Goal: Task Accomplishment & Management: Manage account settings

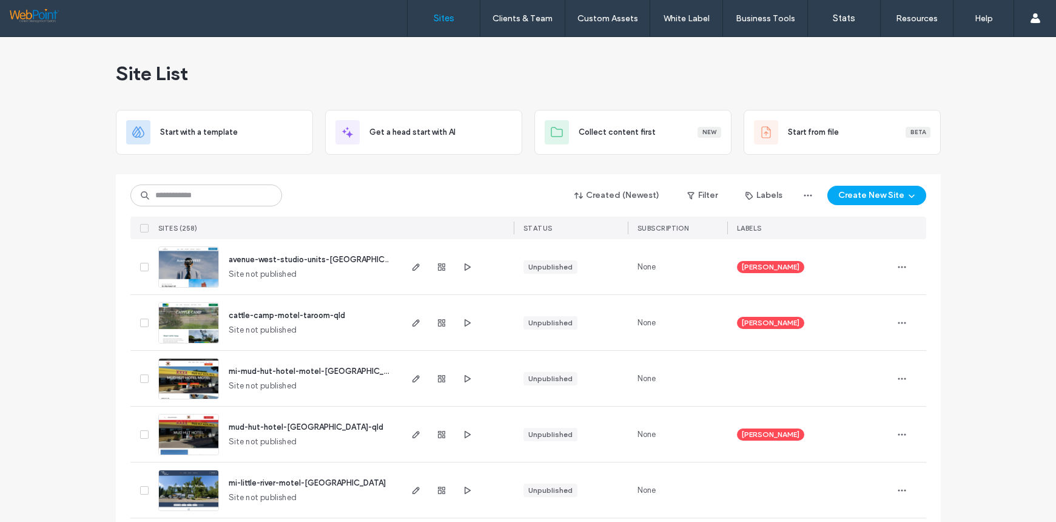
click at [177, 266] on img at bounding box center [188, 288] width 59 height 83
drag, startPoint x: 33, startPoint y: 148, endPoint x: 66, endPoint y: 151, distance: 32.9
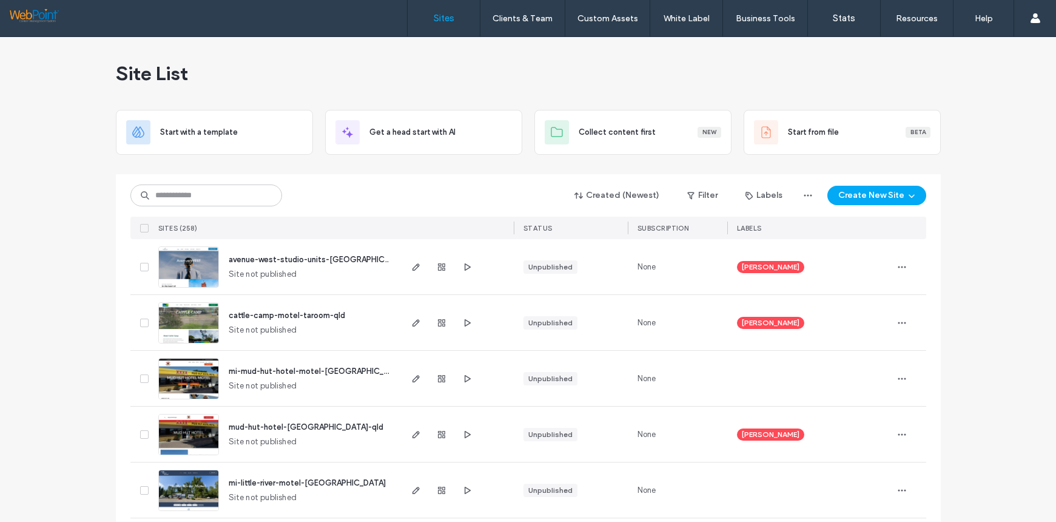
click at [178, 191] on input at bounding box center [206, 195] width 152 height 22
type input "*******"
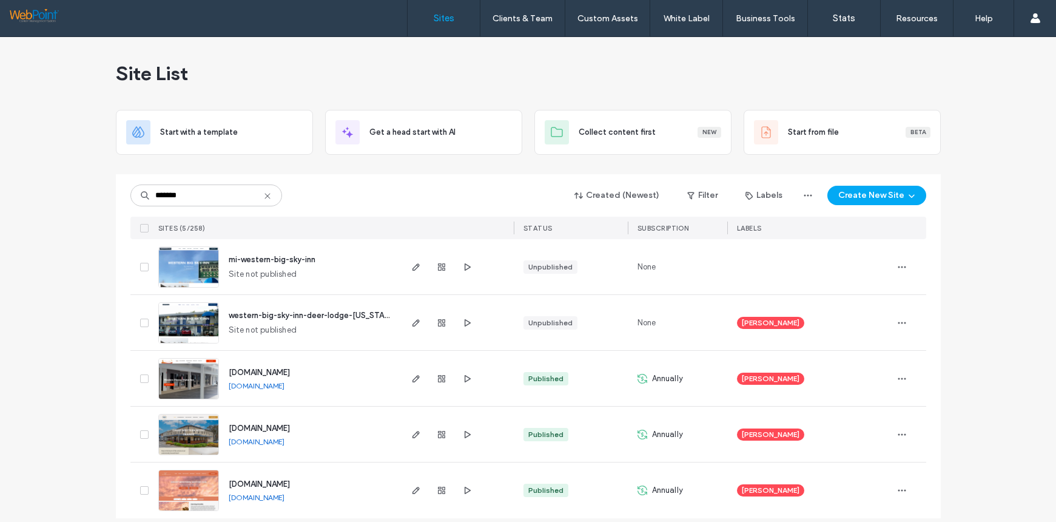
click at [186, 375] on img at bounding box center [188, 400] width 59 height 83
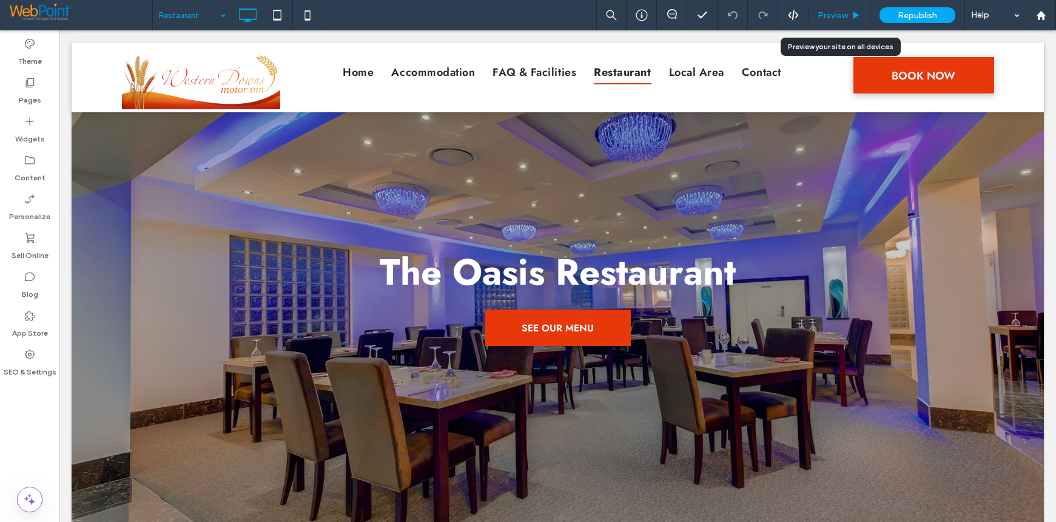
click at [823, 13] on span "Preview" at bounding box center [833, 15] width 30 height 10
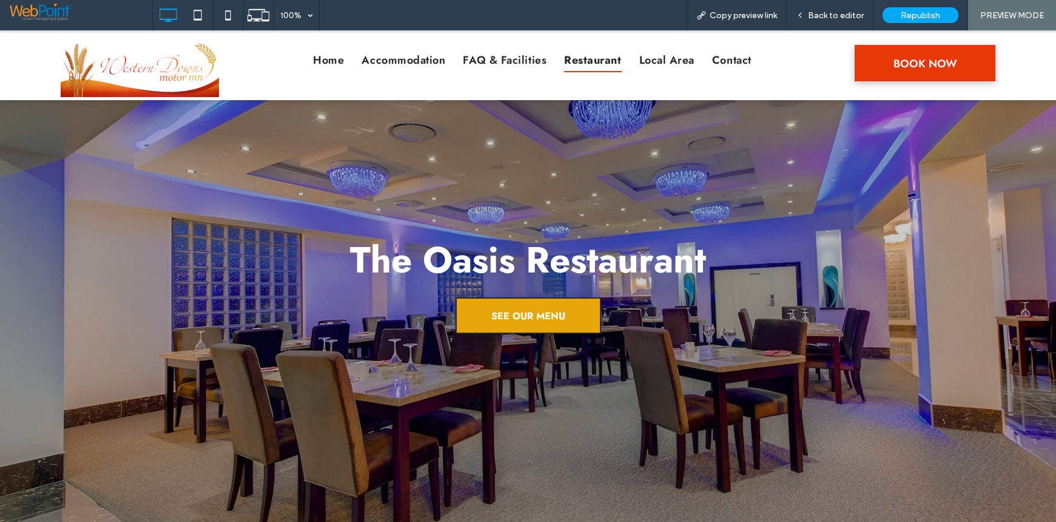
click at [505, 318] on span "SEE OUR MENU" at bounding box center [529, 315] width 74 height 33
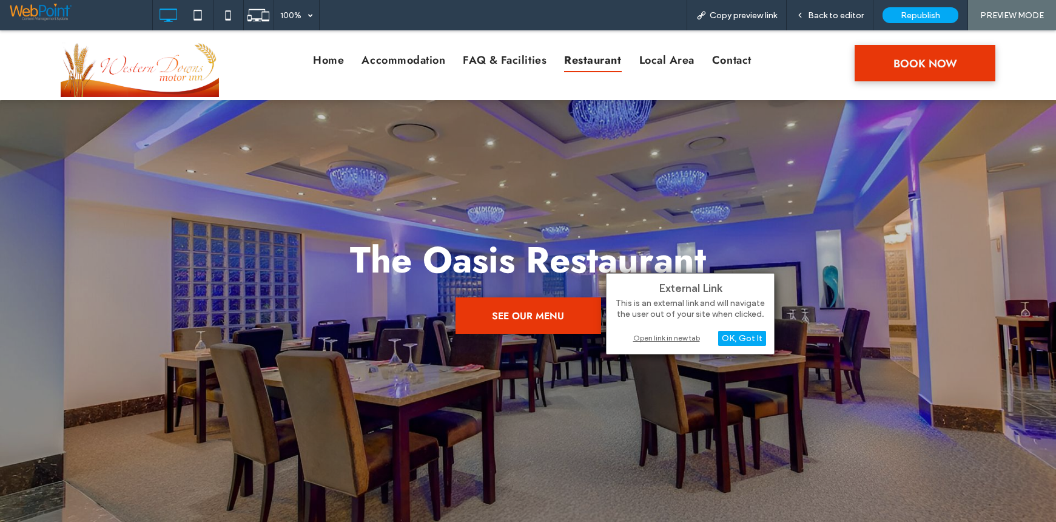
click at [661, 336] on div "Open link in new tab" at bounding box center [691, 337] width 152 height 13
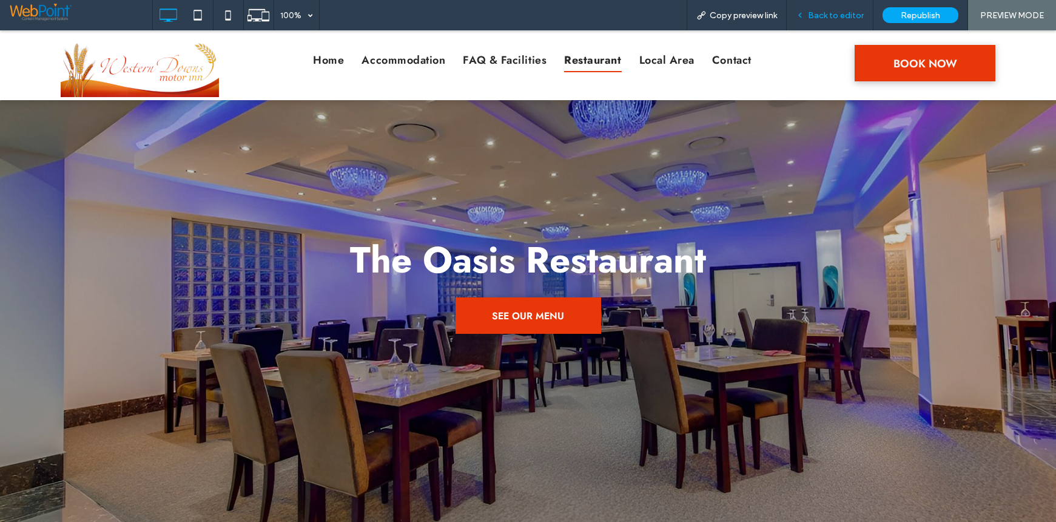
click at [829, 13] on span "Back to editor" at bounding box center [836, 15] width 56 height 10
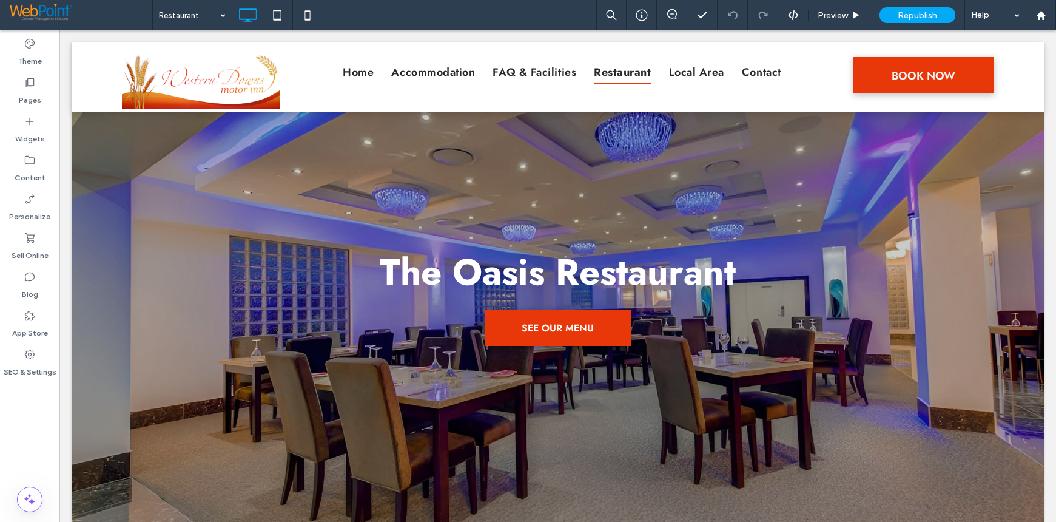
click at [11, 451] on div "Theme Pages Widgets Content Personalize Sell Online Blog App Store SEO & Settin…" at bounding box center [29, 276] width 59 height 492
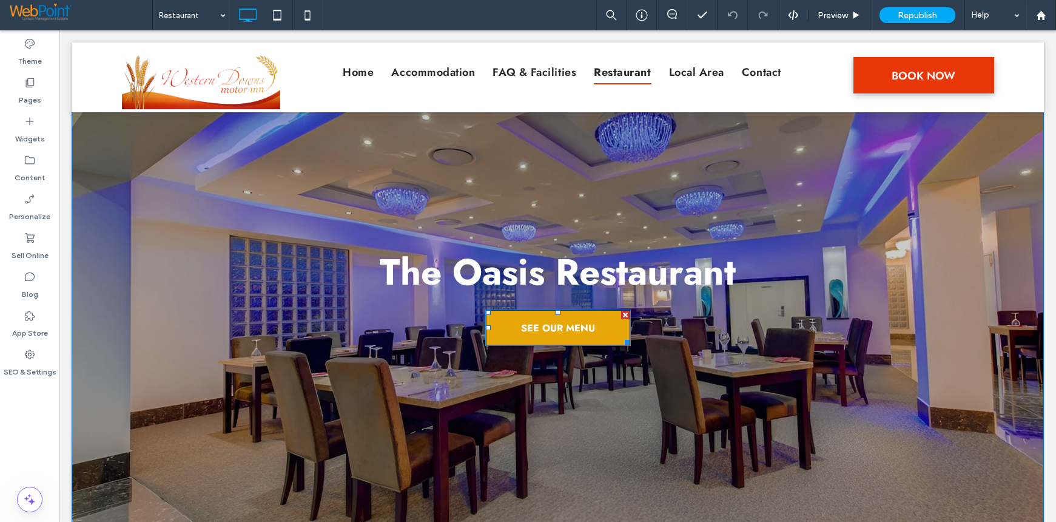
click at [522, 327] on span "SEE OUR MENU" at bounding box center [558, 327] width 74 height 33
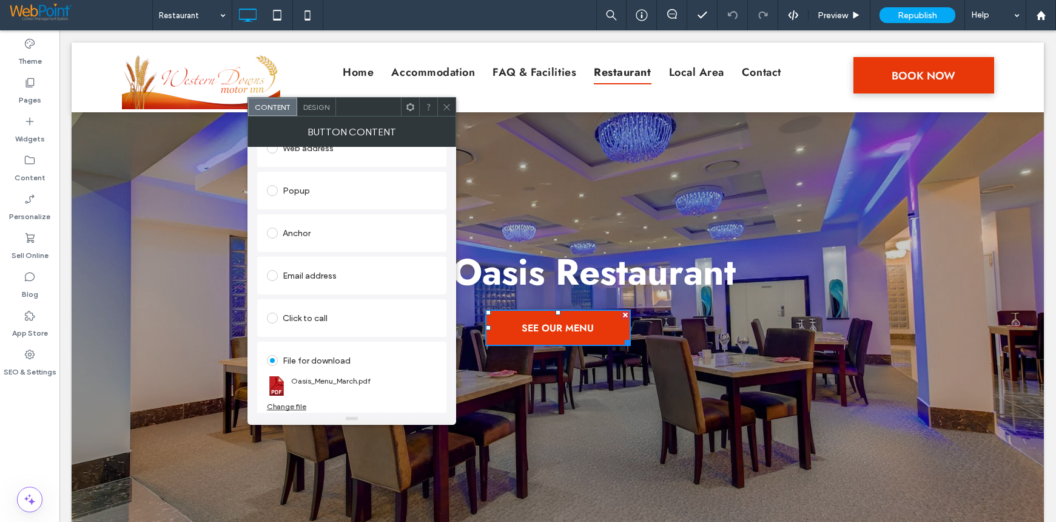
scroll to position [193, 0]
click at [287, 401] on div "Change file" at bounding box center [286, 401] width 39 height 9
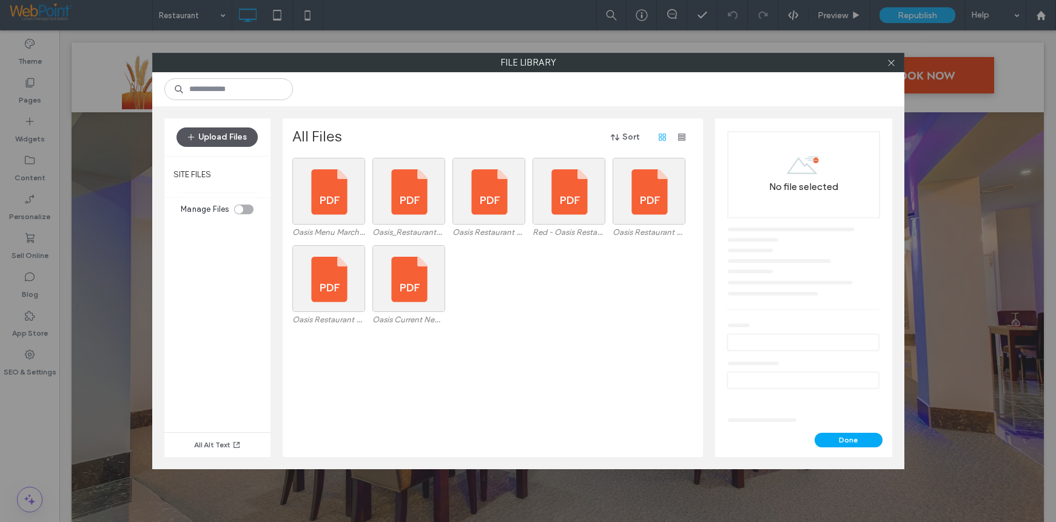
click at [209, 133] on button "Upload Files" at bounding box center [217, 136] width 81 height 19
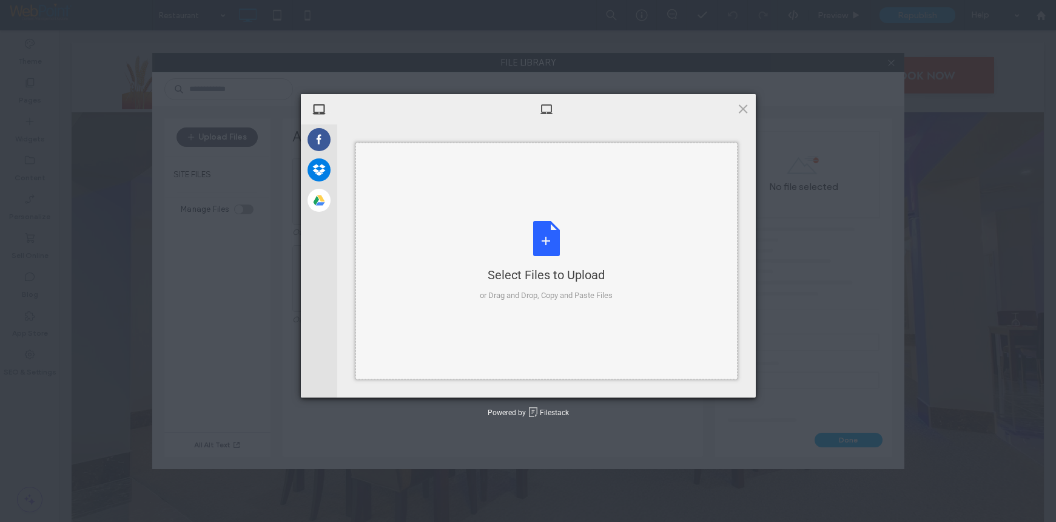
click at [530, 246] on div "Select Files to Upload or Drag and Drop, Copy and Paste Files" at bounding box center [546, 261] width 133 height 81
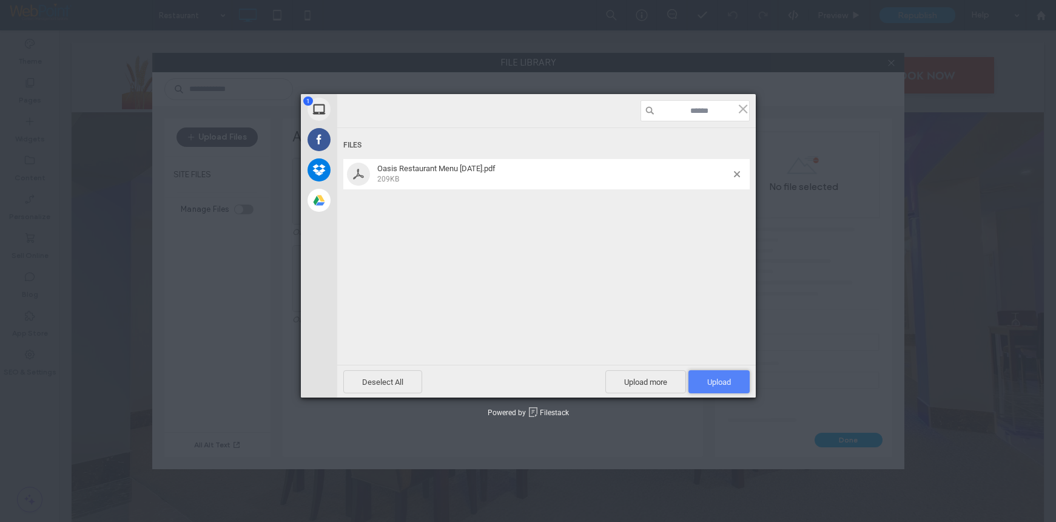
click at [721, 384] on span "Upload 1" at bounding box center [720, 381] width 24 height 9
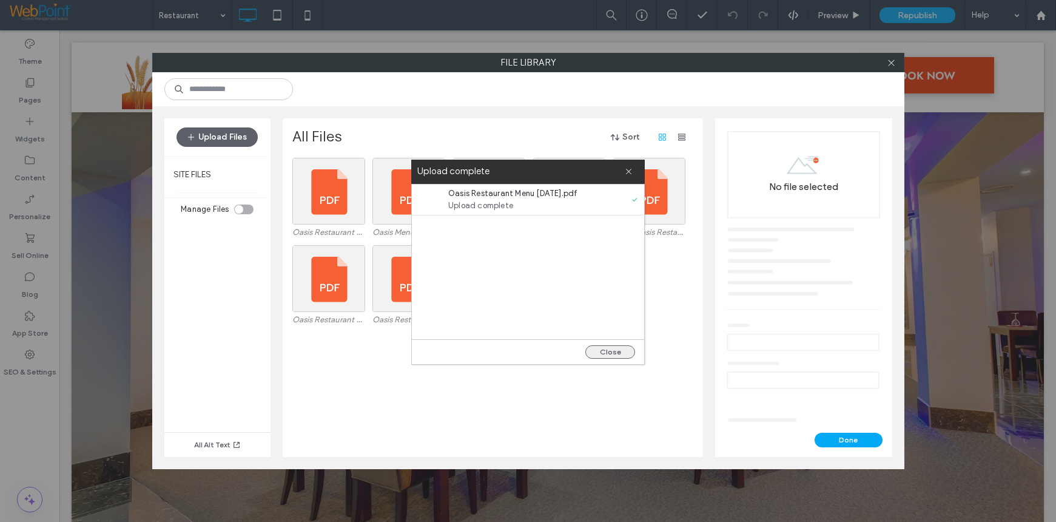
click at [613, 351] on button "Close" at bounding box center [611, 351] width 50 height 13
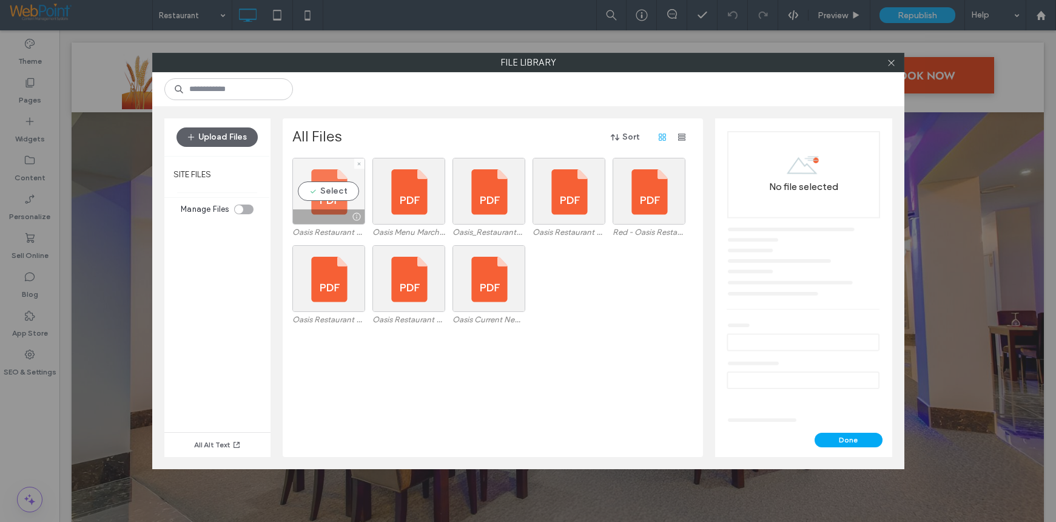
click at [319, 188] on div "Select" at bounding box center [328, 191] width 73 height 67
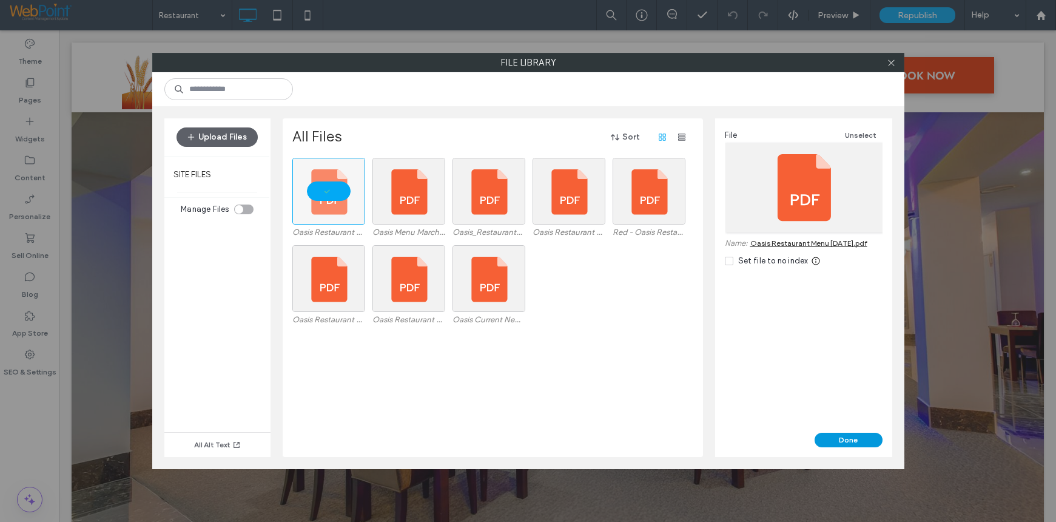
click at [847, 440] on button "Done" at bounding box center [849, 440] width 68 height 15
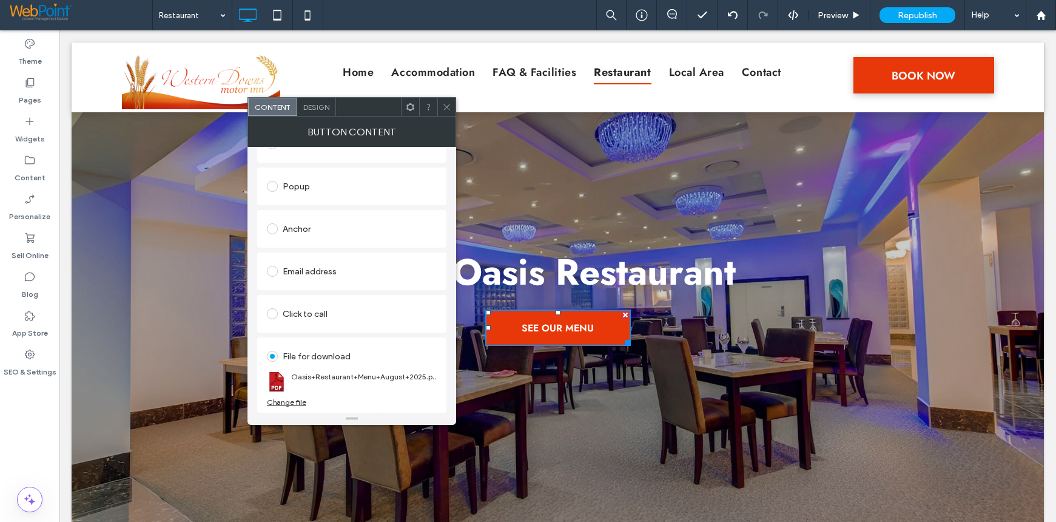
click at [444, 104] on icon at bounding box center [446, 107] width 9 height 9
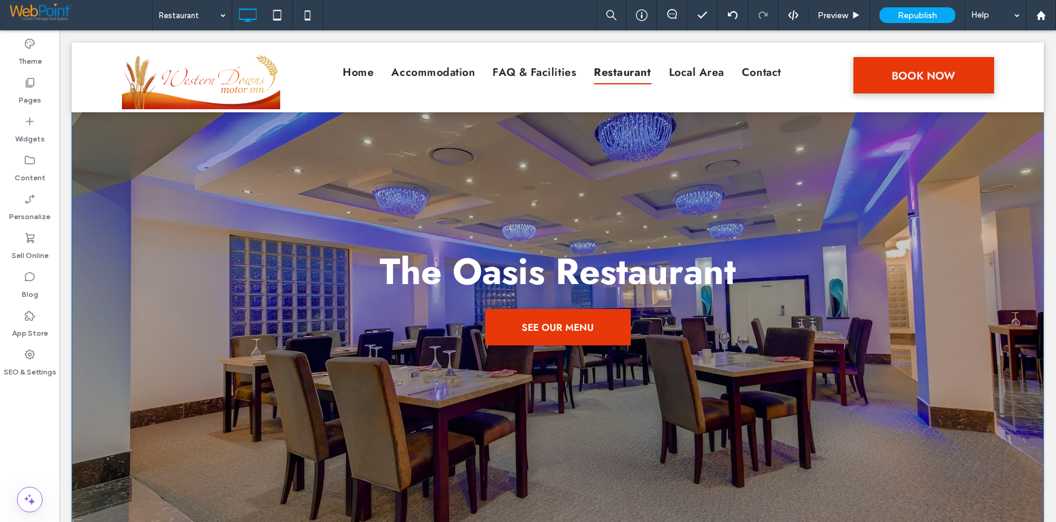
scroll to position [0, 0]
click at [276, 14] on icon at bounding box center [277, 15] width 24 height 24
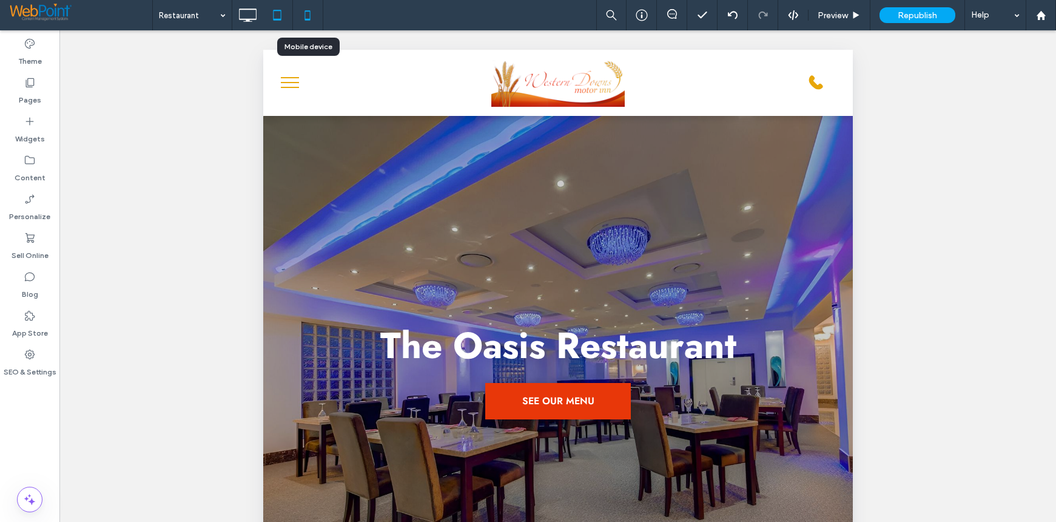
click at [309, 13] on icon at bounding box center [308, 15] width 24 height 24
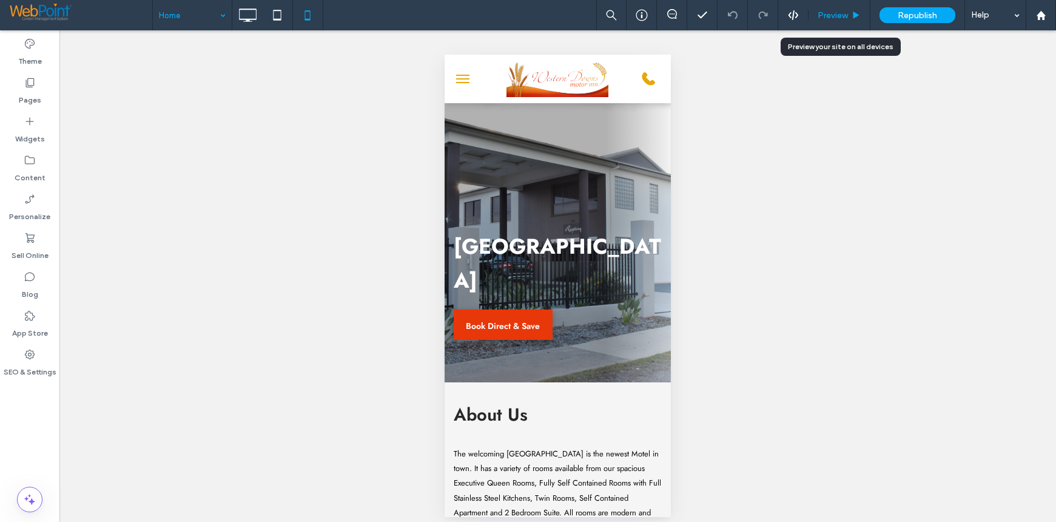
click at [834, 18] on span "Preview" at bounding box center [833, 15] width 30 height 10
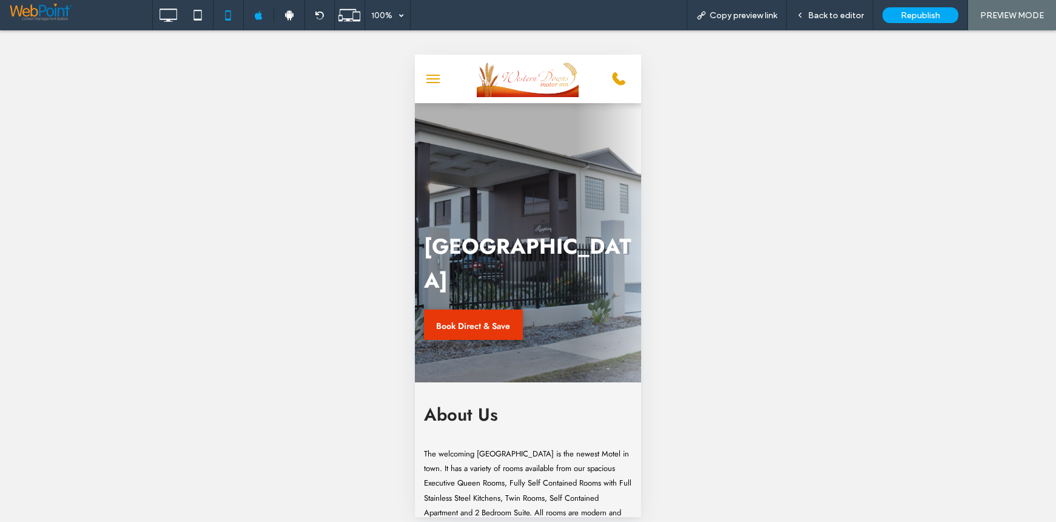
click at [431, 74] on button "menu" at bounding box center [433, 79] width 24 height 24
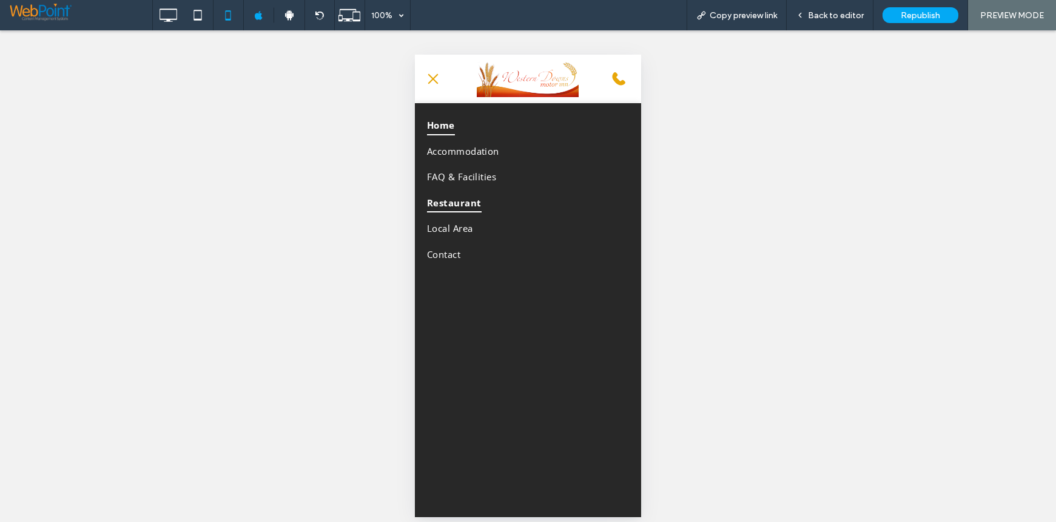
click at [468, 205] on span "Restaurant" at bounding box center [454, 203] width 55 height 20
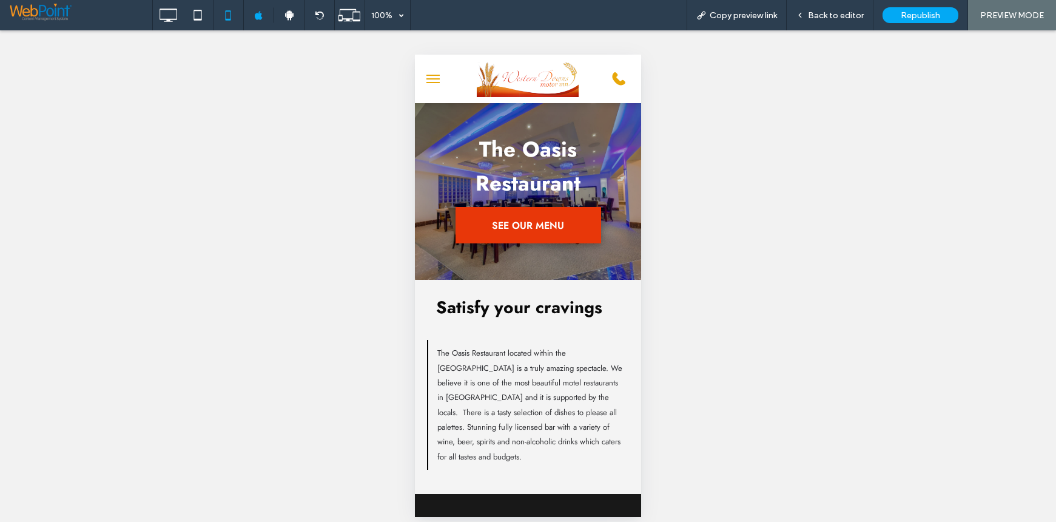
click at [431, 77] on button "menu" at bounding box center [433, 79] width 24 height 24
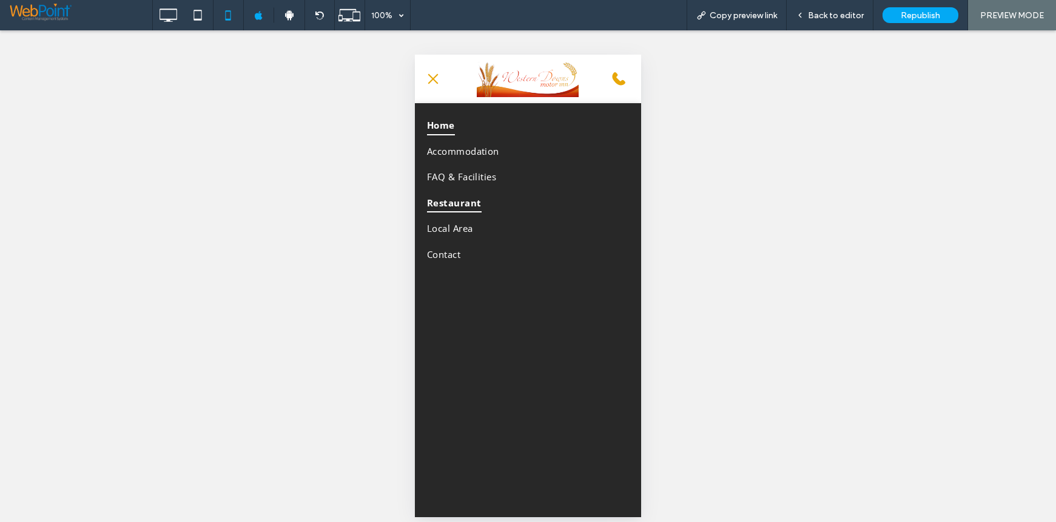
click at [452, 124] on span "Home" at bounding box center [441, 125] width 28 height 20
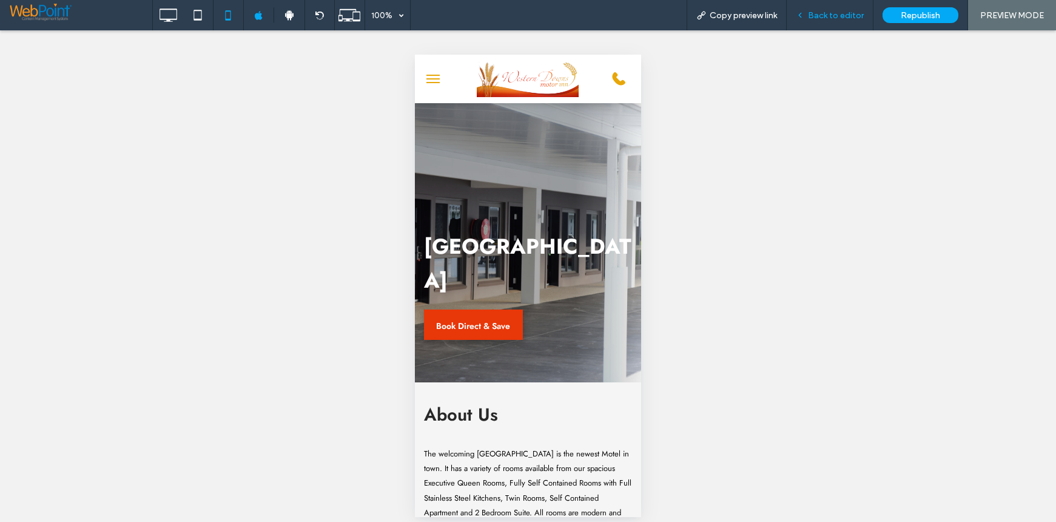
click at [840, 18] on span "Back to editor" at bounding box center [836, 15] width 56 height 10
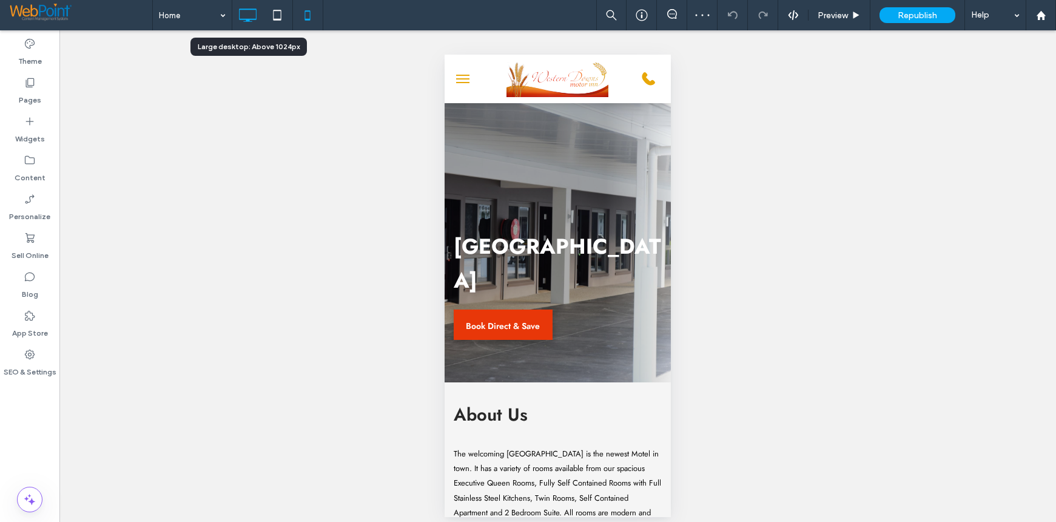
click at [247, 21] on use at bounding box center [248, 14] width 18 height 13
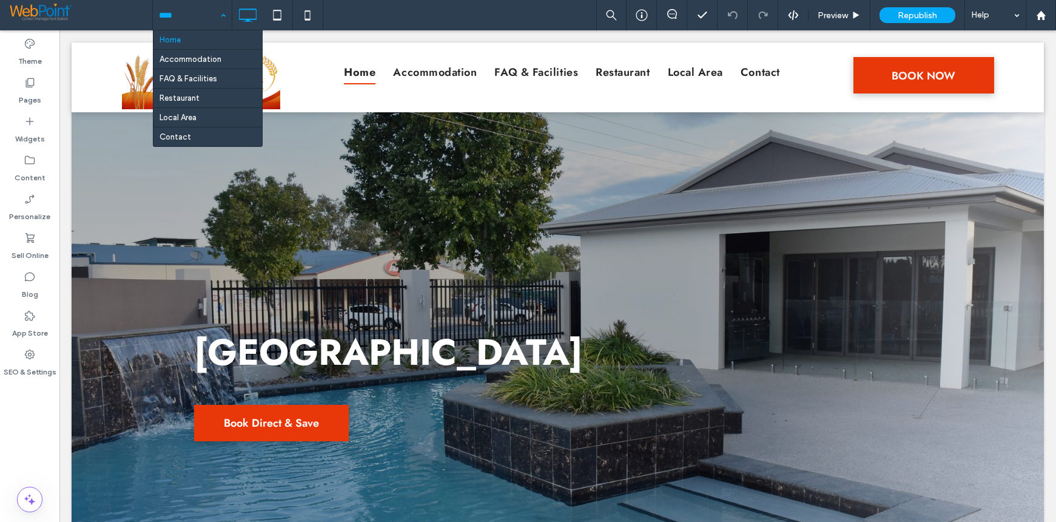
click at [519, 17] on div "Home Accommodation FAQ & Facilities Restaurant Local Area Contact Preview Repub…" at bounding box center [604, 15] width 904 height 30
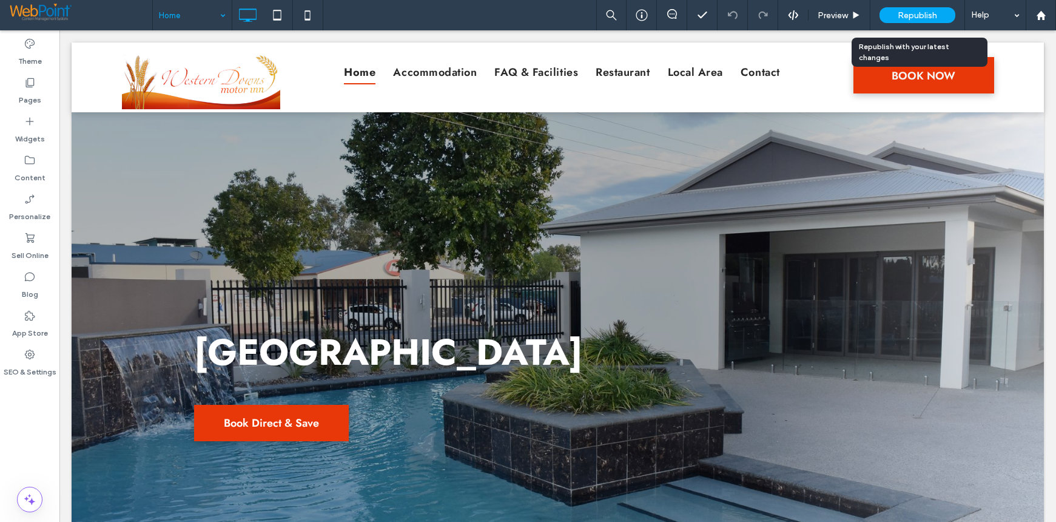
click at [938, 9] on div "Republish" at bounding box center [918, 15] width 76 height 16
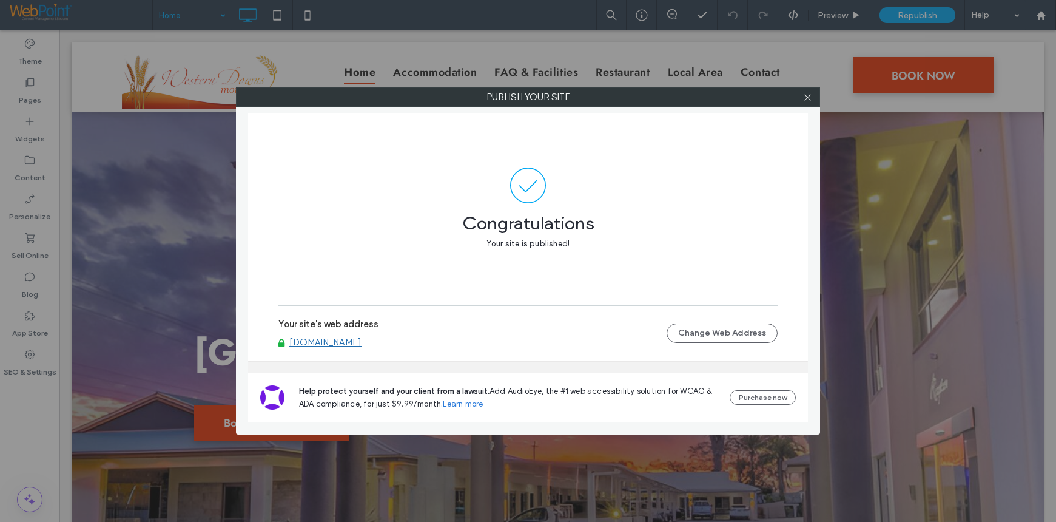
click at [362, 344] on link "www.westerndownsmotorinn.com.au" at bounding box center [325, 342] width 72 height 11
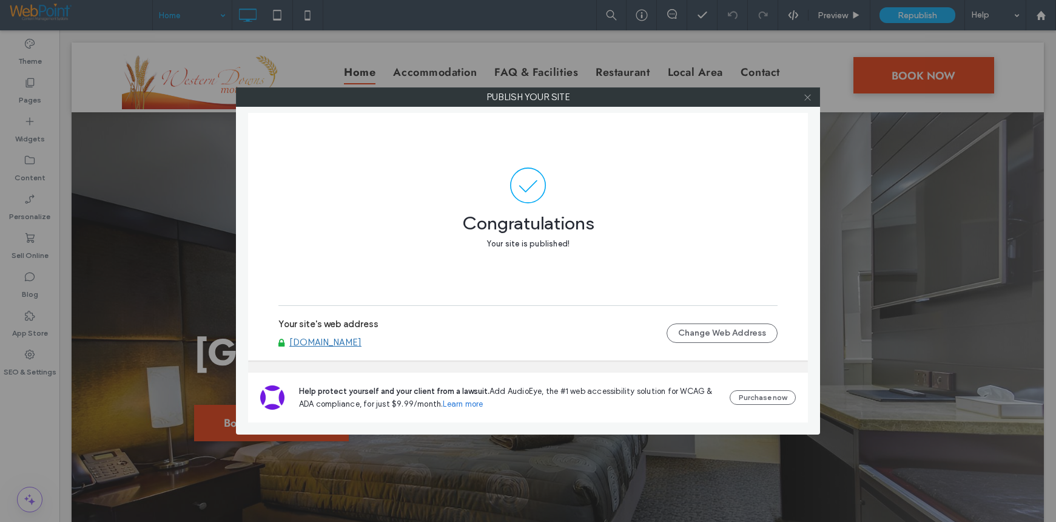
click at [808, 96] on icon at bounding box center [807, 97] width 9 height 9
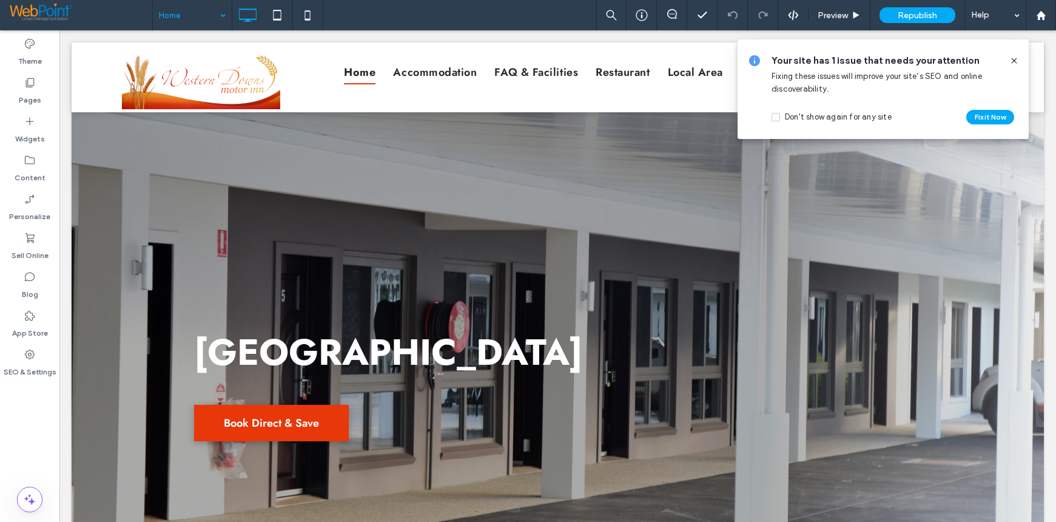
click at [22, 450] on div "Theme Pages Widgets Content Personalize Sell Online Blog App Store SEO & Settin…" at bounding box center [29, 276] width 59 height 492
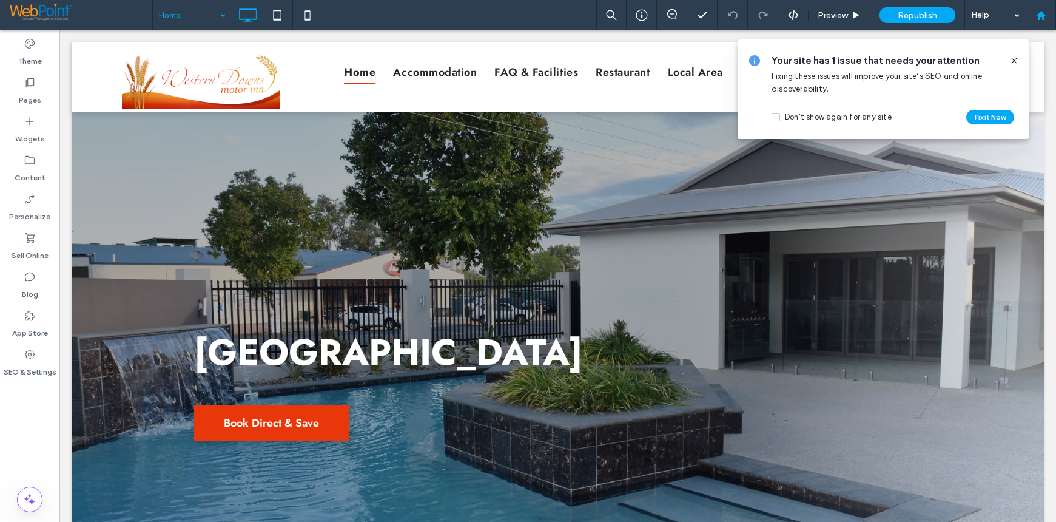
drag, startPoint x: 965, startPoint y: 8, endPoint x: 1028, endPoint y: 29, distance: 66.6
click at [1016, 60] on icon at bounding box center [1015, 61] width 10 height 10
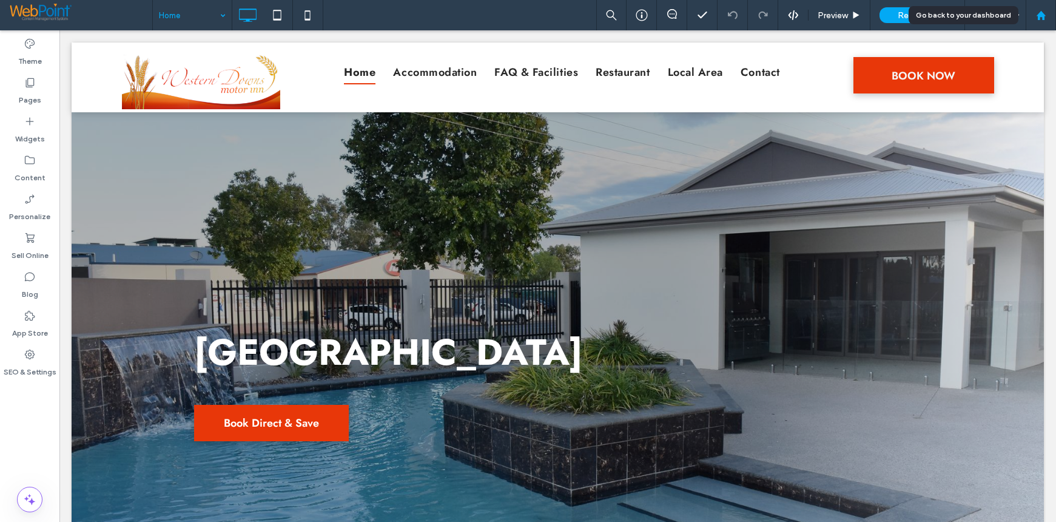
click at [1045, 14] on icon at bounding box center [1041, 15] width 10 height 10
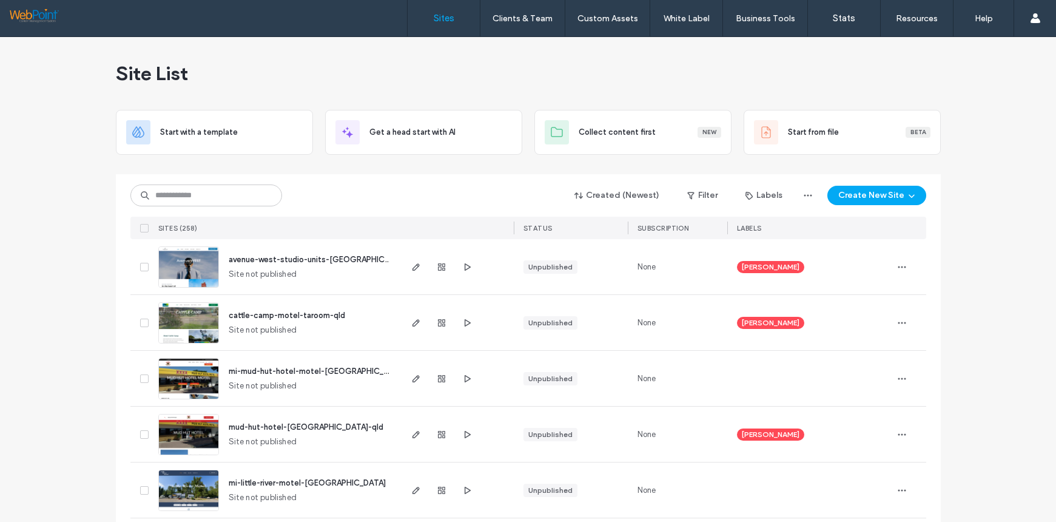
click at [180, 198] on input at bounding box center [206, 195] width 152 height 22
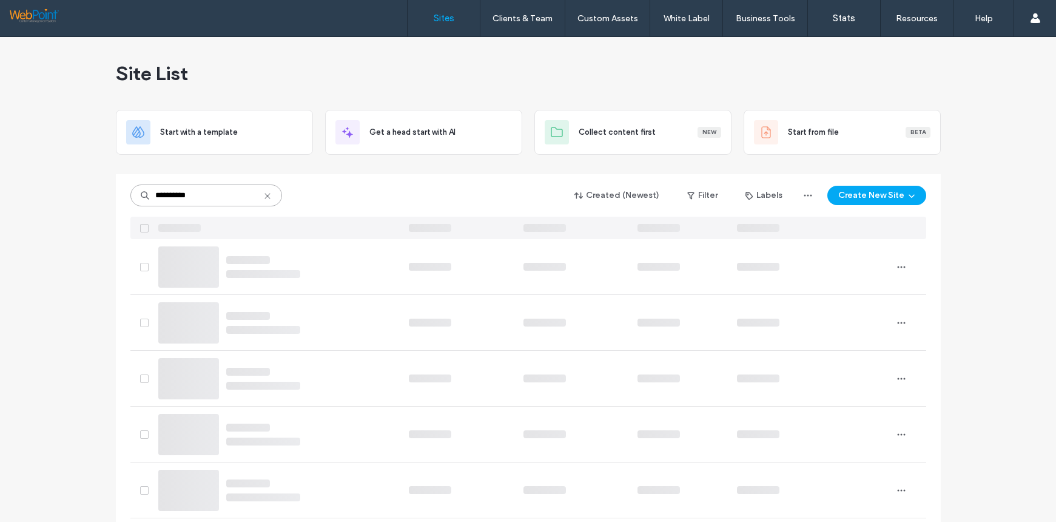
type input "**********"
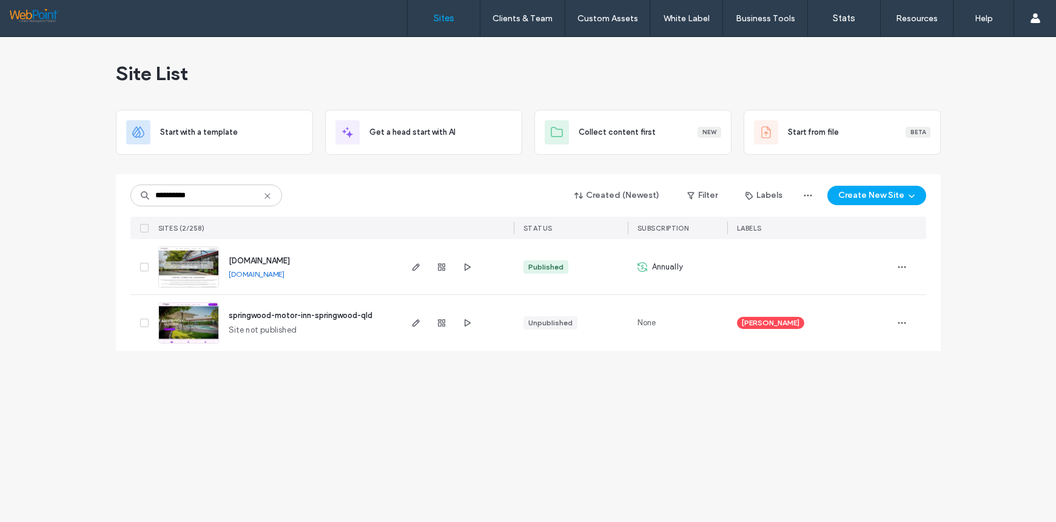
click at [190, 263] on img at bounding box center [188, 288] width 59 height 83
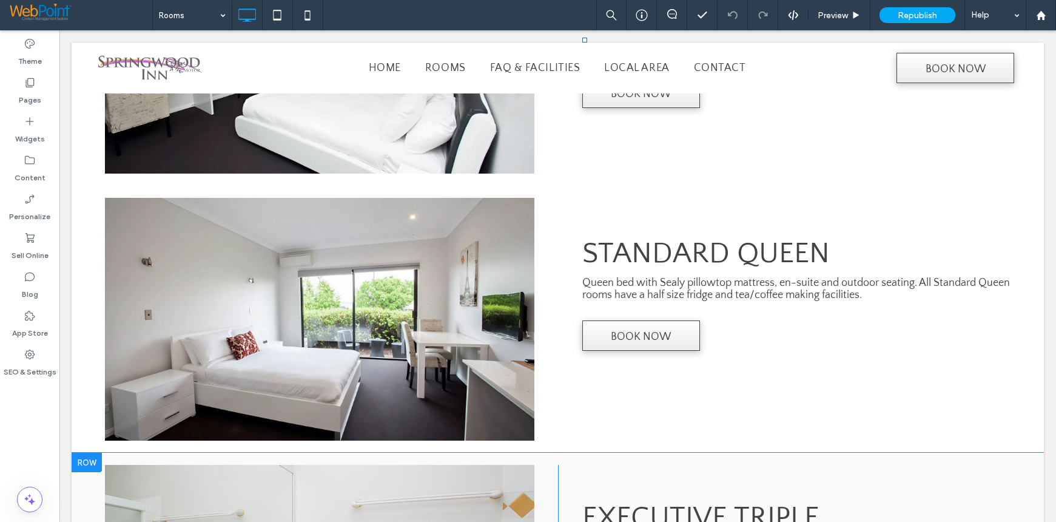
scroll to position [498, 0]
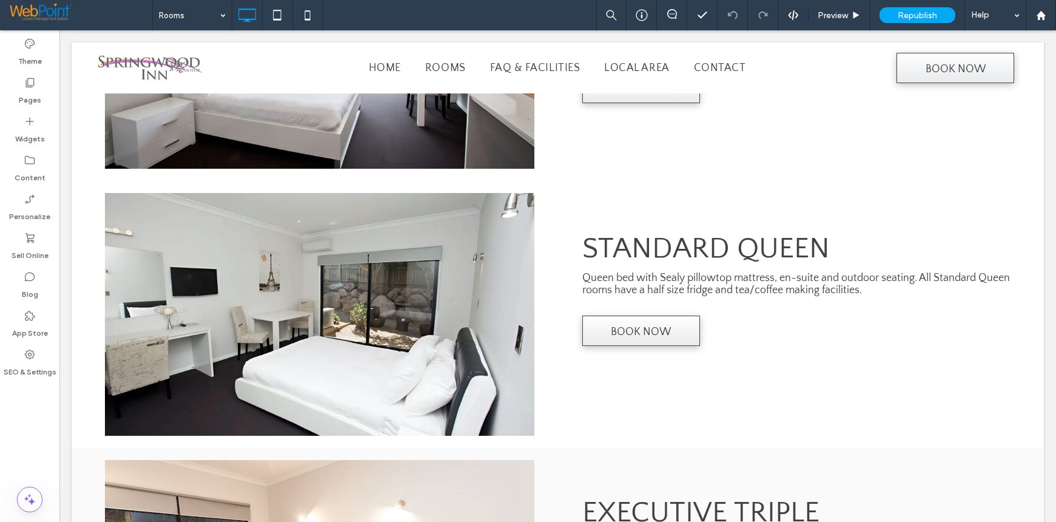
click at [34, 424] on div "Theme Pages Widgets Content Personalize Sell Online Blog App Store SEO & Settin…" at bounding box center [29, 276] width 59 height 492
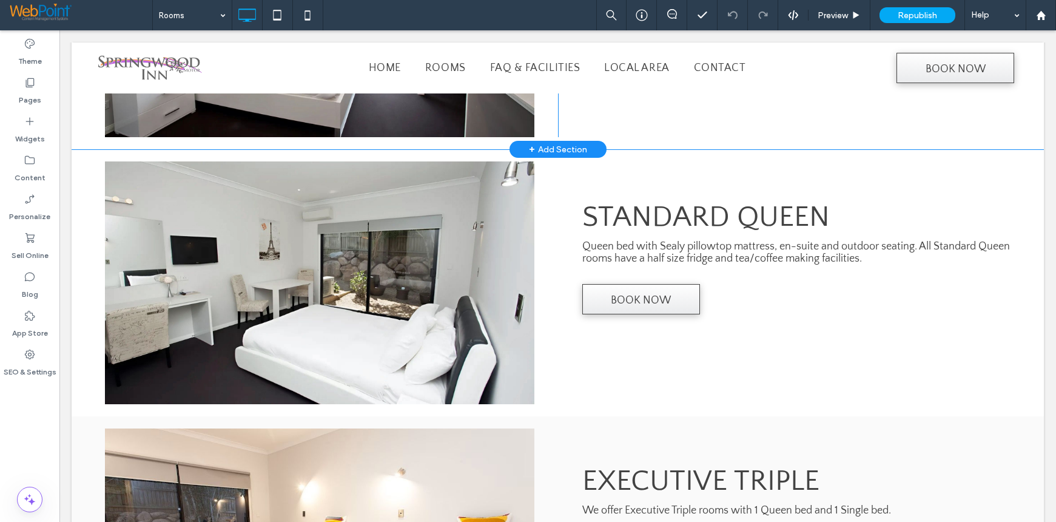
scroll to position [559, 0]
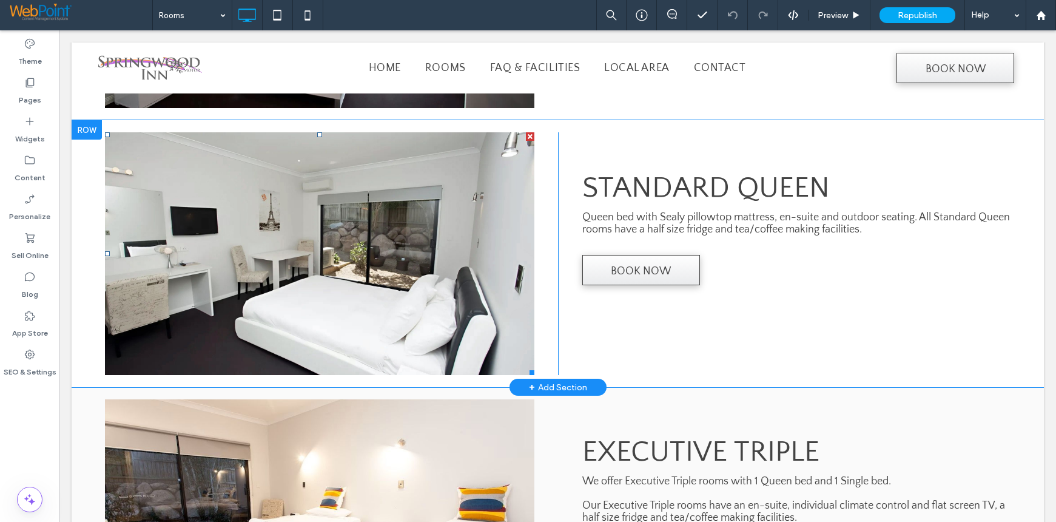
click at [212, 181] on li "Slide title Write your caption here Button" at bounding box center [320, 253] width 430 height 243
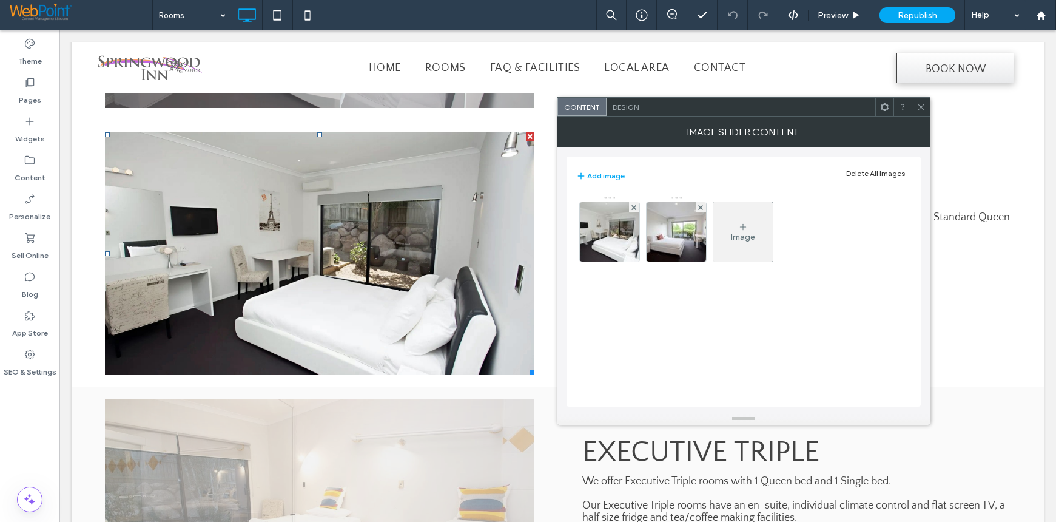
click at [753, 234] on div "Image" at bounding box center [743, 237] width 24 height 10
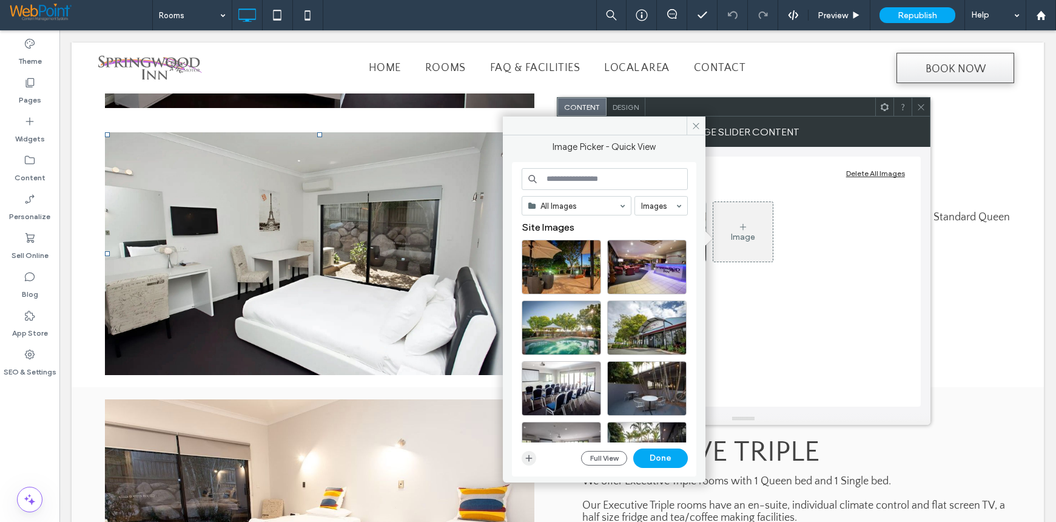
click at [527, 459] on icon "button" at bounding box center [529, 458] width 10 height 10
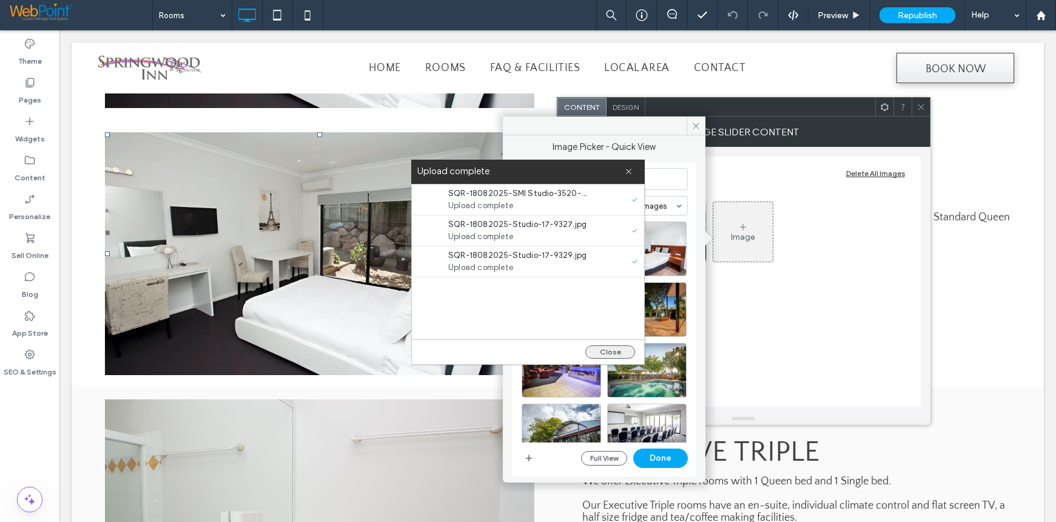
click at [604, 358] on button "Close" at bounding box center [611, 351] width 50 height 13
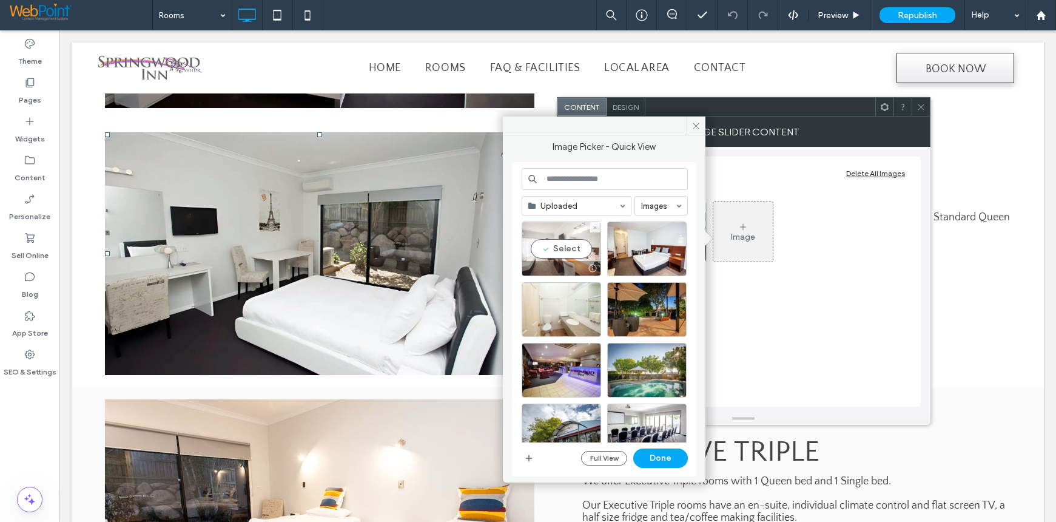
click at [552, 247] on div "Select" at bounding box center [561, 248] width 79 height 55
click at [648, 249] on div "Select" at bounding box center [646, 248] width 79 height 55
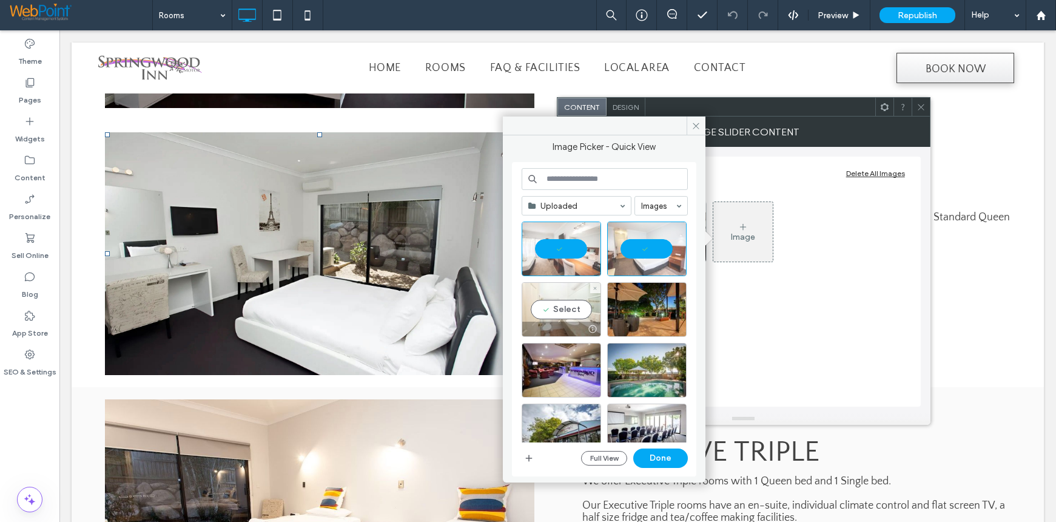
click at [575, 306] on div "Select" at bounding box center [561, 309] width 79 height 55
click at [655, 462] on button "Done" at bounding box center [661, 457] width 55 height 19
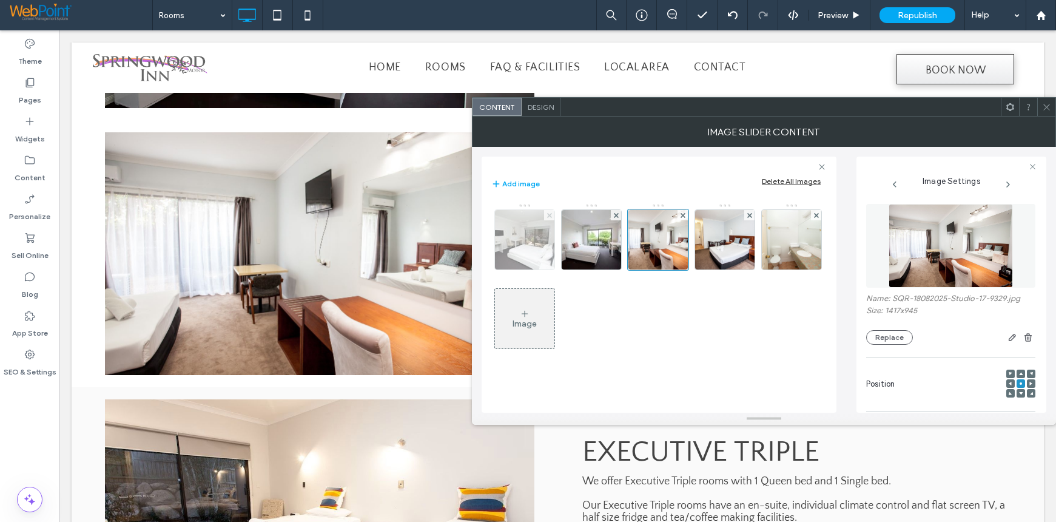
click at [549, 213] on icon at bounding box center [549, 215] width 5 height 5
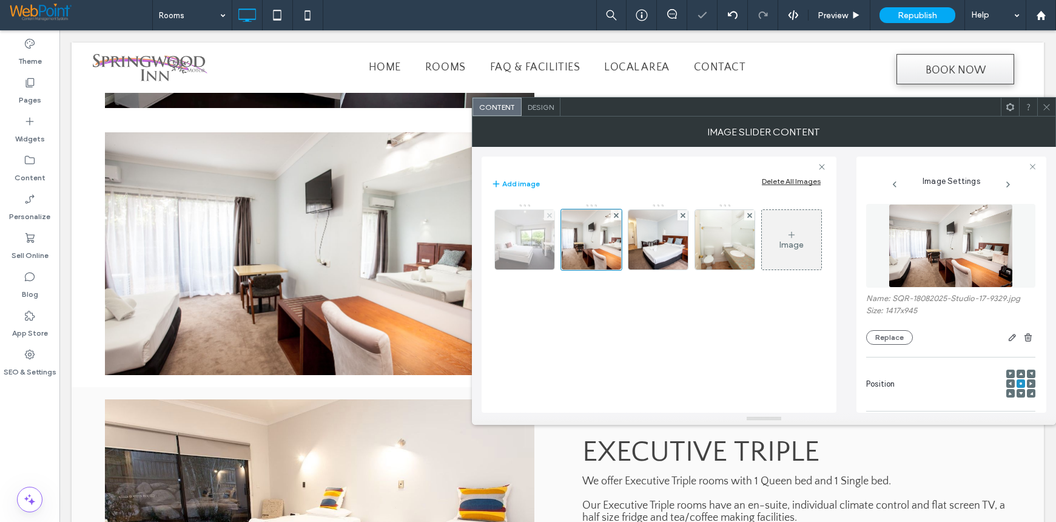
click at [550, 211] on span at bounding box center [549, 215] width 5 height 10
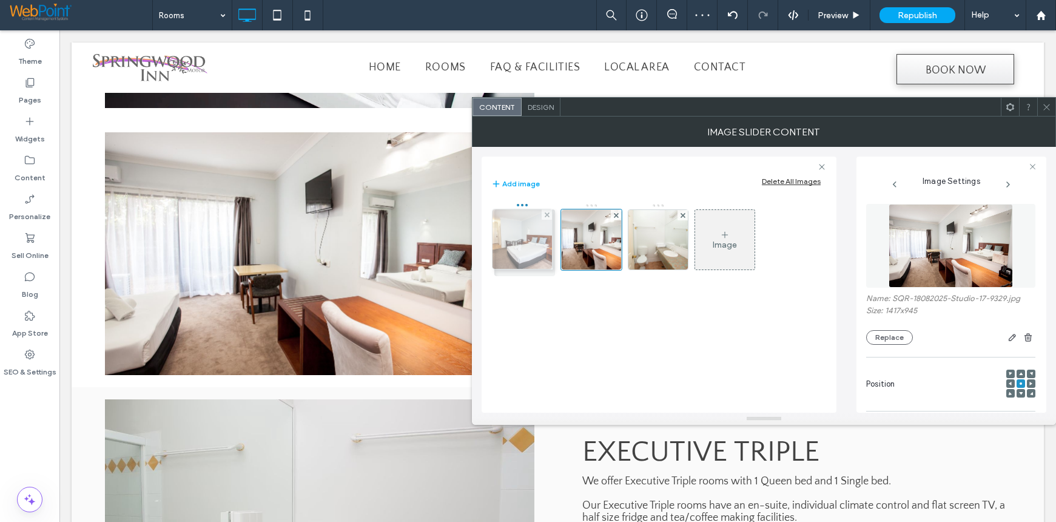
drag, startPoint x: 591, startPoint y: 243, endPoint x: 519, endPoint y: 243, distance: 72.2
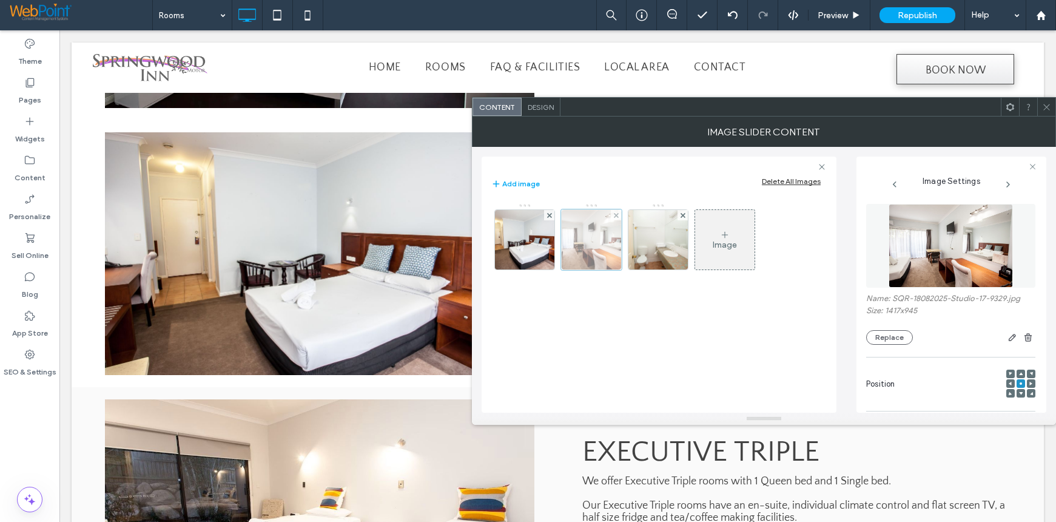
click at [595, 240] on div at bounding box center [591, 239] width 61 height 61
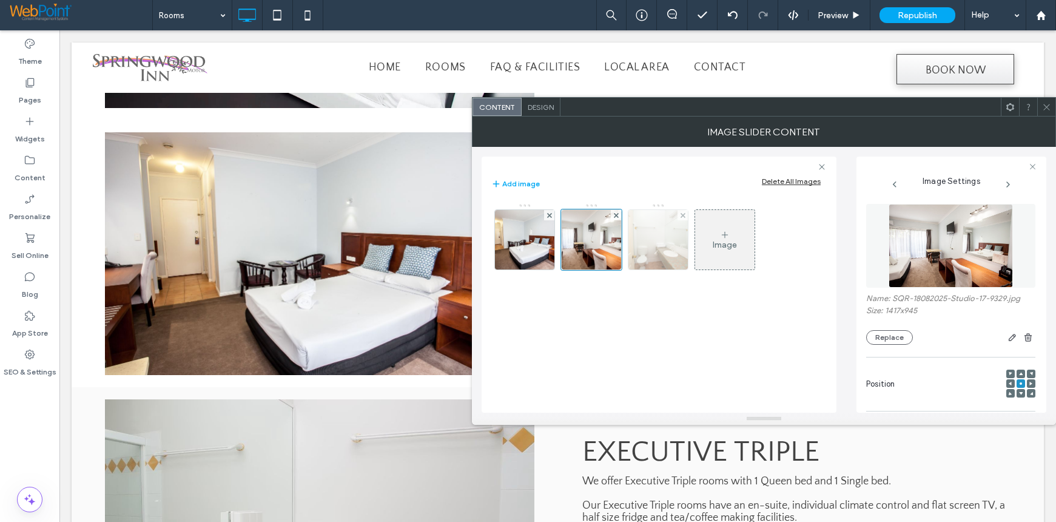
click at [657, 227] on img at bounding box center [658, 239] width 89 height 59
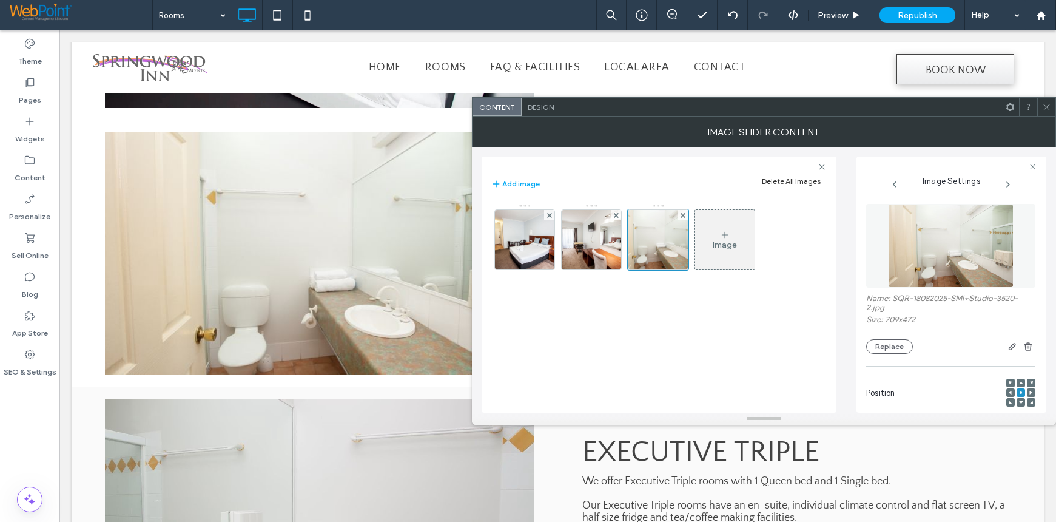
click at [1052, 109] on div at bounding box center [1047, 107] width 18 height 18
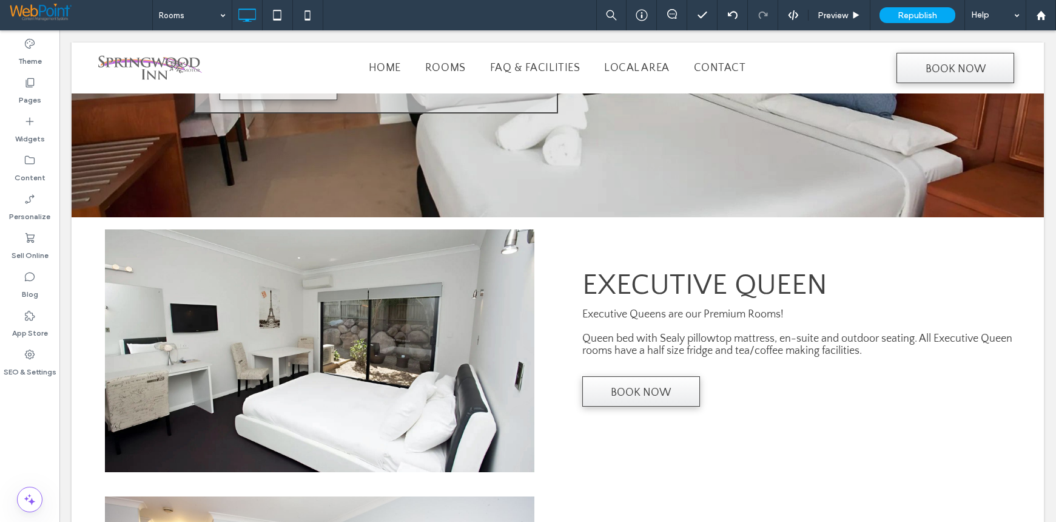
scroll to position [0, 0]
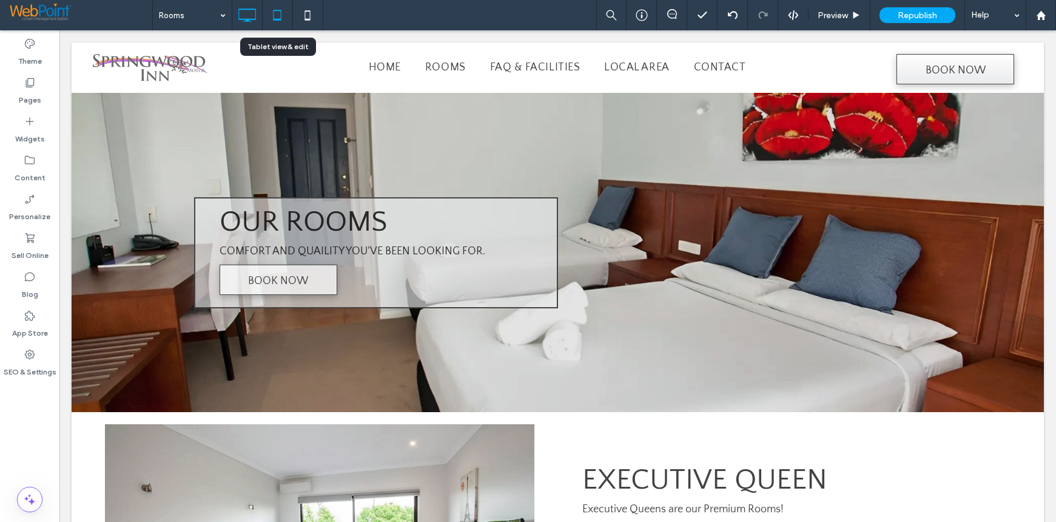
click at [277, 13] on icon at bounding box center [277, 15] width 24 height 24
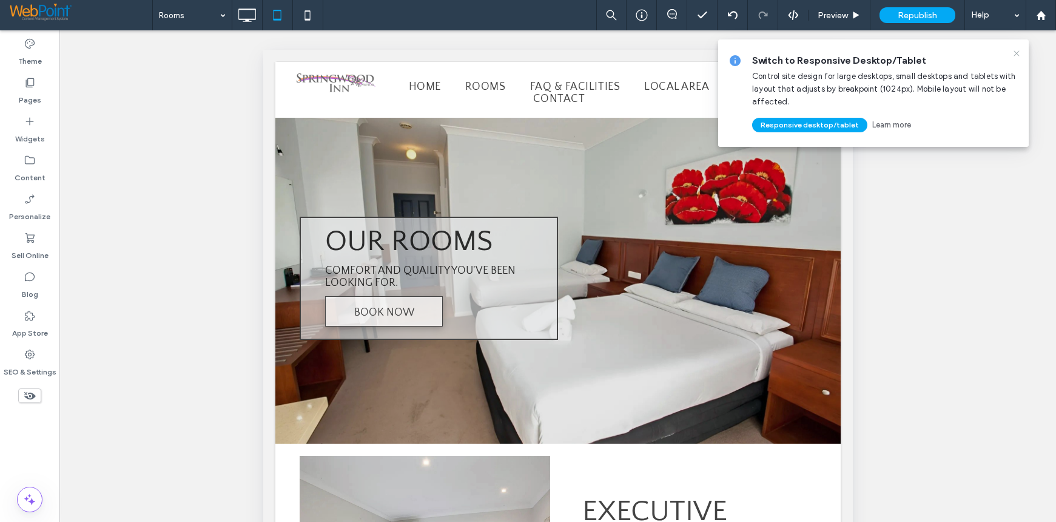
click at [1020, 52] on icon at bounding box center [1017, 54] width 10 height 10
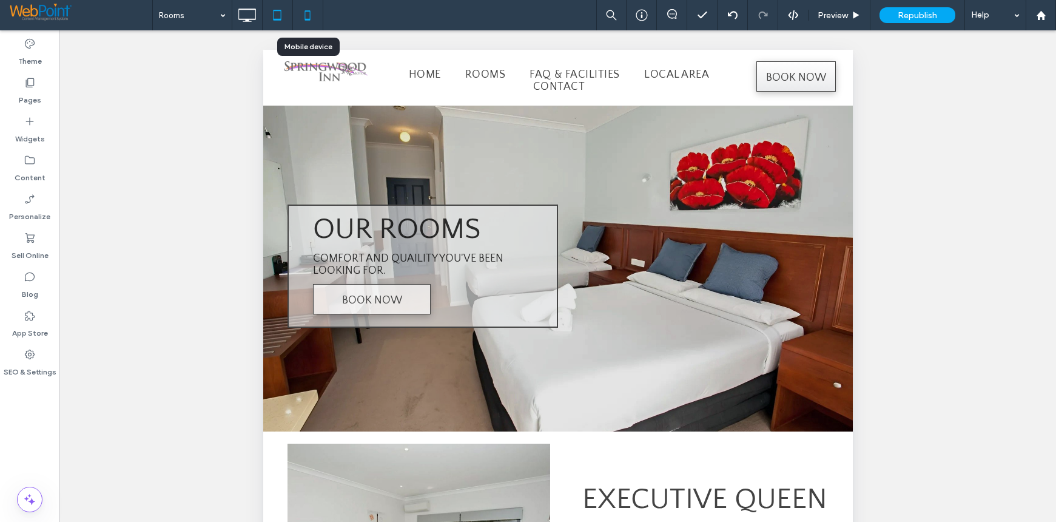
click at [306, 14] on icon at bounding box center [308, 15] width 24 height 24
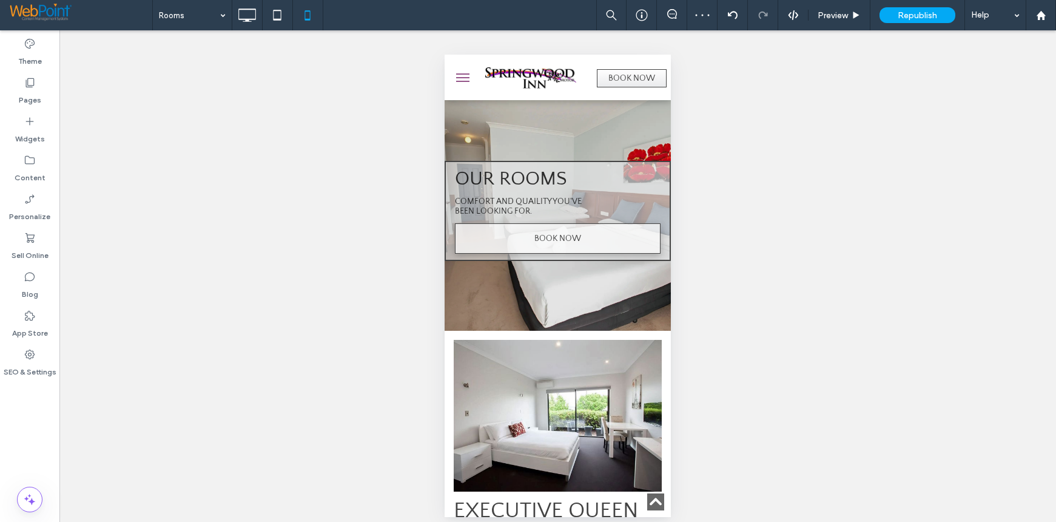
scroll to position [425, 0]
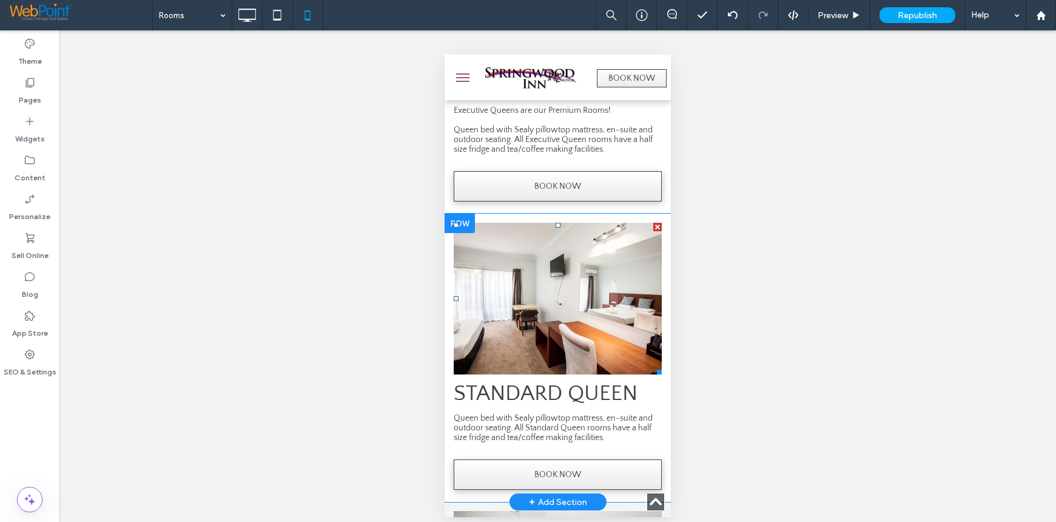
click at [510, 294] on li "Slide title Write your caption here Button" at bounding box center [558, 299] width 208 height 152
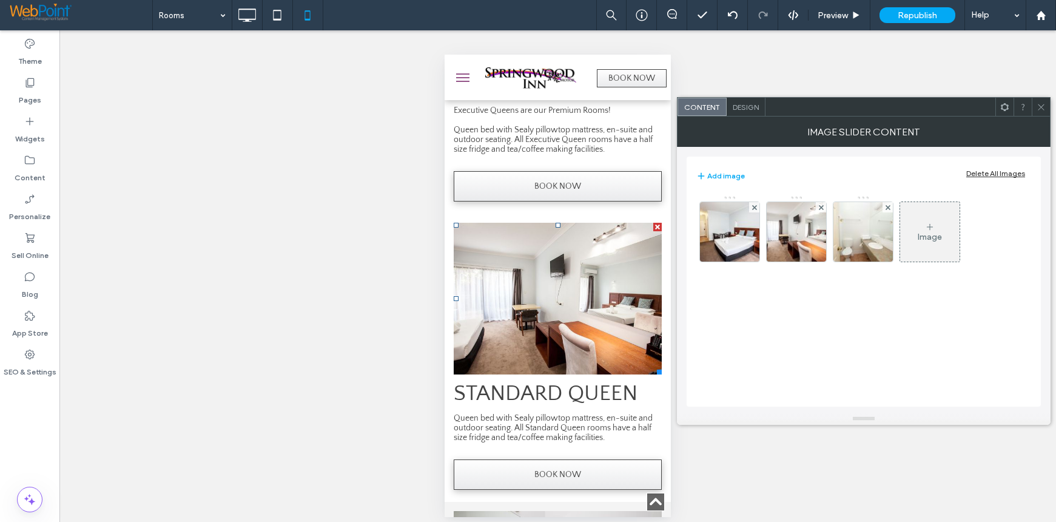
click at [1039, 105] on icon at bounding box center [1041, 107] width 9 height 9
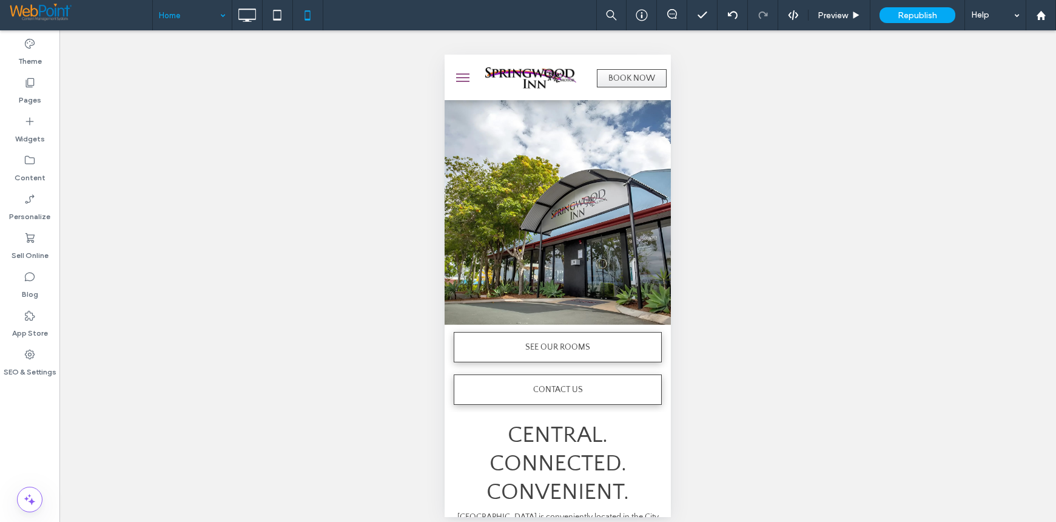
scroll to position [0, 0]
click at [245, 13] on icon at bounding box center [247, 15] width 24 height 24
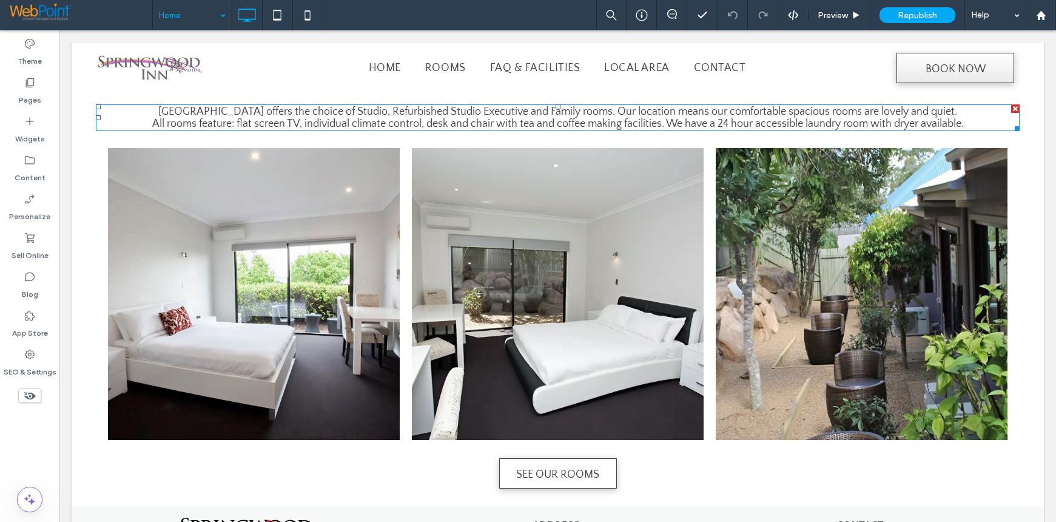
scroll to position [910, 0]
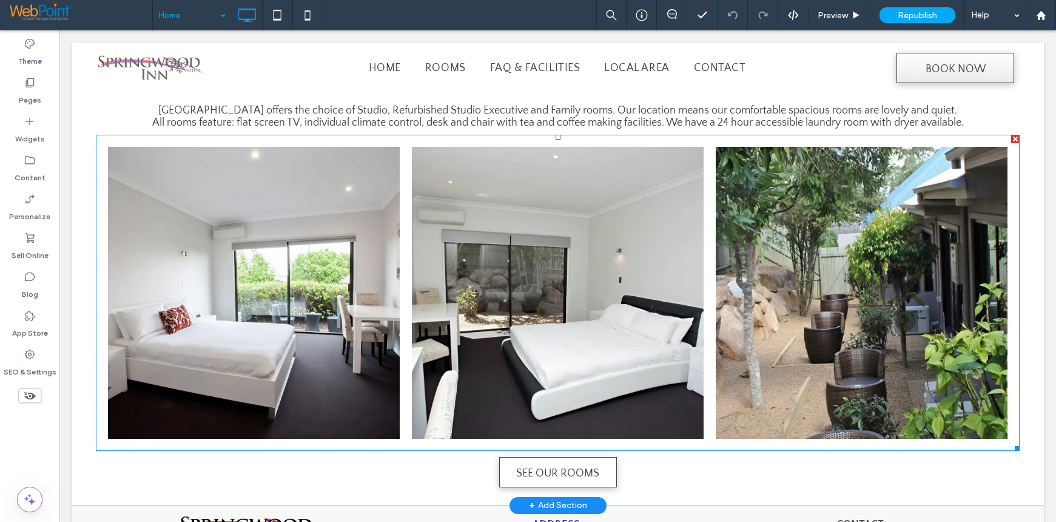
click at [608, 161] on link at bounding box center [558, 292] width 309 height 309
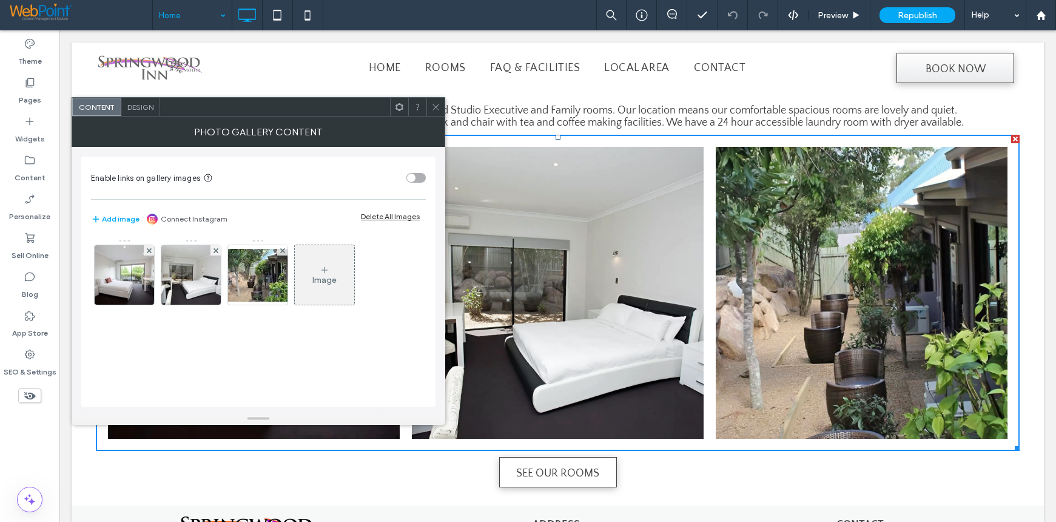
click at [438, 106] on use at bounding box center [436, 107] width 6 height 6
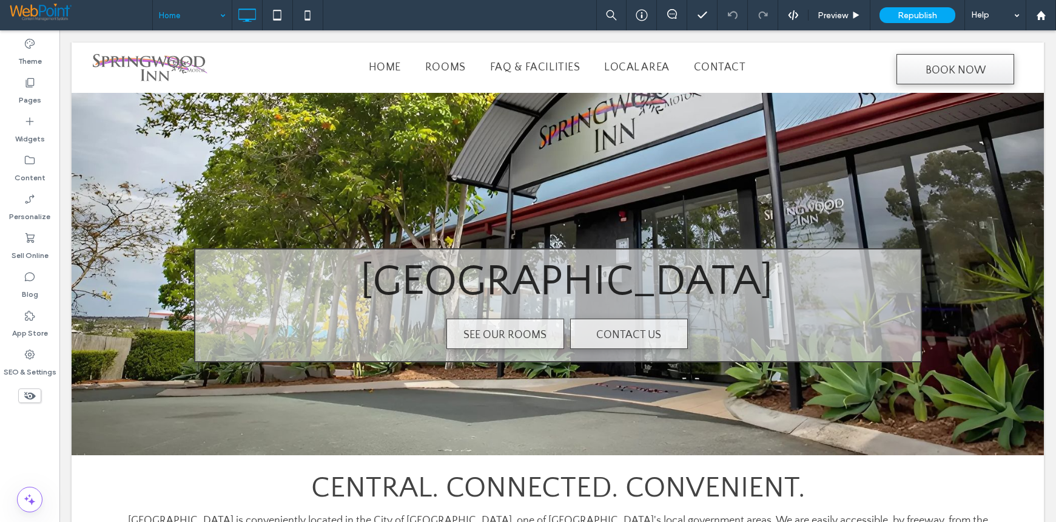
scroll to position [0, 0]
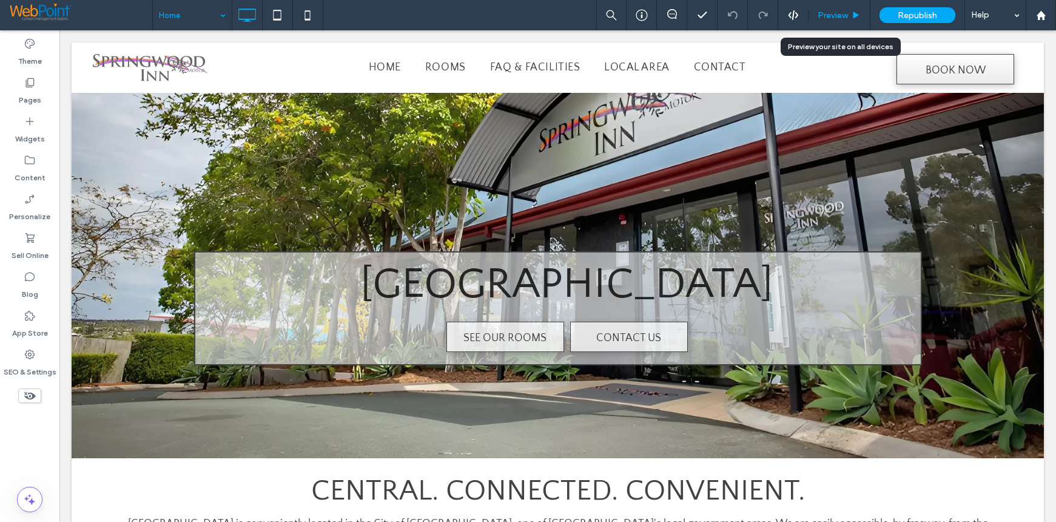
click at [841, 16] on span "Preview" at bounding box center [833, 15] width 30 height 10
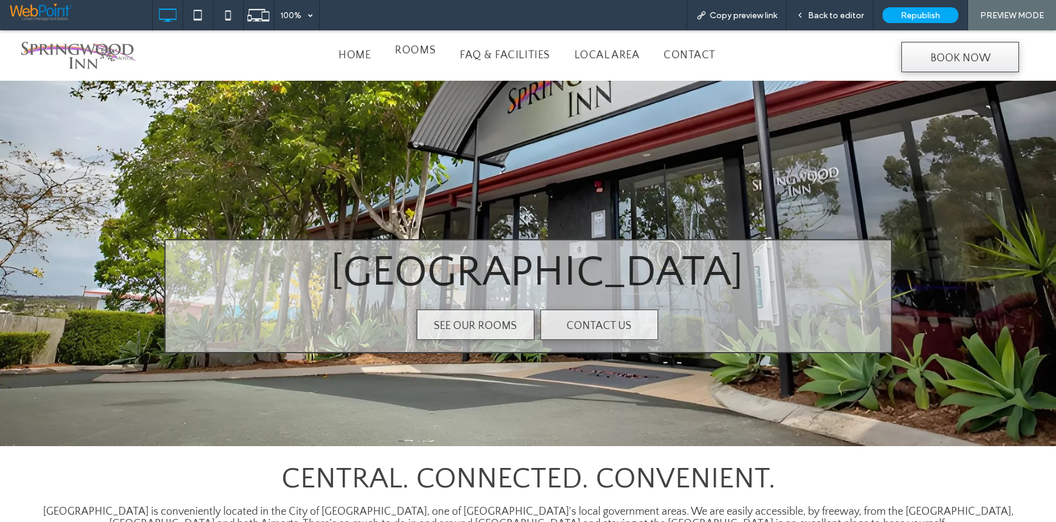
click at [422, 54] on span "Rooms" at bounding box center [415, 50] width 41 height 12
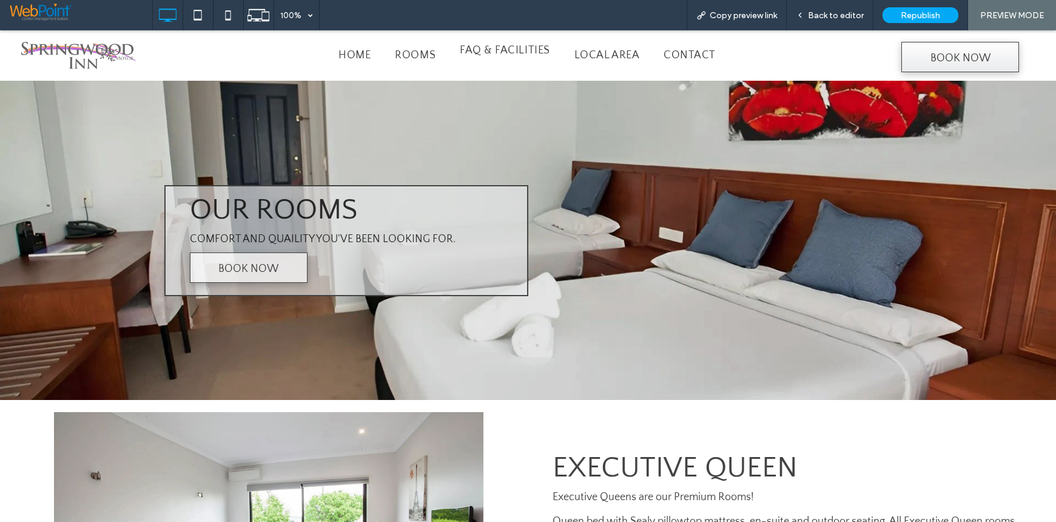
click at [498, 55] on span "FAQ & Facilities" at bounding box center [505, 50] width 90 height 12
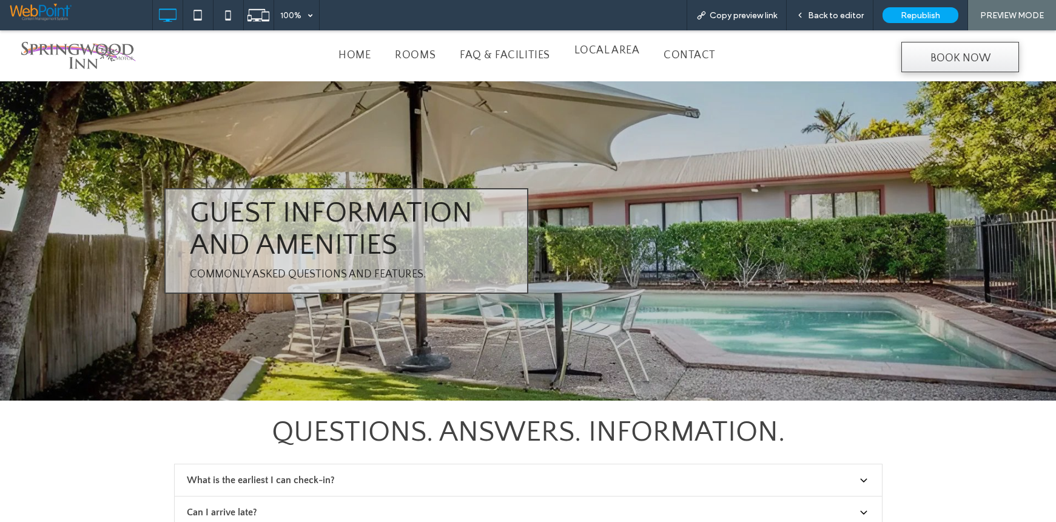
click at [611, 50] on span "Local Area" at bounding box center [607, 50] width 65 height 12
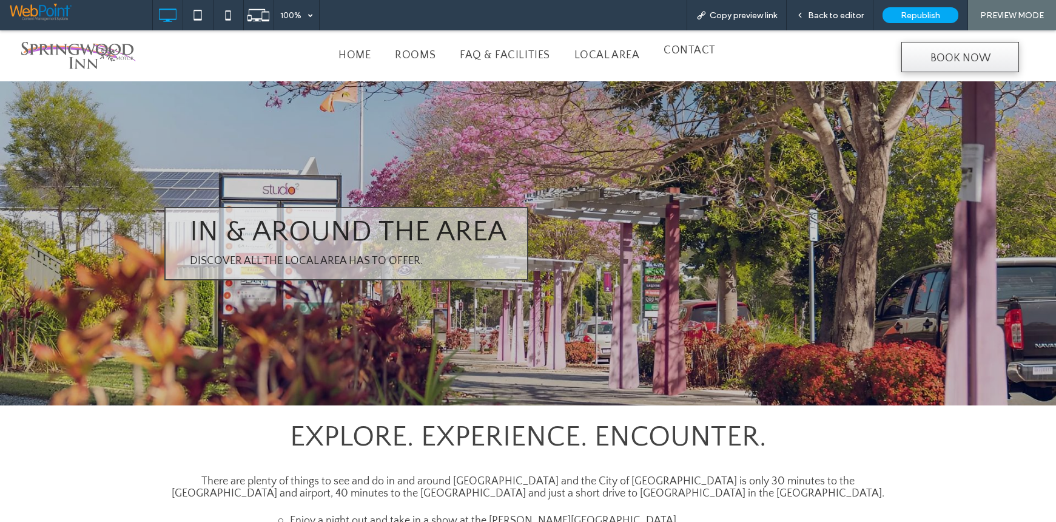
click at [688, 52] on span "Contact" at bounding box center [690, 50] width 52 height 12
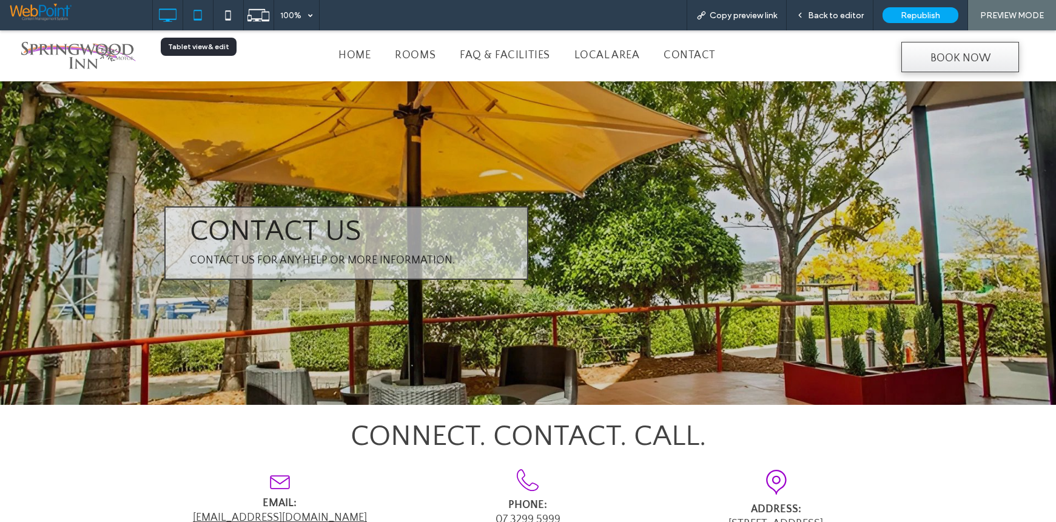
click at [195, 15] on icon at bounding box center [198, 15] width 24 height 24
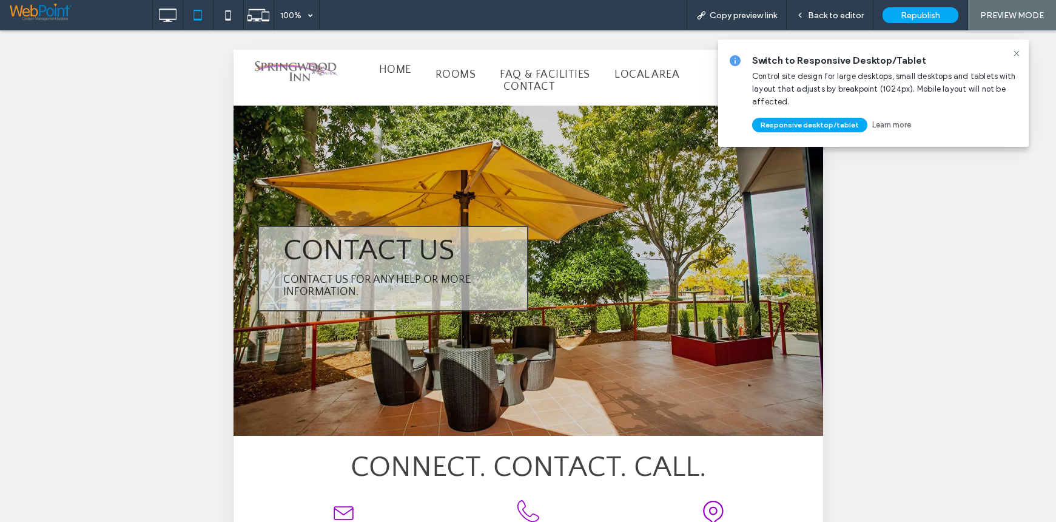
click at [387, 71] on span "Home" at bounding box center [395, 70] width 32 height 12
click at [0, 0] on div at bounding box center [0, 0] width 0 height 0
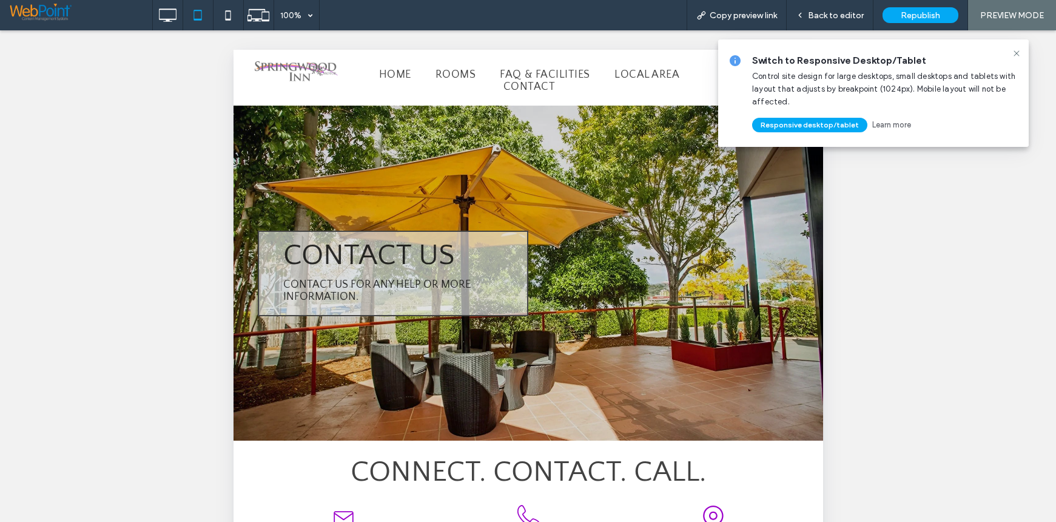
click at [1016, 53] on div at bounding box center [528, 261] width 1056 height 522
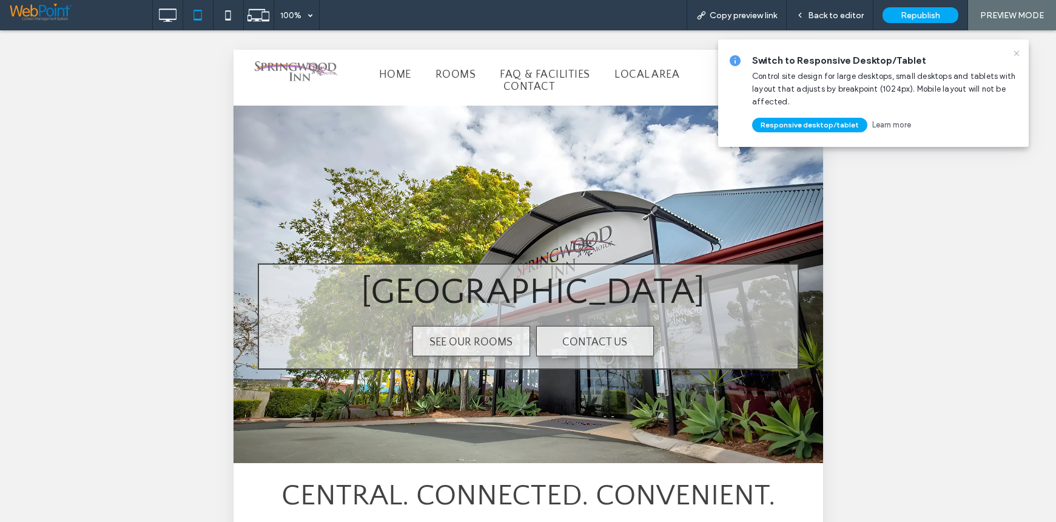
click at [1017, 53] on use at bounding box center [1016, 52] width 5 height 5
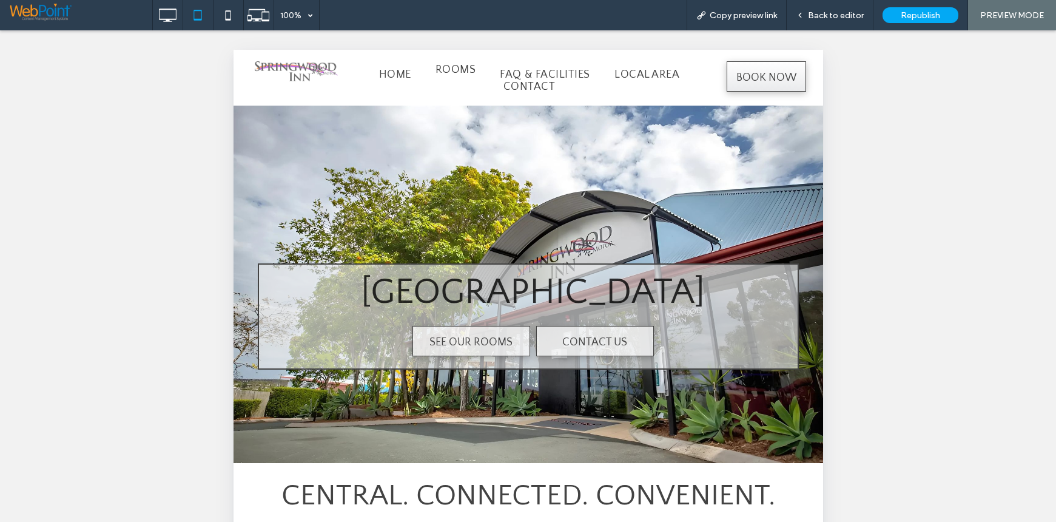
drag, startPoint x: 451, startPoint y: 72, endPoint x: 680, endPoint y: 123, distance: 234.3
click at [451, 73] on span "Rooms" at bounding box center [455, 70] width 41 height 12
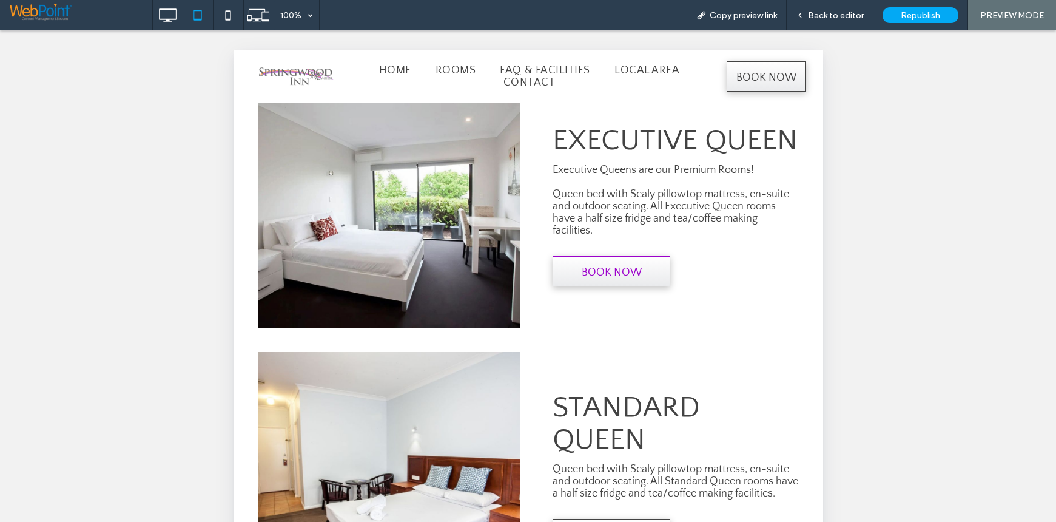
scroll to position [607, 0]
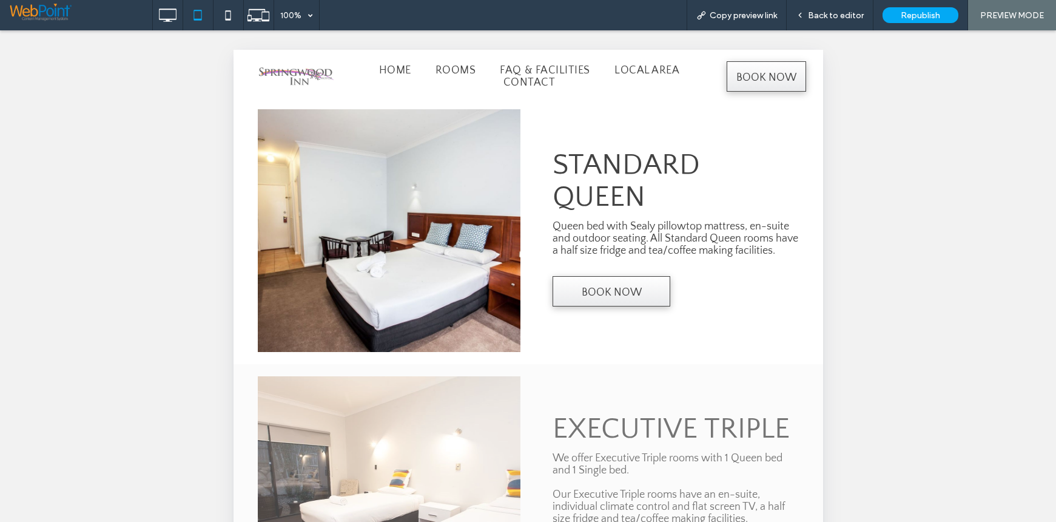
click at [230, 16] on icon at bounding box center [228, 15] width 24 height 24
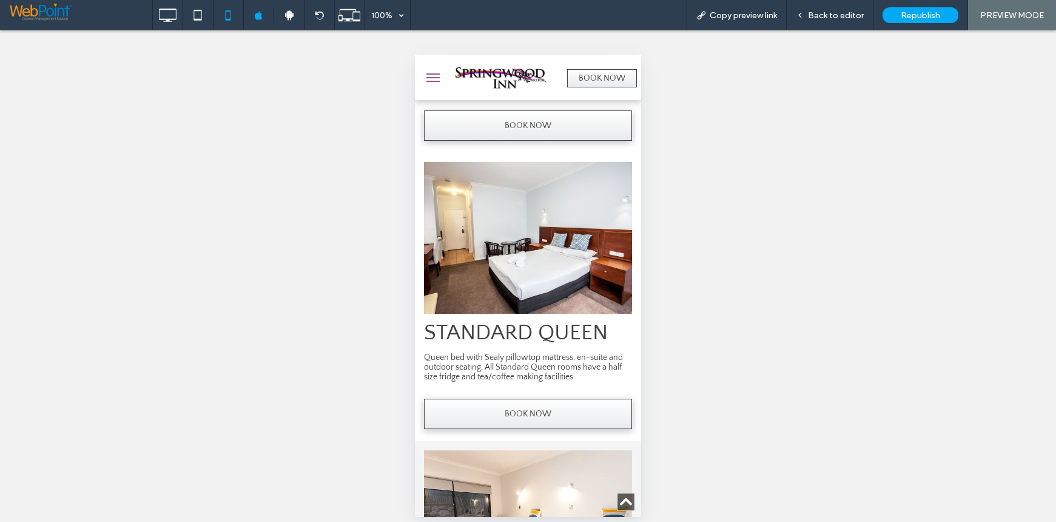
scroll to position [0, 0]
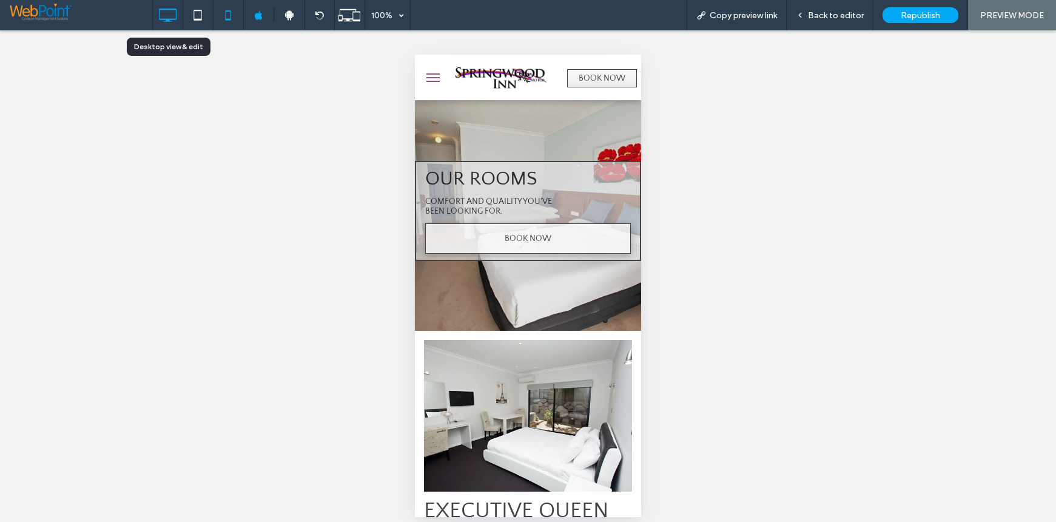
click at [160, 8] on icon at bounding box center [167, 15] width 24 height 24
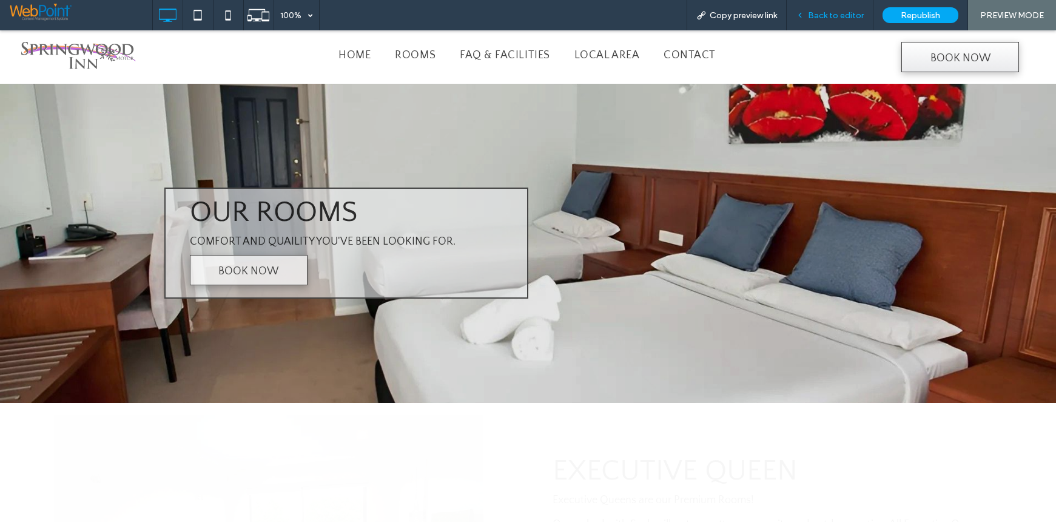
click at [836, 12] on span "Back to editor" at bounding box center [836, 15] width 56 height 10
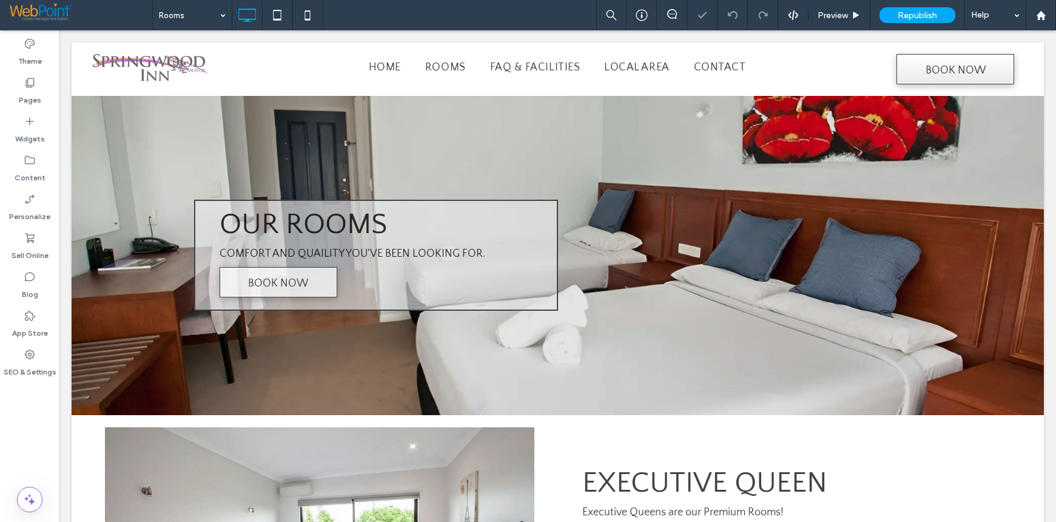
click at [916, 13] on span "Republish" at bounding box center [917, 15] width 39 height 10
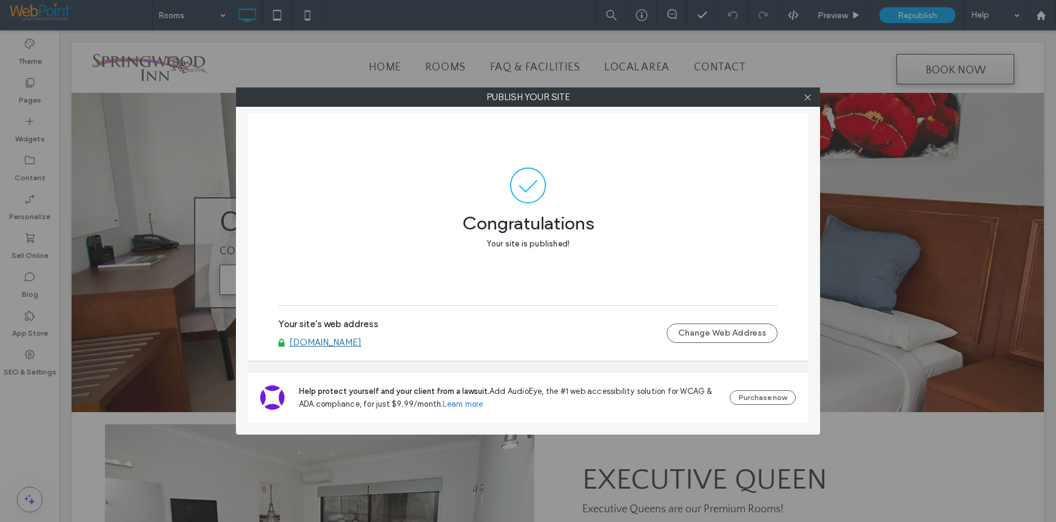
drag, startPoint x: 19, startPoint y: 430, endPoint x: 137, endPoint y: 396, distance: 123.3
click at [19, 430] on div "Publish your site Congratulations Your site is published! Your site's web addre…" at bounding box center [528, 261] width 1056 height 522
click at [348, 341] on link "[DOMAIN_NAME]" at bounding box center [325, 342] width 72 height 11
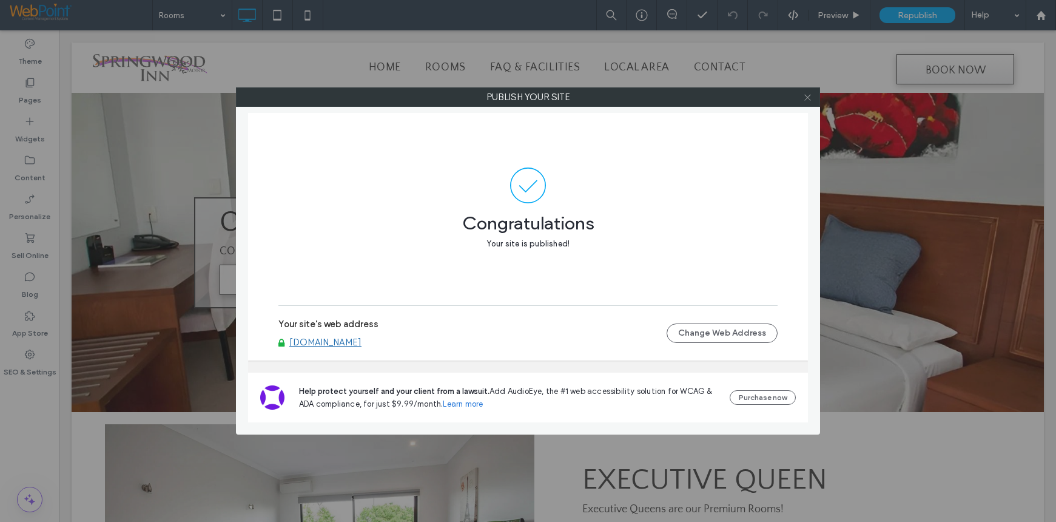
click at [808, 98] on icon at bounding box center [807, 97] width 9 height 9
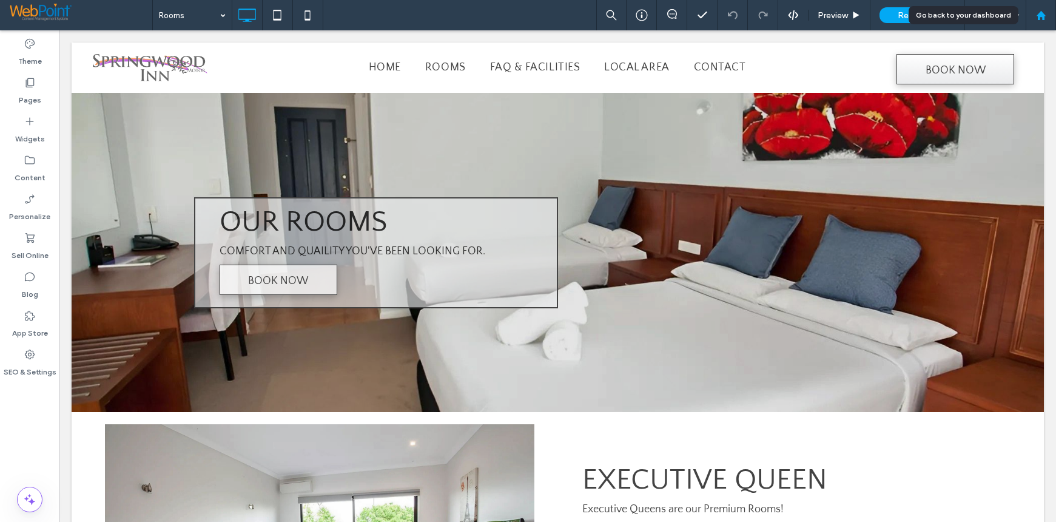
click at [1046, 16] on icon at bounding box center [1041, 15] width 10 height 10
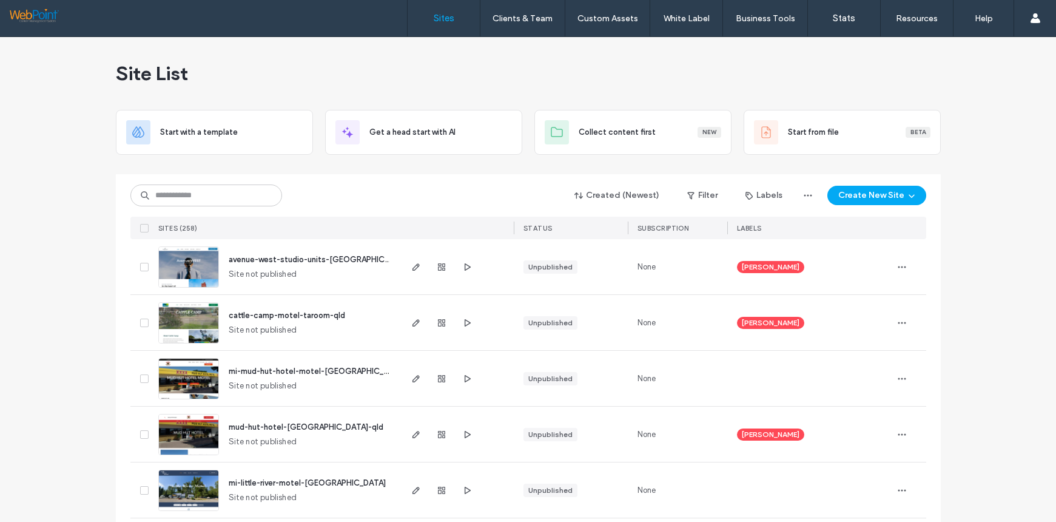
click at [201, 191] on input at bounding box center [206, 195] width 152 height 22
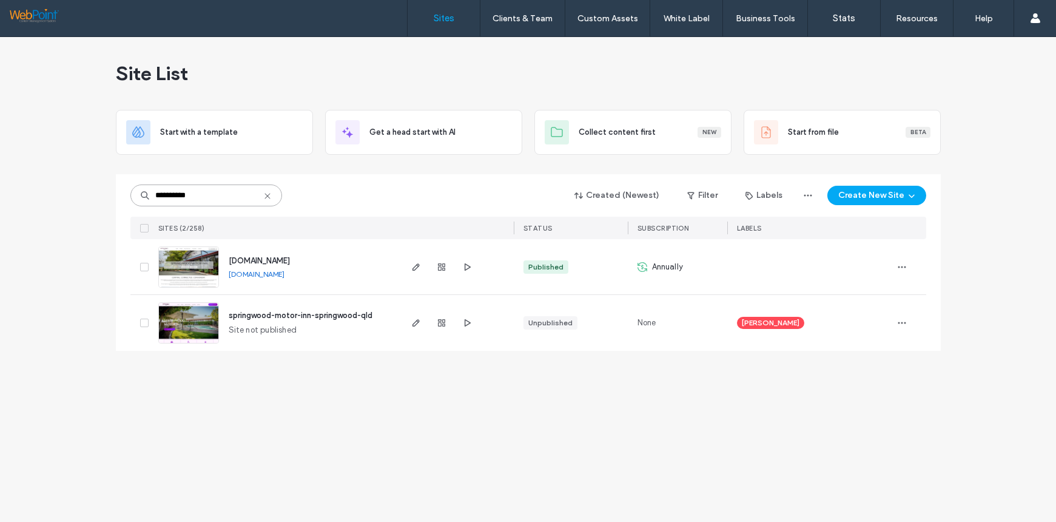
type input "**********"
click at [189, 263] on img at bounding box center [188, 288] width 59 height 83
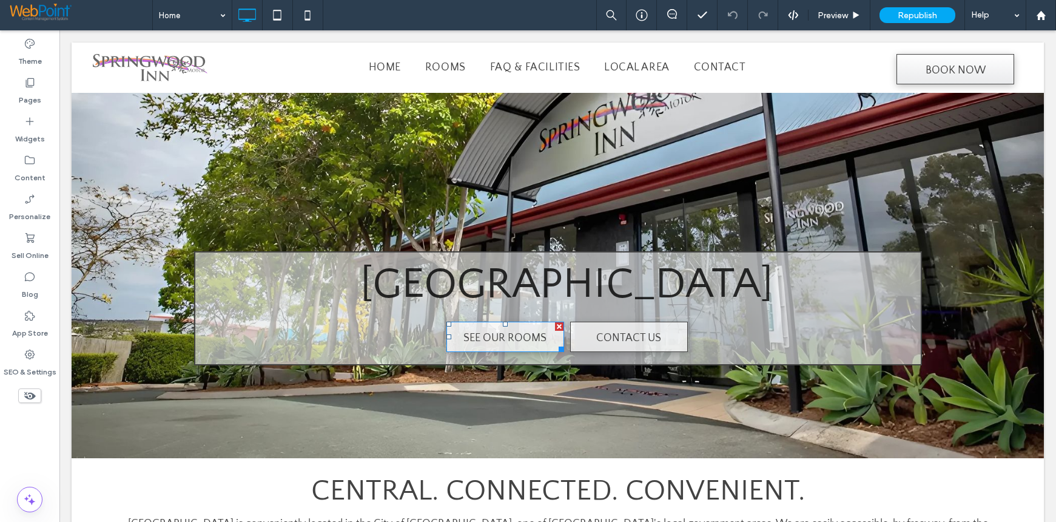
click at [498, 334] on span "SEE OUR ROOMS" at bounding box center [505, 338] width 83 height 32
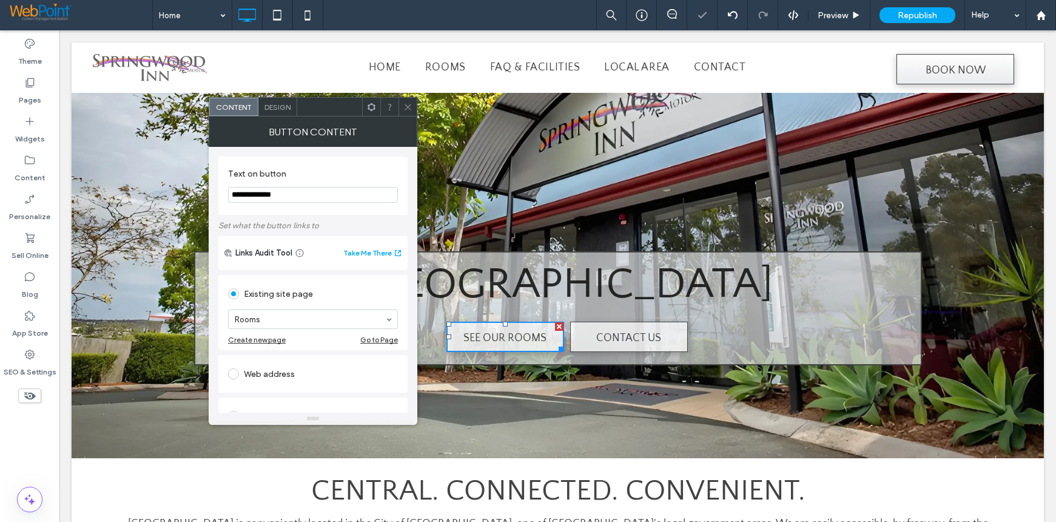
click at [411, 110] on use at bounding box center [408, 107] width 6 height 6
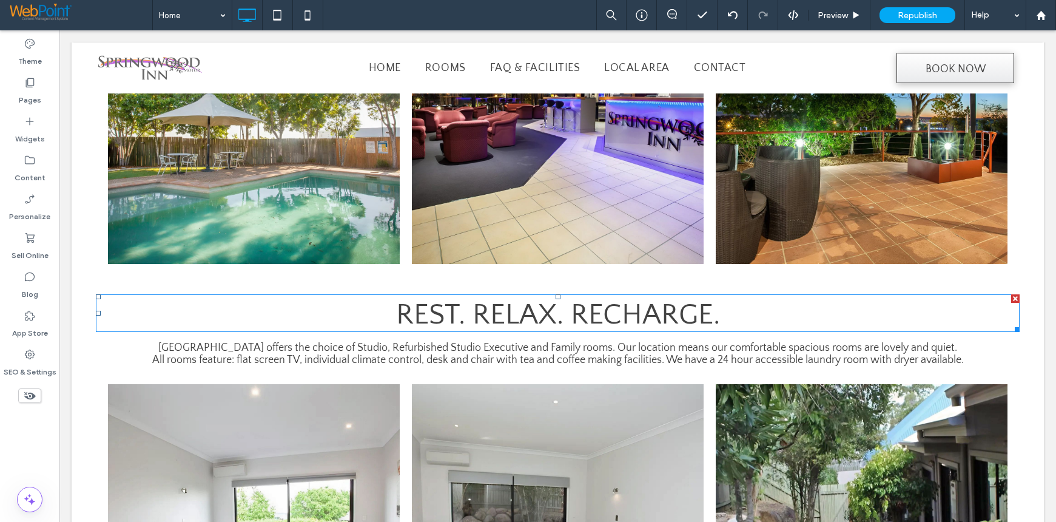
scroll to position [488, 0]
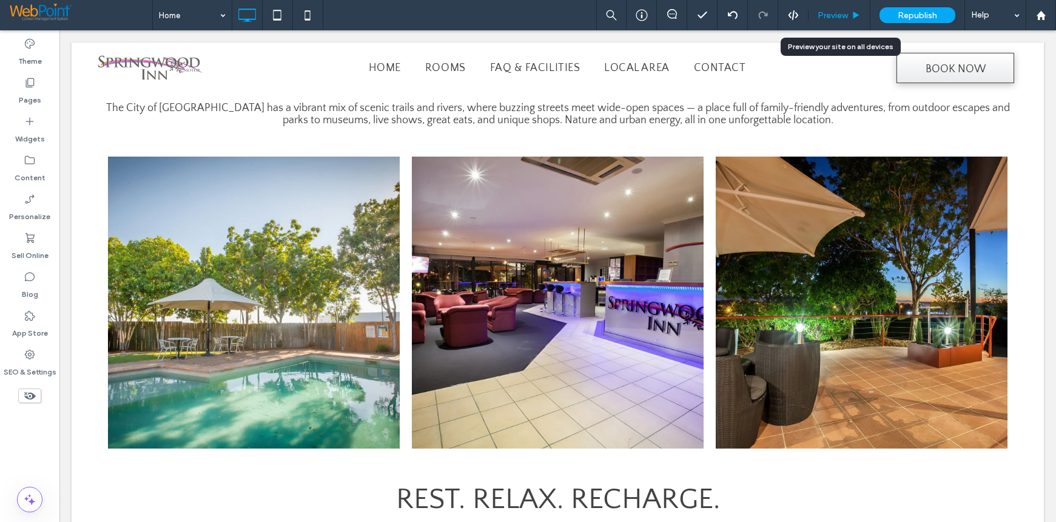
drag, startPoint x: 822, startPoint y: 13, endPoint x: 784, endPoint y: 73, distance: 71.2
click at [822, 13] on span "Preview" at bounding box center [833, 15] width 30 height 10
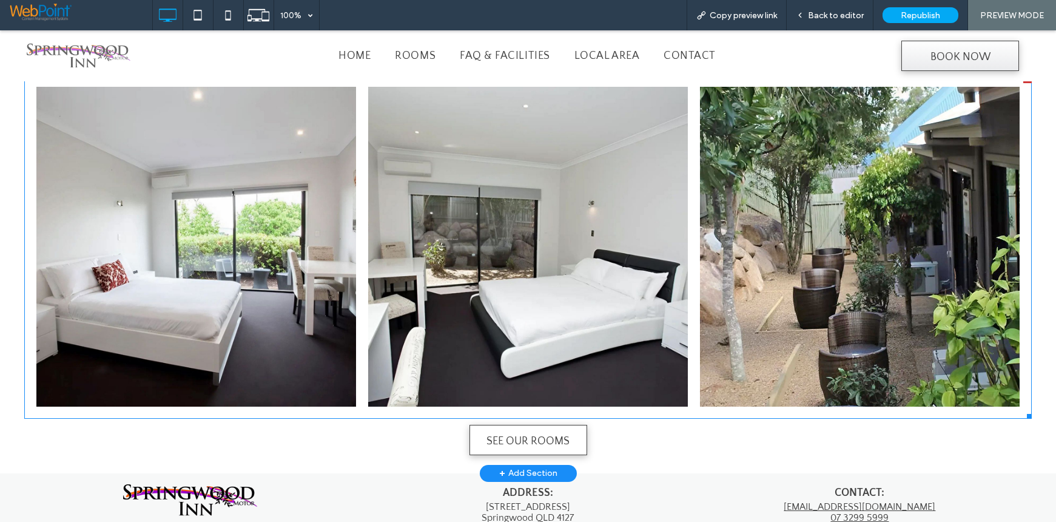
scroll to position [1006, 0]
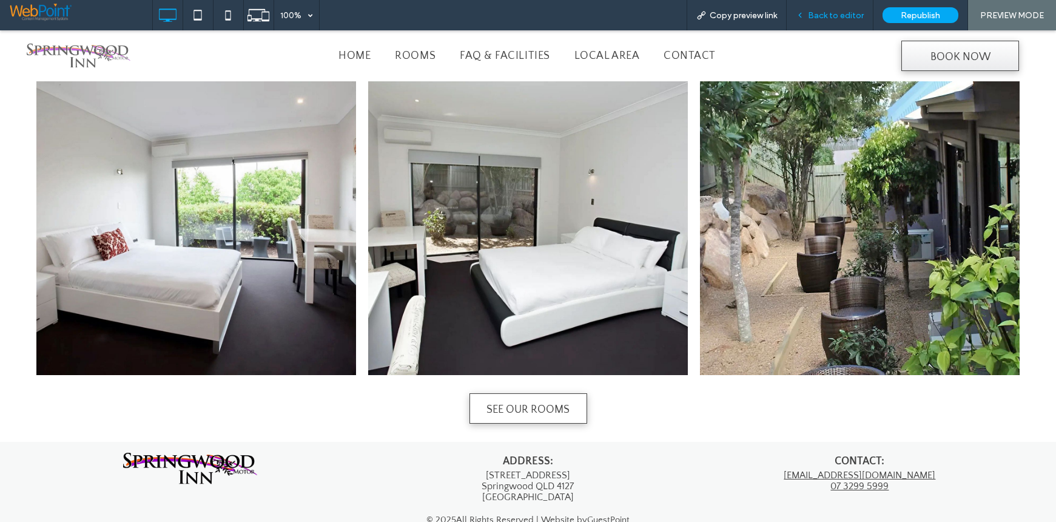
drag, startPoint x: 838, startPoint y: 16, endPoint x: 755, endPoint y: 126, distance: 137.3
click at [838, 16] on span "Back to editor" at bounding box center [836, 15] width 56 height 10
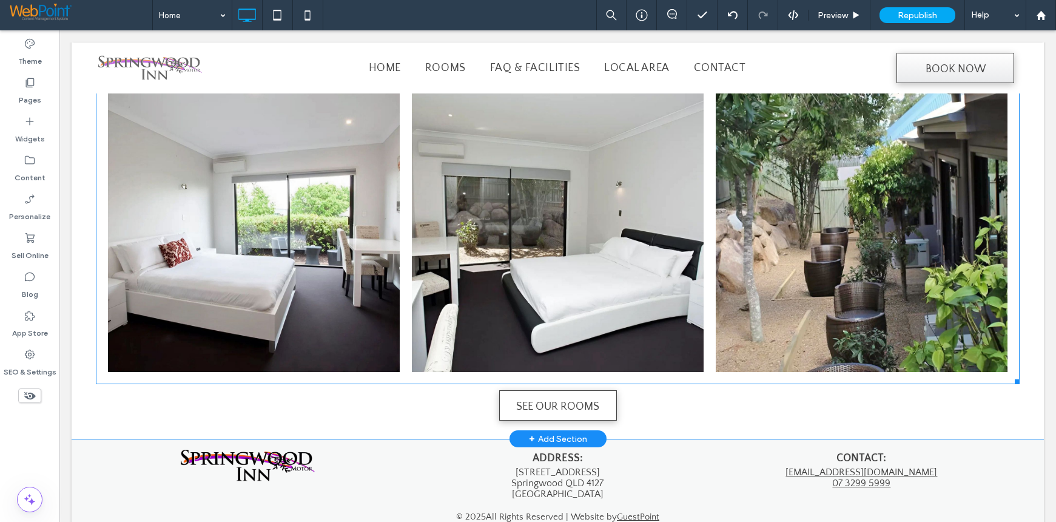
scroll to position [974, 0]
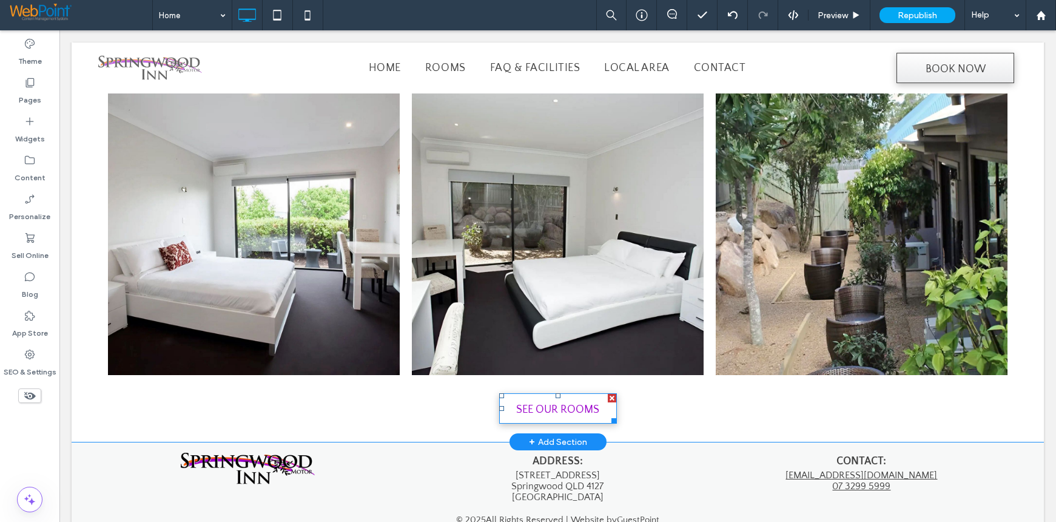
click at [555, 394] on span "SEE OUR ROOMS" at bounding box center [557, 410] width 83 height 32
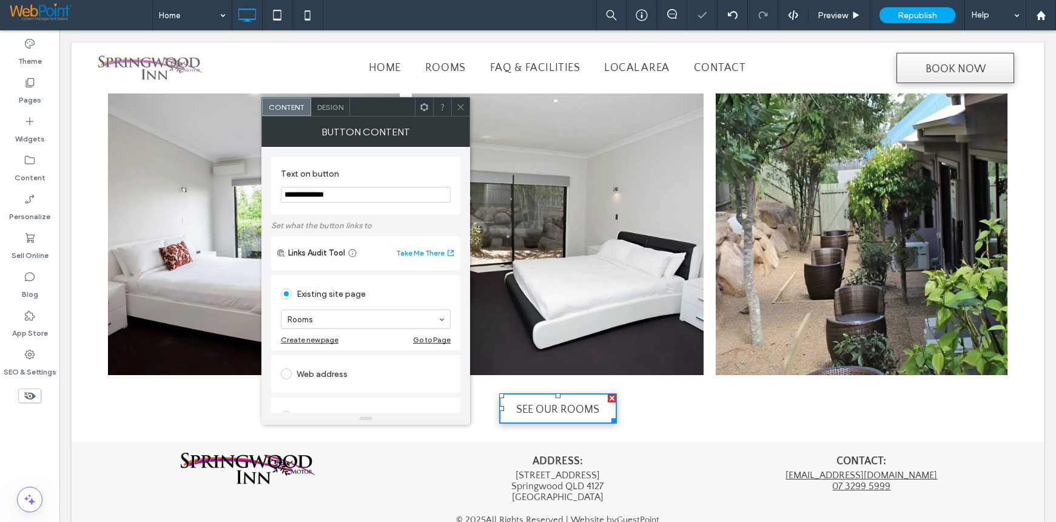
click at [458, 103] on icon at bounding box center [460, 107] width 9 height 9
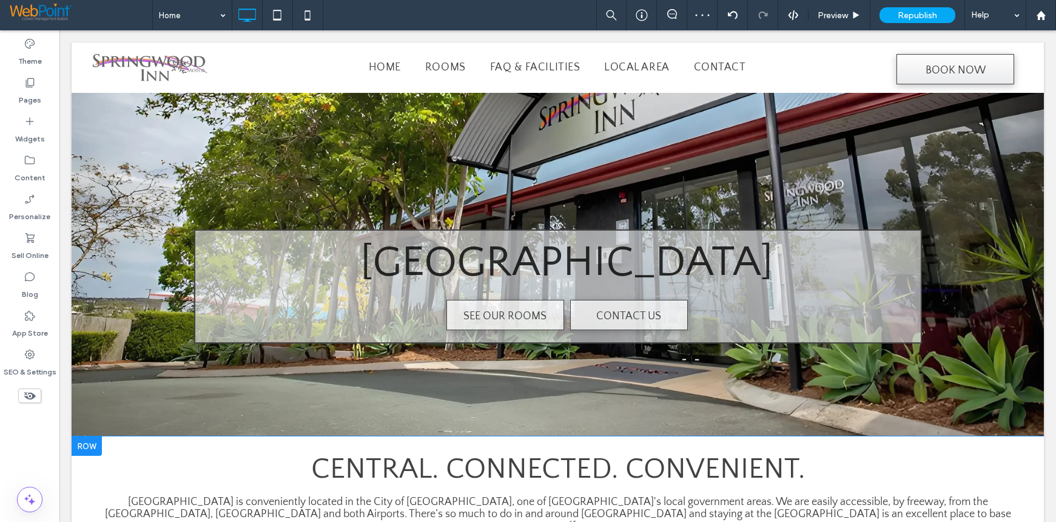
scroll to position [0, 0]
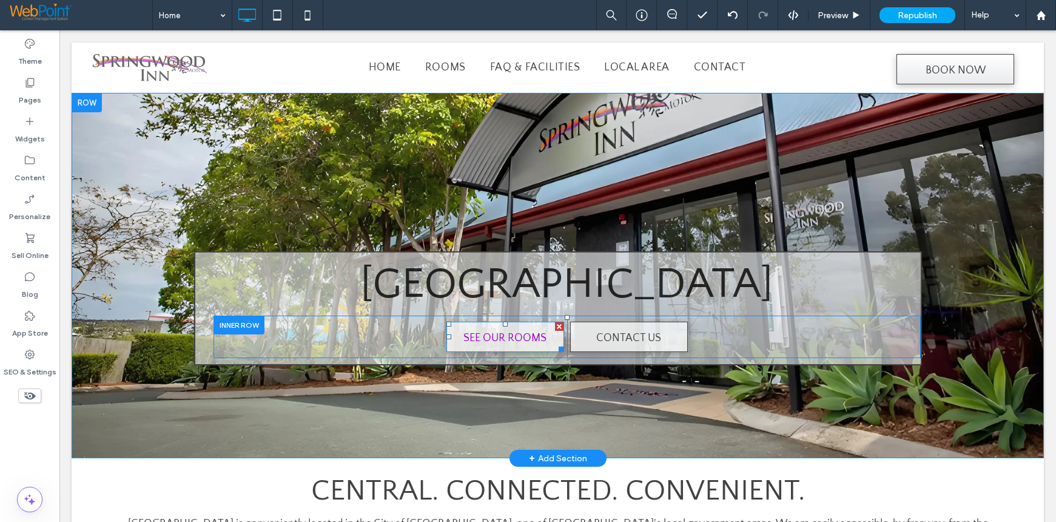
click at [483, 340] on span "SEE OUR ROOMS" at bounding box center [505, 338] width 83 height 32
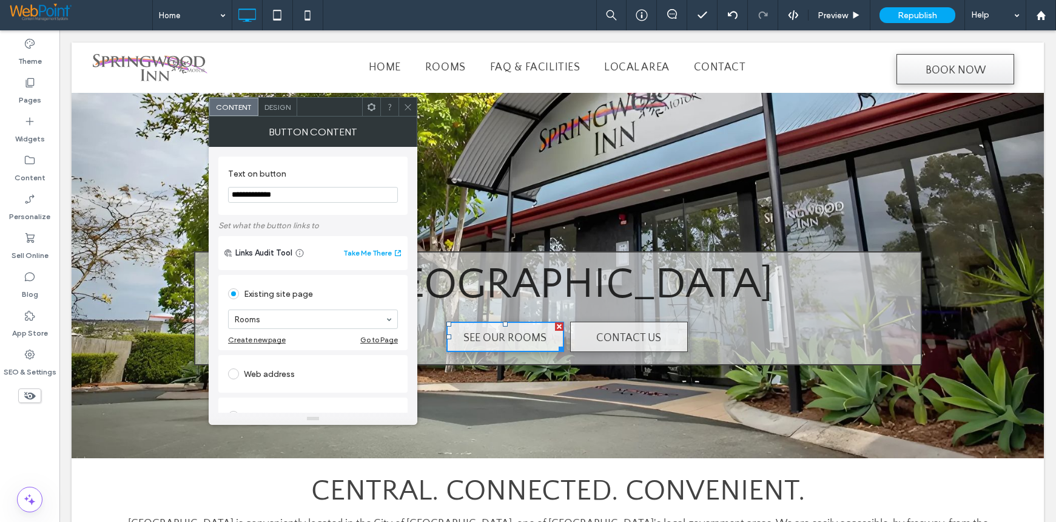
click at [415, 106] on div at bounding box center [408, 107] width 18 height 18
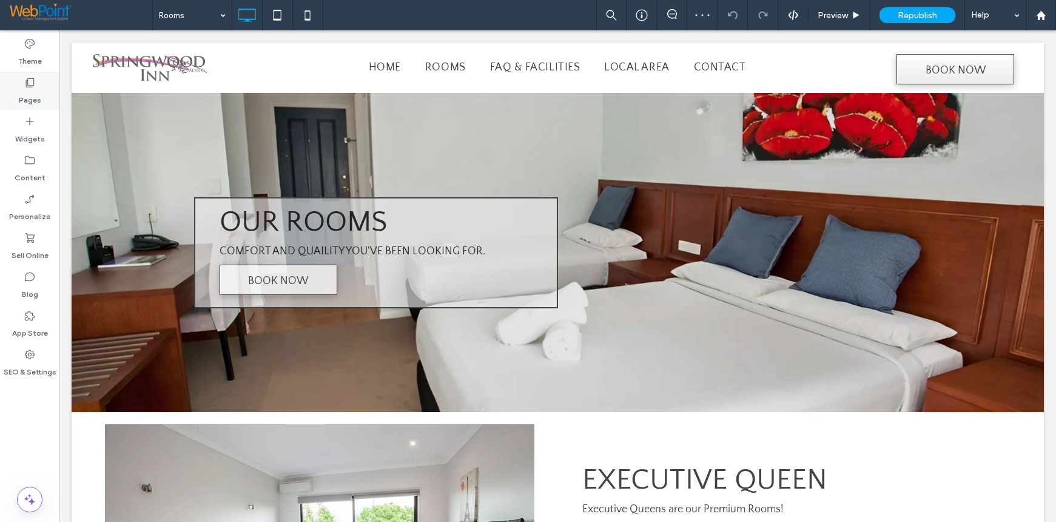
click at [27, 84] on icon at bounding box center [30, 82] width 12 height 12
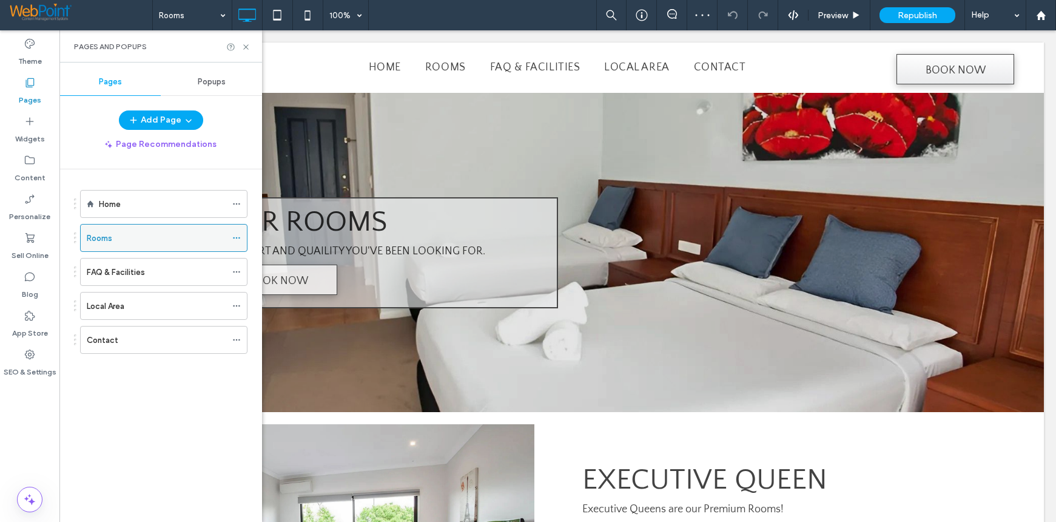
click at [236, 239] on icon at bounding box center [236, 238] width 8 height 8
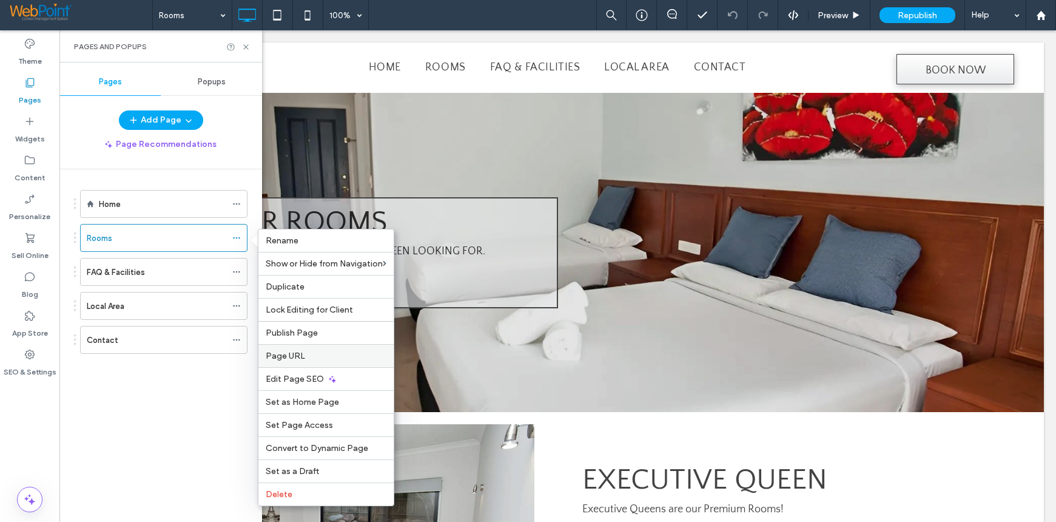
click at [300, 360] on span "Page URL" at bounding box center [285, 356] width 39 height 10
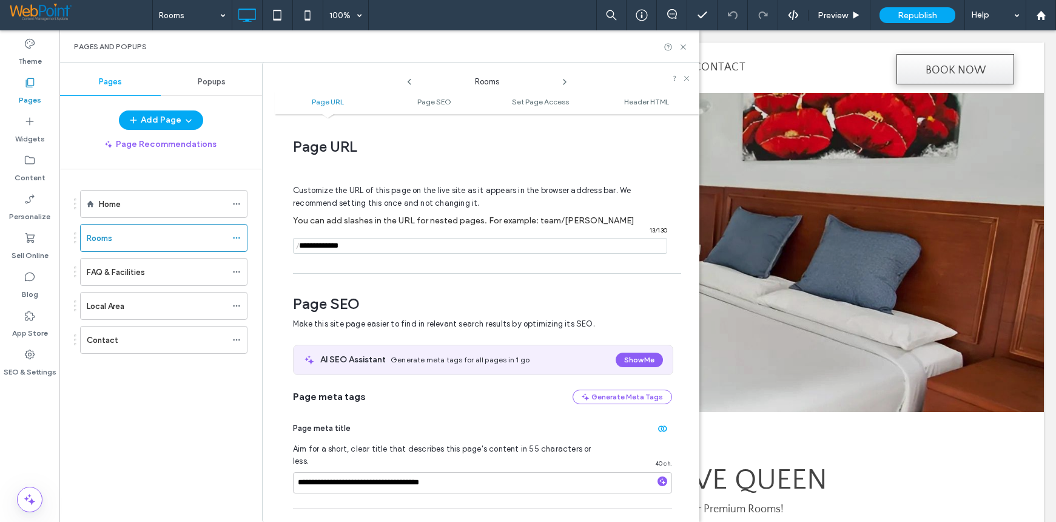
scroll to position [6, 0]
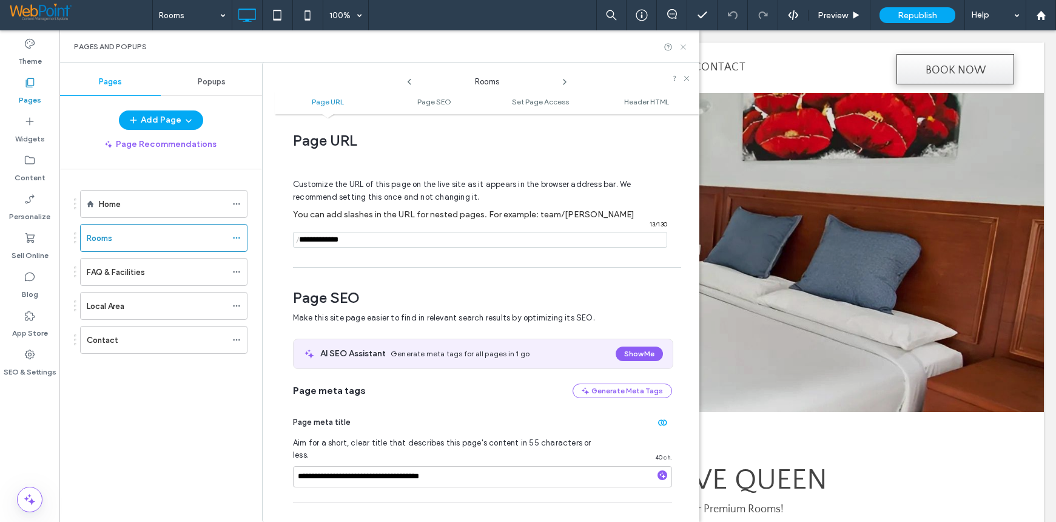
drag, startPoint x: 683, startPoint y: 47, endPoint x: 623, endPoint y: 21, distance: 65.7
click at [683, 47] on use at bounding box center [683, 46] width 5 height 5
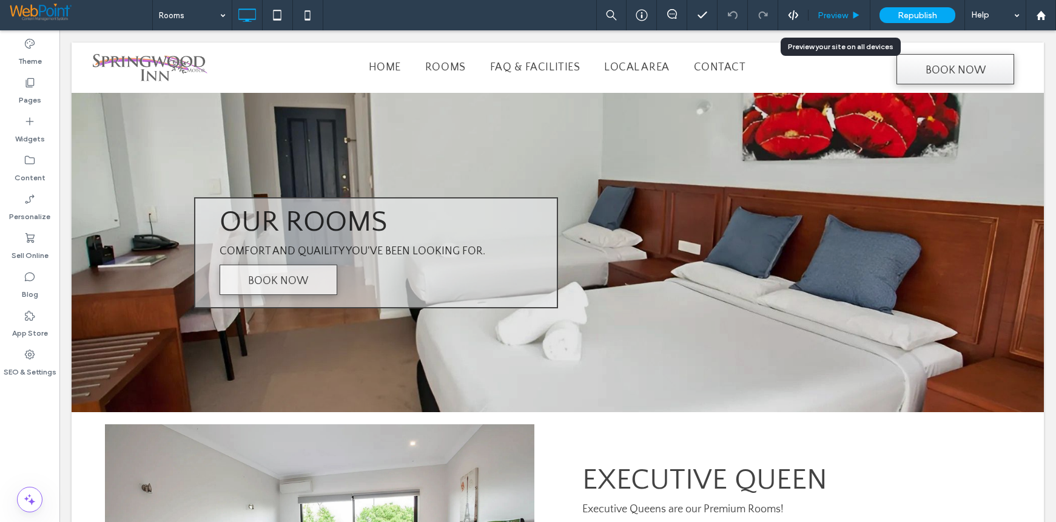
click at [828, 19] on span "Preview" at bounding box center [833, 15] width 30 height 10
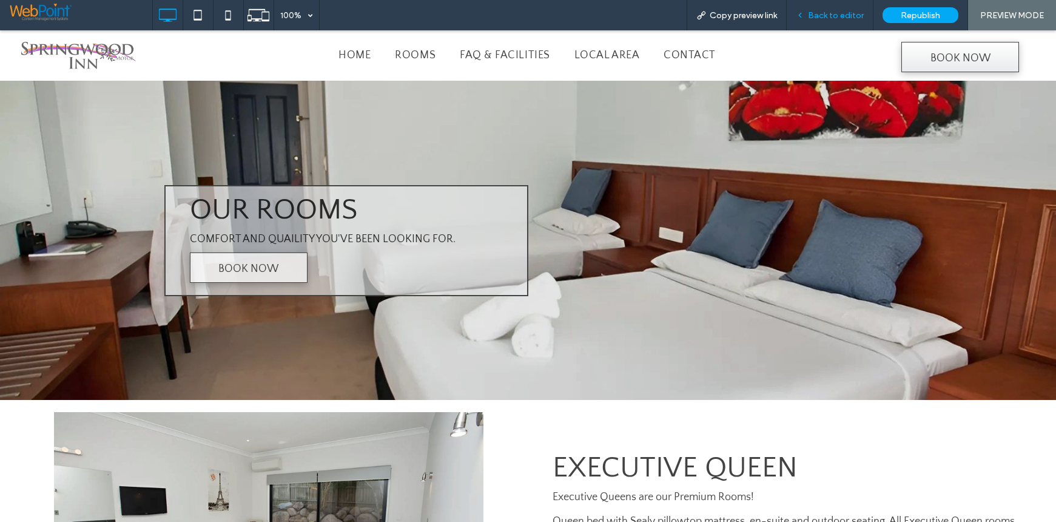
click at [830, 12] on span "Back to editor" at bounding box center [836, 15] width 56 height 10
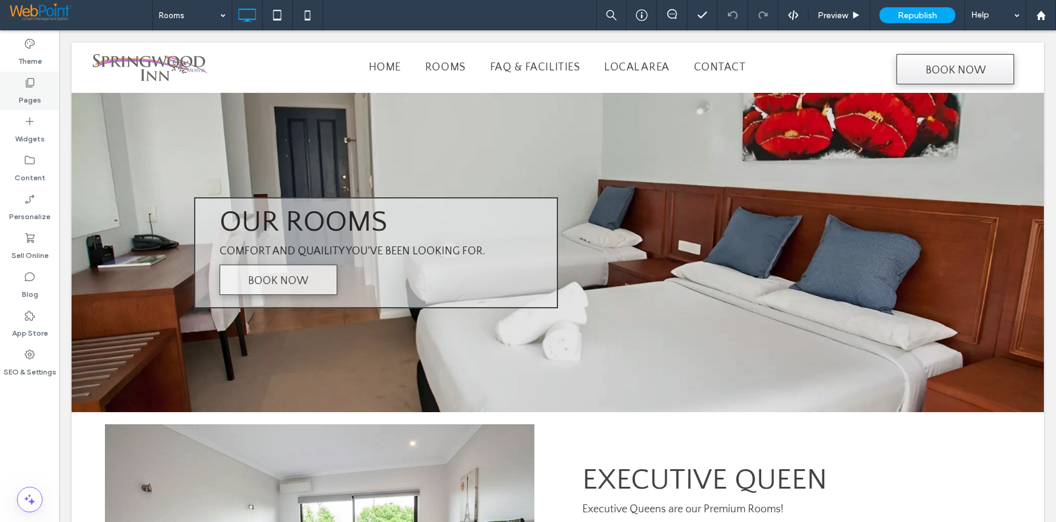
click at [30, 90] on label "Pages" at bounding box center [30, 97] width 22 height 17
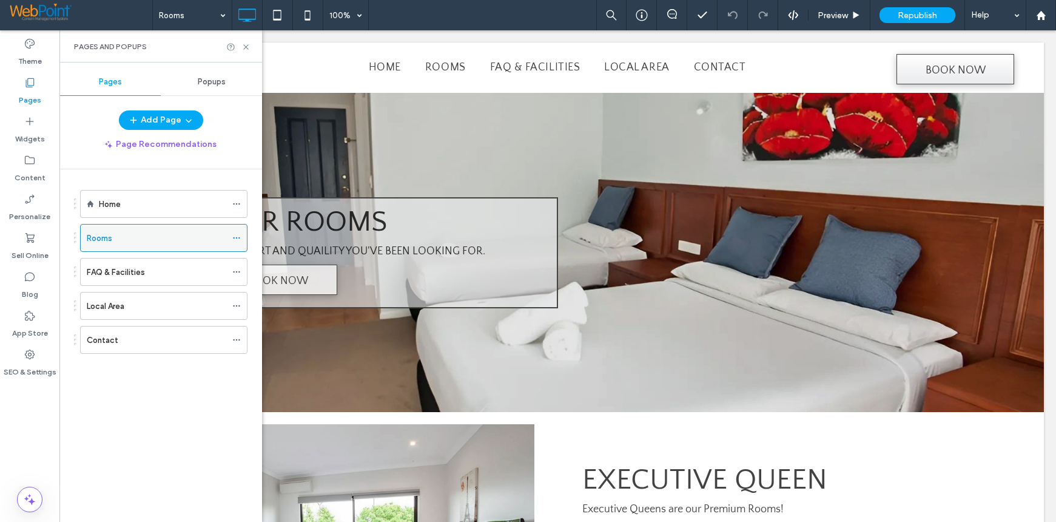
click at [238, 235] on icon at bounding box center [236, 238] width 8 height 8
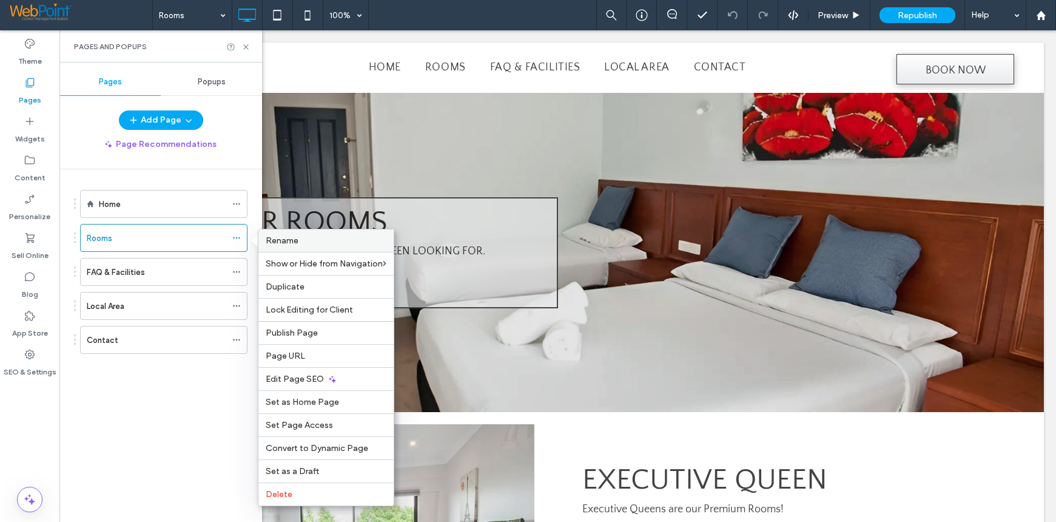
click at [300, 241] on label "Rename" at bounding box center [326, 240] width 121 height 10
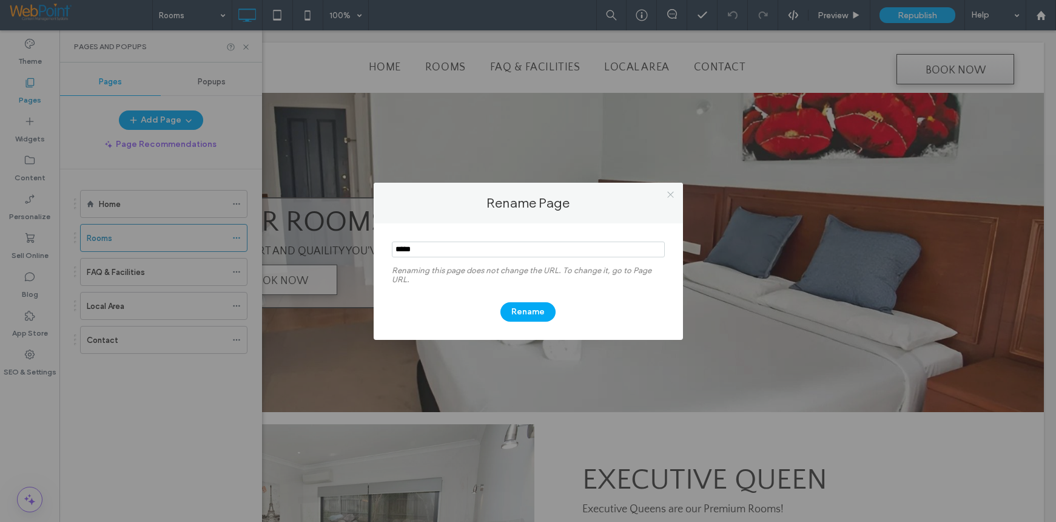
click at [674, 193] on icon at bounding box center [670, 194] width 9 height 9
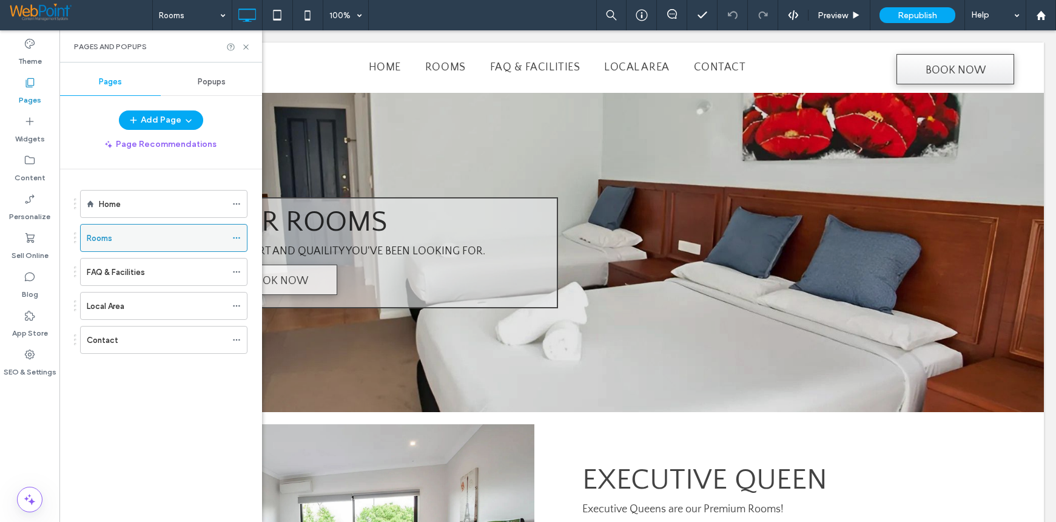
click at [240, 236] on icon at bounding box center [236, 238] width 8 height 8
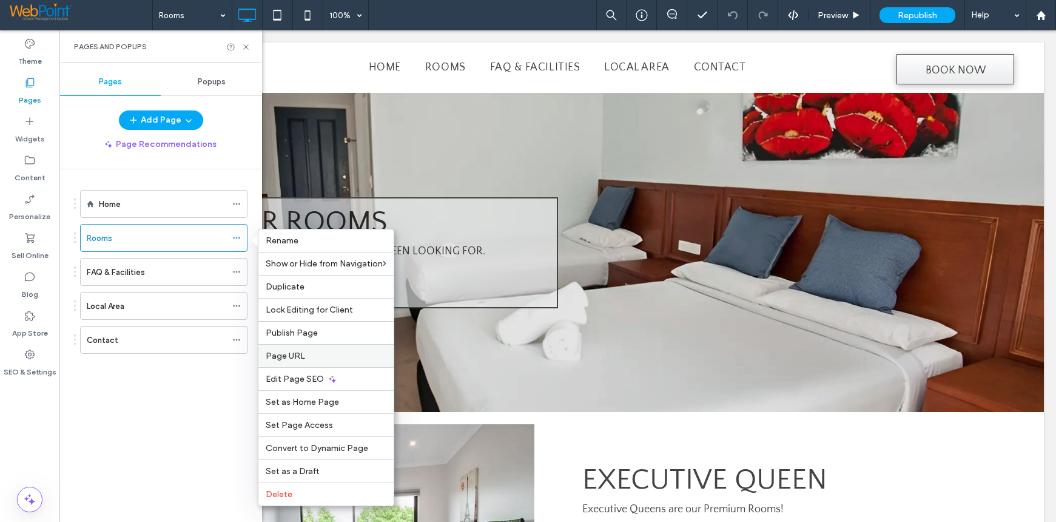
click at [311, 353] on label "Page URL" at bounding box center [326, 356] width 121 height 10
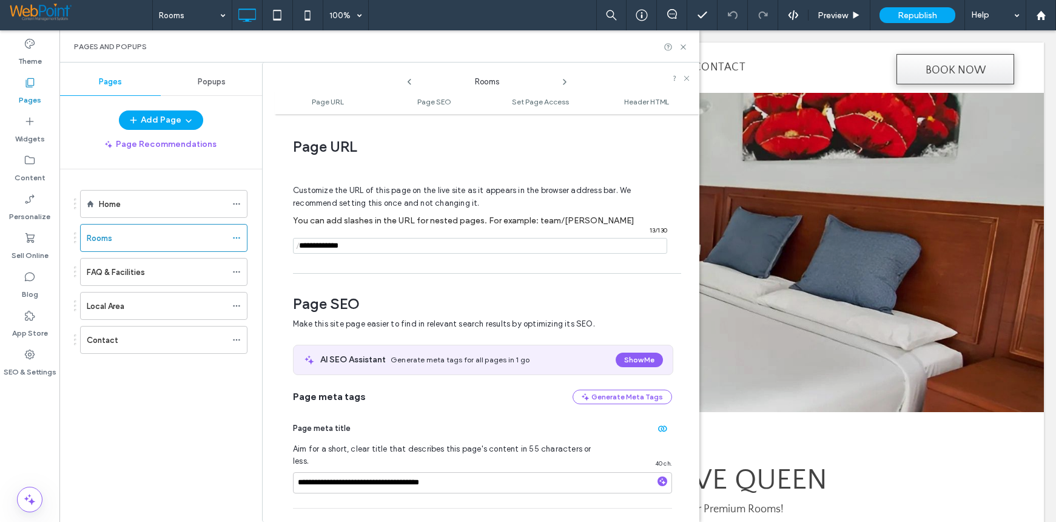
scroll to position [6, 0]
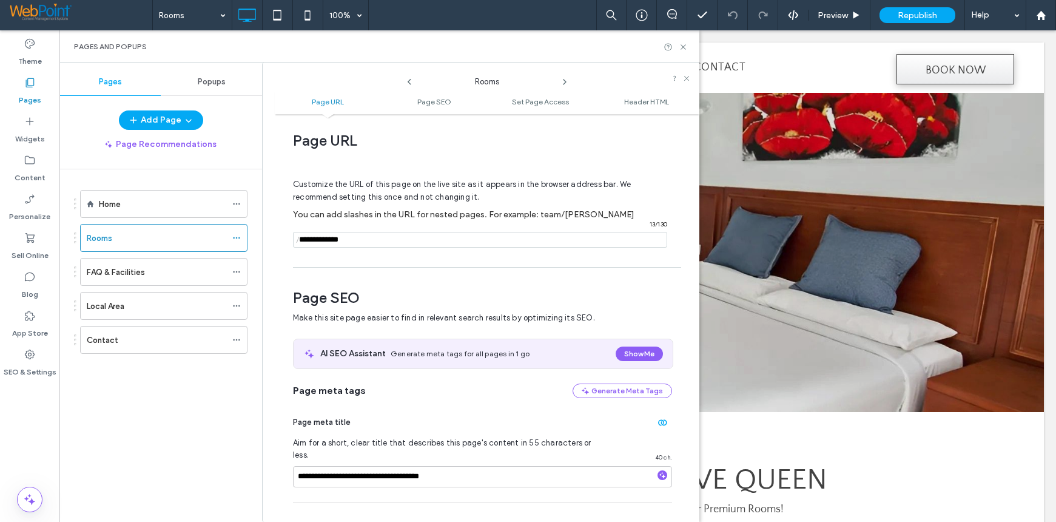
drag, startPoint x: 332, startPoint y: 242, endPoint x: 300, endPoint y: 239, distance: 32.3
click at [300, 239] on div "/ 13 / 130" at bounding box center [480, 240] width 374 height 16
type input "*****"
click at [685, 46] on use at bounding box center [683, 46] width 5 height 5
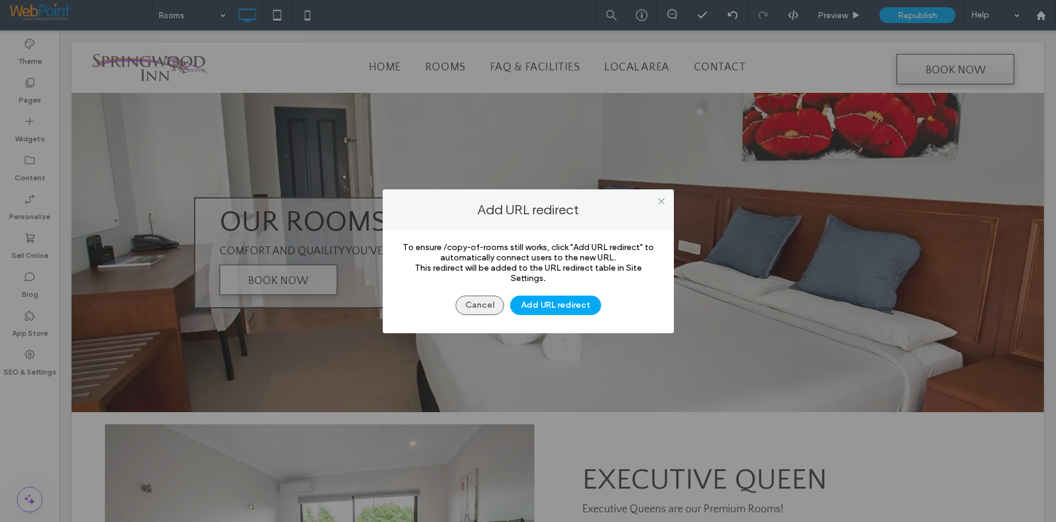
click at [473, 303] on button "Cancel" at bounding box center [480, 305] width 49 height 19
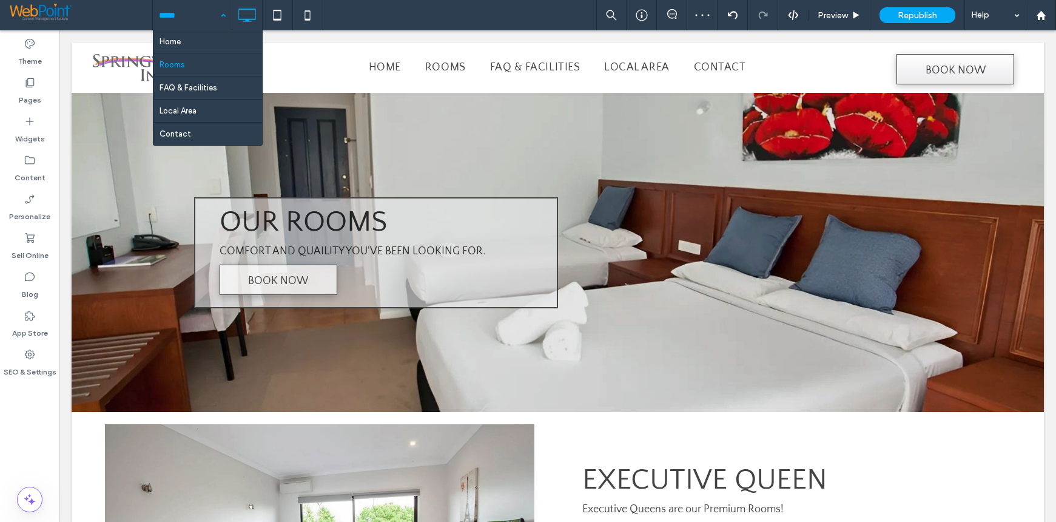
click at [171, 12] on input at bounding box center [189, 15] width 61 height 30
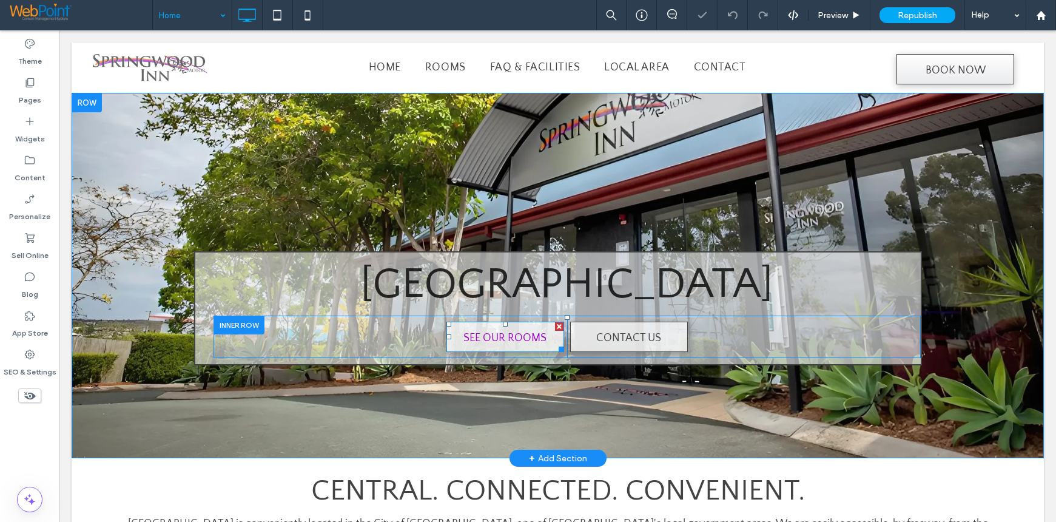
click at [510, 337] on span "SEE OUR ROOMS" at bounding box center [505, 338] width 83 height 32
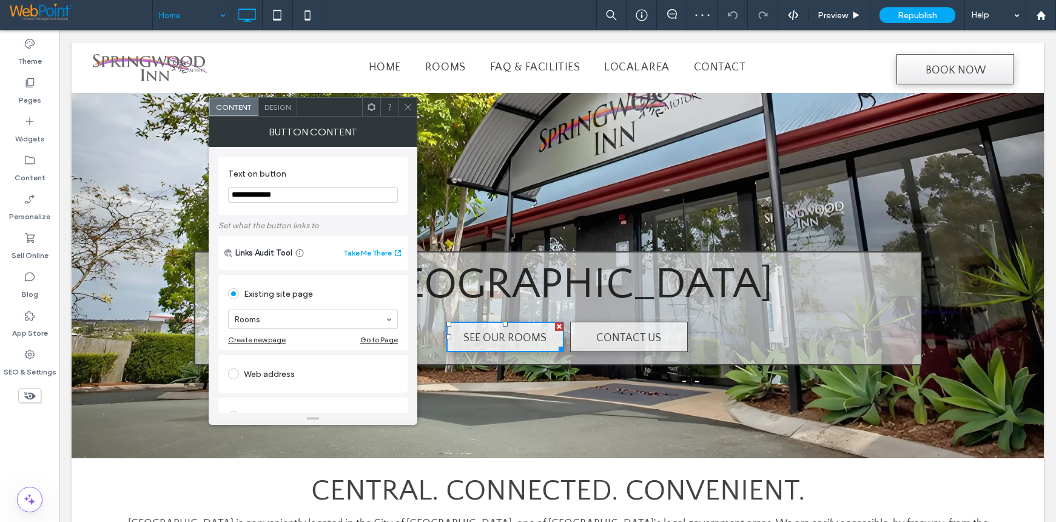
click at [410, 105] on icon at bounding box center [408, 107] width 9 height 9
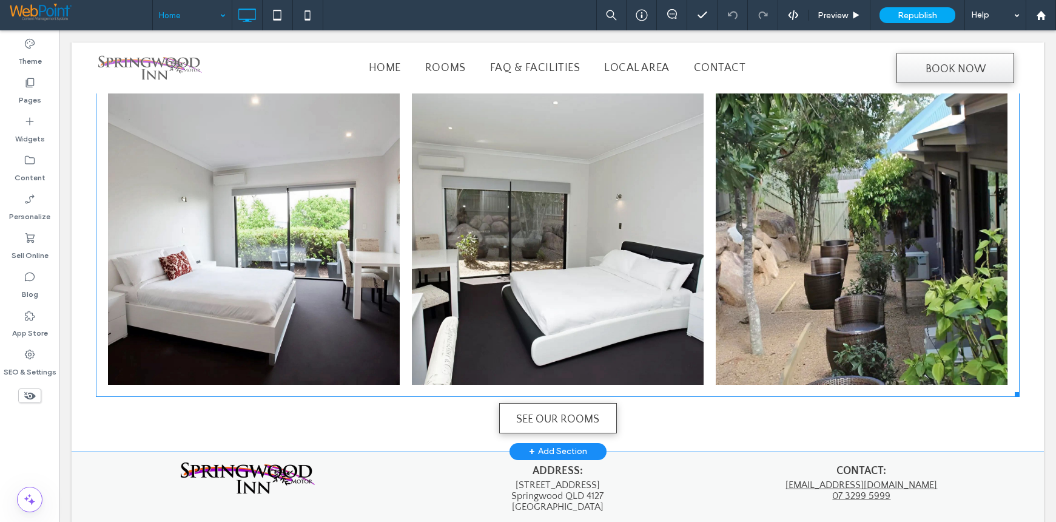
scroll to position [974, 0]
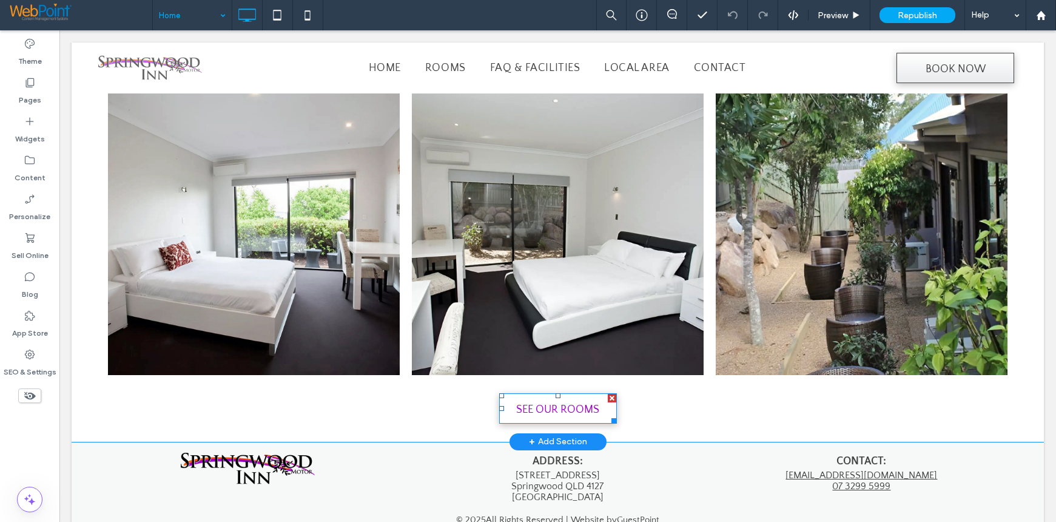
click at [518, 394] on span "SEE OUR ROOMS" at bounding box center [557, 410] width 83 height 32
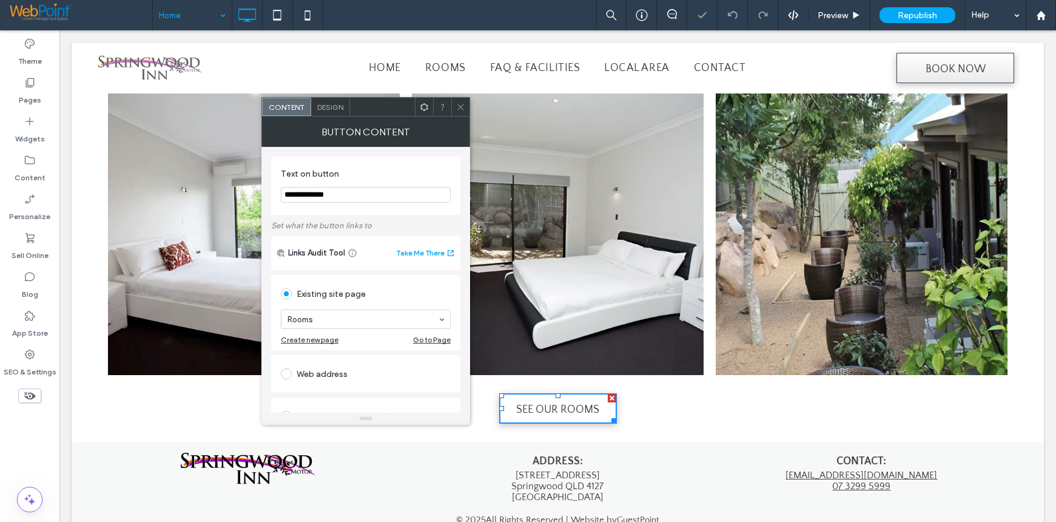
click at [458, 104] on use at bounding box center [461, 107] width 6 height 6
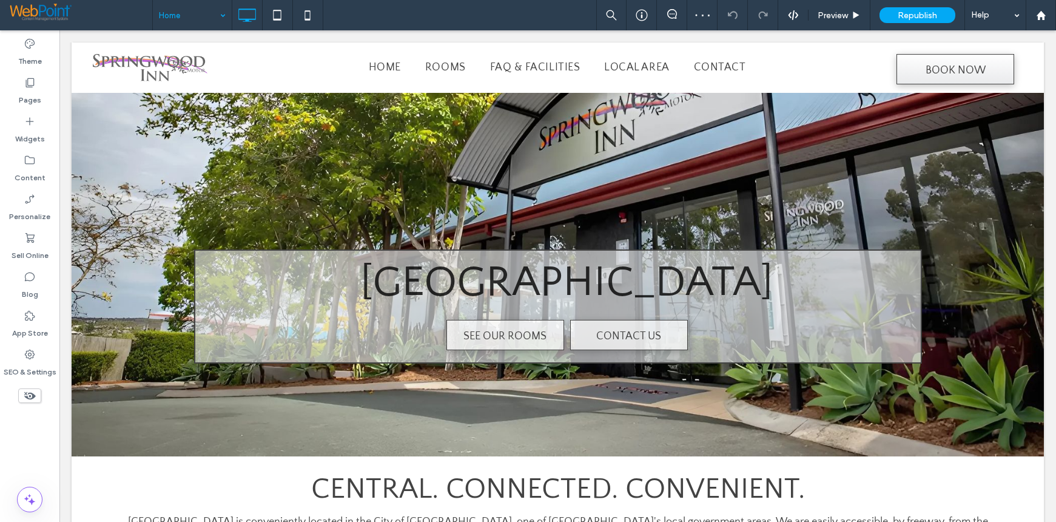
scroll to position [0, 0]
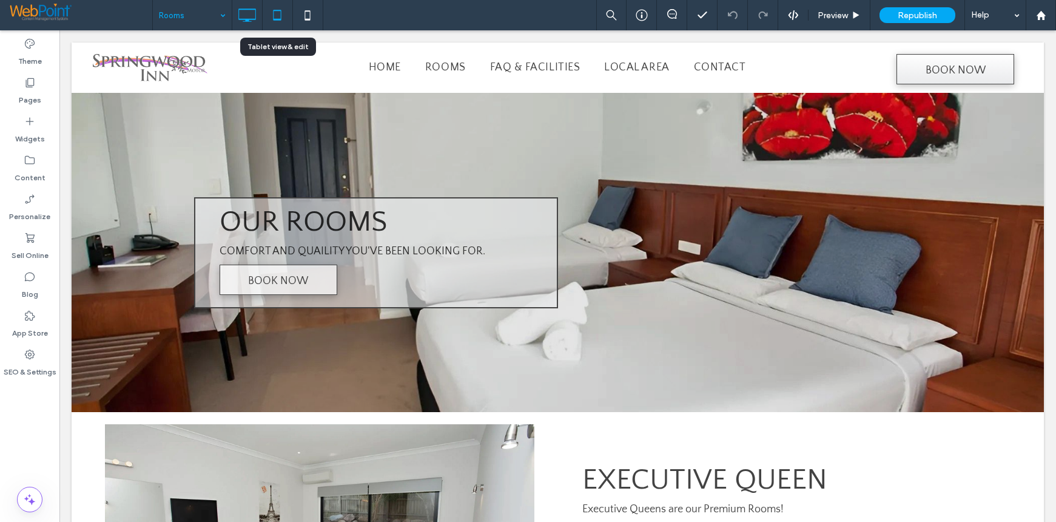
click at [277, 12] on icon at bounding box center [277, 15] width 24 height 24
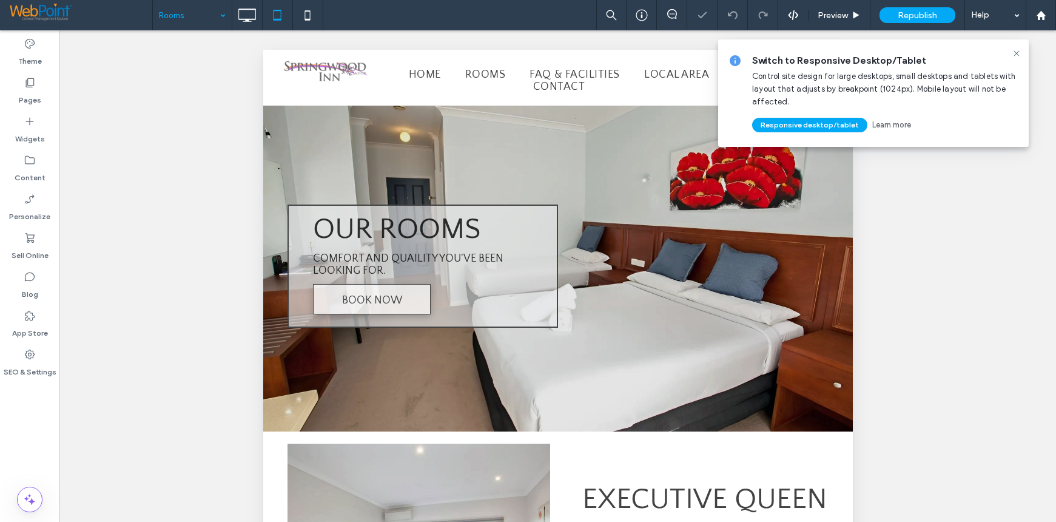
click at [182, 17] on input at bounding box center [189, 15] width 61 height 30
click at [222, 15] on div "Rooms" at bounding box center [192, 15] width 79 height 30
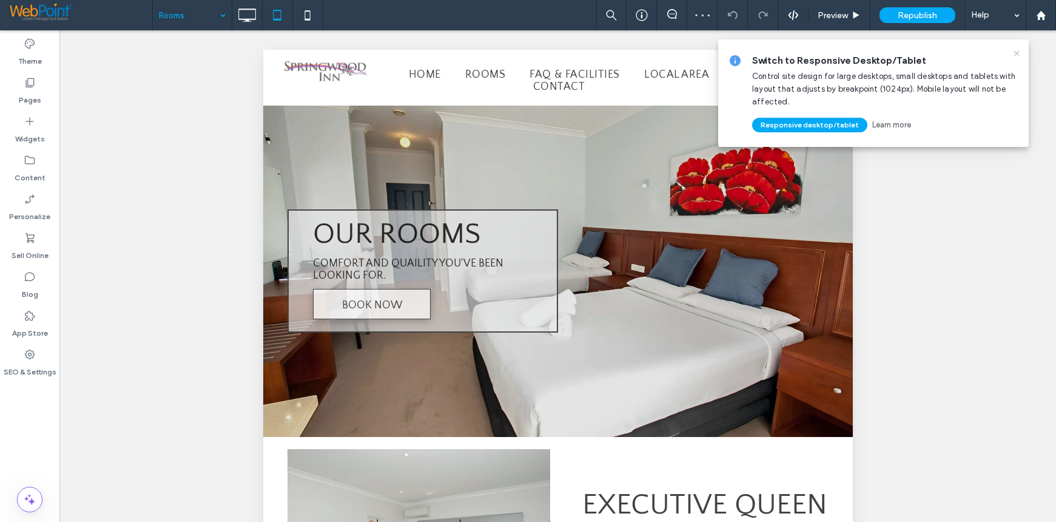
click at [1018, 55] on use at bounding box center [1016, 52] width 5 height 5
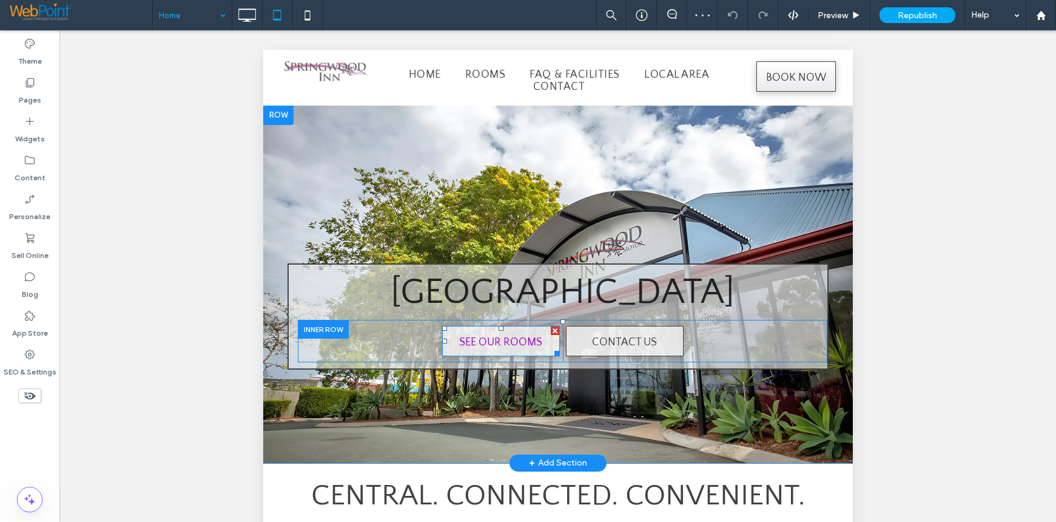
click at [484, 342] on span "SEE OUR ROOMS" at bounding box center [500, 342] width 83 height 32
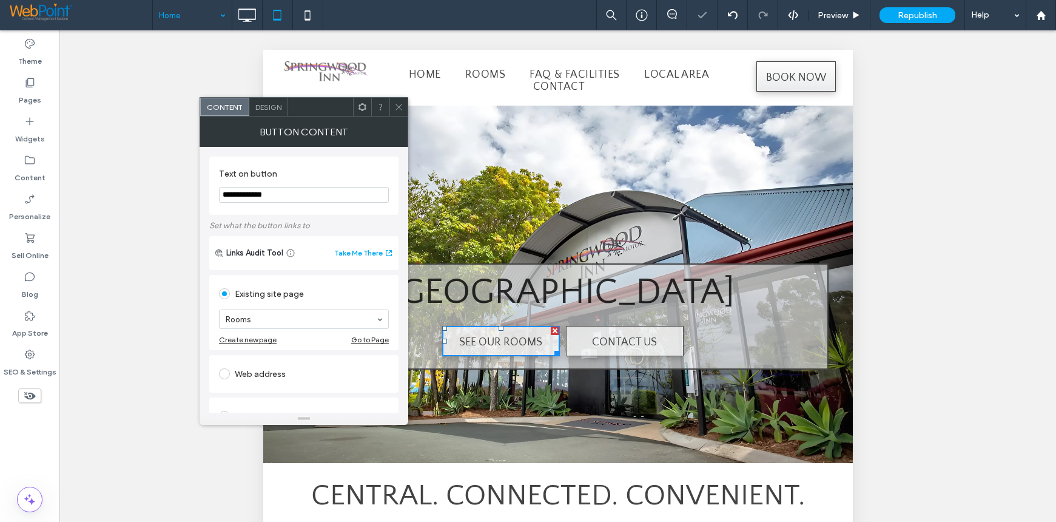
click at [401, 108] on icon at bounding box center [398, 107] width 9 height 9
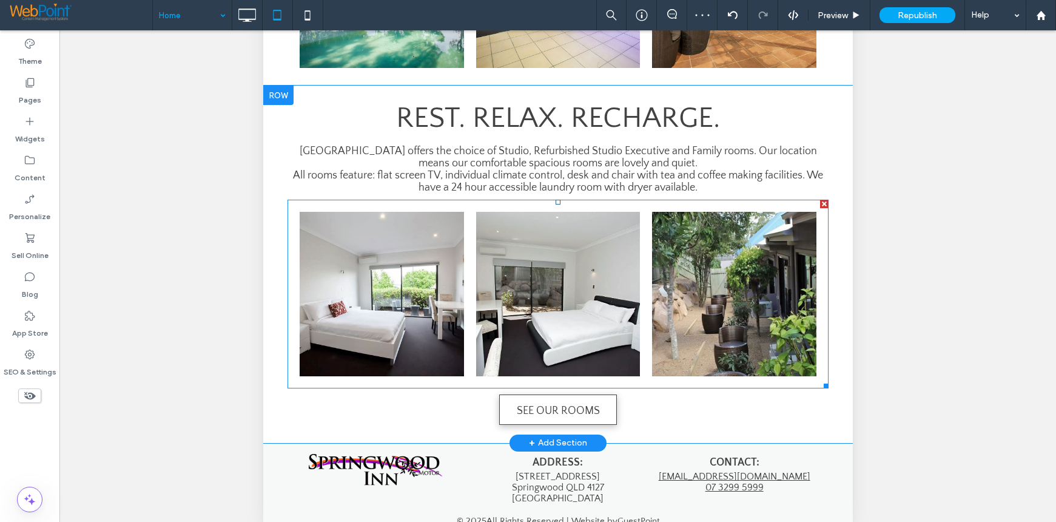
scroll to position [324, 0]
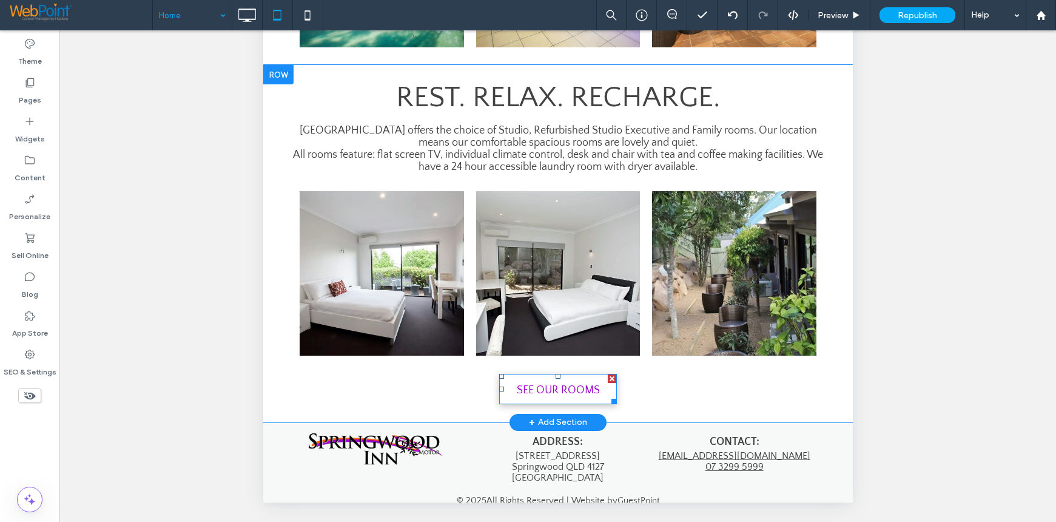
click at [553, 376] on span "SEE OUR ROOMS" at bounding box center [557, 390] width 83 height 32
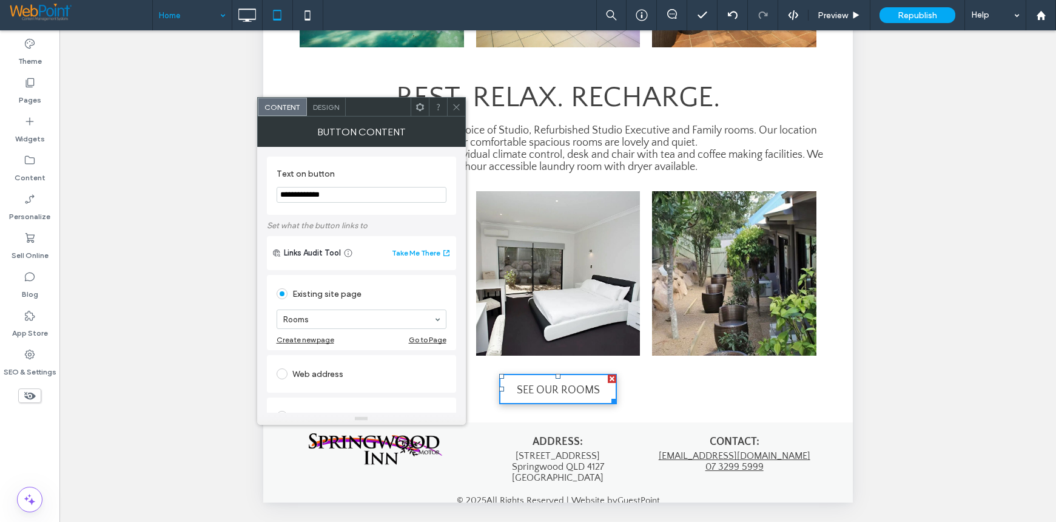
click at [457, 106] on use at bounding box center [456, 107] width 6 height 6
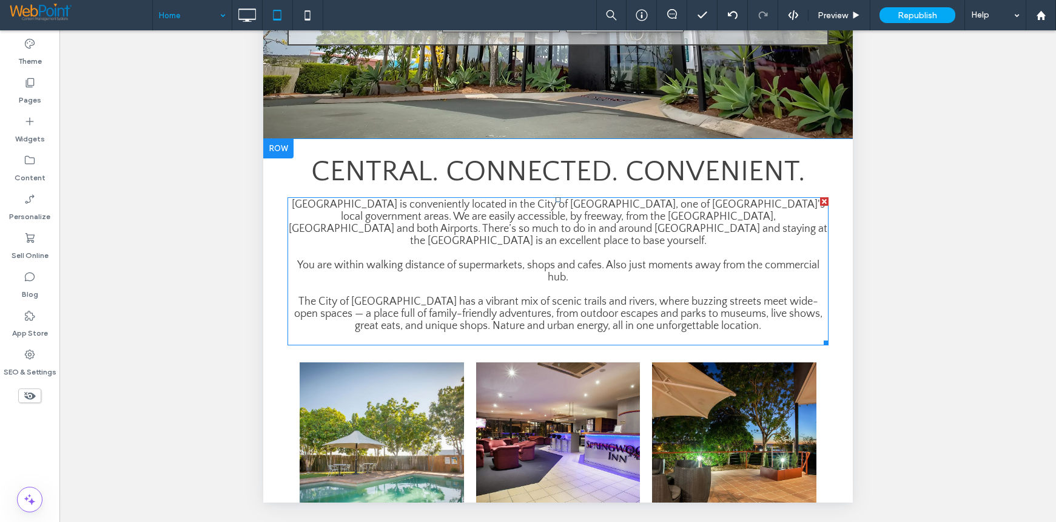
scroll to position [0, 0]
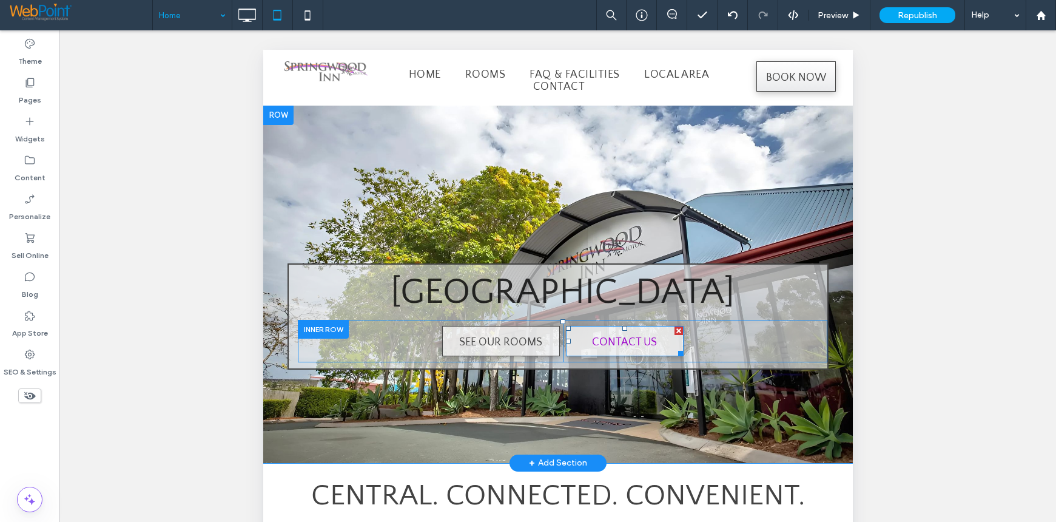
click at [624, 348] on span "CONTACT US" at bounding box center [624, 342] width 65 height 32
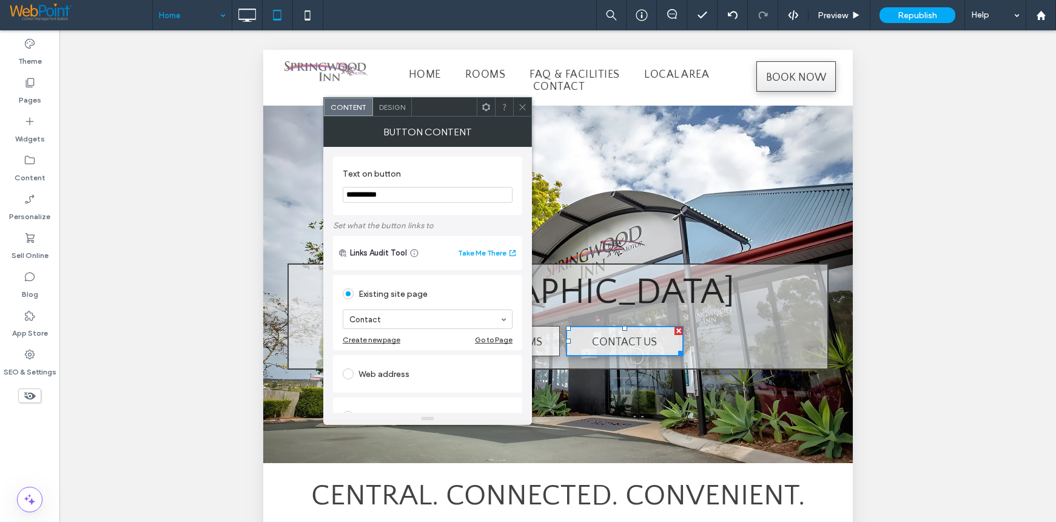
click at [524, 109] on icon at bounding box center [522, 107] width 9 height 9
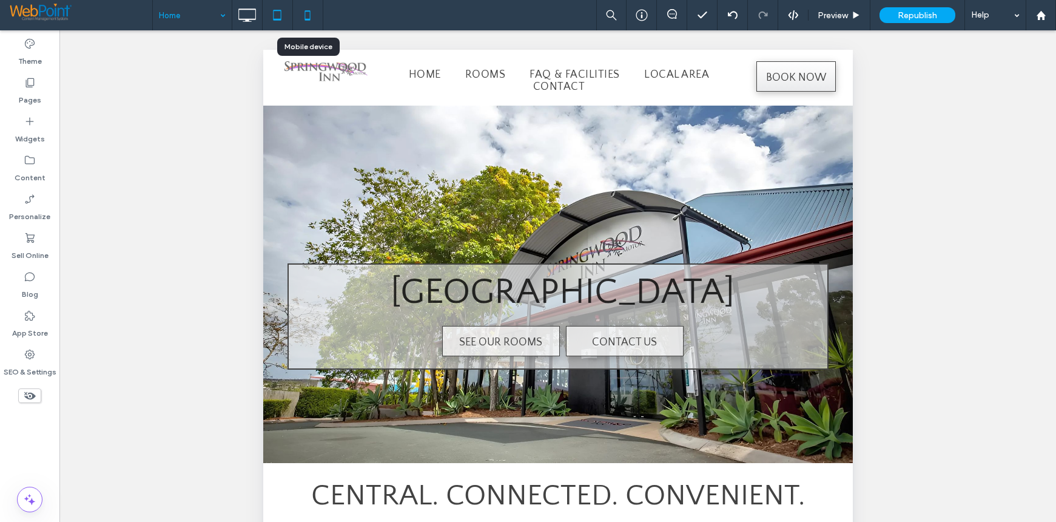
click at [308, 12] on icon at bounding box center [308, 15] width 24 height 24
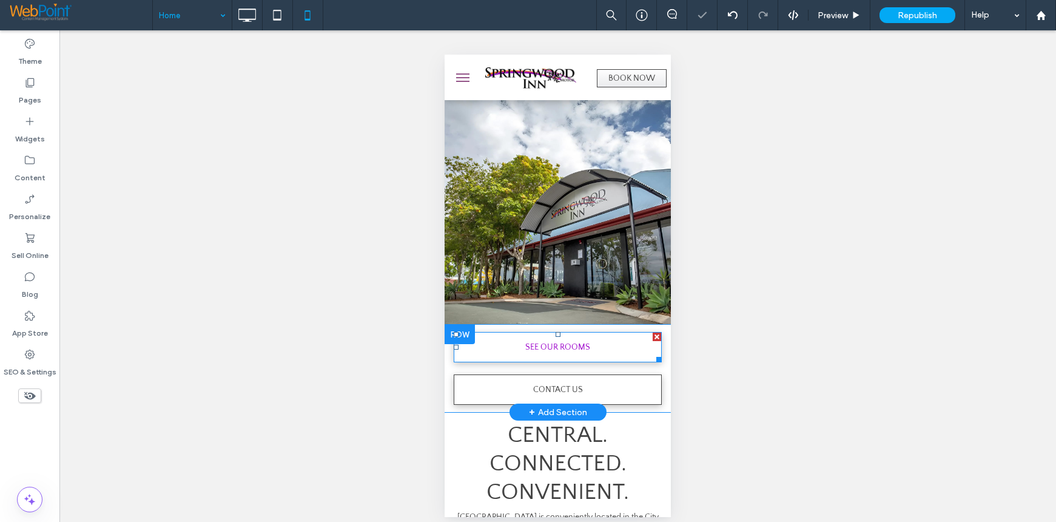
click at [551, 350] on span "SEE OUR ROOMS" at bounding box center [558, 347] width 65 height 29
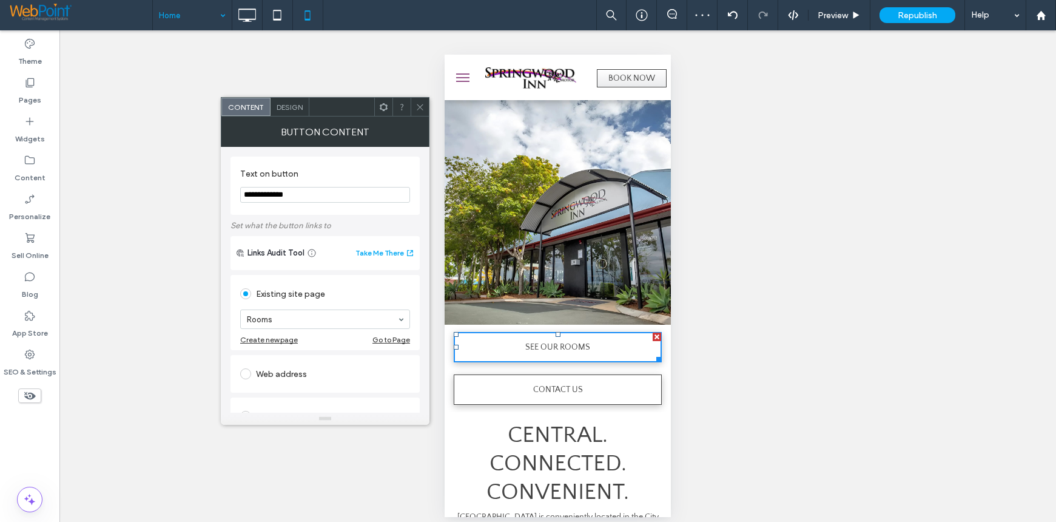
click at [425, 109] on div at bounding box center [420, 107] width 18 height 18
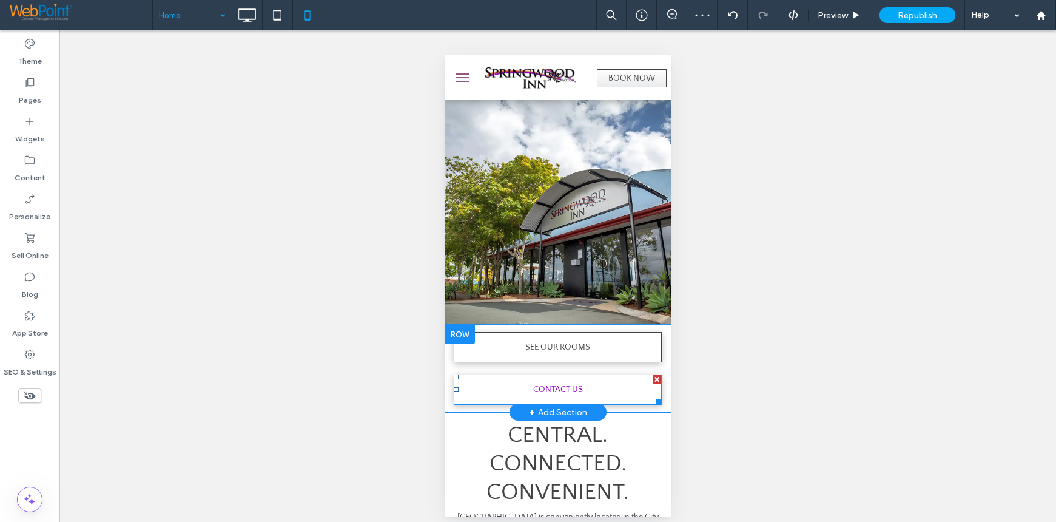
click at [563, 385] on span "CONTACT US" at bounding box center [558, 389] width 50 height 29
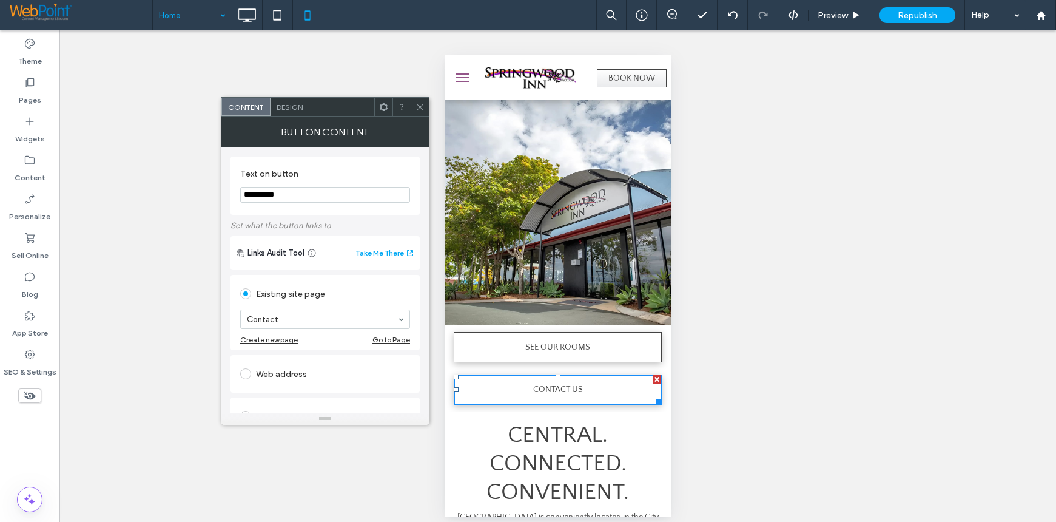
click at [421, 106] on icon at bounding box center [420, 107] width 9 height 9
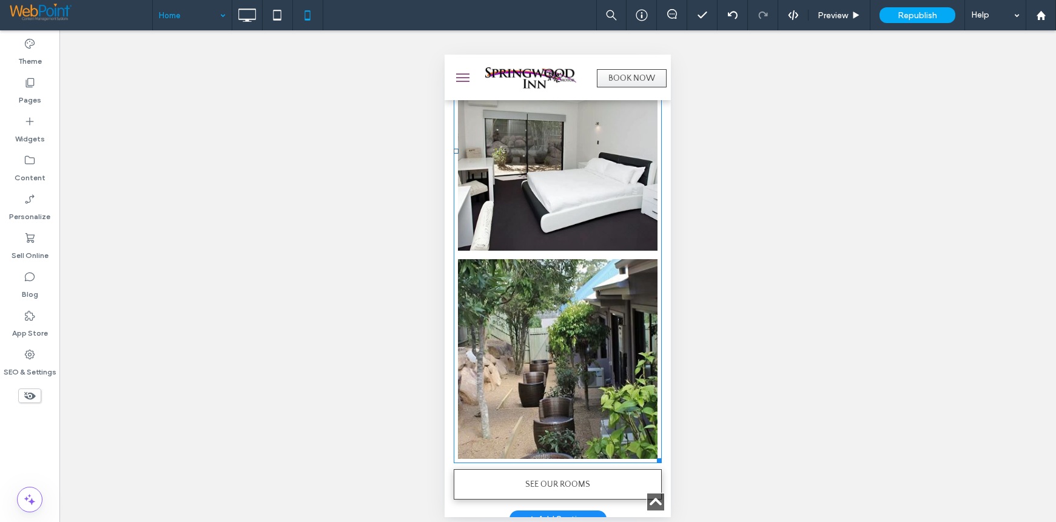
scroll to position [1831, 0]
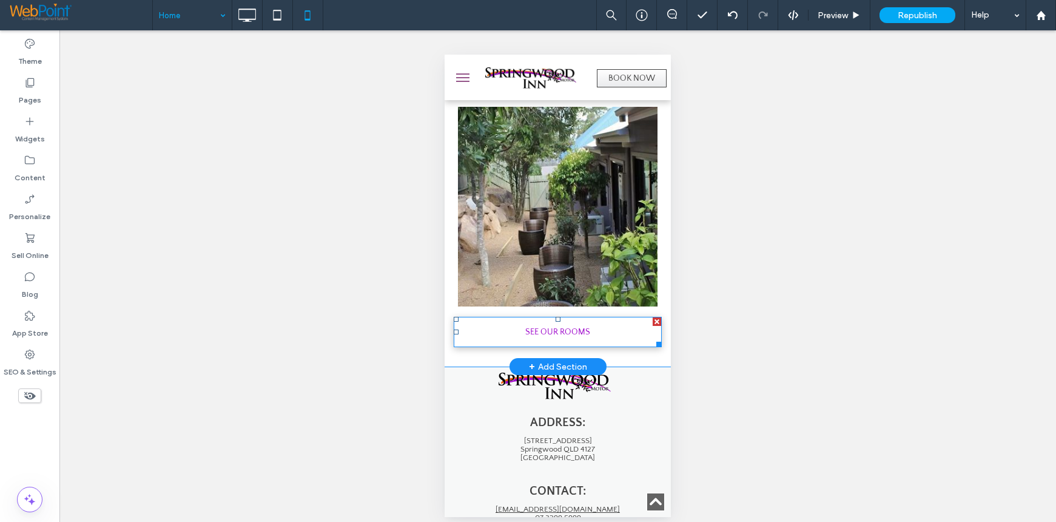
click at [556, 317] on span "SEE OUR ROOMS" at bounding box center [558, 331] width 65 height 29
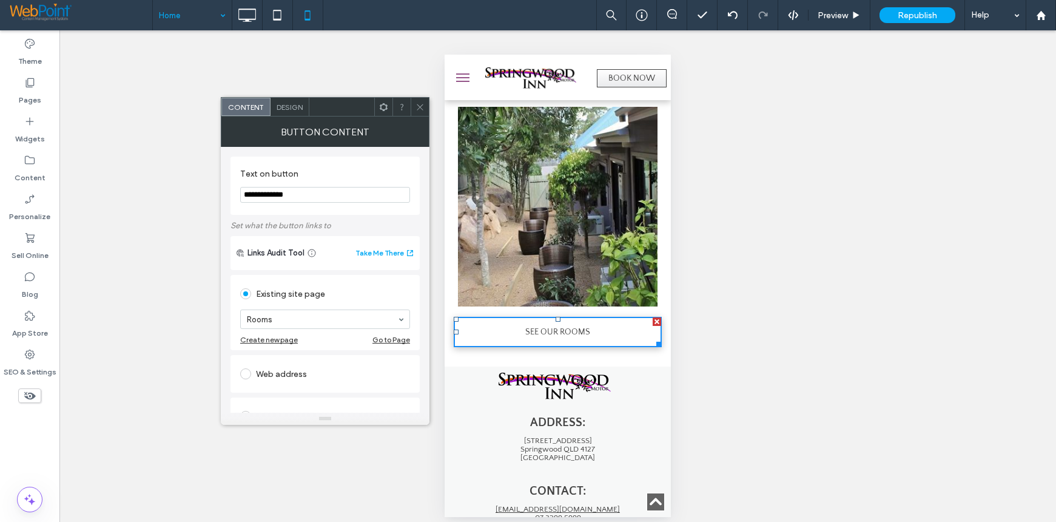
click at [418, 105] on use at bounding box center [420, 107] width 6 height 6
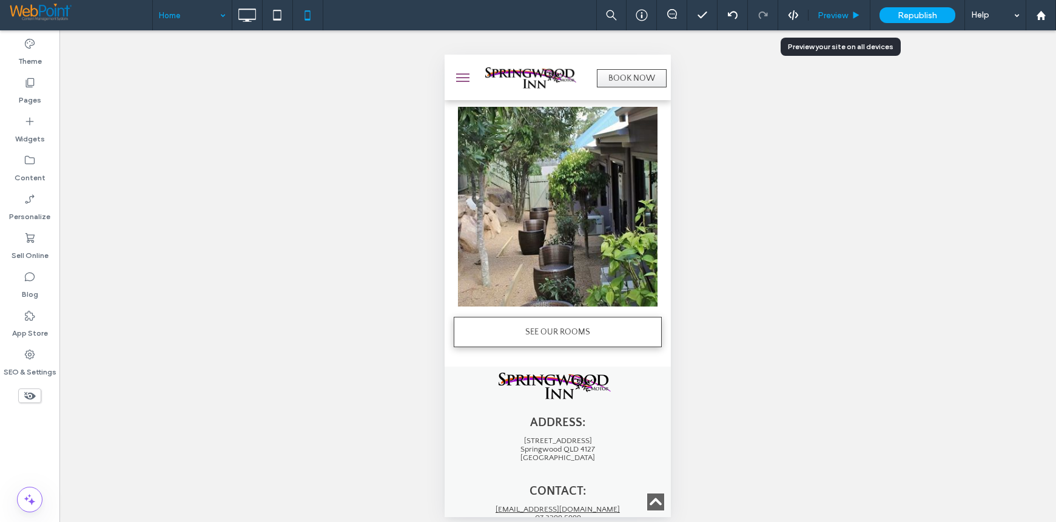
click at [826, 19] on span "Preview" at bounding box center [833, 15] width 30 height 10
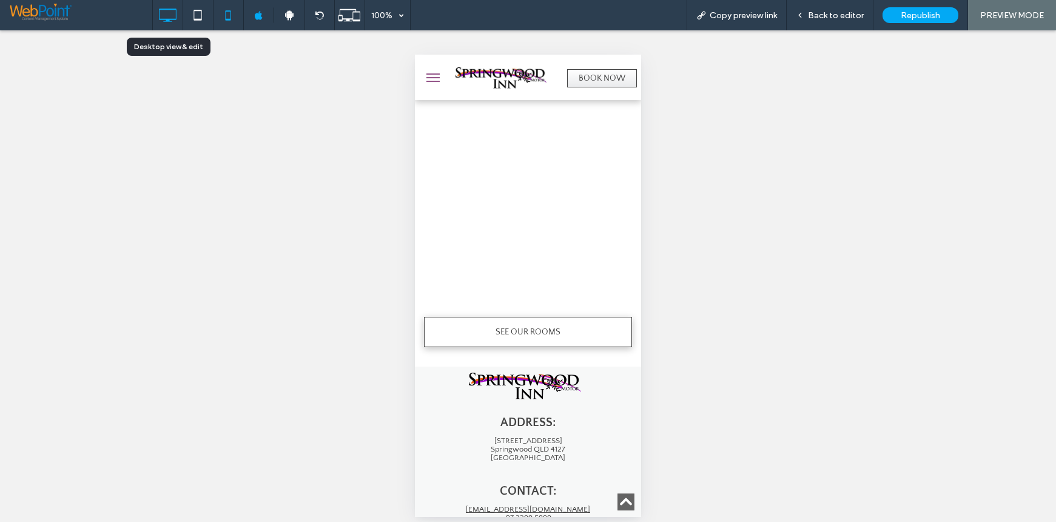
click at [163, 8] on icon at bounding box center [167, 15] width 24 height 24
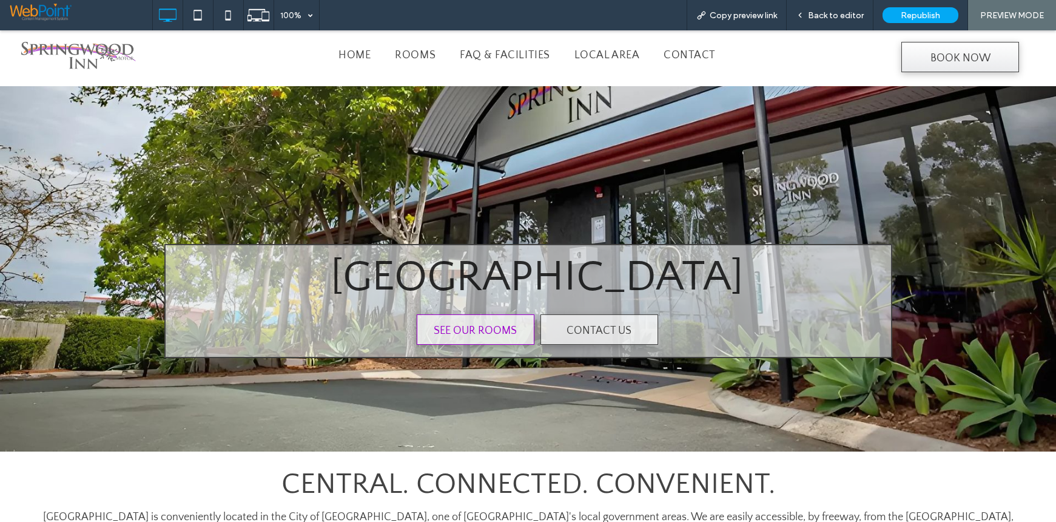
click at [467, 328] on span "SEE OUR ROOMS" at bounding box center [475, 331] width 83 height 32
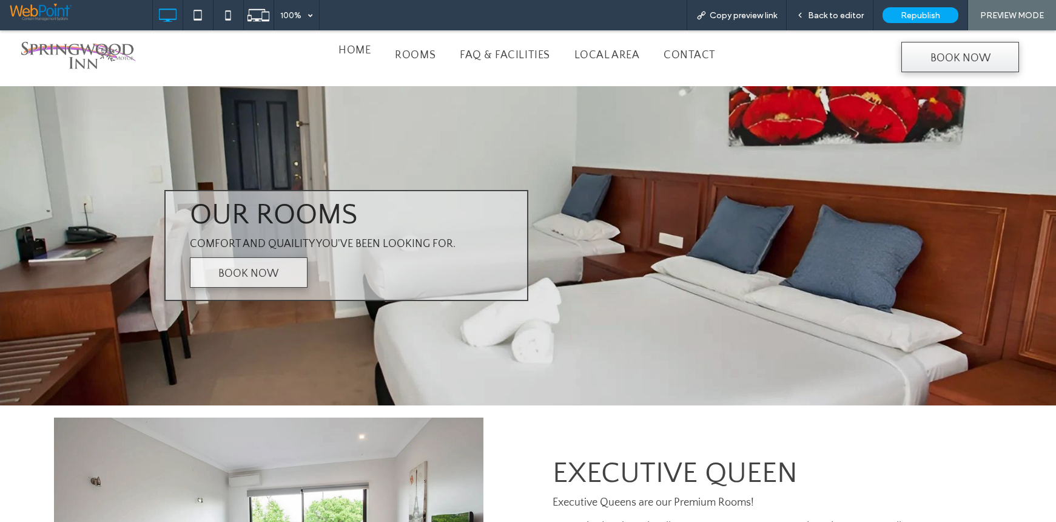
click at [353, 50] on span "Home" at bounding box center [355, 50] width 32 height 12
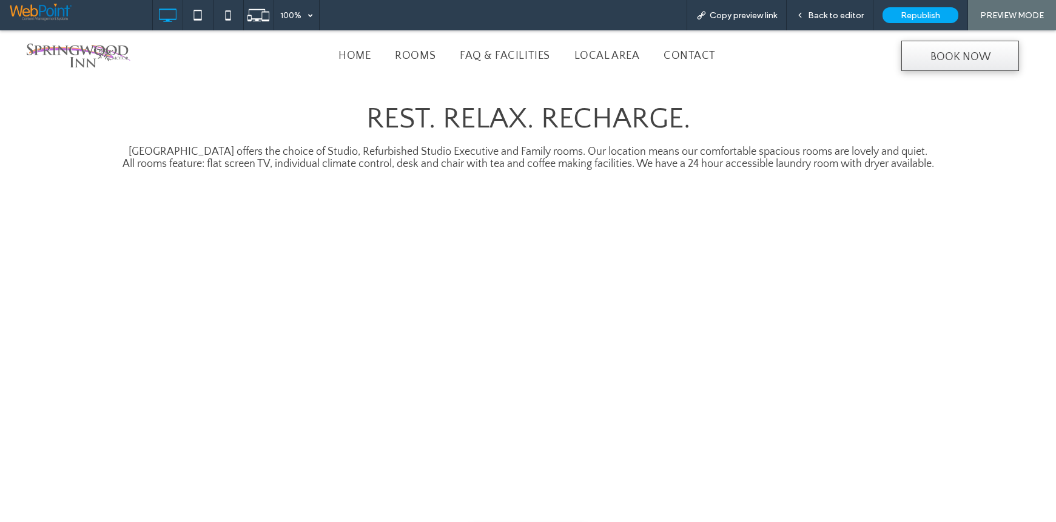
scroll to position [1006, 0]
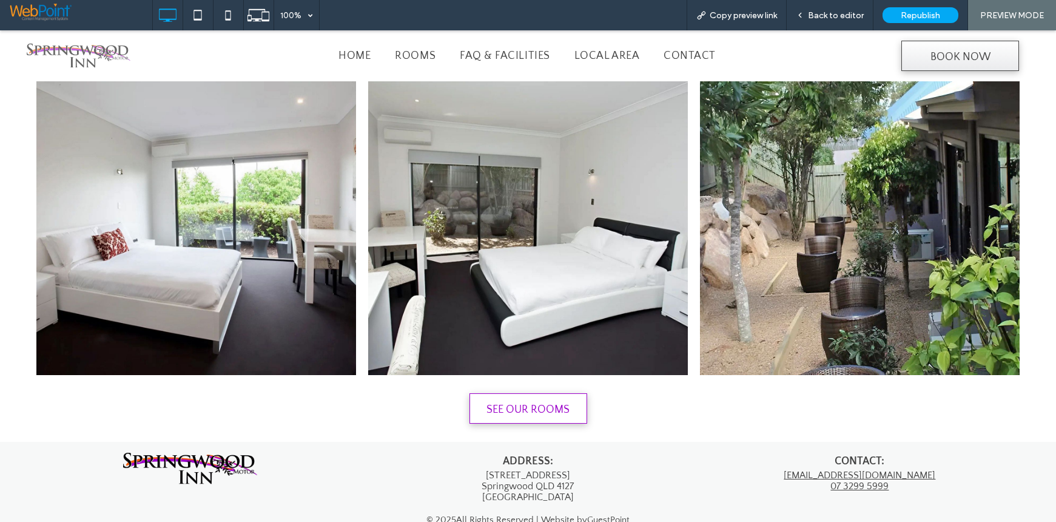
click at [511, 402] on span "SEE OUR ROOMS" at bounding box center [528, 410] width 83 height 32
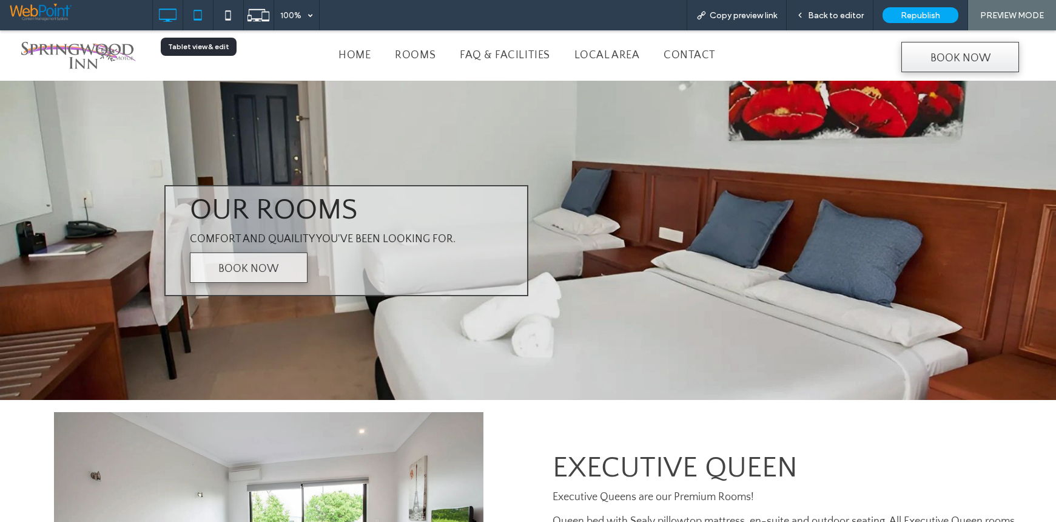
click at [200, 13] on icon at bounding box center [198, 15] width 24 height 24
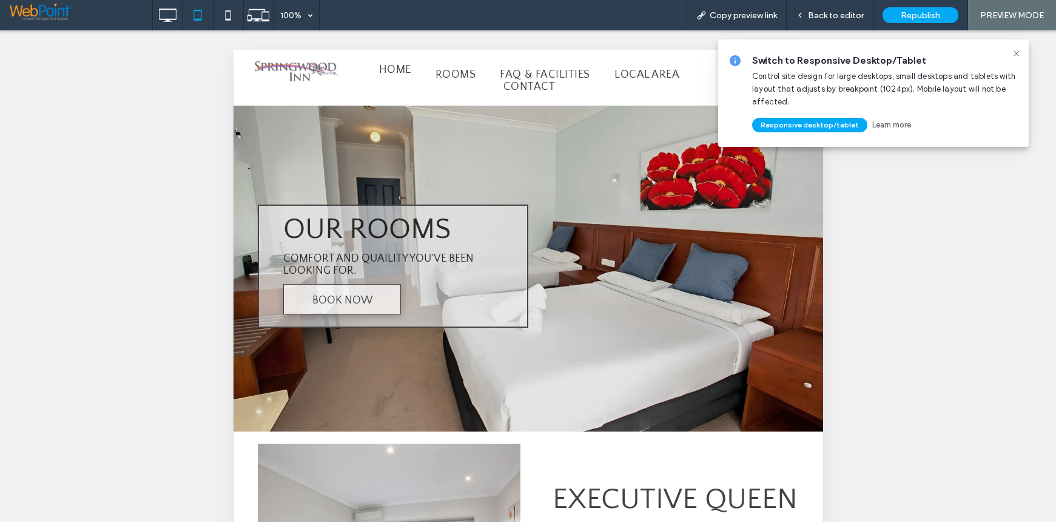
click at [396, 71] on span "Home" at bounding box center [395, 70] width 32 height 12
click at [0, 0] on div at bounding box center [0, 0] width 0 height 0
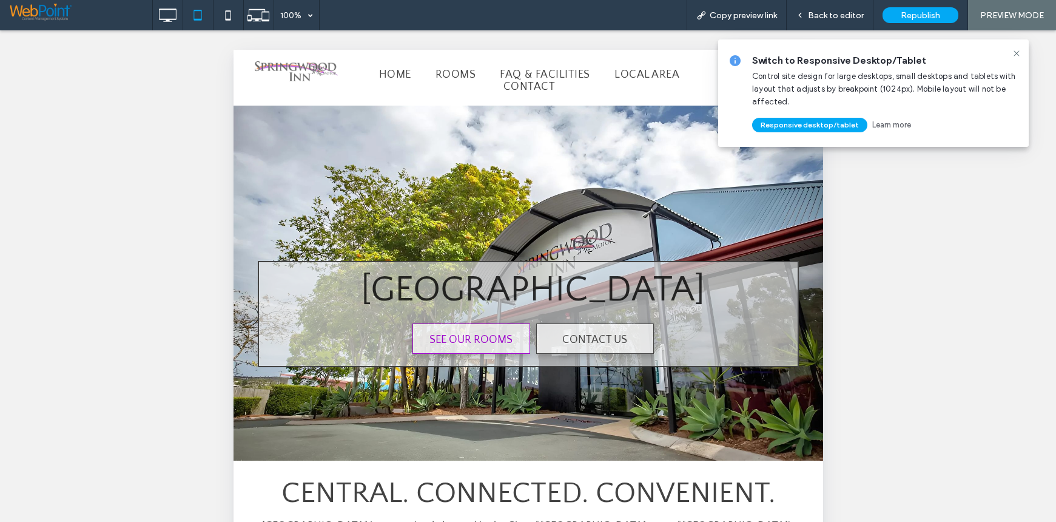
click at [450, 344] on span "SEE OUR ROOMS" at bounding box center [470, 340] width 83 height 32
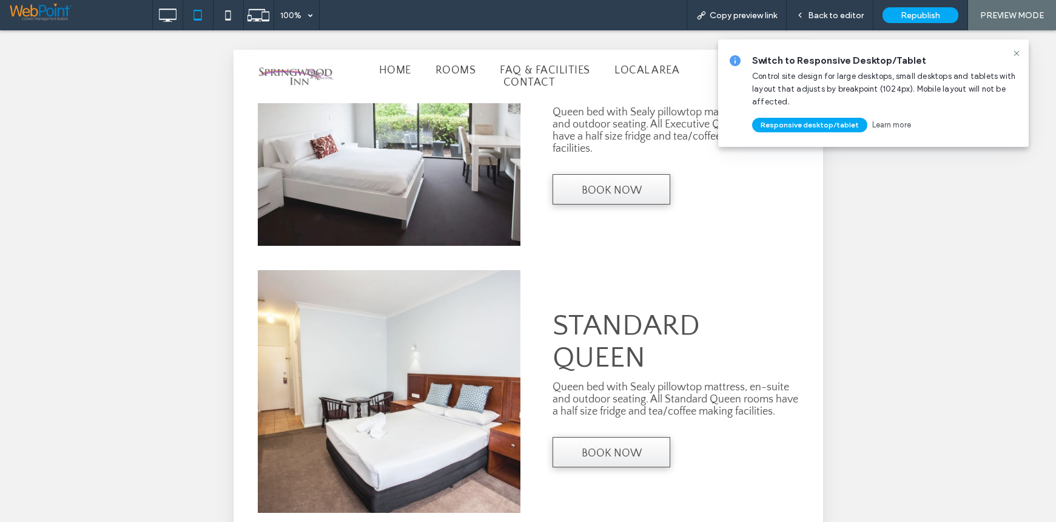
scroll to position [485, 0]
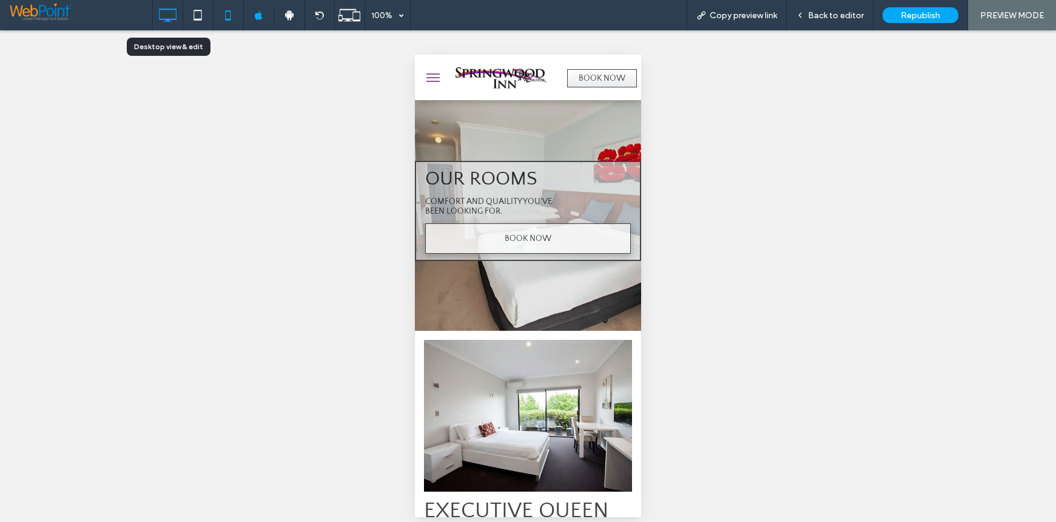
click at [159, 15] on icon at bounding box center [167, 15] width 24 height 24
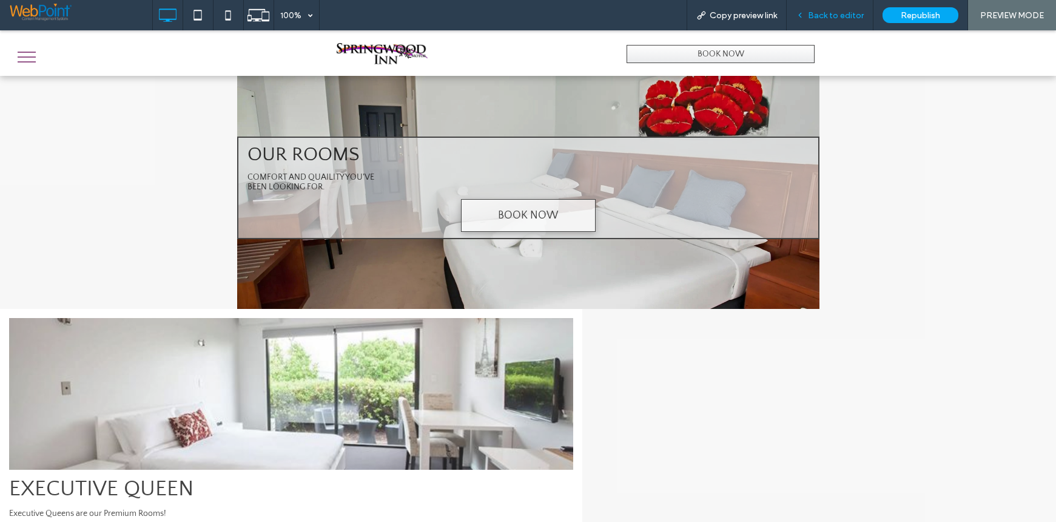
click at [828, 15] on span "Back to editor" at bounding box center [836, 15] width 56 height 10
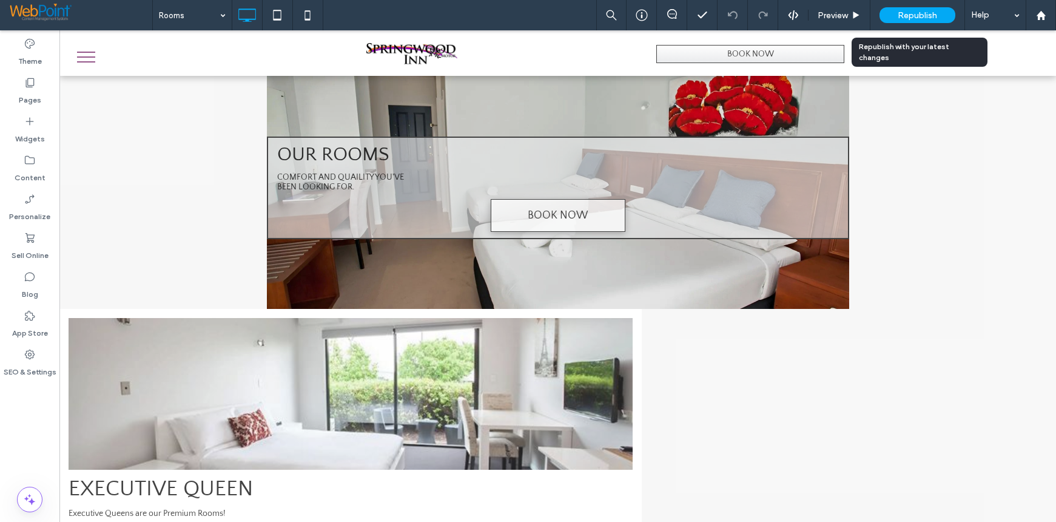
click at [918, 14] on span "Republish" at bounding box center [917, 15] width 39 height 10
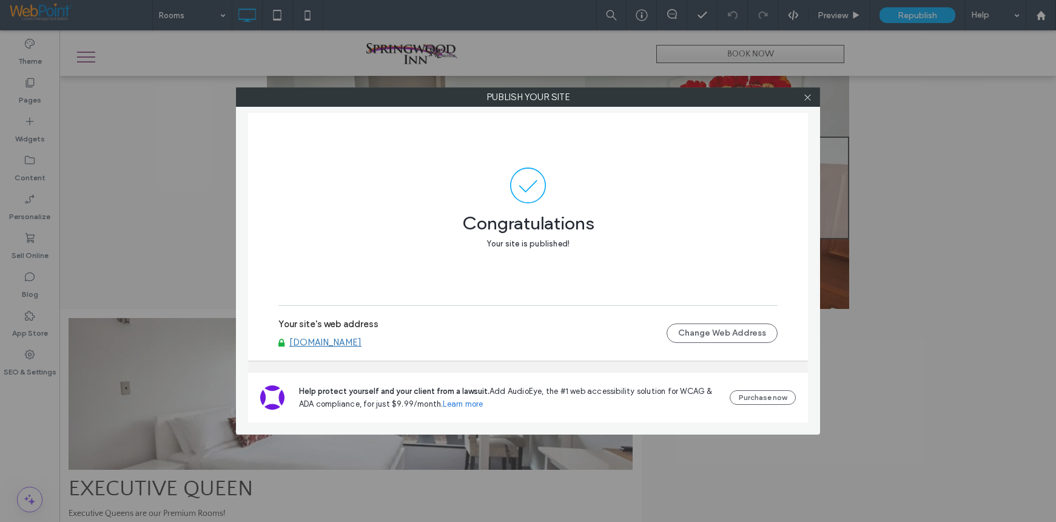
click at [344, 343] on link "[DOMAIN_NAME]" at bounding box center [325, 342] width 72 height 11
click at [808, 96] on icon at bounding box center [807, 97] width 9 height 9
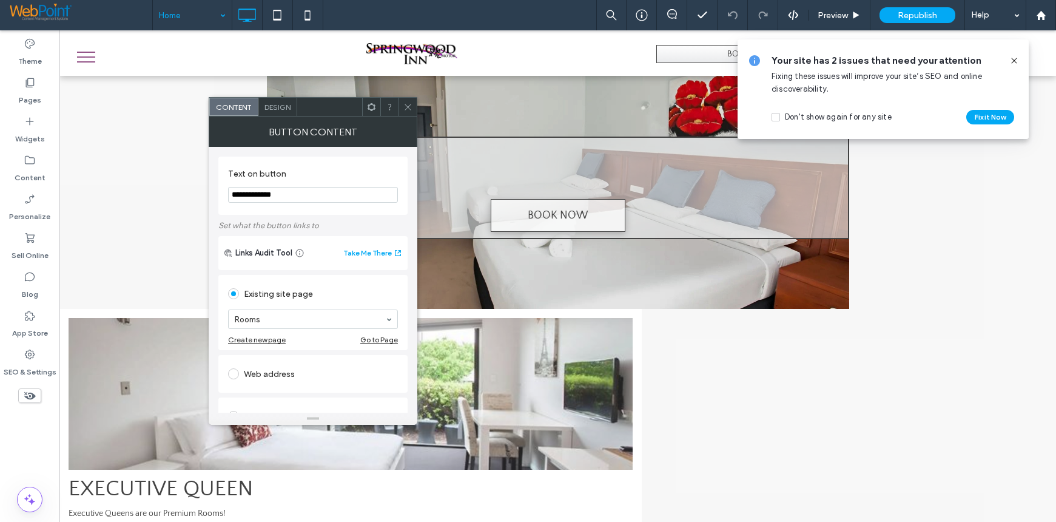
click at [279, 110] on span "Design" at bounding box center [278, 107] width 26 height 9
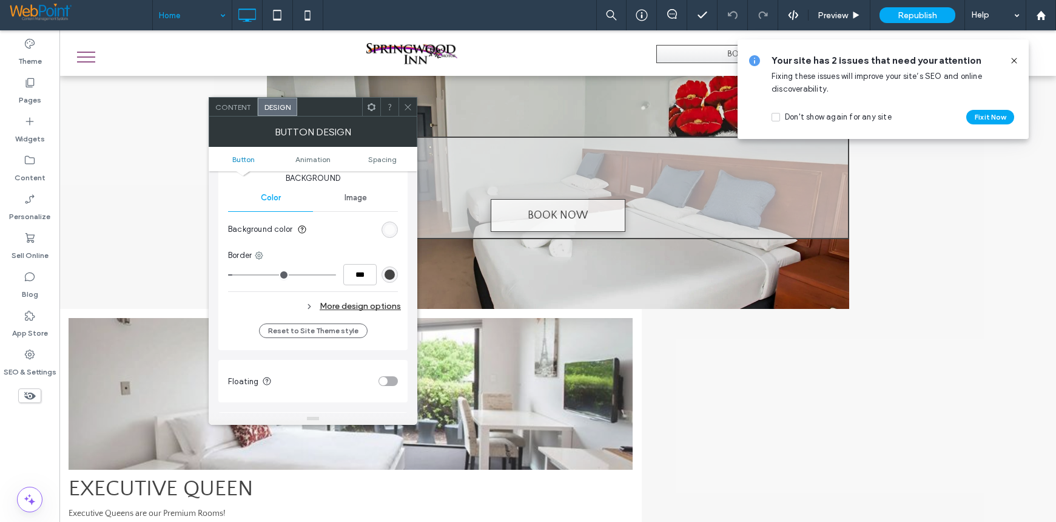
scroll to position [303, 0]
click at [369, 300] on div "More design options" at bounding box center [314, 303] width 173 height 16
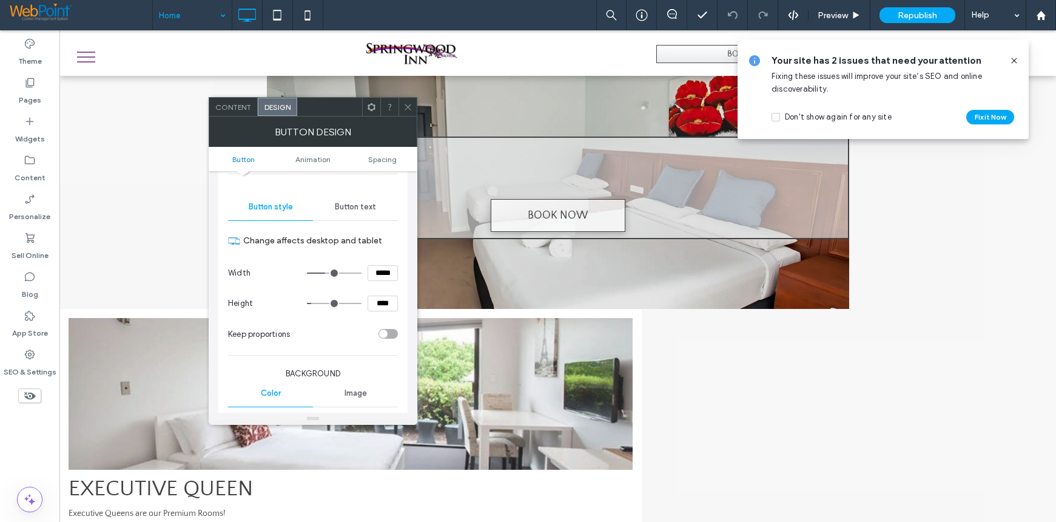
scroll to position [0, 0]
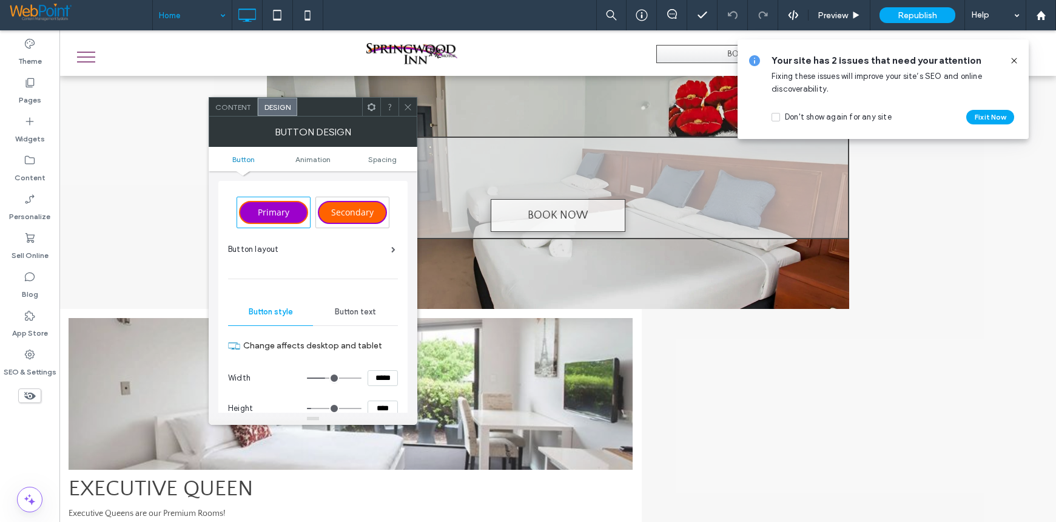
click at [407, 110] on icon at bounding box center [408, 107] width 9 height 9
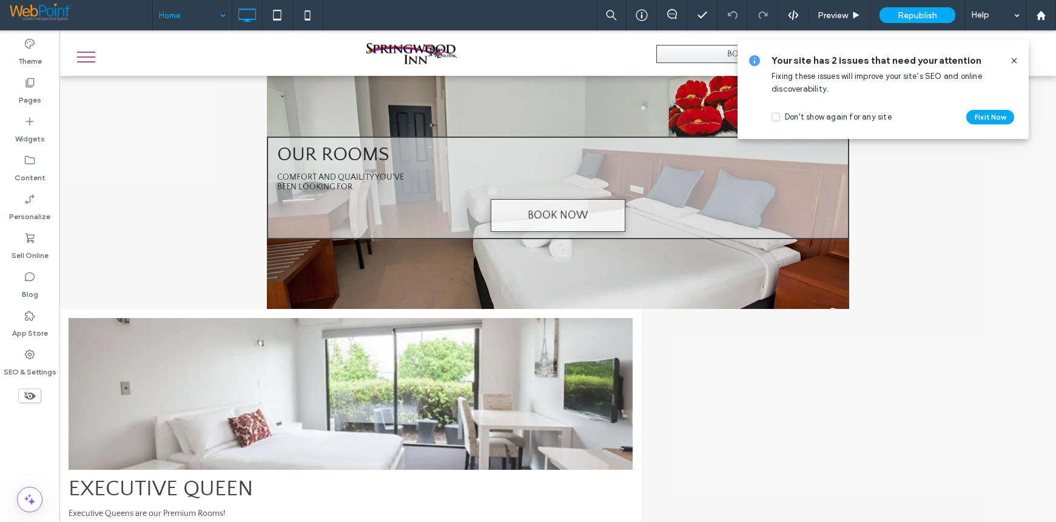
click at [1017, 56] on icon at bounding box center [1015, 61] width 10 height 10
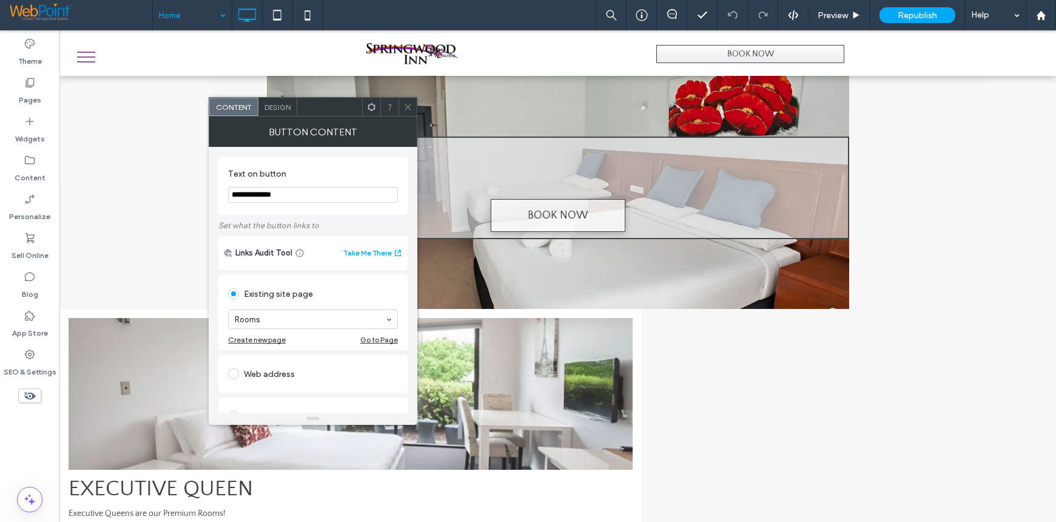
click at [407, 107] on icon at bounding box center [408, 107] width 9 height 9
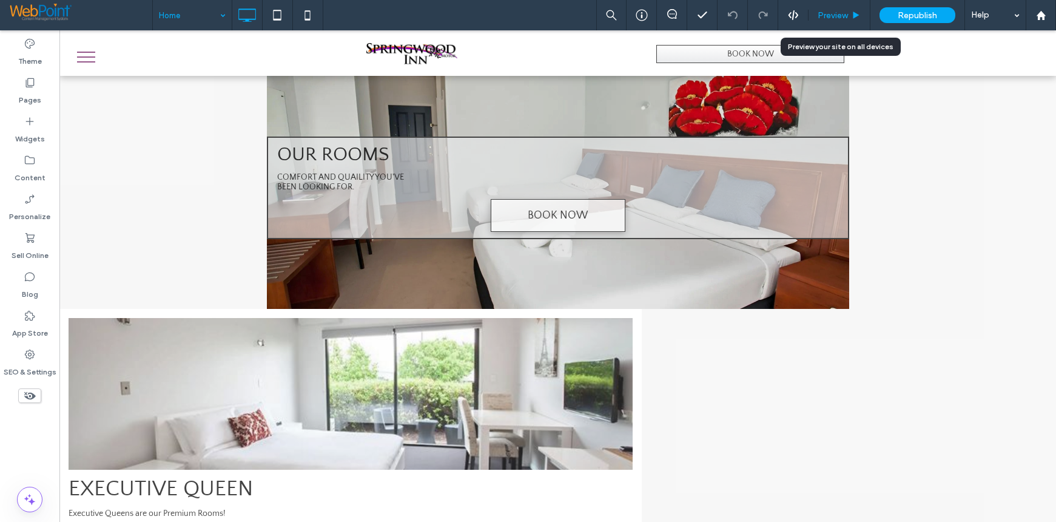
click at [831, 15] on span "Preview" at bounding box center [833, 15] width 30 height 10
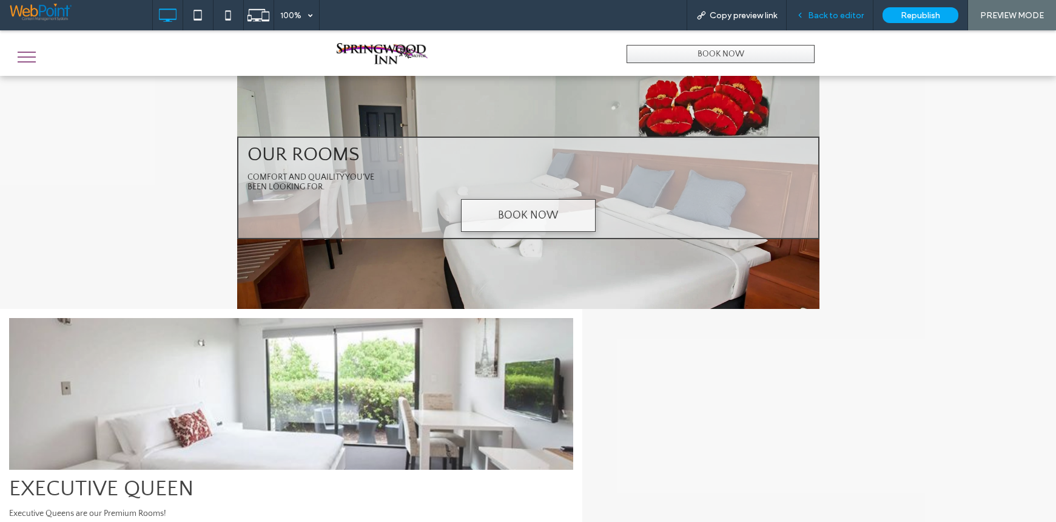
click at [834, 15] on span "Back to editor" at bounding box center [836, 15] width 56 height 10
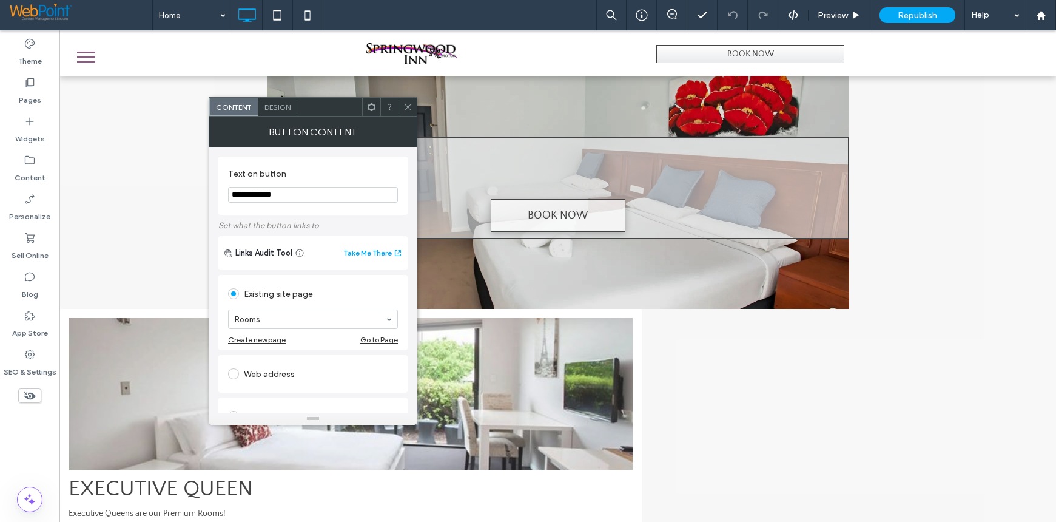
click at [249, 374] on div "Web address" at bounding box center [313, 373] width 170 height 19
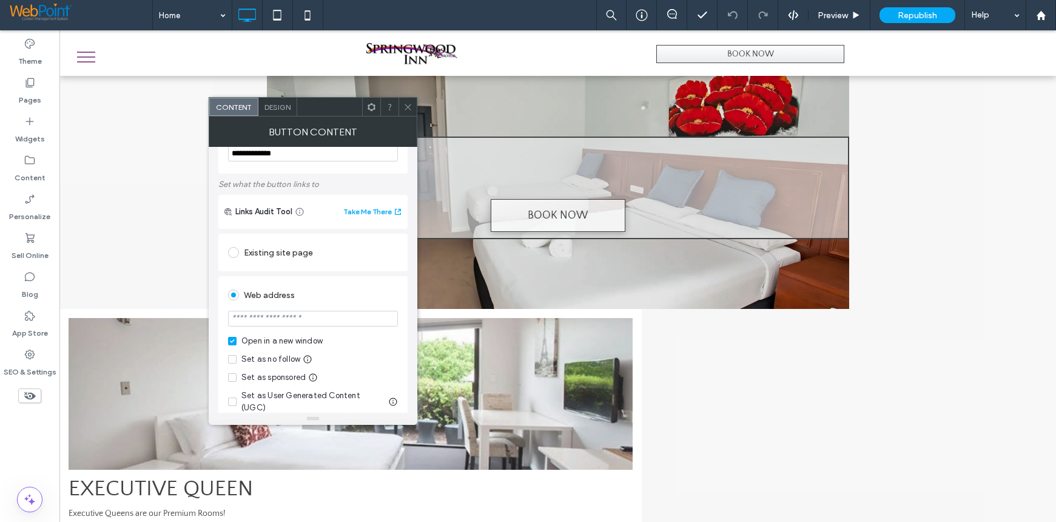
scroll to position [61, 0]
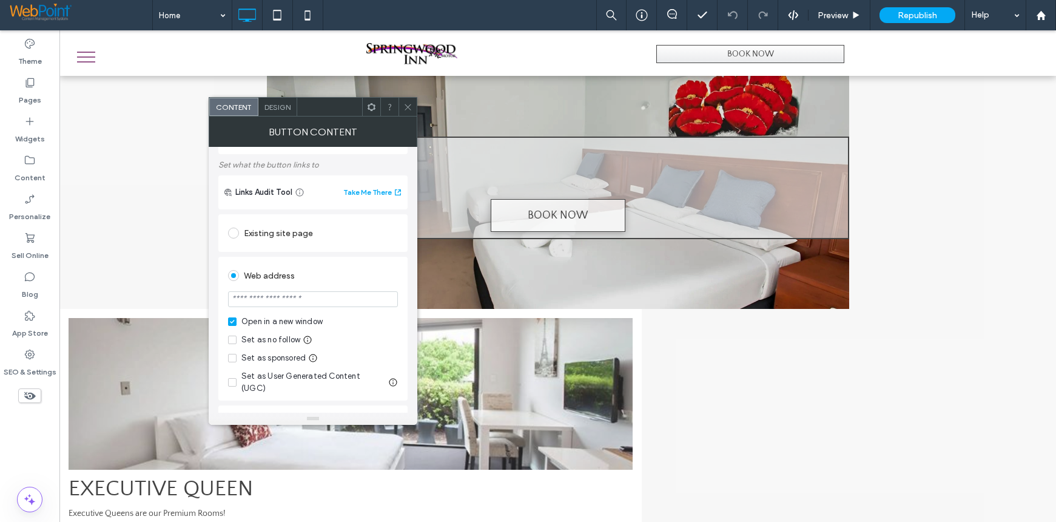
click at [233, 321] on icon at bounding box center [232, 322] width 5 height 4
click at [234, 236] on span at bounding box center [233, 233] width 11 height 11
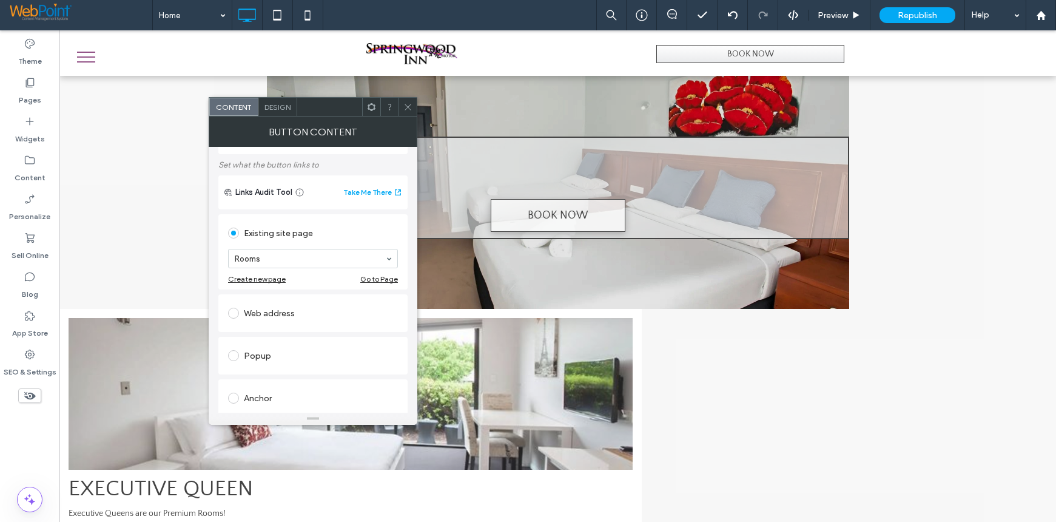
click at [406, 107] on icon at bounding box center [408, 107] width 9 height 9
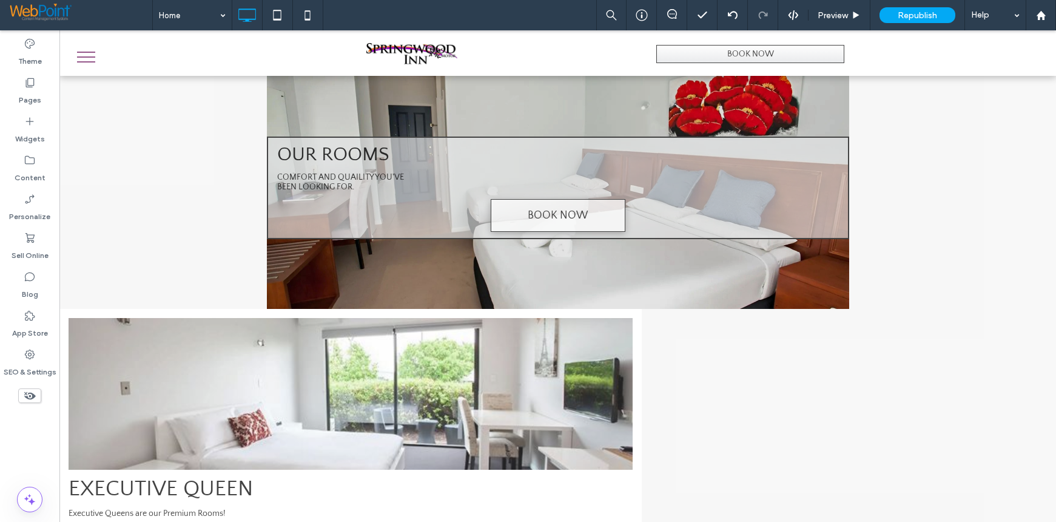
click at [789, 8] on div "Preview Republish Help" at bounding box center [827, 15] width 460 height 30
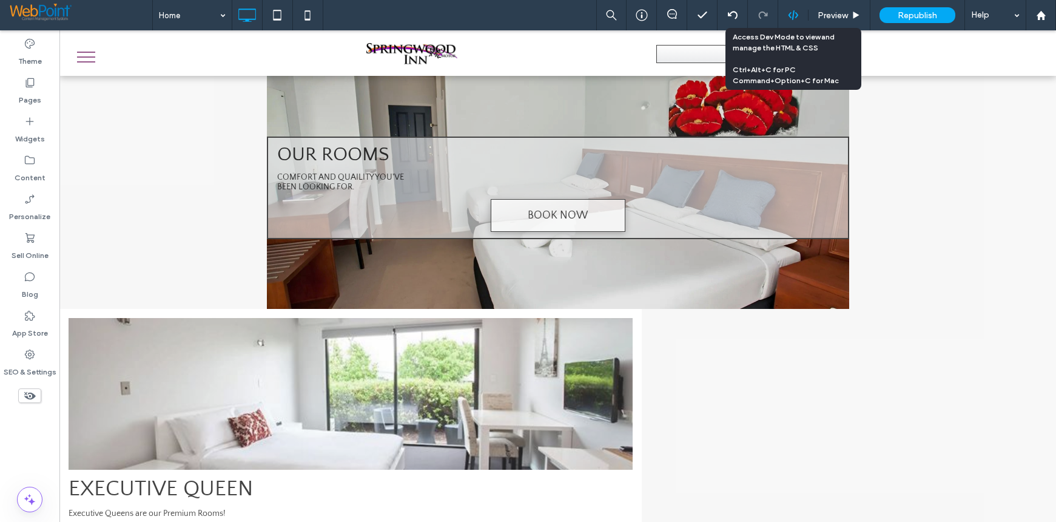
click at [789, 13] on icon at bounding box center [793, 15] width 11 height 11
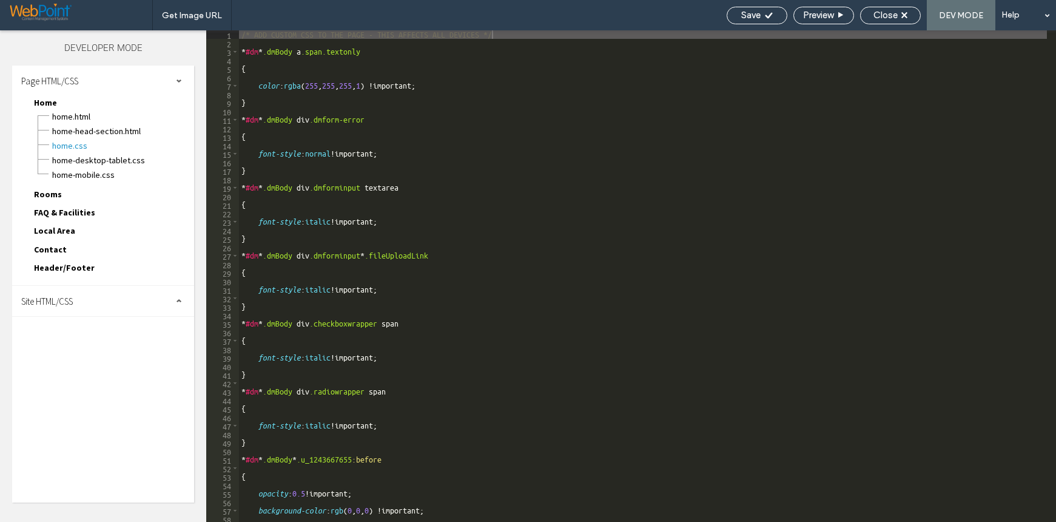
click at [24, 41] on div "Developer Mode Page HTML/CSS Home Home.html Home-head-section.html Home.css Hom…" at bounding box center [103, 276] width 206 height 492
click at [50, 302] on span "Site HTML/CSS" at bounding box center [47, 302] width 52 height 12
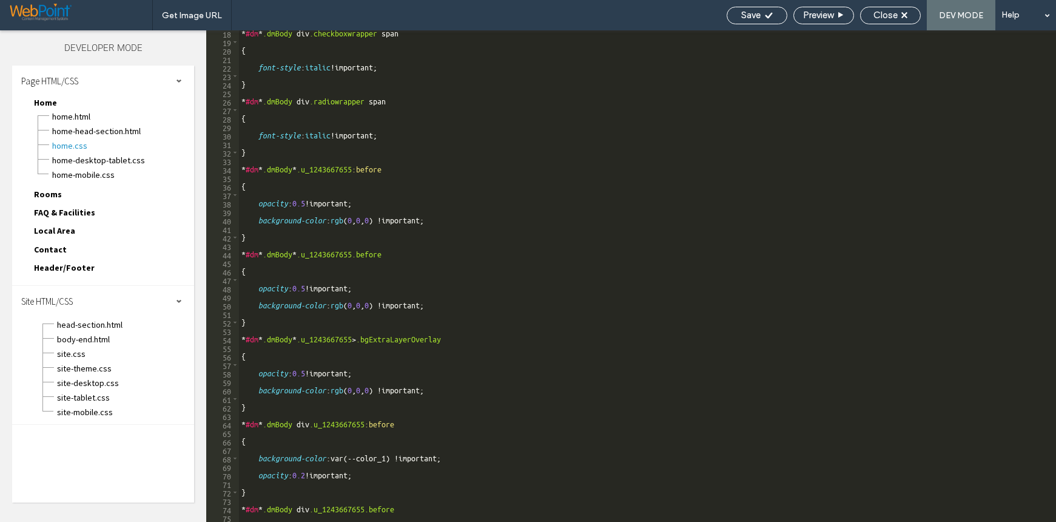
scroll to position [182, 0]
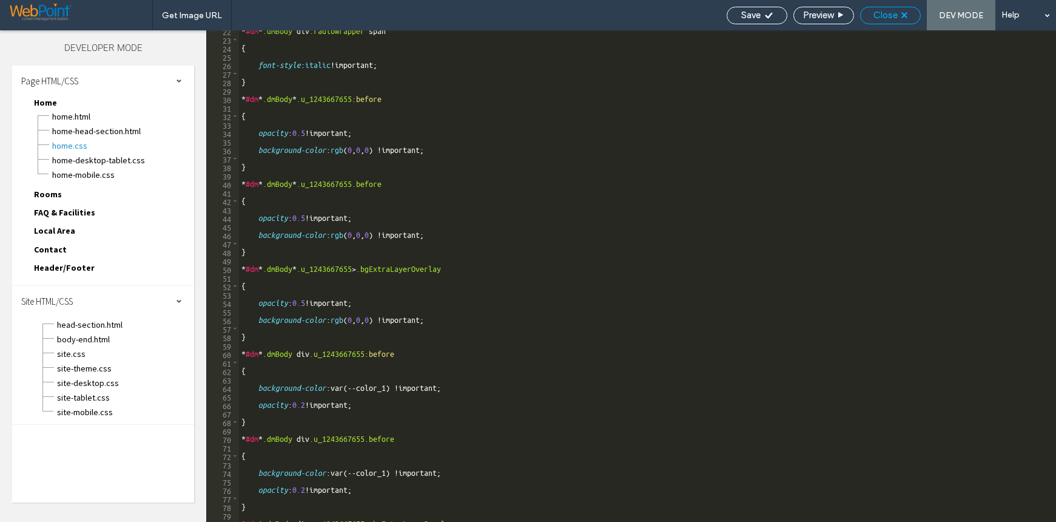
click at [885, 18] on span "Close" at bounding box center [886, 15] width 24 height 11
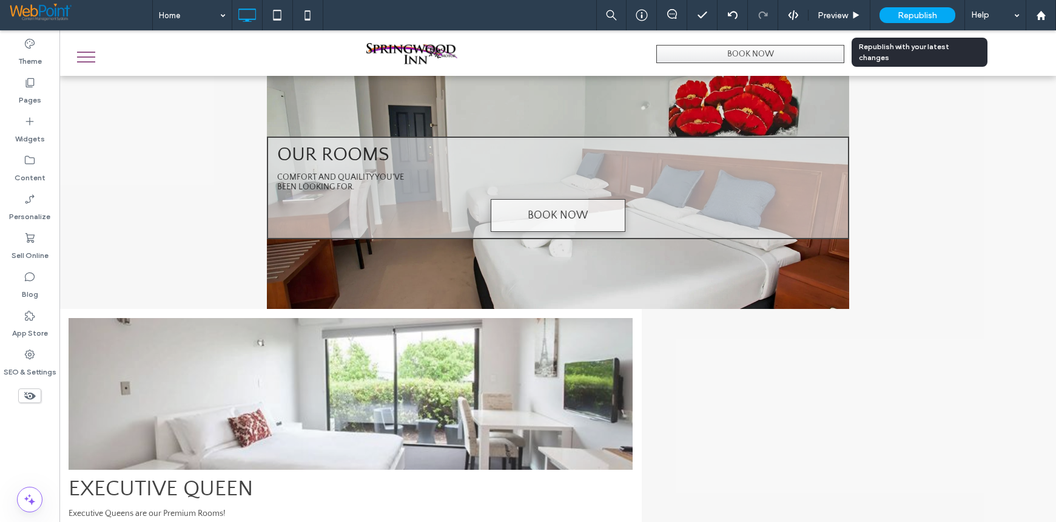
click at [917, 13] on span "Republish" at bounding box center [917, 15] width 39 height 10
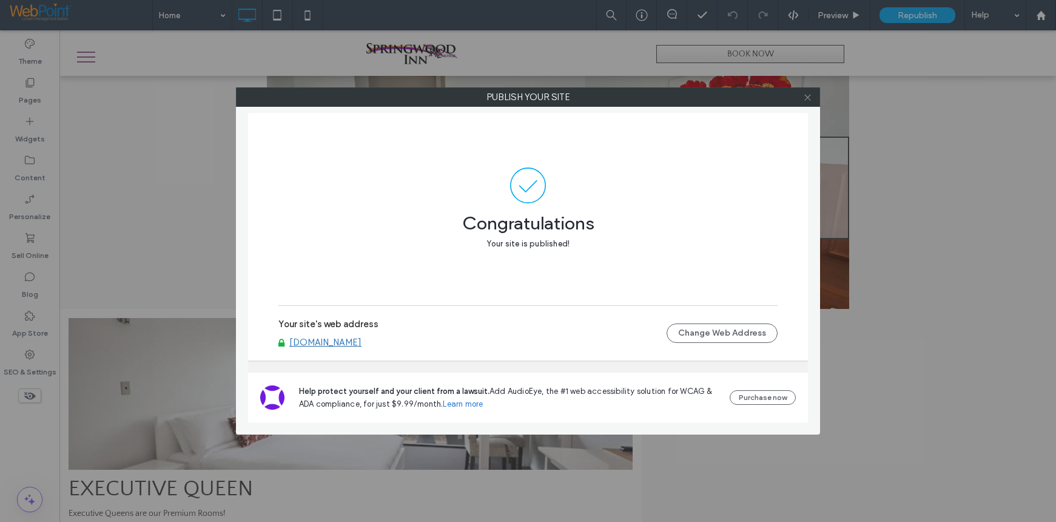
click at [808, 96] on icon at bounding box center [807, 97] width 9 height 9
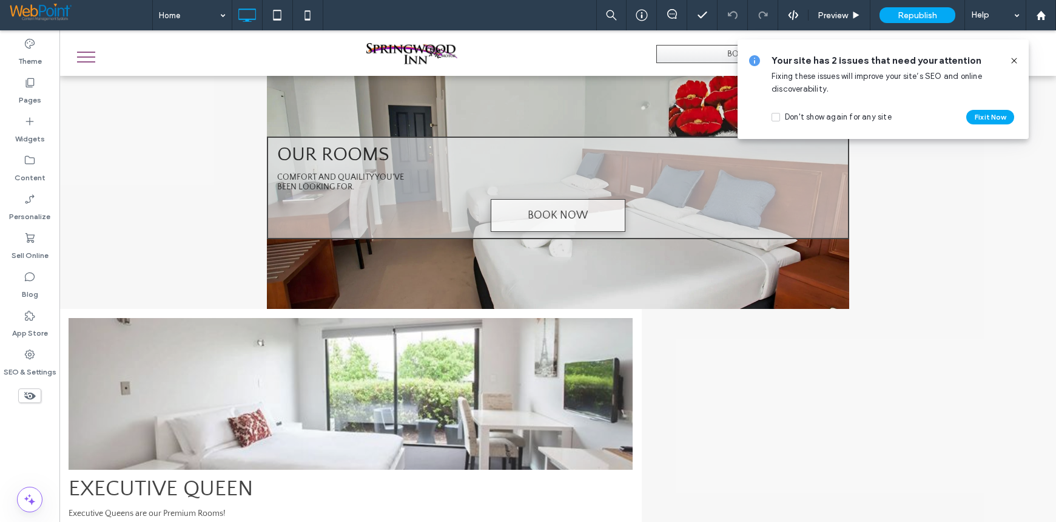
click at [1015, 58] on icon at bounding box center [1015, 61] width 10 height 10
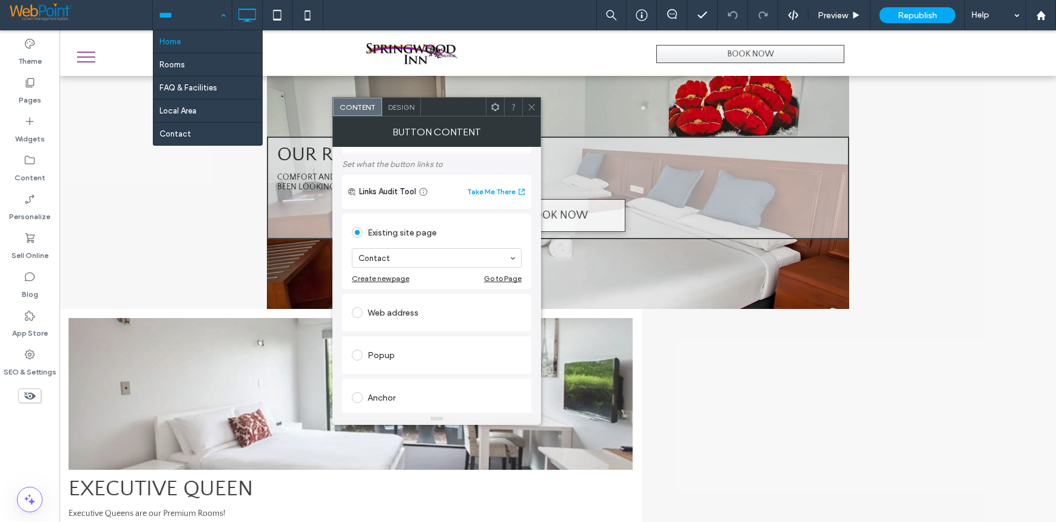
scroll to position [121, 0]
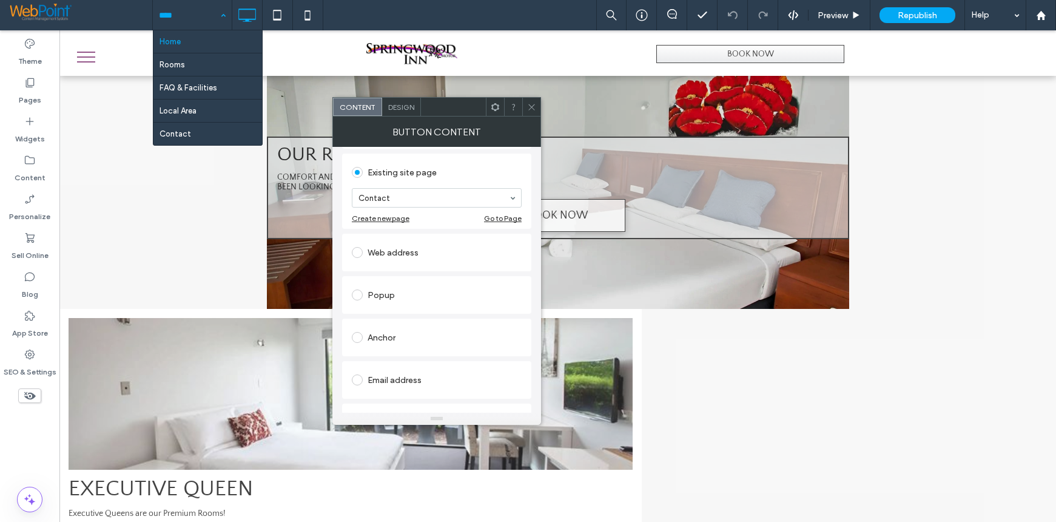
click at [357, 252] on span at bounding box center [357, 252] width 11 height 11
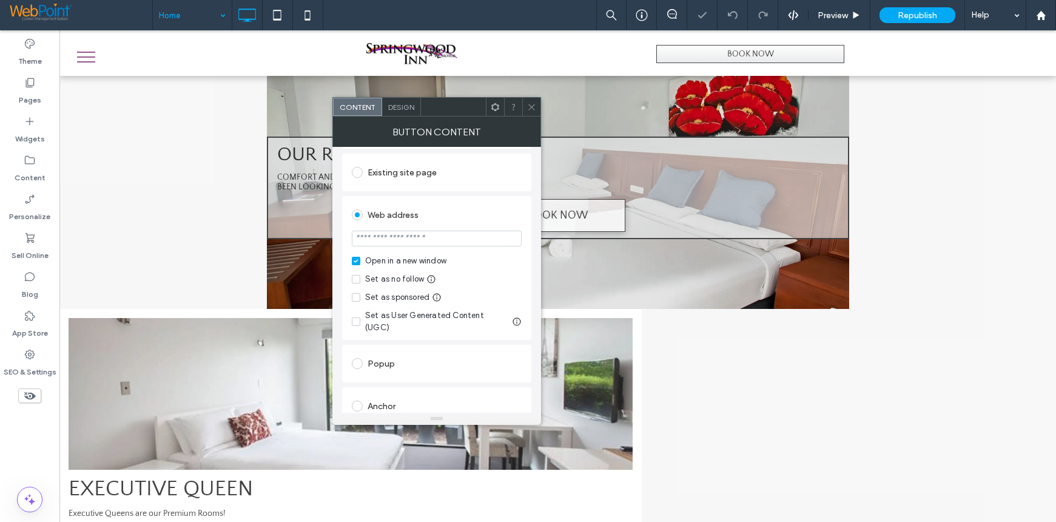
click at [354, 262] on icon at bounding box center [356, 261] width 4 height 4
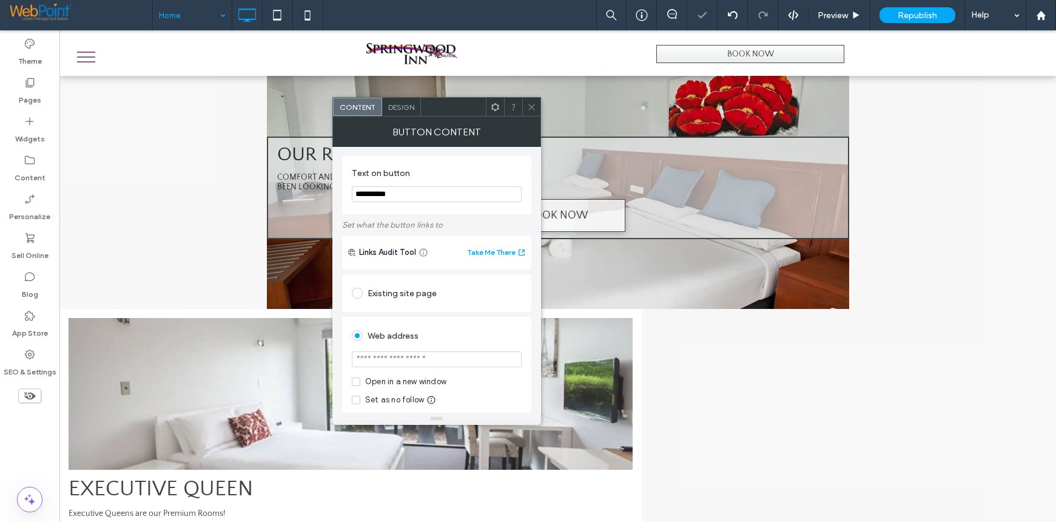
scroll to position [0, 0]
click at [357, 292] on span at bounding box center [357, 293] width 11 height 11
click at [533, 109] on icon at bounding box center [531, 107] width 9 height 9
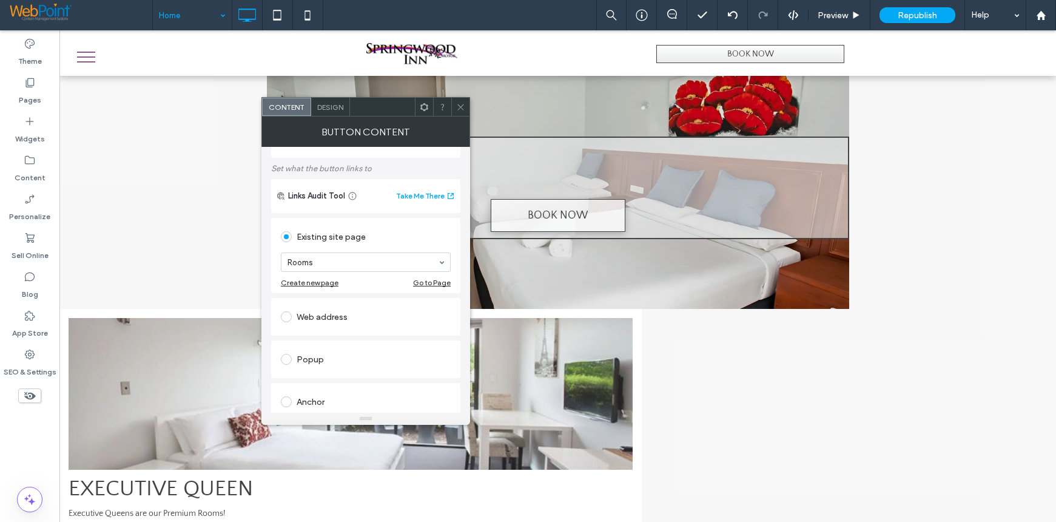
scroll to position [121, 0]
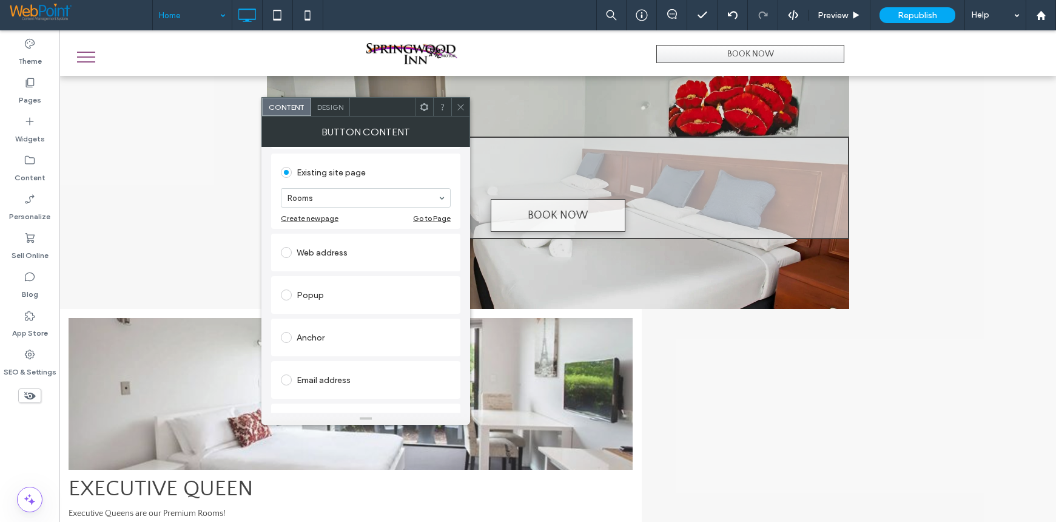
click at [288, 251] on span at bounding box center [286, 252] width 11 height 11
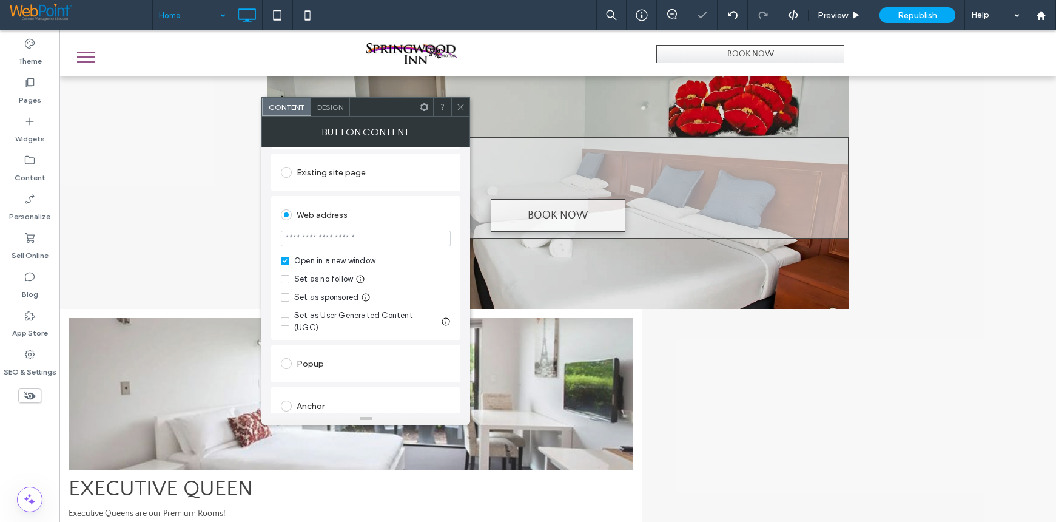
click at [286, 260] on icon at bounding box center [285, 261] width 5 height 4
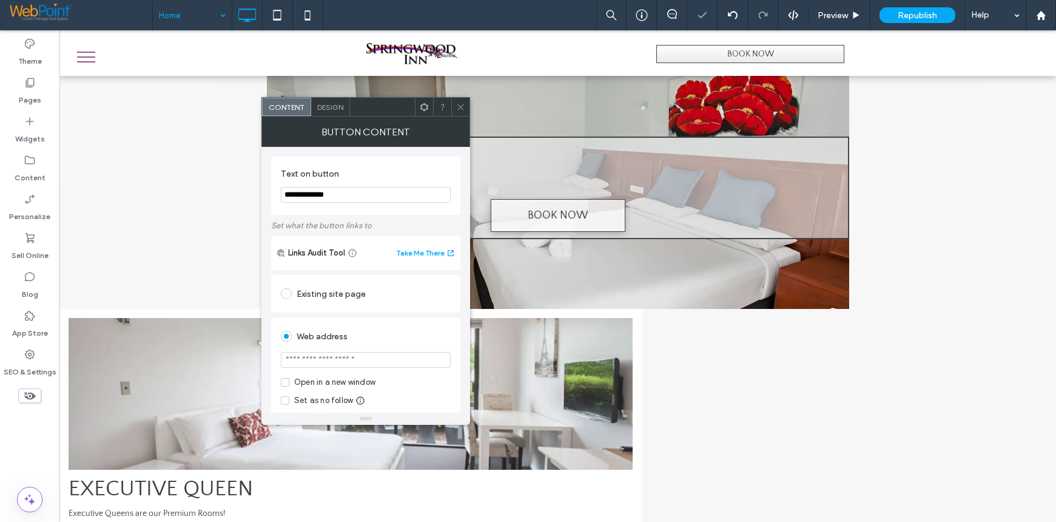
click at [318, 297] on div "Existing site page" at bounding box center [366, 293] width 170 height 19
click at [461, 109] on icon at bounding box center [460, 107] width 9 height 9
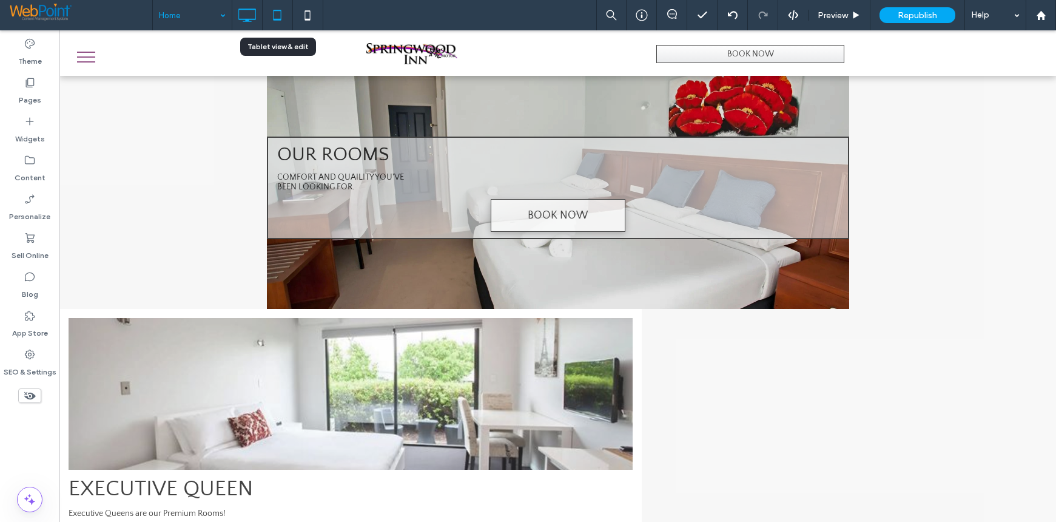
click at [274, 8] on icon at bounding box center [277, 15] width 24 height 24
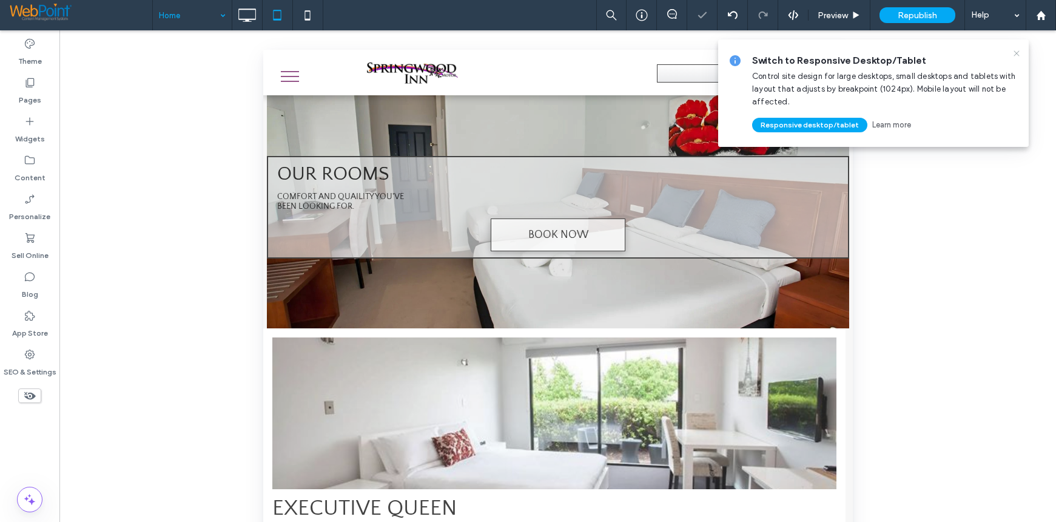
click at [1016, 54] on use at bounding box center [1016, 52] width 5 height 5
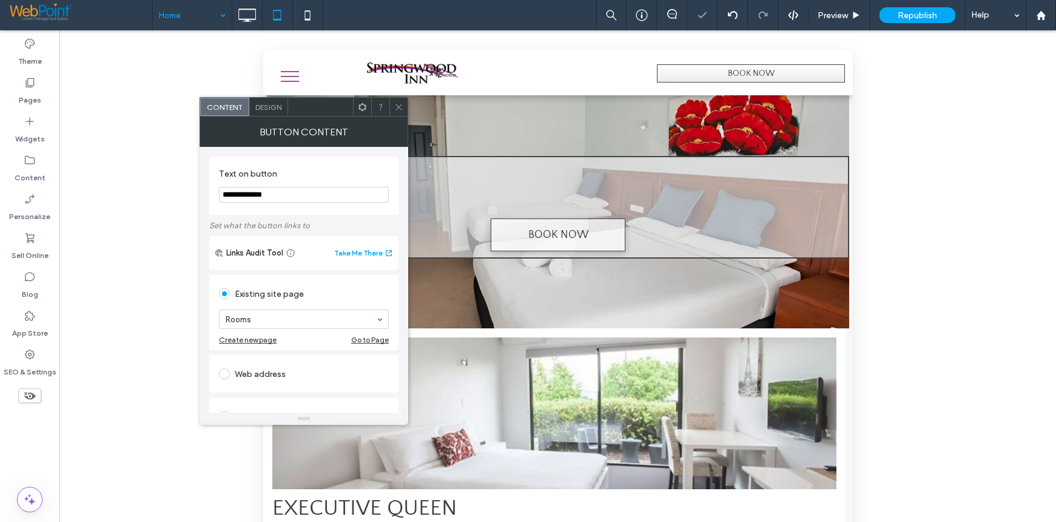
click at [226, 373] on span at bounding box center [224, 373] width 11 height 11
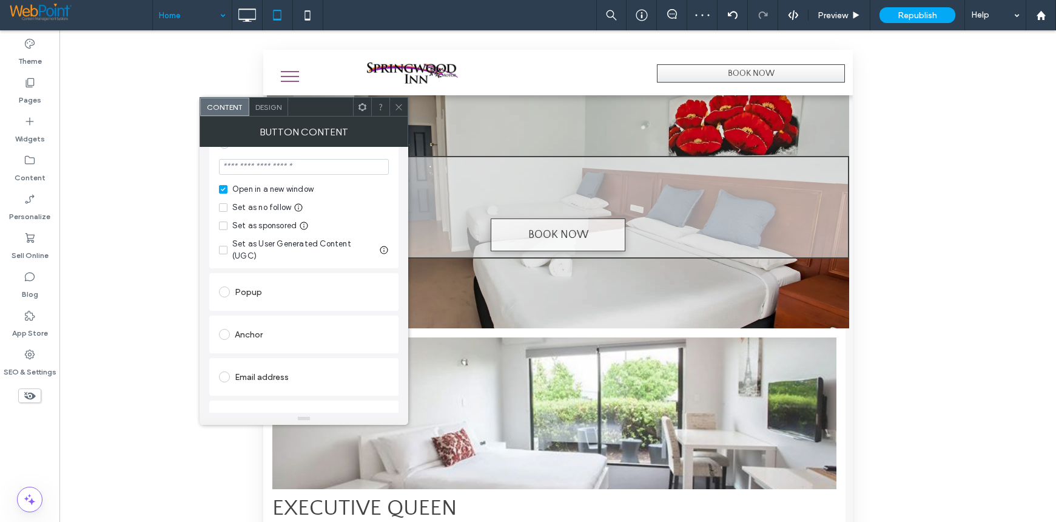
click at [244, 186] on div "Open in a new window" at bounding box center [272, 189] width 81 height 12
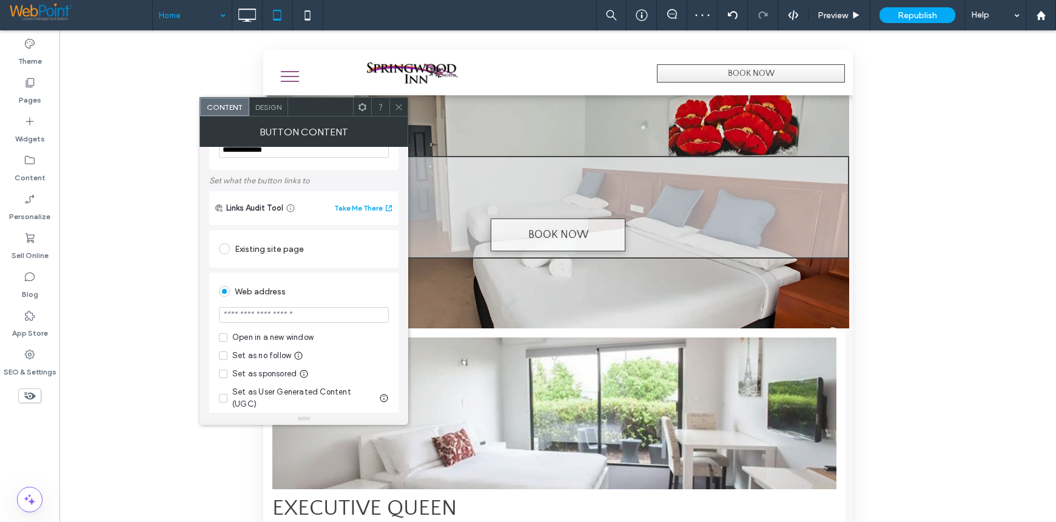
scroll to position [11, 0]
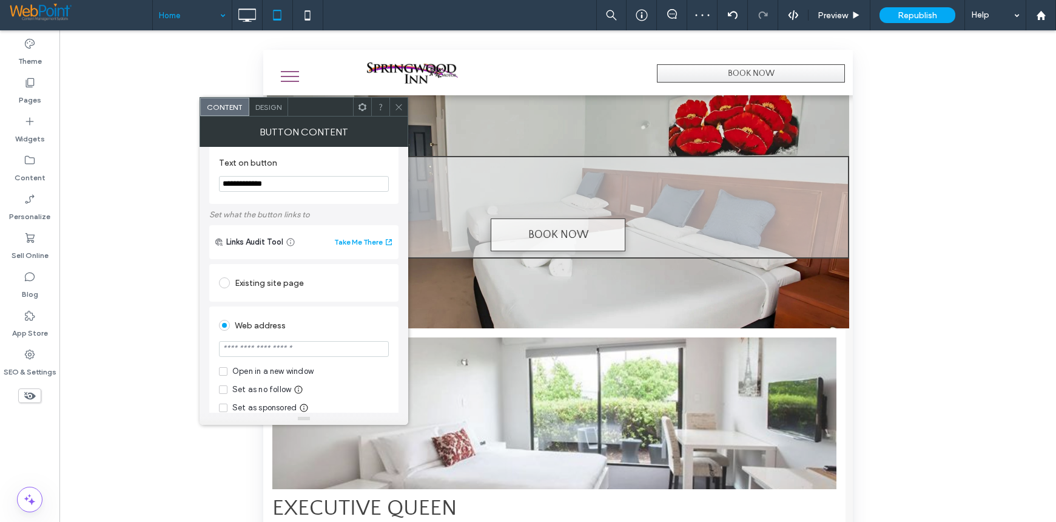
click at [226, 280] on span at bounding box center [224, 282] width 11 height 11
click at [399, 109] on icon at bounding box center [398, 107] width 9 height 9
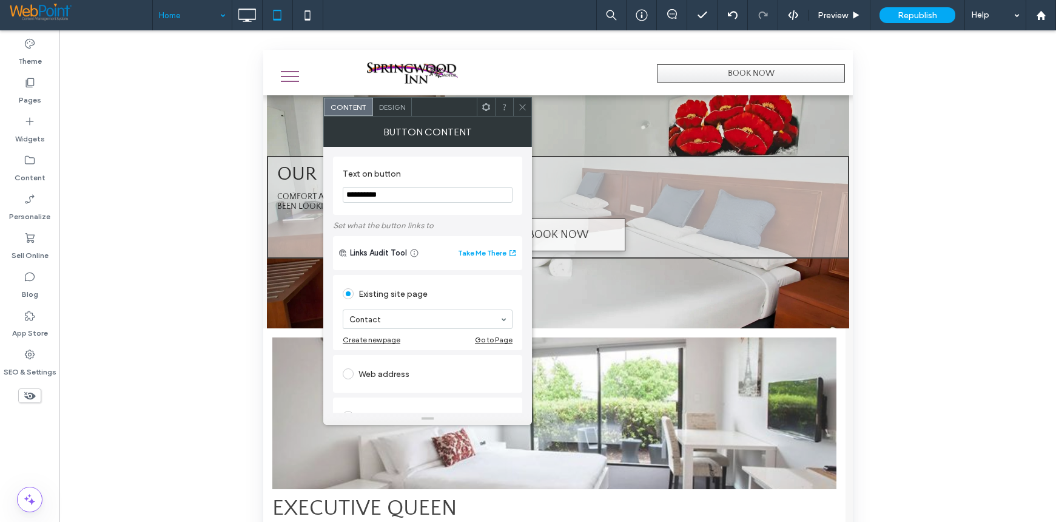
click at [347, 377] on span at bounding box center [348, 373] width 11 height 11
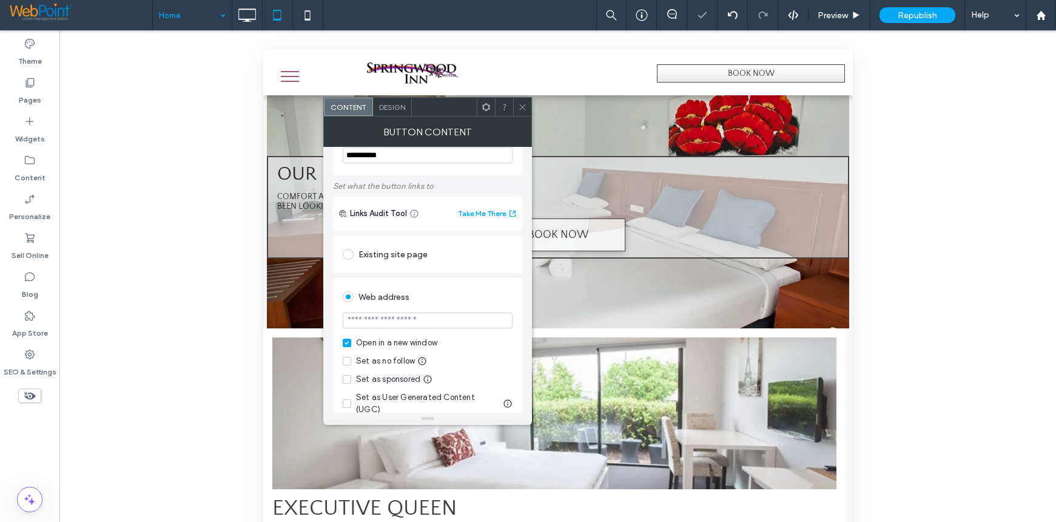
scroll to position [61, 0]
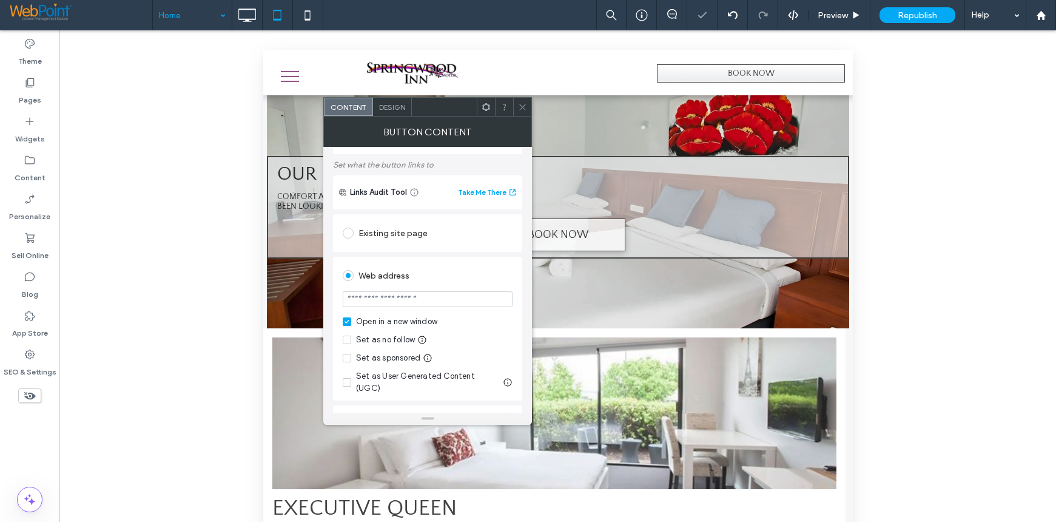
click at [346, 320] on icon at bounding box center [347, 322] width 5 height 4
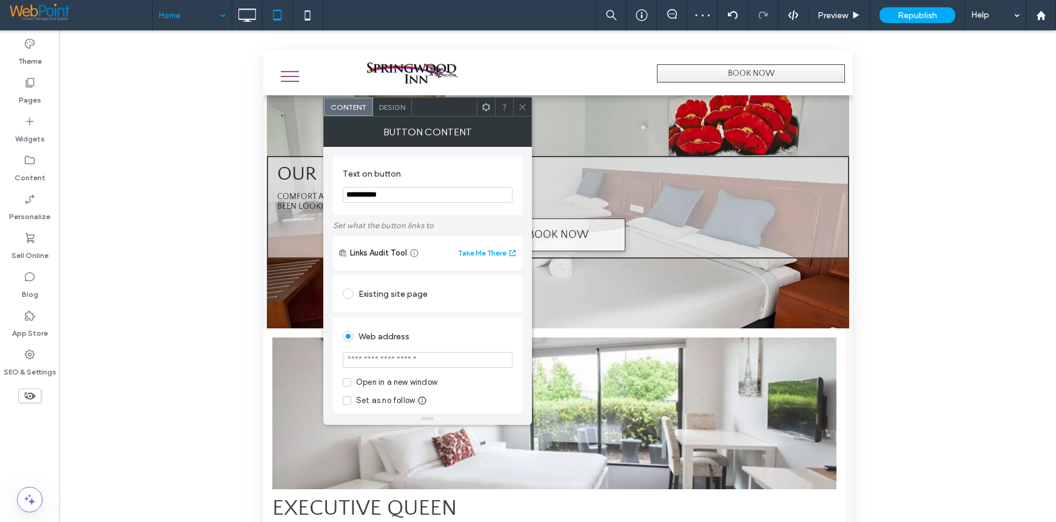
click at [351, 297] on span at bounding box center [348, 293] width 11 height 11
click at [524, 110] on icon at bounding box center [522, 107] width 9 height 9
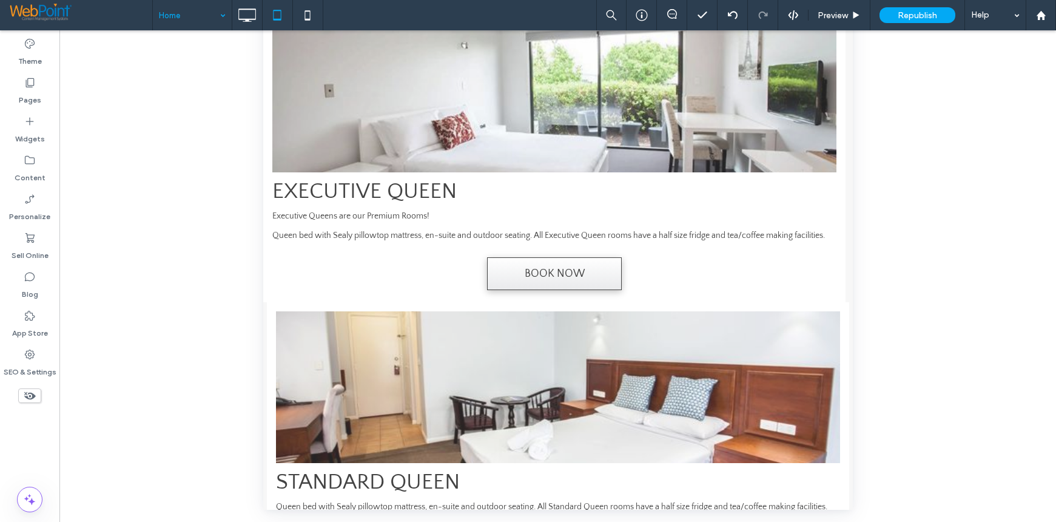
scroll to position [324, 0]
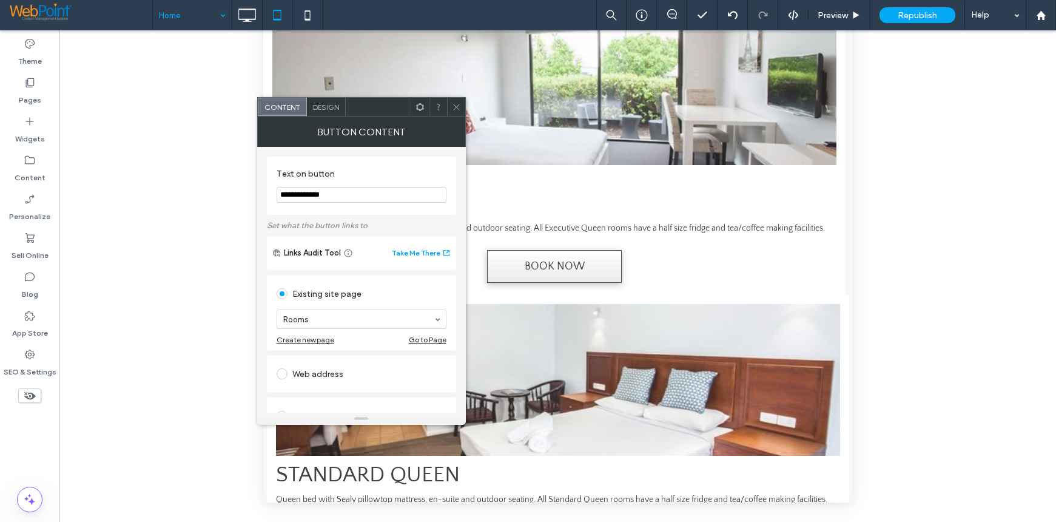
click at [291, 376] on label at bounding box center [285, 373] width 16 height 11
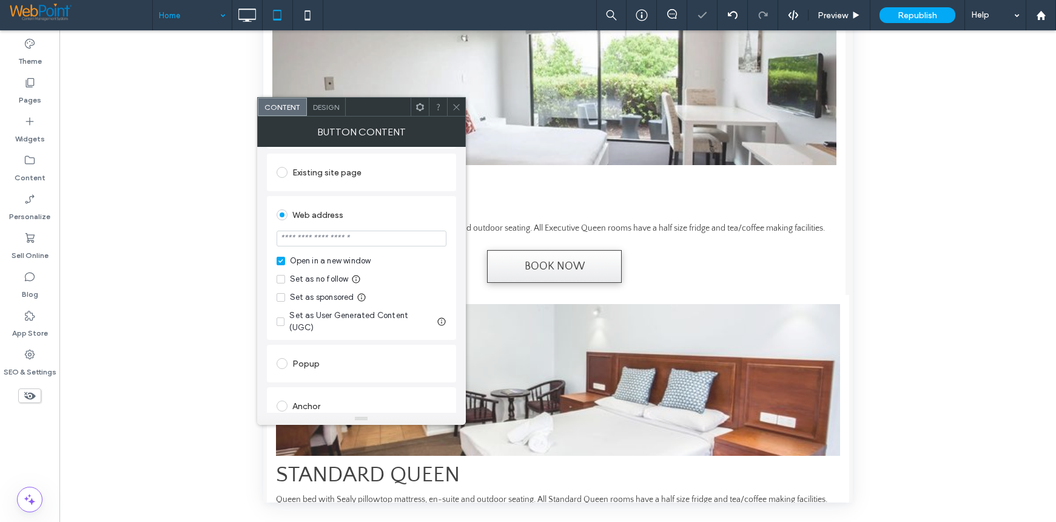
click at [327, 266] on div "Open in a new window" at bounding box center [330, 261] width 81 height 12
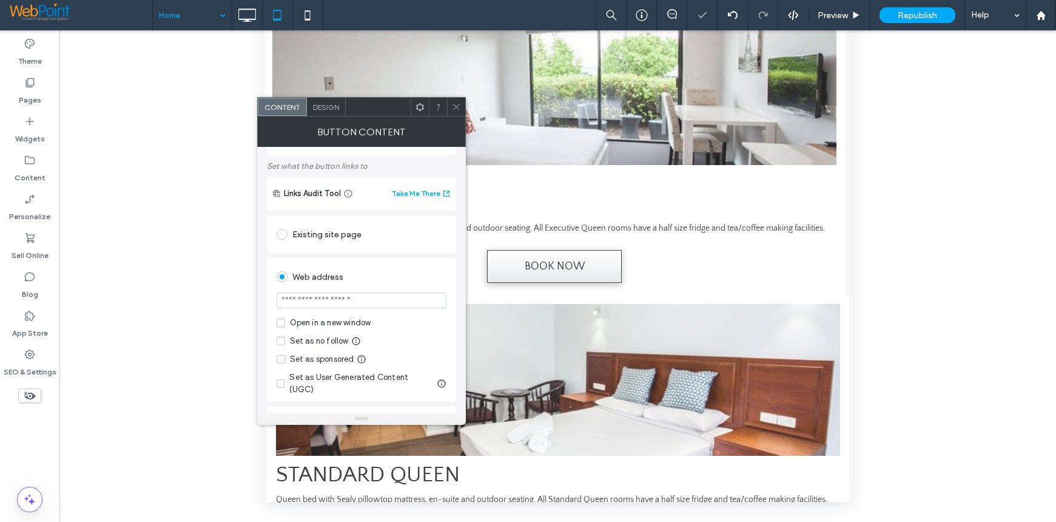
scroll to position [0, 0]
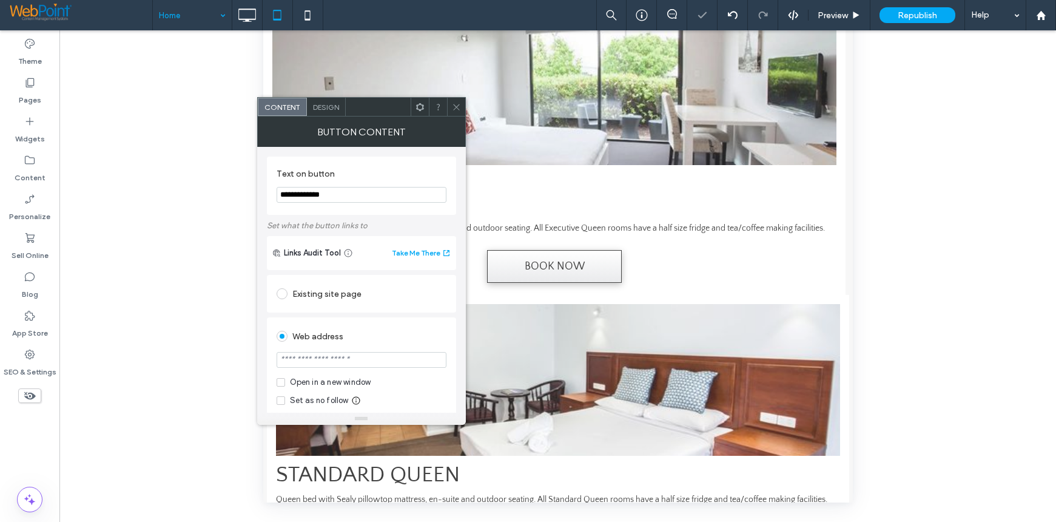
click at [311, 296] on div "Existing site page" at bounding box center [362, 293] width 170 height 19
click at [456, 109] on icon at bounding box center [456, 107] width 9 height 9
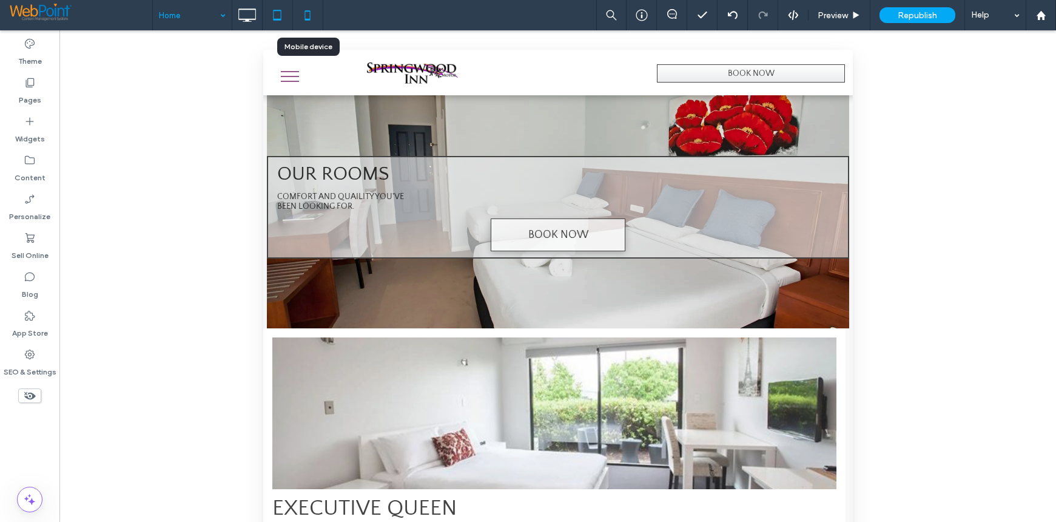
click at [309, 13] on icon at bounding box center [308, 15] width 24 height 24
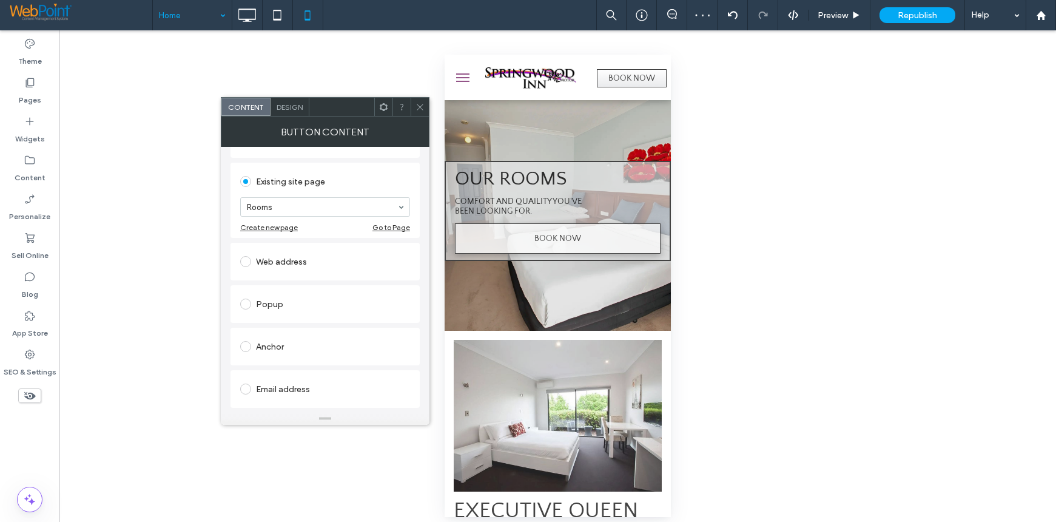
scroll to position [121, 0]
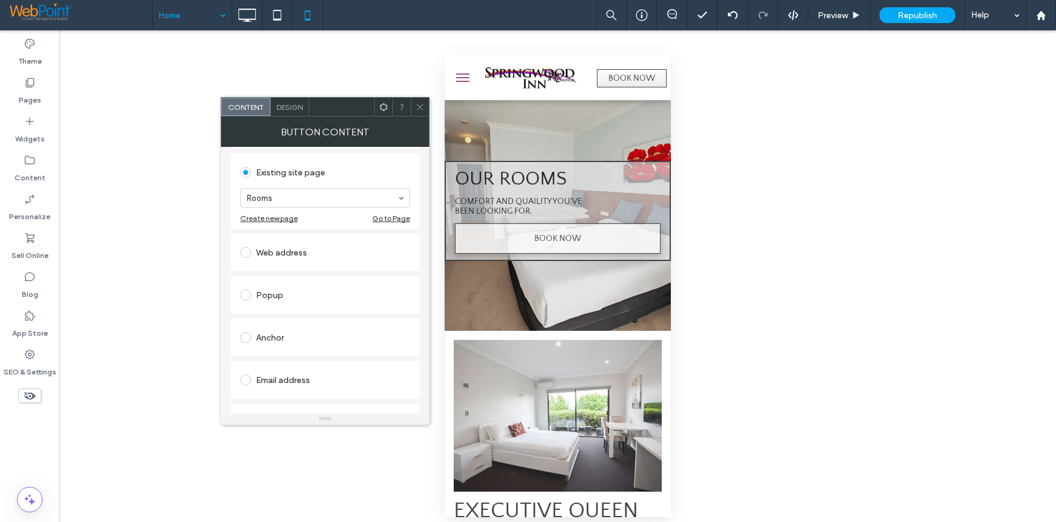
click at [249, 257] on span at bounding box center [245, 252] width 11 height 11
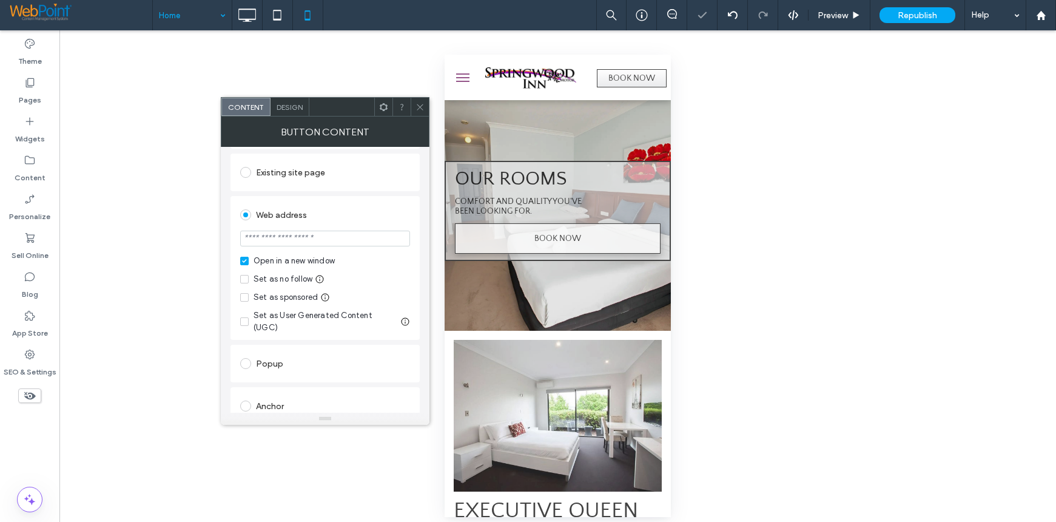
click at [291, 261] on div "Open in a new window" at bounding box center [294, 261] width 81 height 12
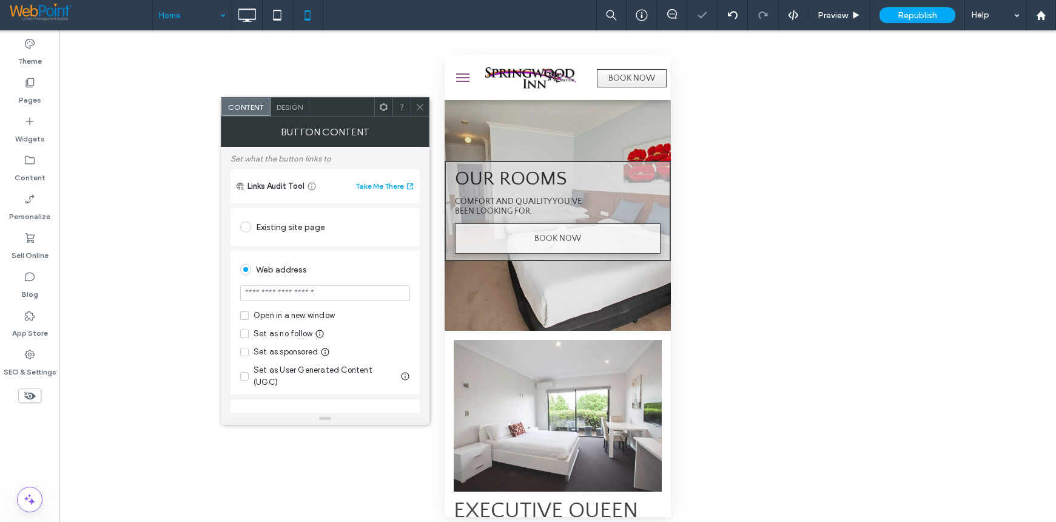
scroll to position [0, 0]
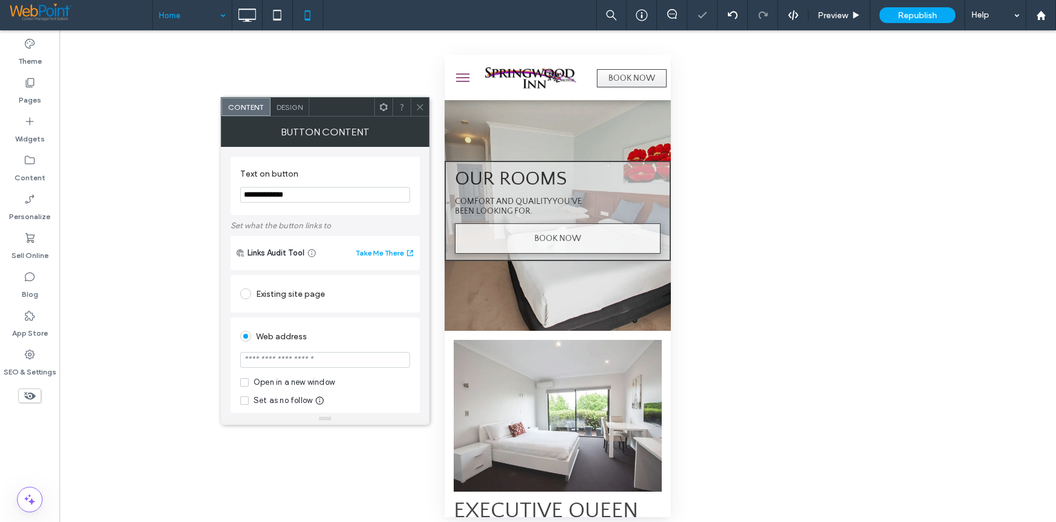
click at [242, 291] on span at bounding box center [245, 293] width 11 height 11
click at [422, 106] on icon at bounding box center [420, 107] width 9 height 9
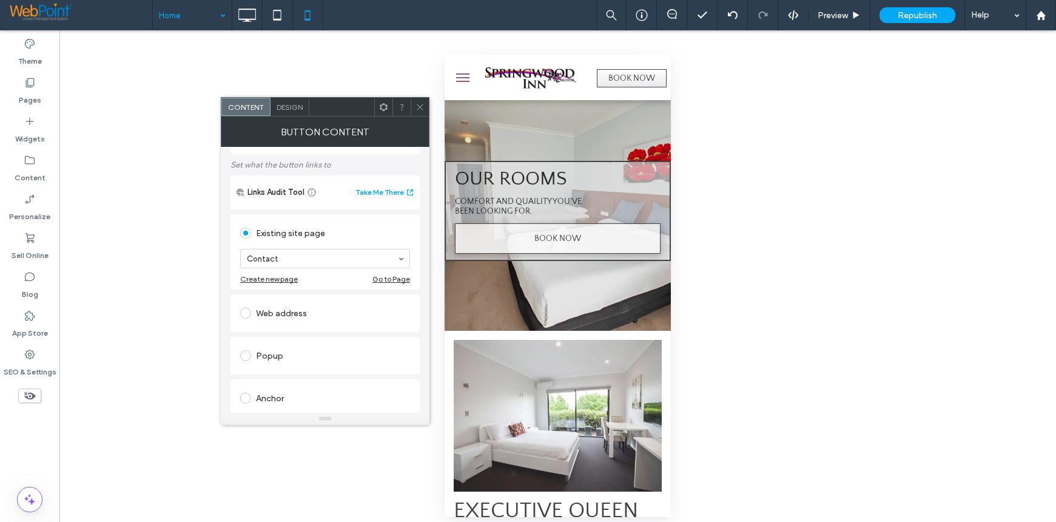
click at [285, 309] on div "Web address" at bounding box center [325, 312] width 170 height 19
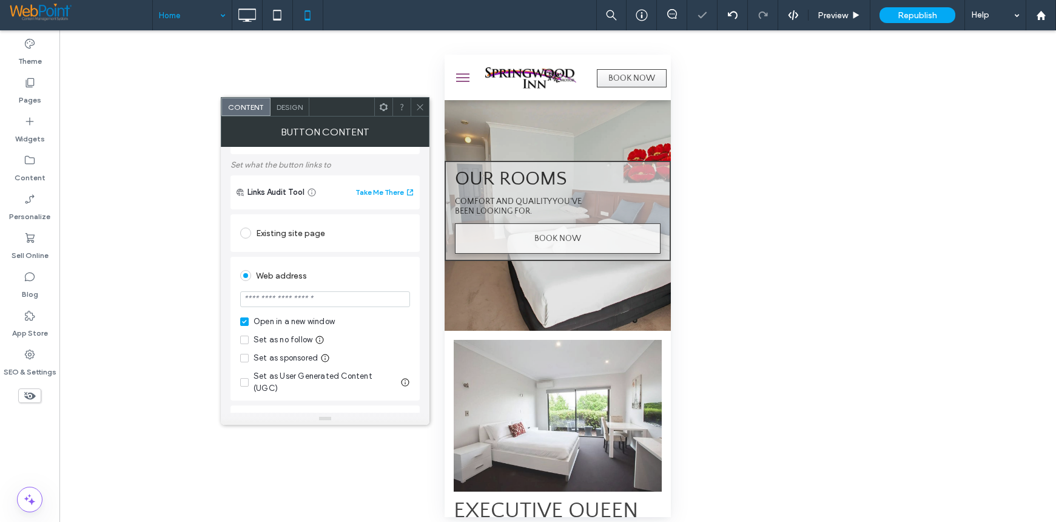
click at [289, 324] on div "Open in a new window" at bounding box center [294, 322] width 81 height 12
click at [299, 228] on div "Existing site page" at bounding box center [325, 232] width 170 height 19
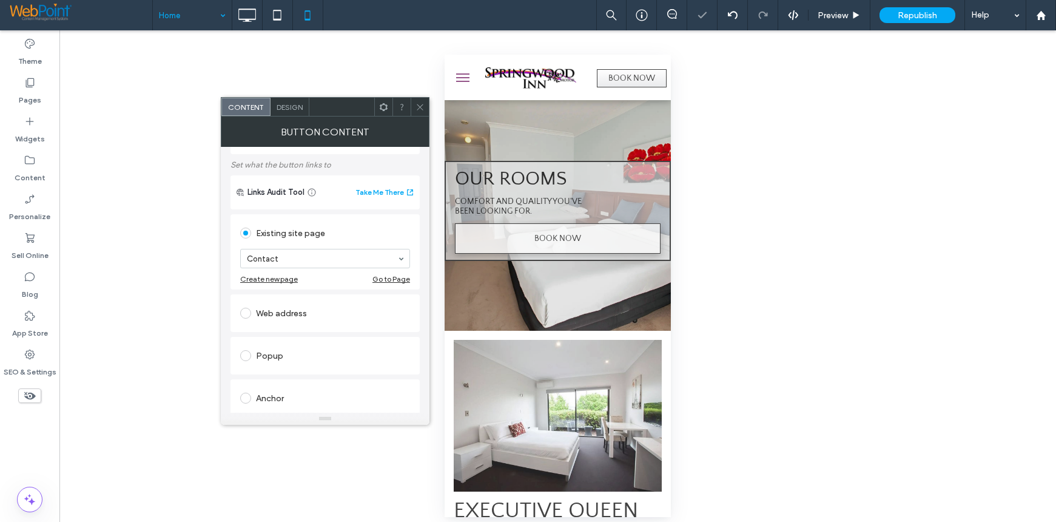
click at [418, 109] on icon at bounding box center [420, 107] width 9 height 9
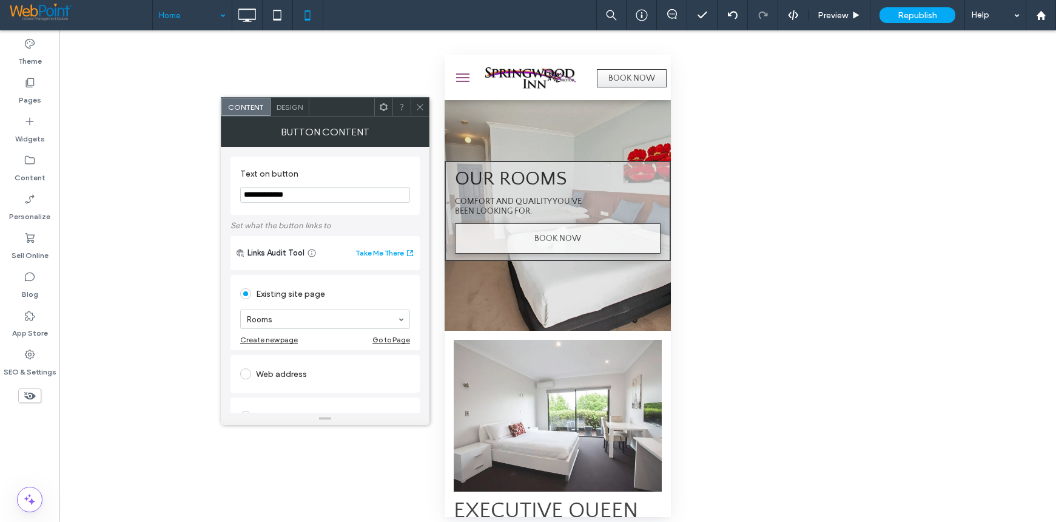
click at [265, 372] on div "Web address" at bounding box center [325, 373] width 170 height 19
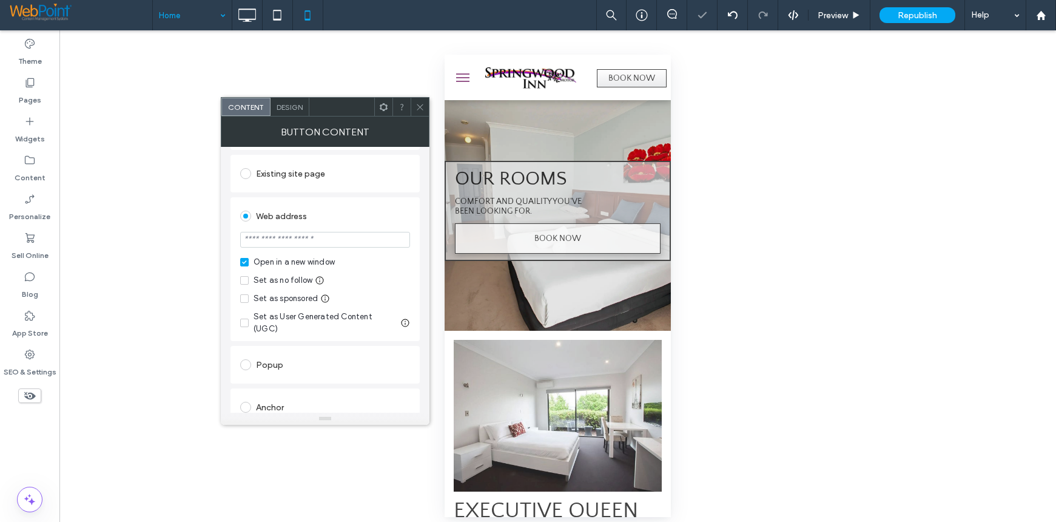
scroll to position [121, 0]
click at [273, 262] on div "Open in a new window" at bounding box center [294, 261] width 81 height 12
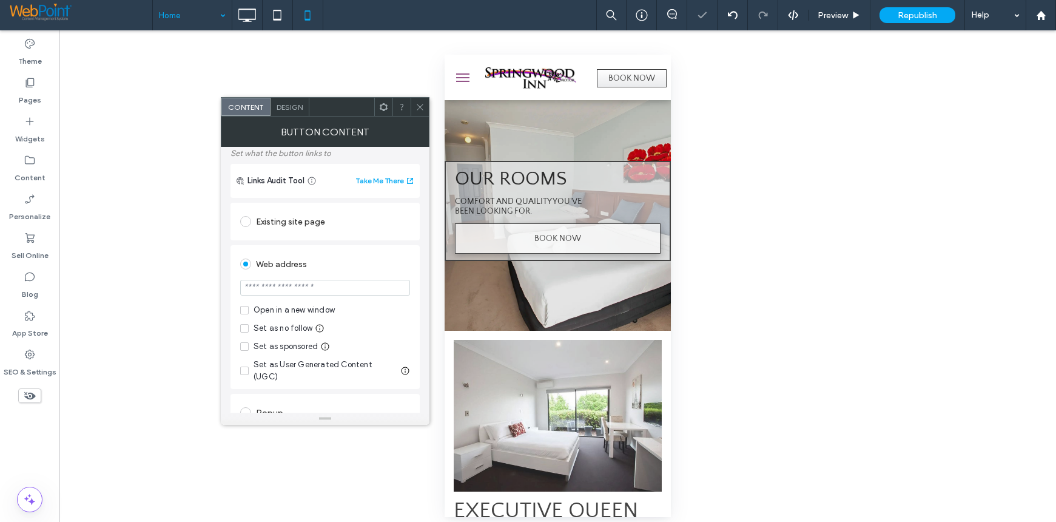
scroll to position [0, 0]
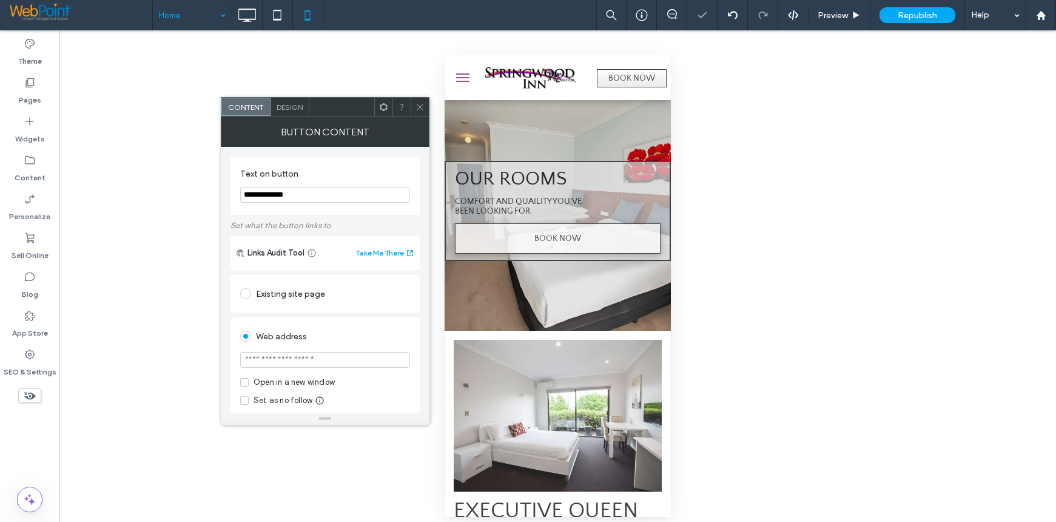
click at [295, 296] on div "Existing site page" at bounding box center [325, 293] width 170 height 19
click at [421, 107] on use at bounding box center [420, 107] width 6 height 6
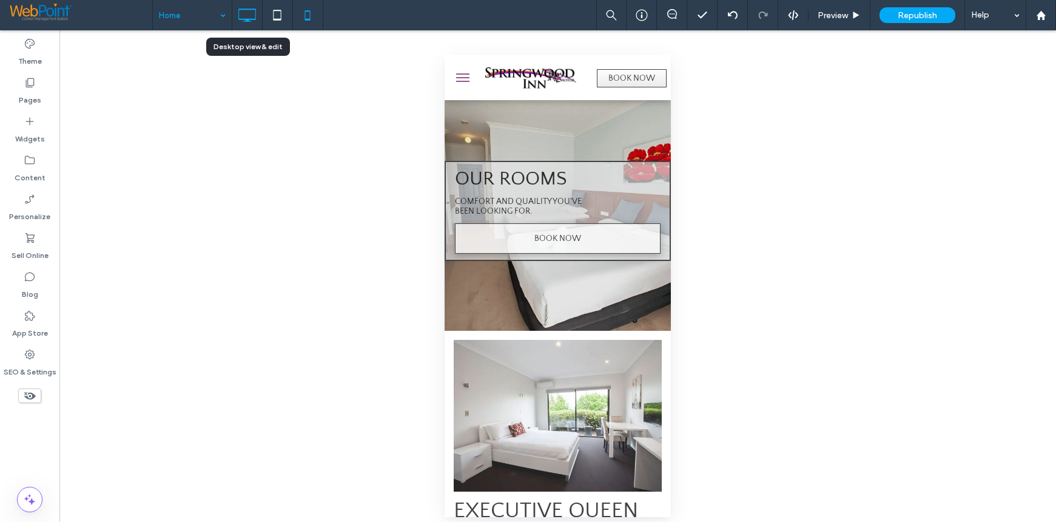
click at [245, 12] on icon at bounding box center [247, 15] width 24 height 24
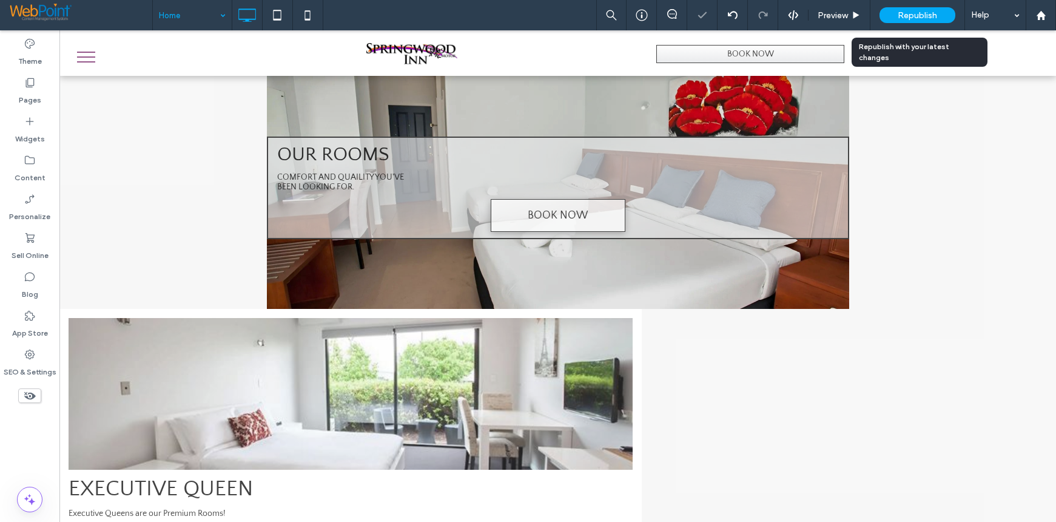
click at [913, 10] on span "Republish" at bounding box center [917, 15] width 39 height 10
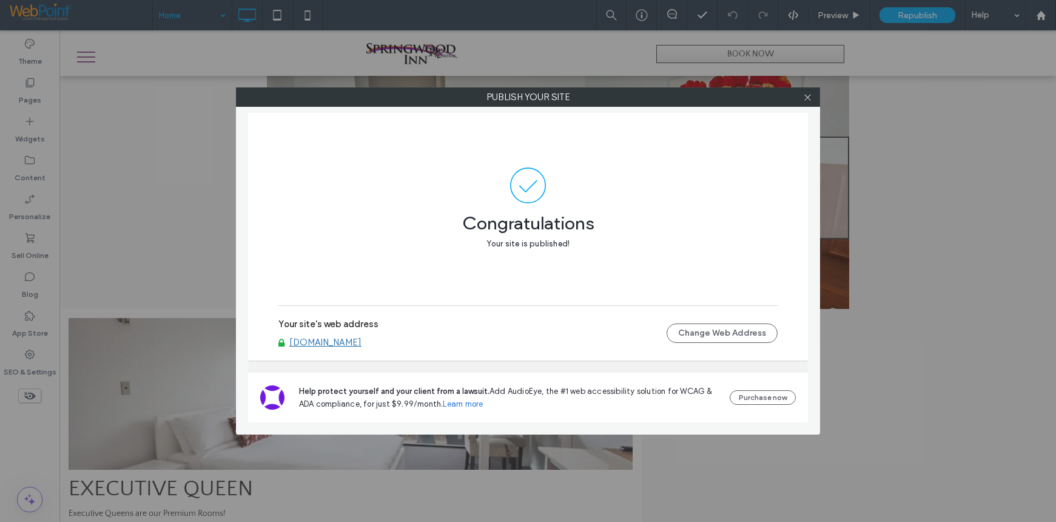
click at [319, 346] on link "[DOMAIN_NAME]" at bounding box center [325, 342] width 72 height 11
click at [809, 96] on icon at bounding box center [807, 97] width 9 height 9
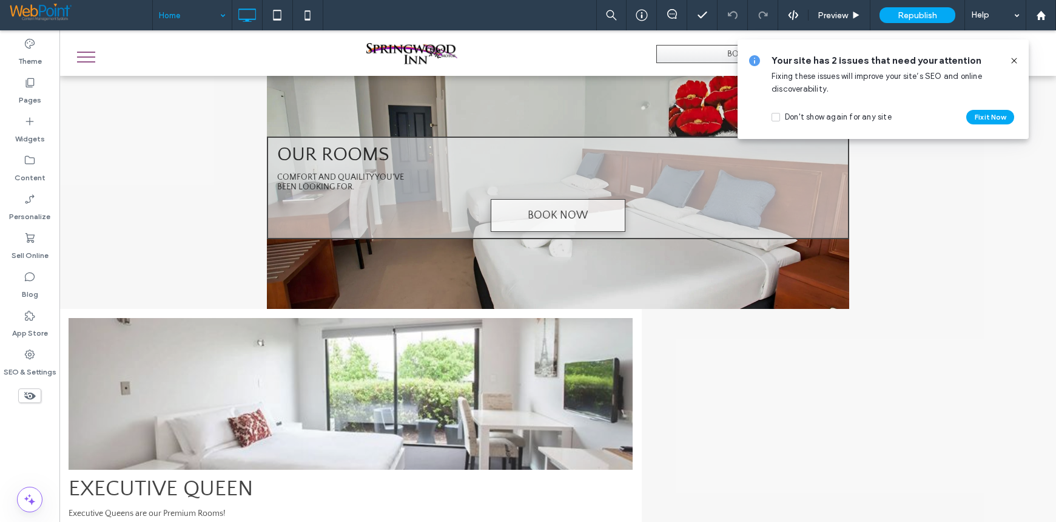
click at [1015, 61] on icon at bounding box center [1015, 61] width 10 height 10
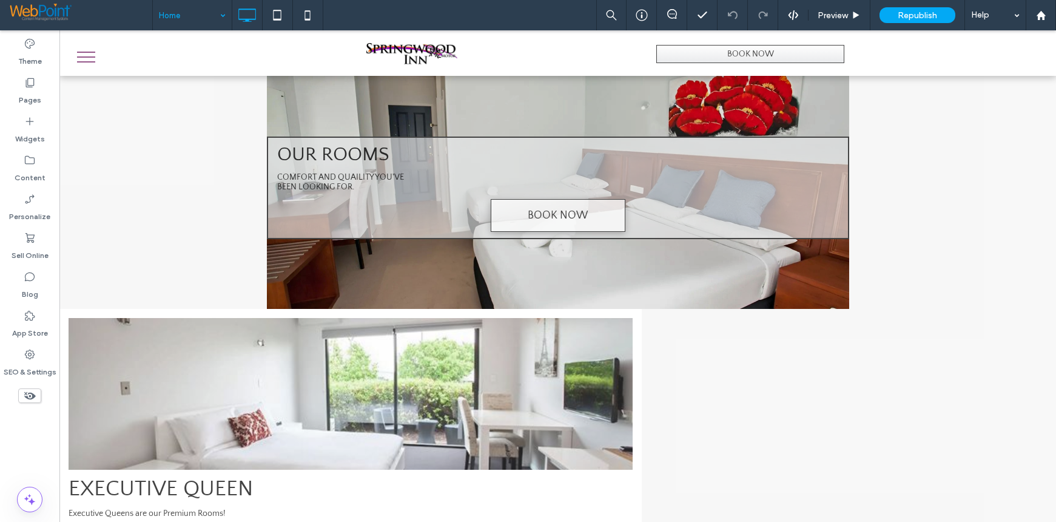
click at [39, 442] on div "Theme Pages Widgets Content Personalize Sell Online Blog App Store SEO & Settin…" at bounding box center [29, 276] width 59 height 492
click at [29, 444] on div "Theme Pages Widgets Content Personalize Sell Online Blog App Store SEO & Settin…" at bounding box center [29, 276] width 59 height 492
click at [1038, 15] on use at bounding box center [1040, 14] width 9 height 9
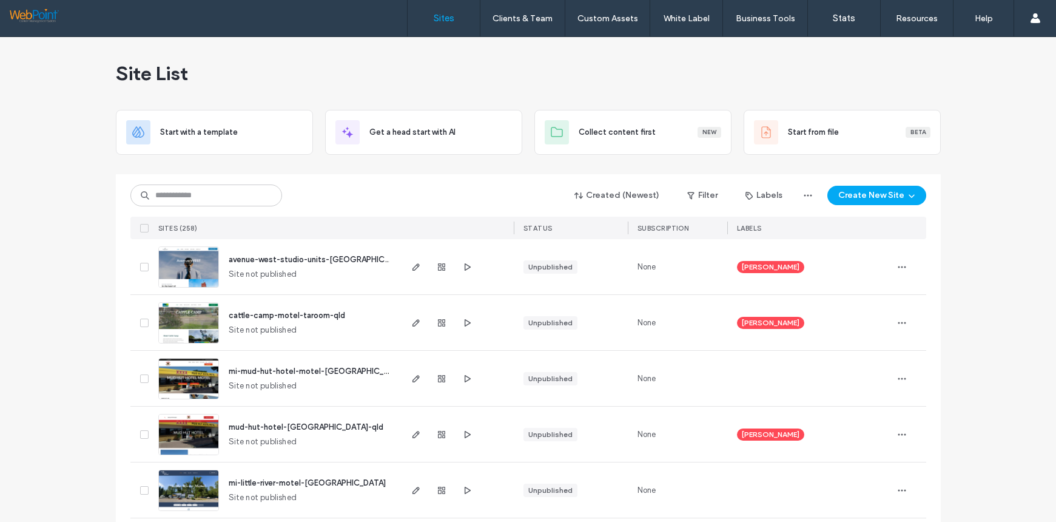
click at [192, 314] on img at bounding box center [188, 344] width 59 height 83
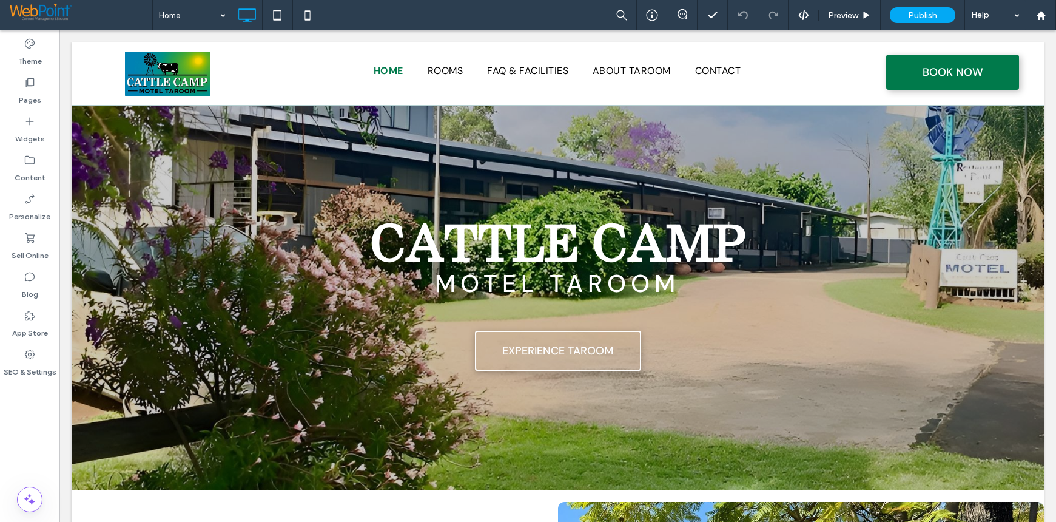
click at [27, 430] on div "Theme Pages Widgets Content Personalize Sell Online Blog App Store SEO & Settin…" at bounding box center [29, 276] width 59 height 492
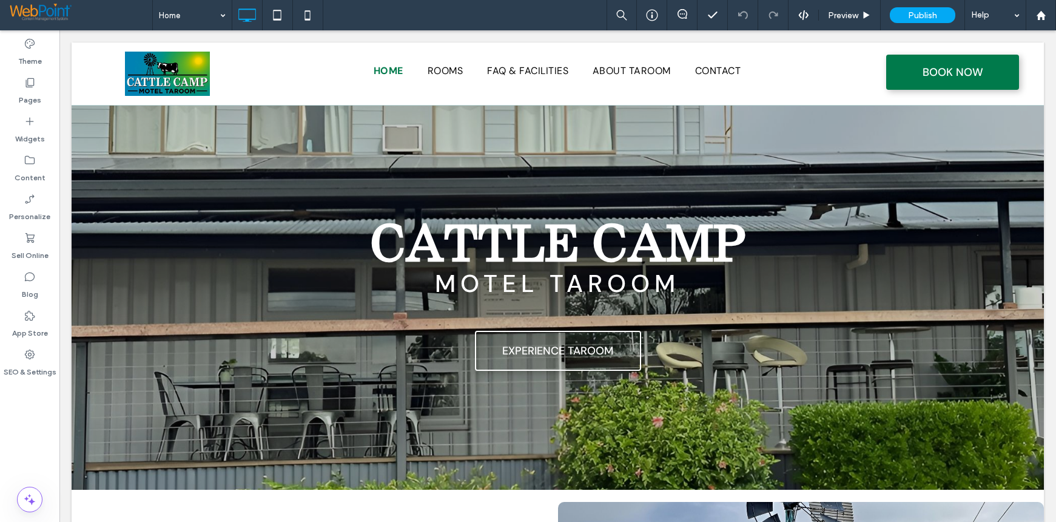
click at [37, 449] on div "Theme Pages Widgets Content Personalize Sell Online Blog App Store SEO & Settin…" at bounding box center [29, 276] width 59 height 492
drag, startPoint x: 35, startPoint y: 427, endPoint x: 56, endPoint y: 367, distance: 62.9
click at [35, 427] on div "Theme Pages Widgets Content Personalize Sell Online Blog App Store SEO & Settin…" at bounding box center [29, 276] width 59 height 492
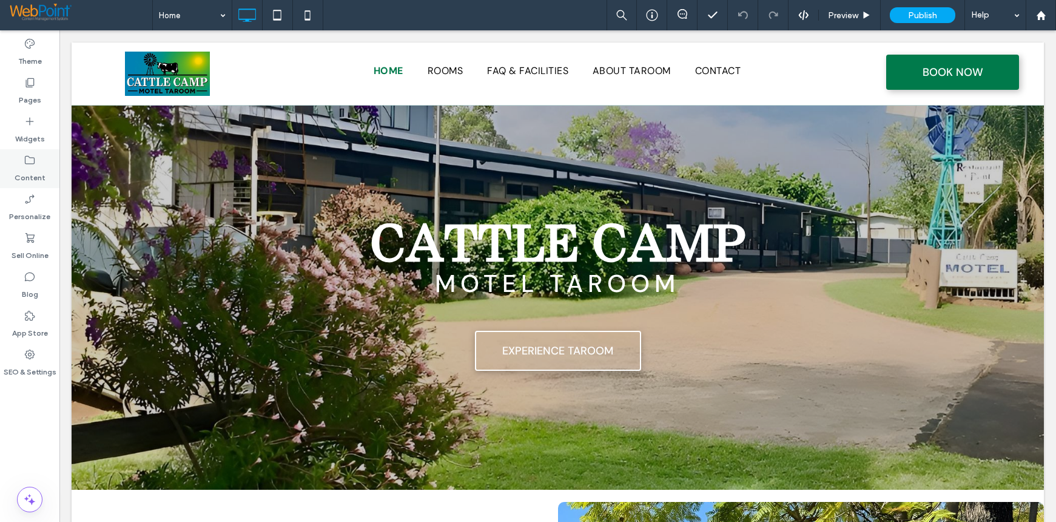
click at [27, 158] on icon at bounding box center [30, 160] width 12 height 12
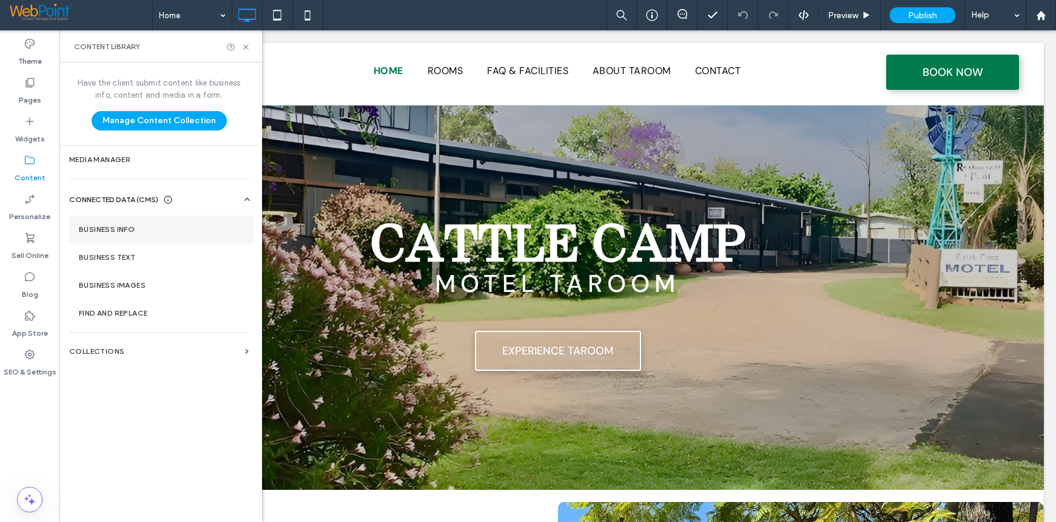
click at [130, 231] on label "Business Info" at bounding box center [161, 229] width 165 height 8
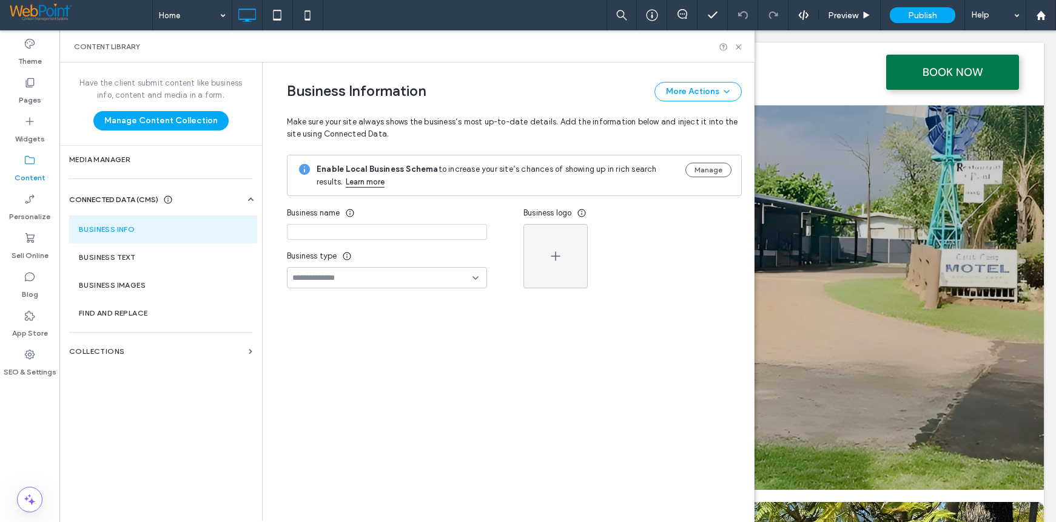
type input "**********"
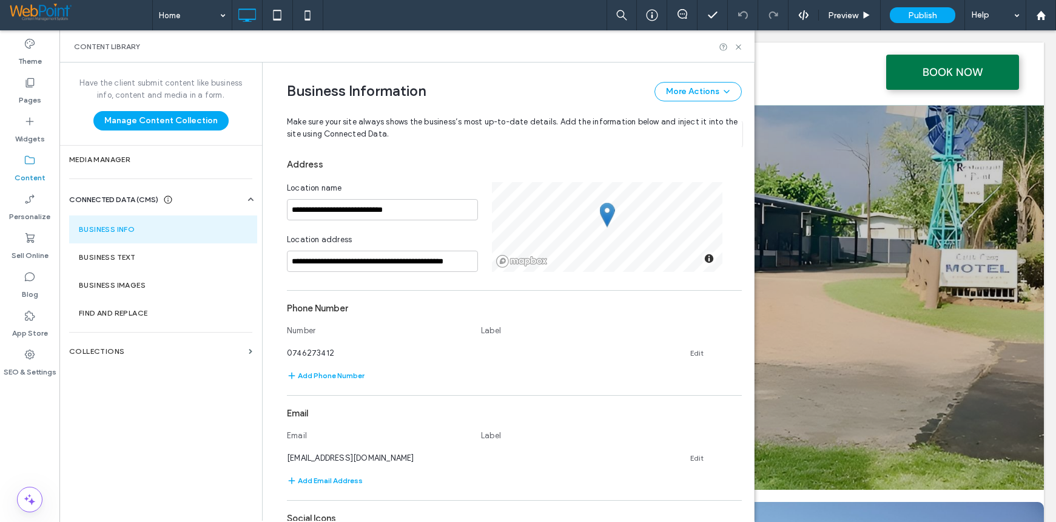
scroll to position [248, 0]
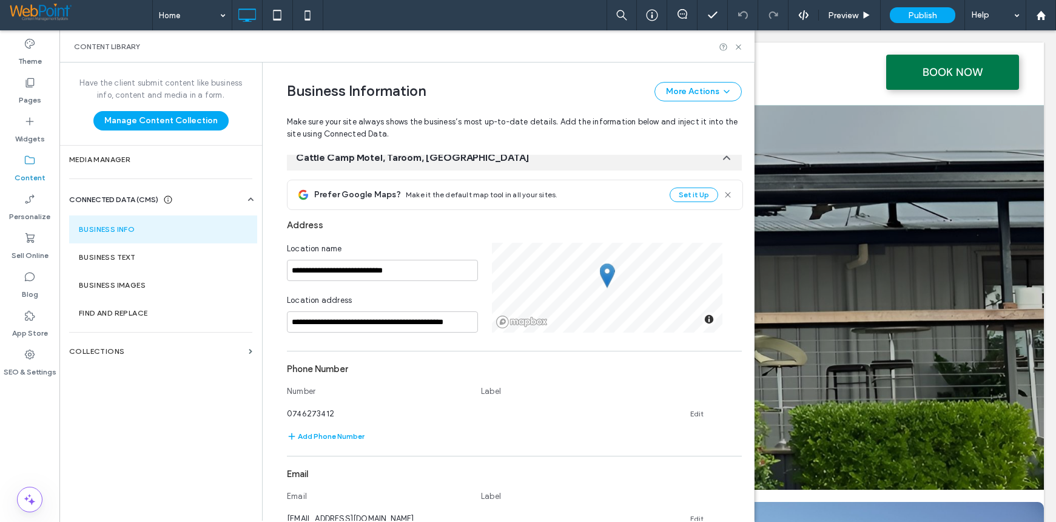
click at [521, 317] on link "Mapbox logo" at bounding box center [522, 322] width 52 height 13
click at [566, 243] on div at bounding box center [607, 243] width 231 height 0
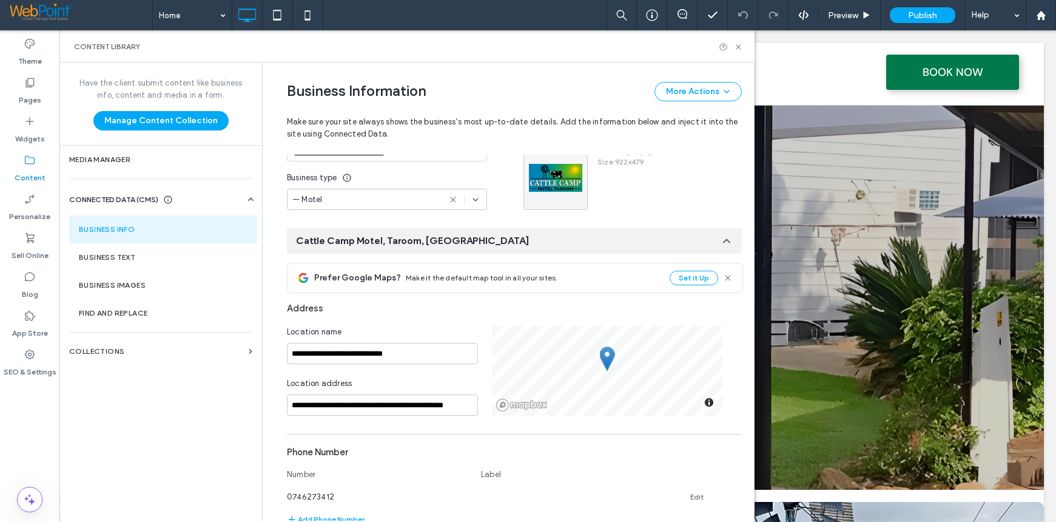
scroll to position [182, 0]
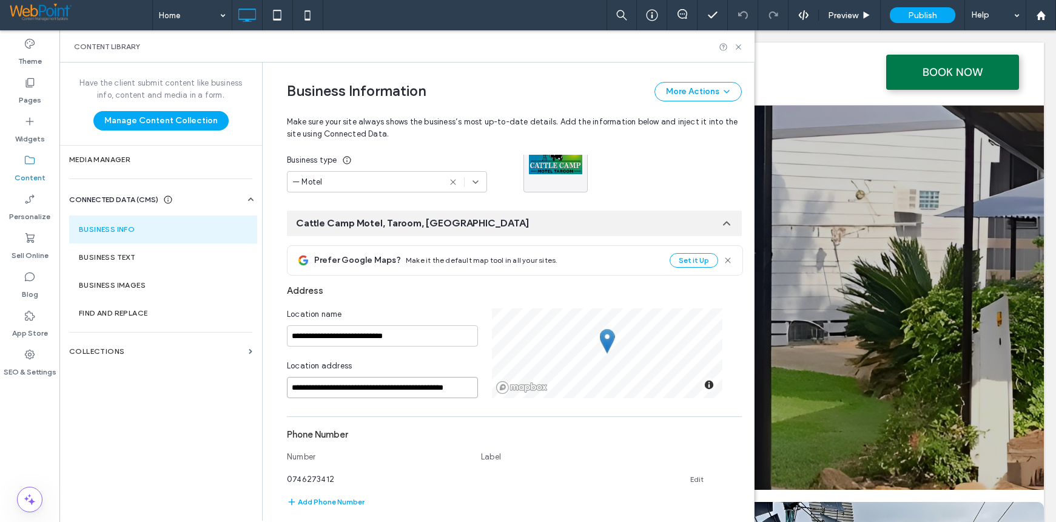
click at [348, 385] on input "**********" at bounding box center [382, 387] width 191 height 21
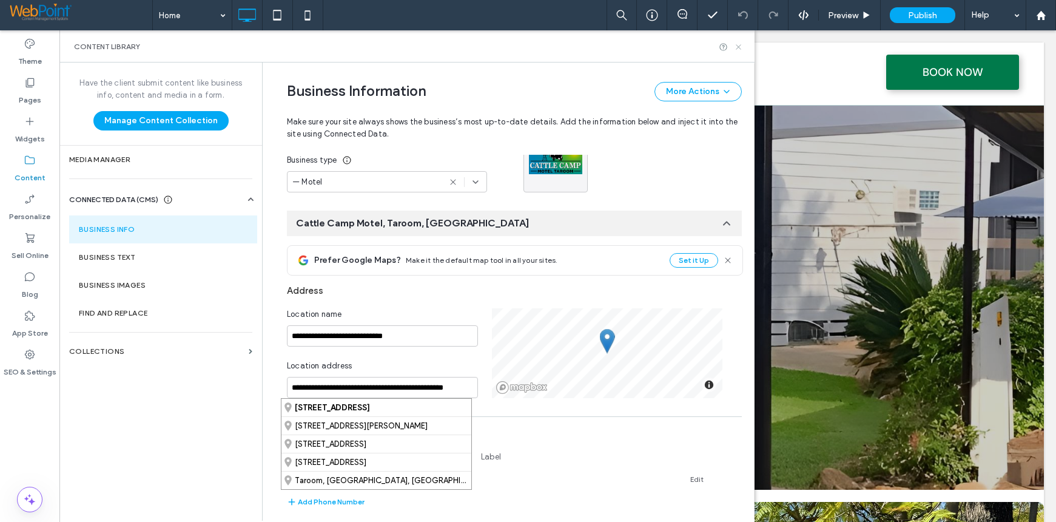
click at [739, 45] on icon at bounding box center [738, 46] width 9 height 9
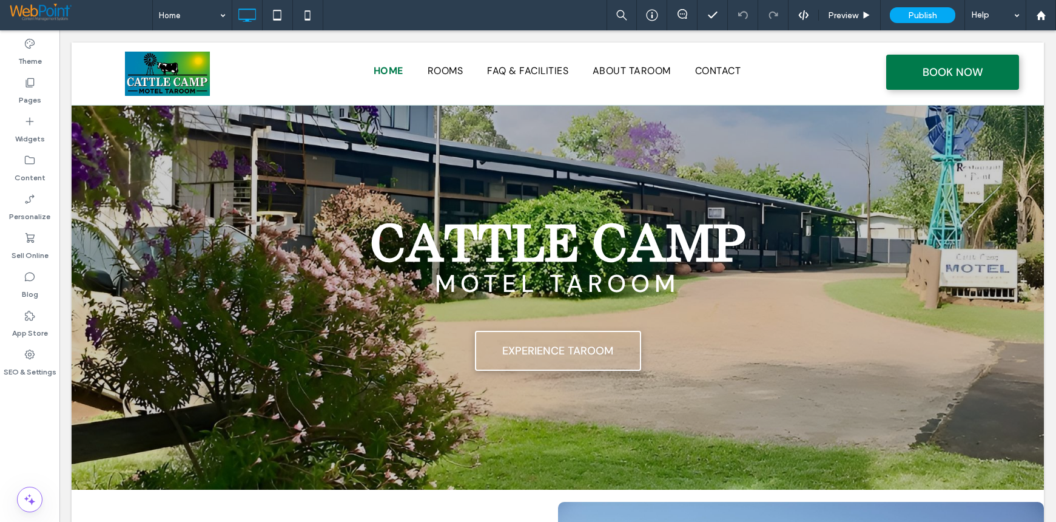
click at [39, 430] on div "Theme Pages Widgets Content Personalize Sell Online Blog App Store SEO & Settin…" at bounding box center [29, 276] width 59 height 492
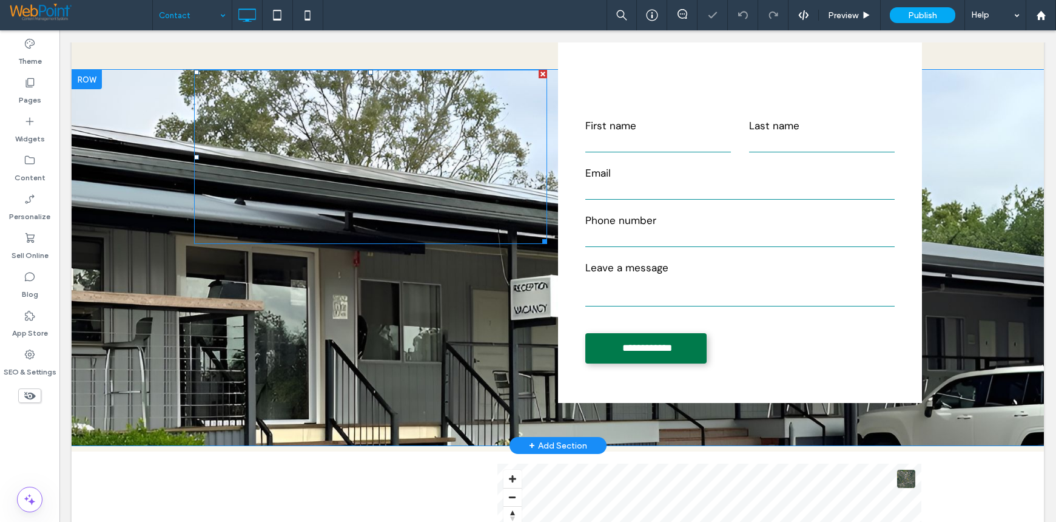
scroll to position [425, 0]
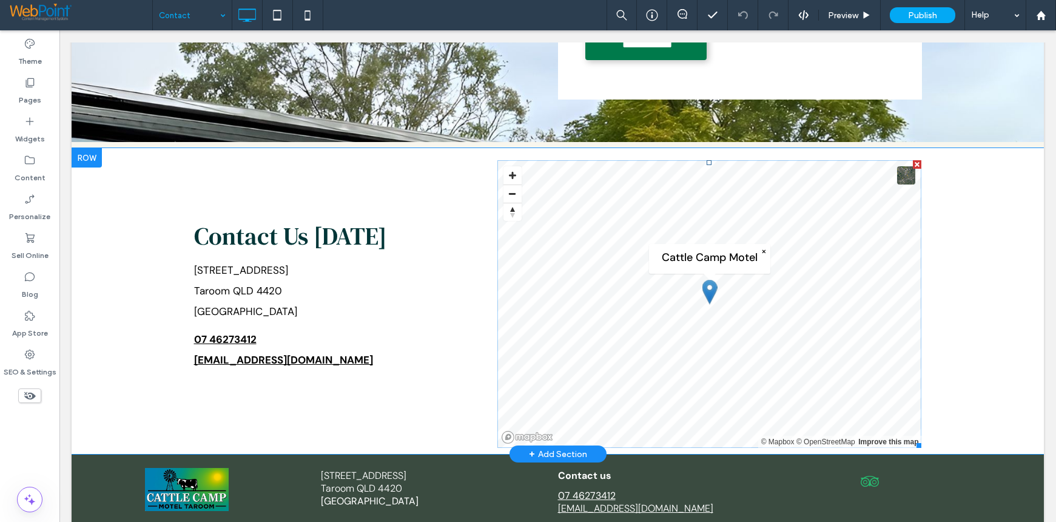
click at [879, 441] on span at bounding box center [710, 304] width 425 height 288
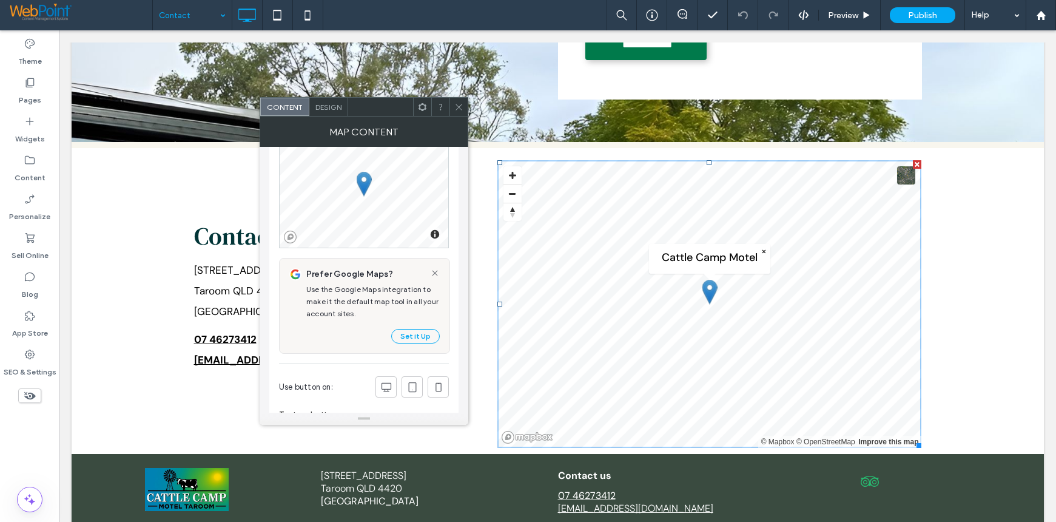
scroll to position [0, 0]
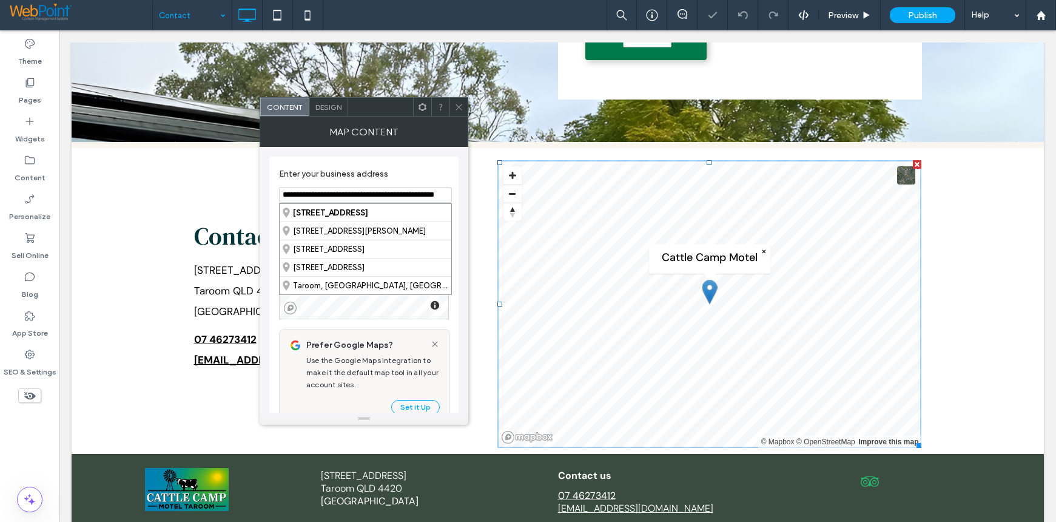
click at [371, 193] on input "**********" at bounding box center [365, 195] width 173 height 16
click at [407, 157] on div "**********" at bounding box center [363, 452] width 189 height 591
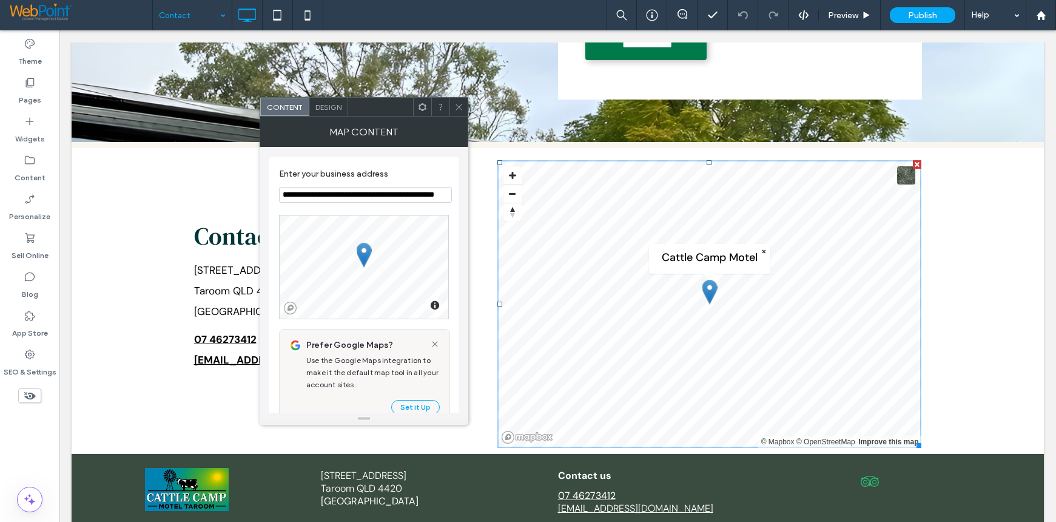
click at [334, 107] on span "Design" at bounding box center [329, 107] width 26 height 9
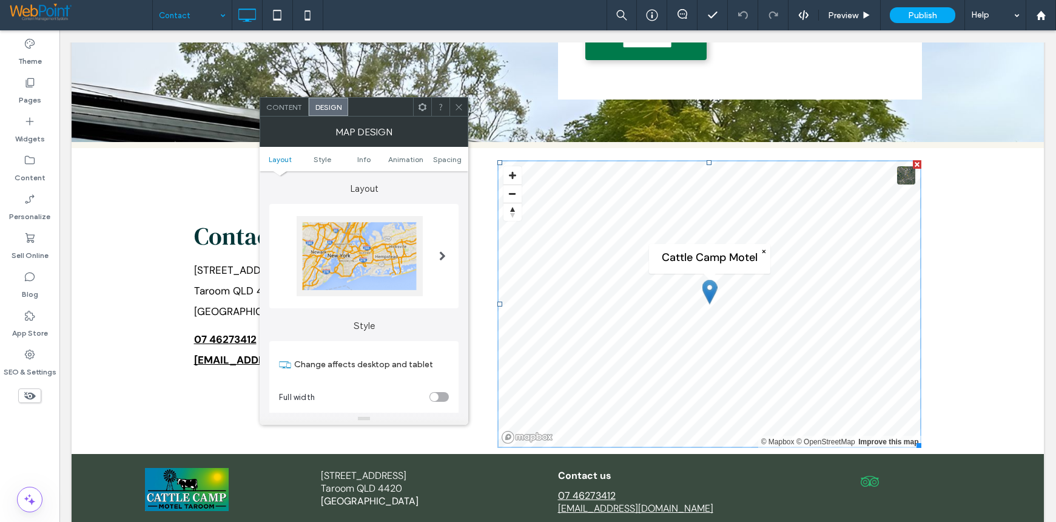
click at [442, 250] on span at bounding box center [442, 256] width 7 height 80
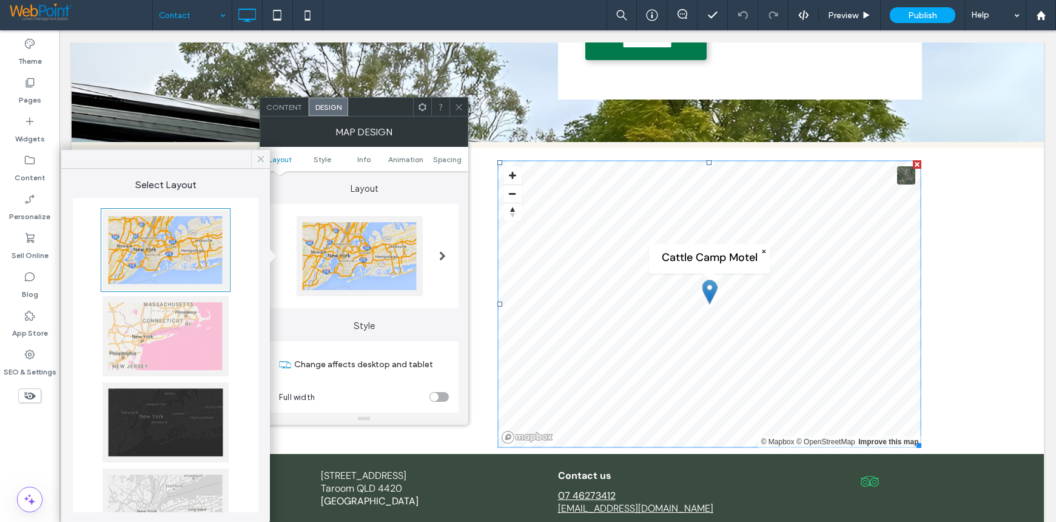
click at [262, 158] on icon at bounding box center [260, 159] width 11 height 11
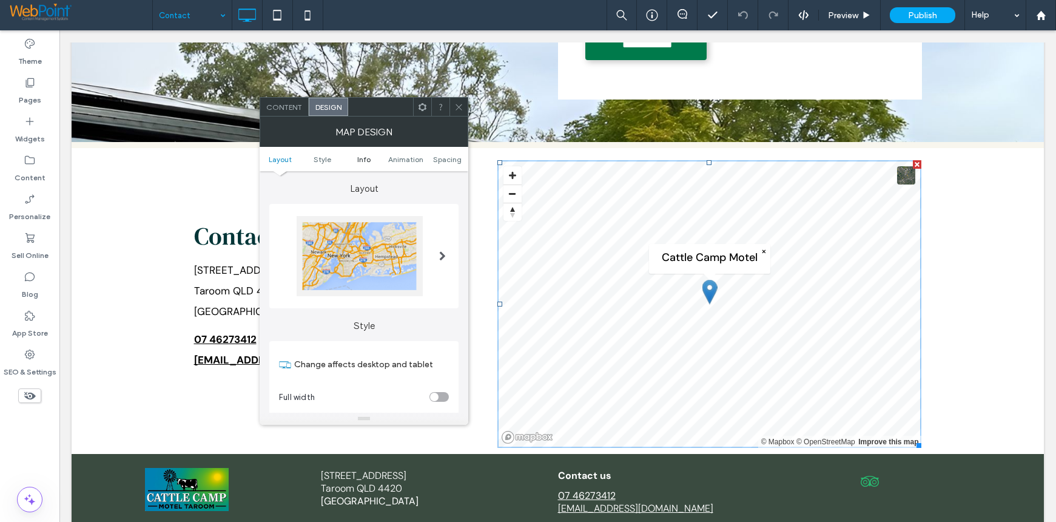
click at [363, 160] on span "Info" at bounding box center [363, 159] width 13 height 9
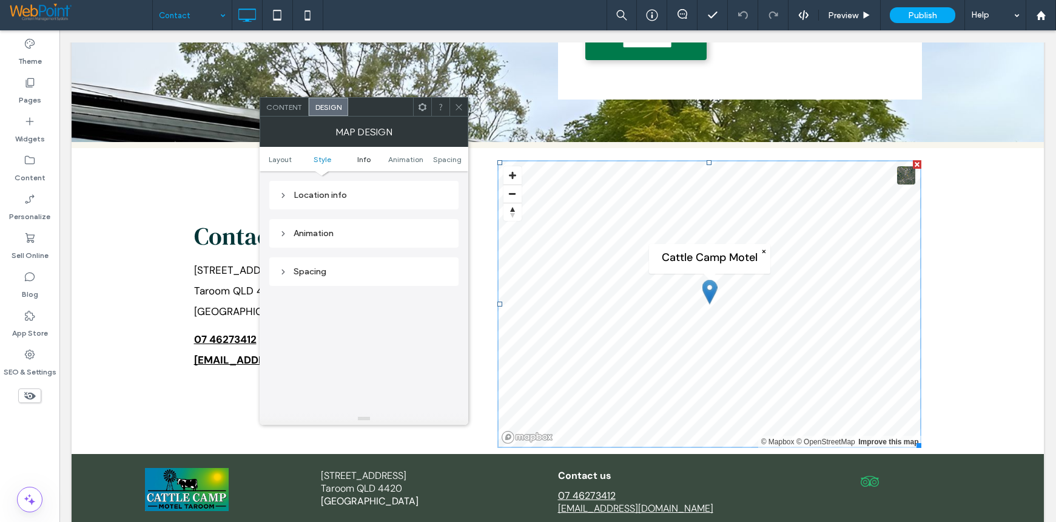
scroll to position [420, 0]
click at [288, 195] on div "Location info" at bounding box center [364, 195] width 170 height 10
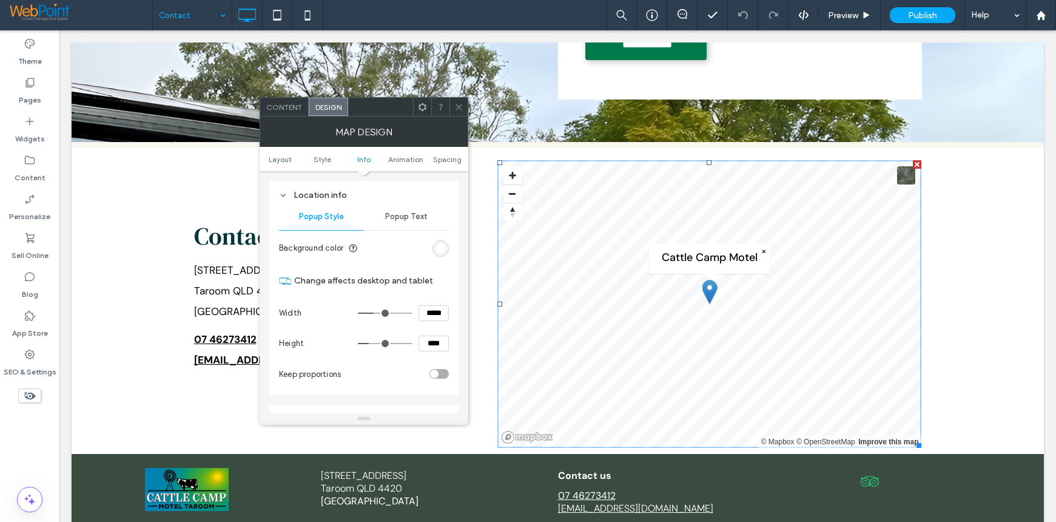
click at [410, 211] on div "Popup Text" at bounding box center [406, 216] width 85 height 27
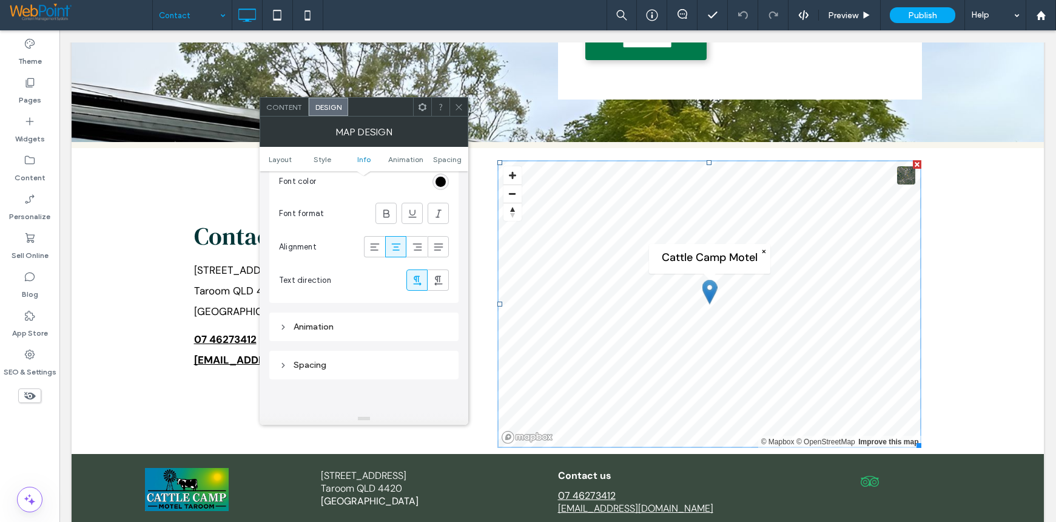
scroll to position [845, 0]
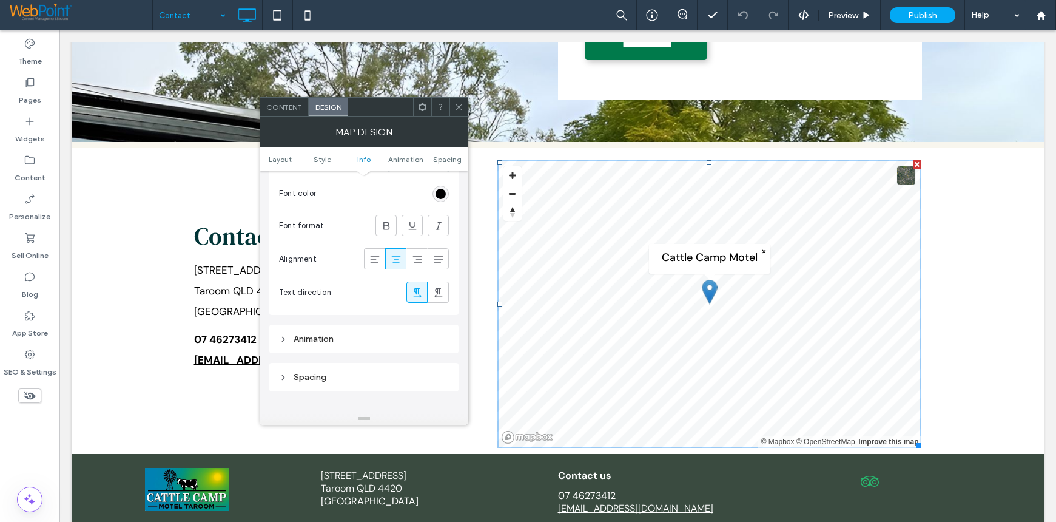
click at [288, 110] on span "Content" at bounding box center [284, 107] width 36 height 9
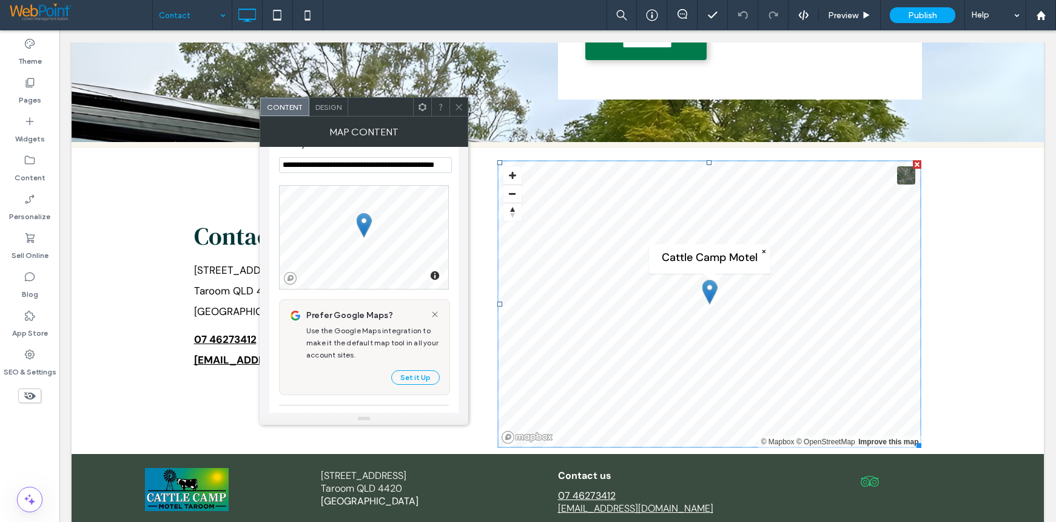
scroll to position [0, 0]
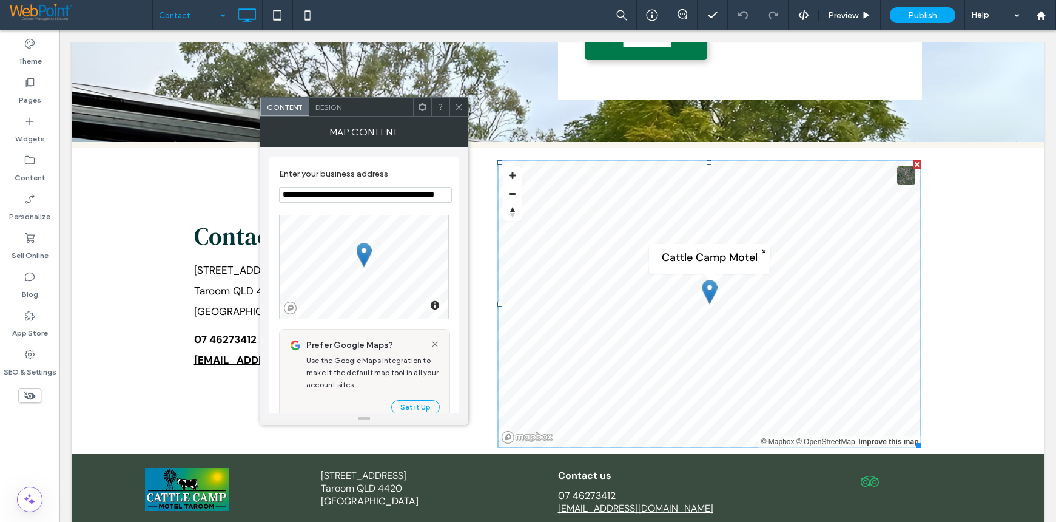
click at [459, 104] on icon at bounding box center [459, 107] width 9 height 9
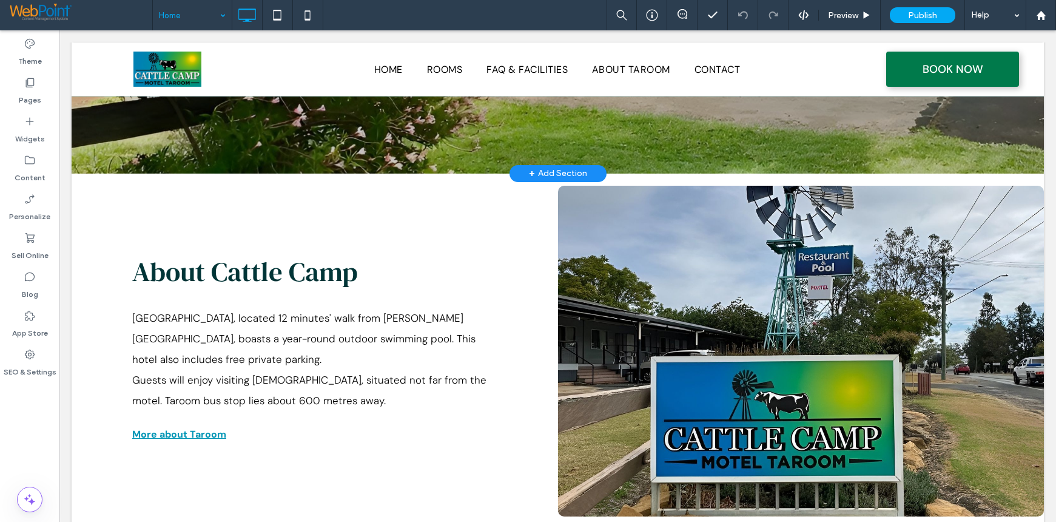
scroll to position [364, 0]
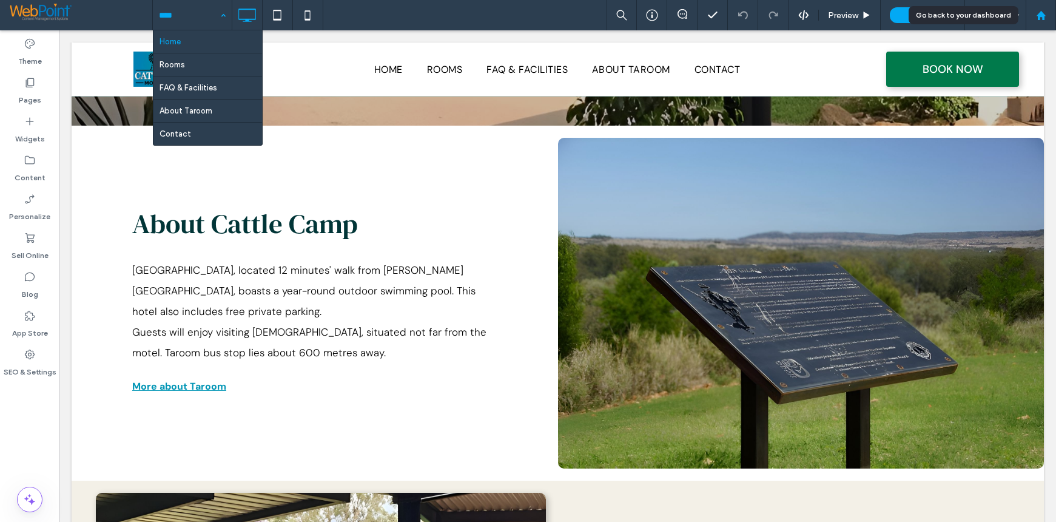
click at [1045, 15] on use at bounding box center [1040, 14] width 9 height 9
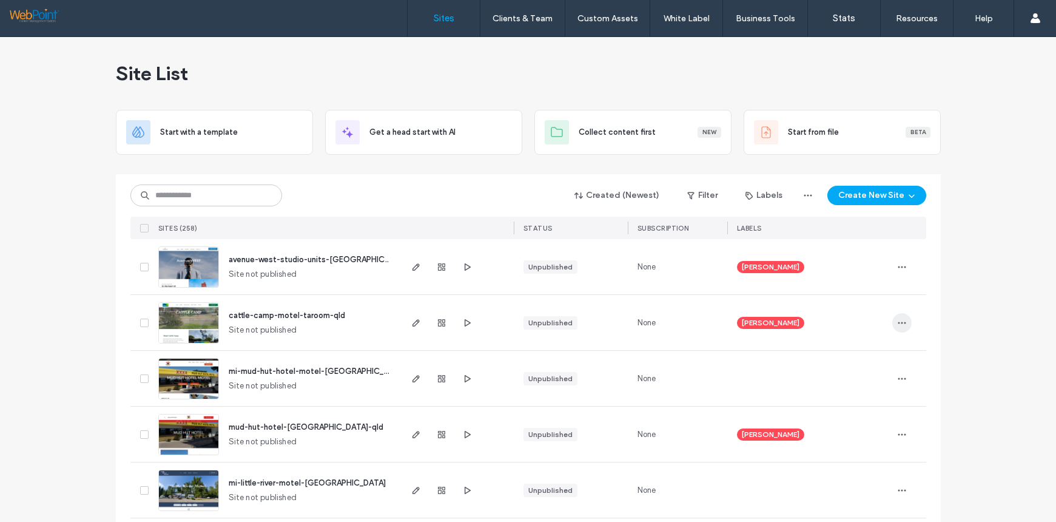
click at [899, 321] on icon "button" at bounding box center [902, 323] width 10 height 10
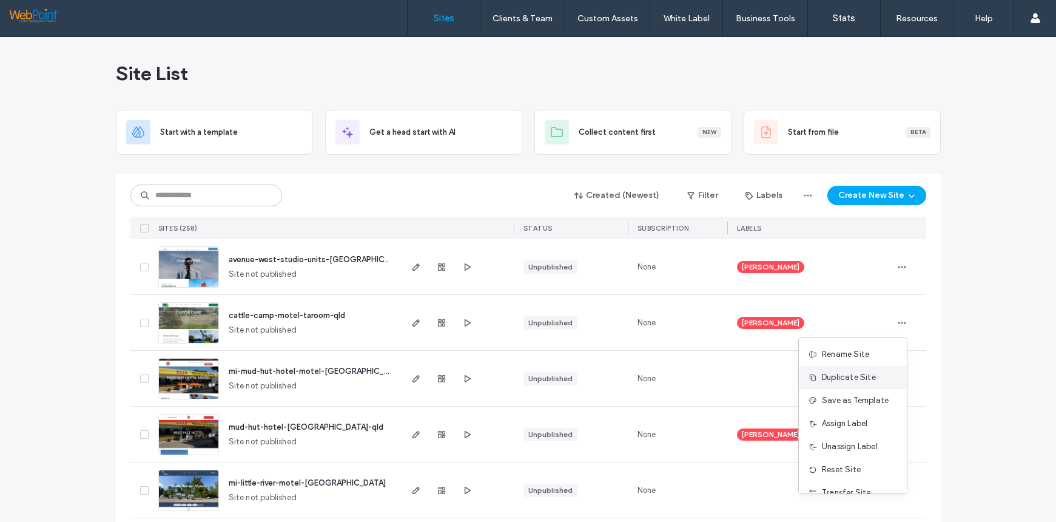
click at [847, 379] on span "Duplicate Site" at bounding box center [849, 377] width 54 height 12
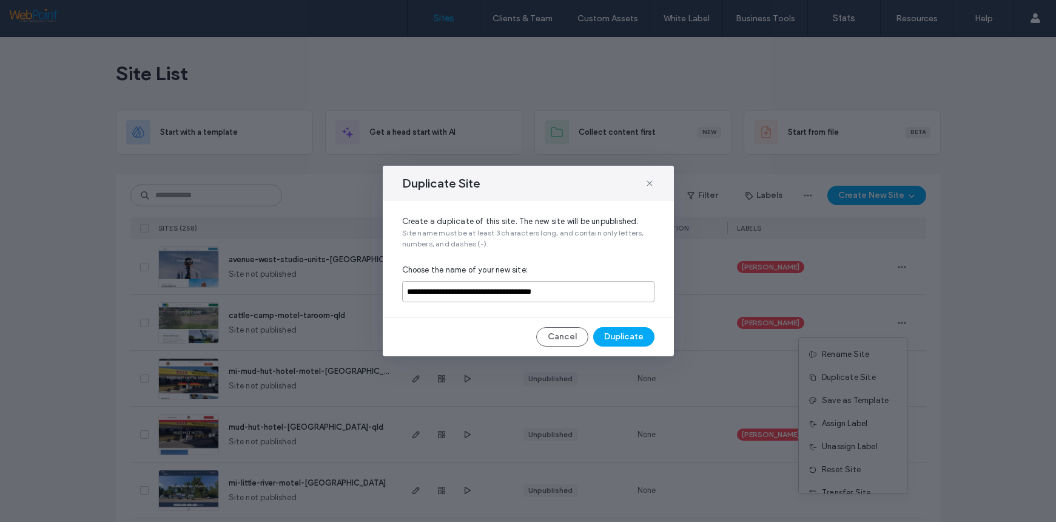
click at [404, 291] on input "**********" at bounding box center [528, 291] width 252 height 21
drag, startPoint x: 601, startPoint y: 293, endPoint x: 488, endPoint y: 293, distance: 113.5
click at [488, 293] on input "**********" at bounding box center [528, 291] width 252 height 21
type input "**********"
click at [628, 330] on button "Duplicate" at bounding box center [623, 336] width 61 height 19
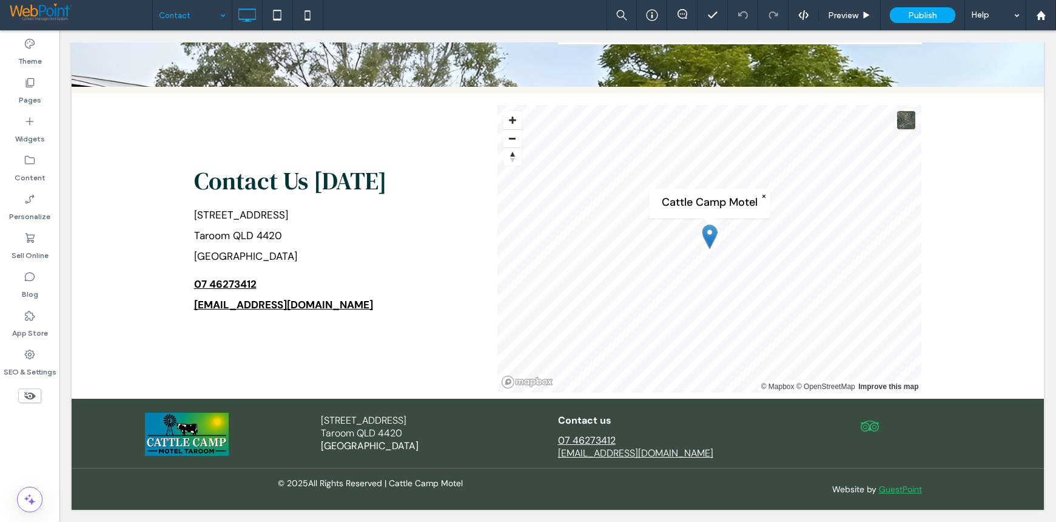
scroll to position [480, 0]
drag, startPoint x: 29, startPoint y: 445, endPoint x: 35, endPoint y: 434, distance: 12.8
click at [29, 445] on div "Theme Pages Widgets Content Personalize Sell Online Blog App Store SEO & Settin…" at bounding box center [29, 276] width 59 height 492
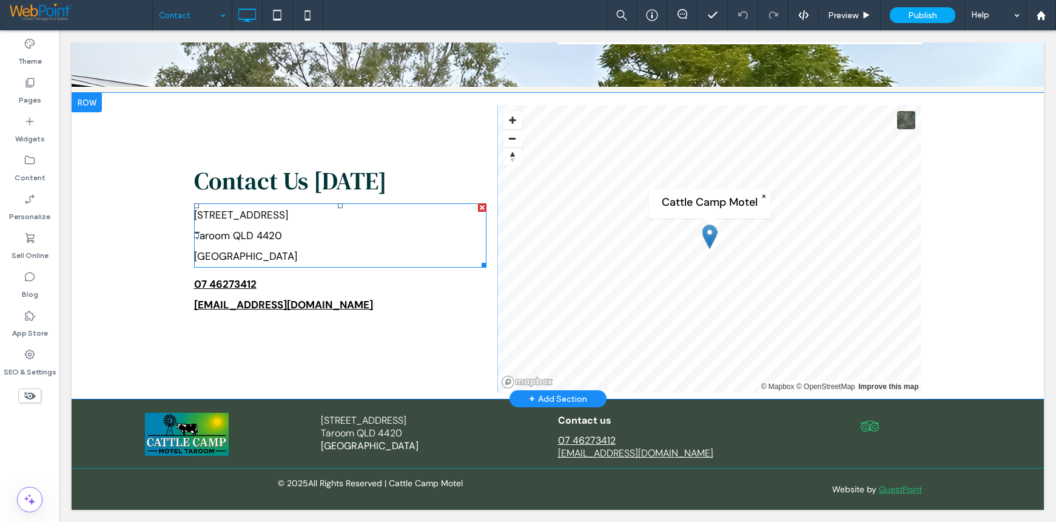
click at [279, 238] on p "Taroom QLD 4420" at bounding box center [340, 235] width 292 height 21
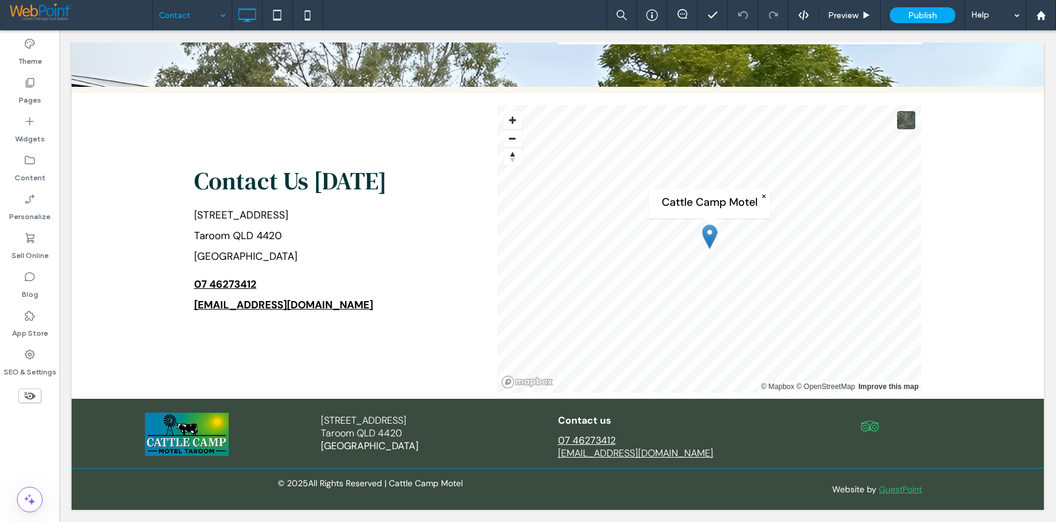
click at [277, 236] on p "Taroom QLD 4420" at bounding box center [340, 235] width 292 height 21
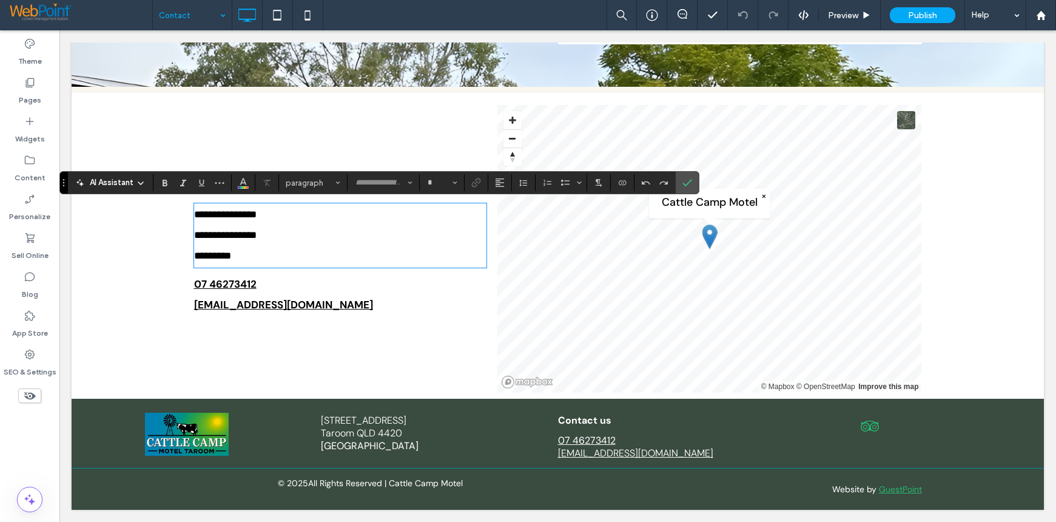
type input "*******"
type input "**"
click at [303, 243] on p "**********" at bounding box center [340, 235] width 292 height 21
drag, startPoint x: 279, startPoint y: 237, endPoint x: 191, endPoint y: 219, distance: 89.9
click at [194, 219] on div "**********" at bounding box center [340, 236] width 292 height 62
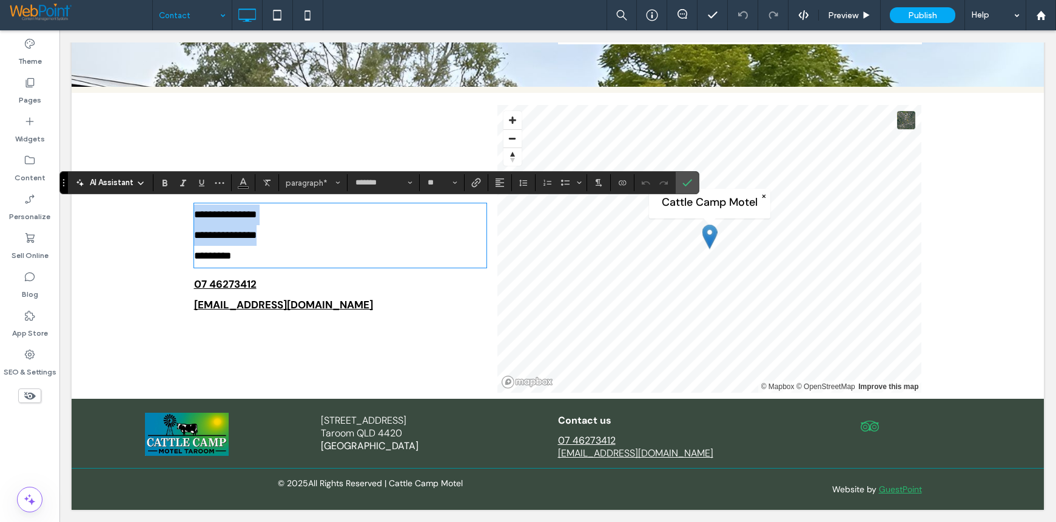
copy div "**********"
click at [694, 183] on label "Confirm" at bounding box center [687, 183] width 18 height 22
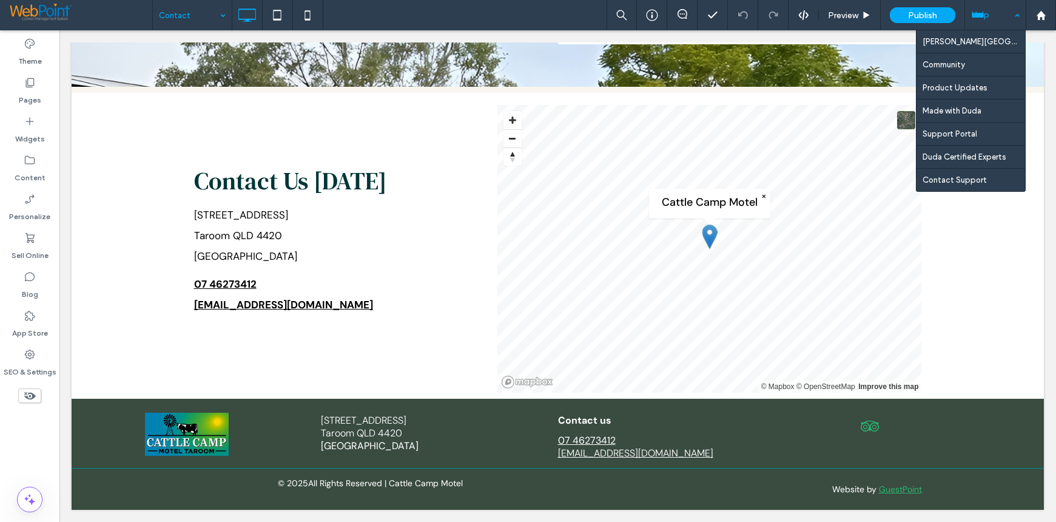
click at [1015, 15] on div "Help" at bounding box center [995, 15] width 61 height 30
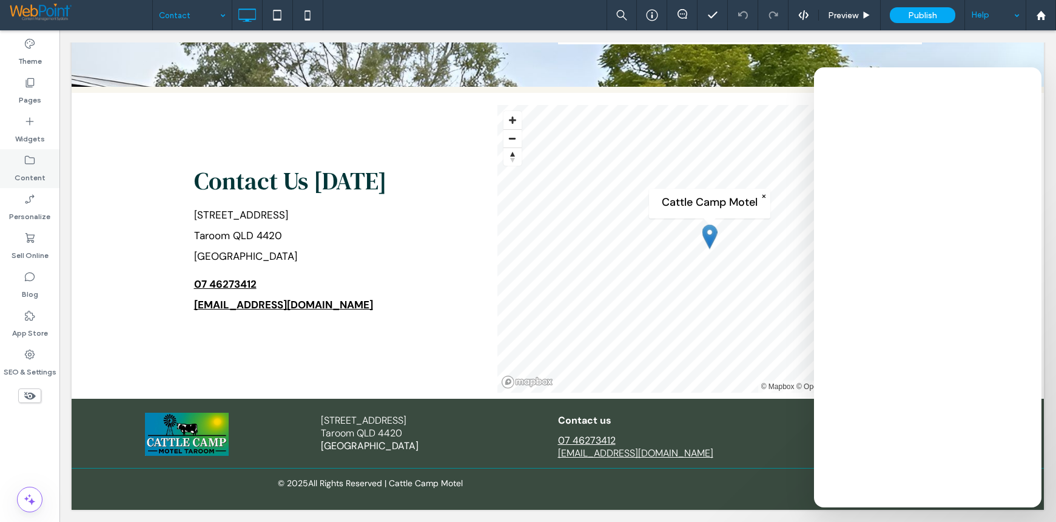
click at [27, 166] on icon at bounding box center [30, 160] width 12 height 12
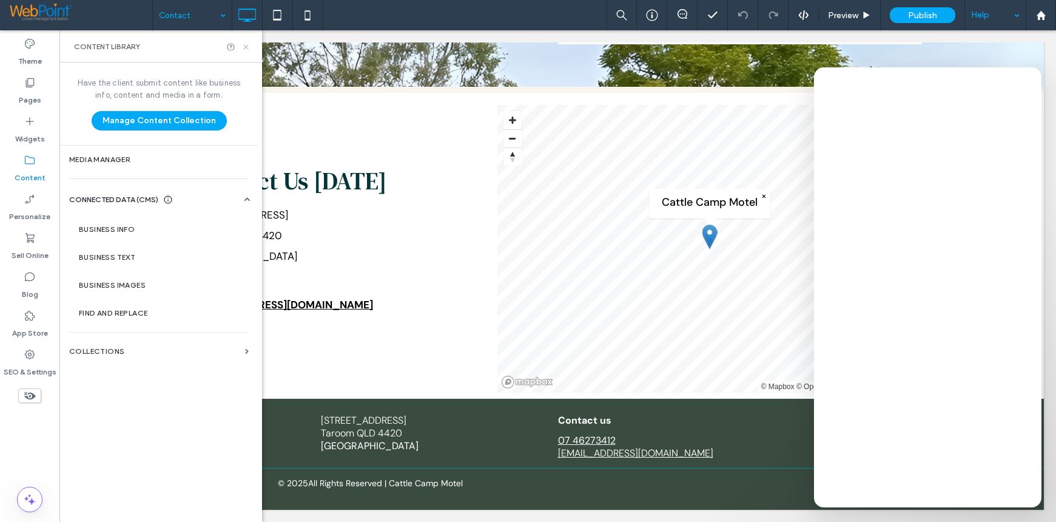
click at [245, 46] on icon at bounding box center [246, 46] width 9 height 9
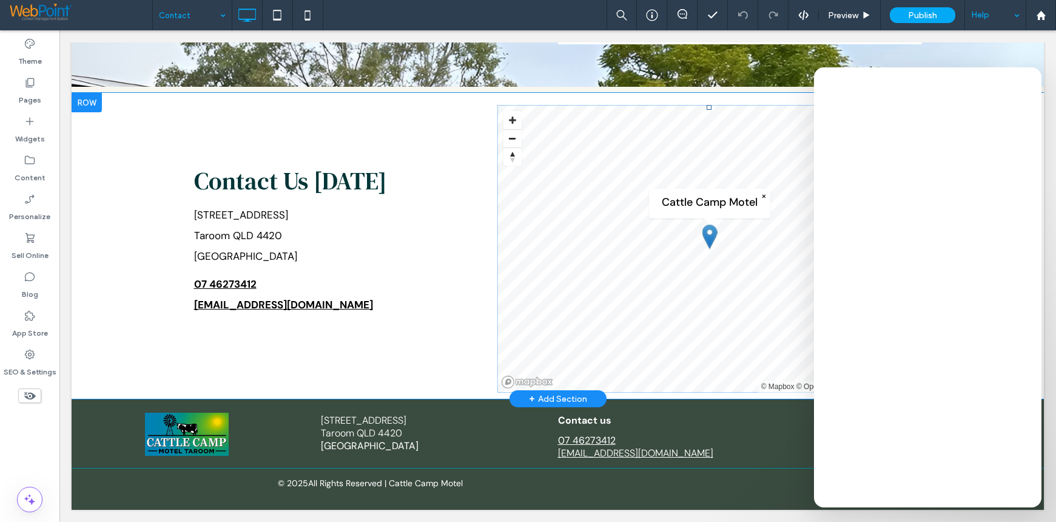
click at [559, 242] on span at bounding box center [710, 249] width 425 height 288
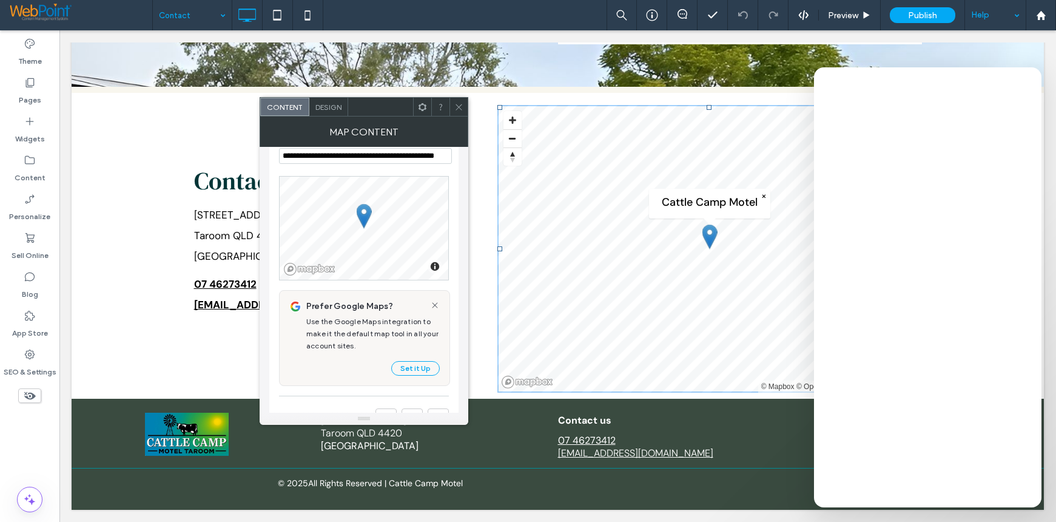
scroll to position [0, 0]
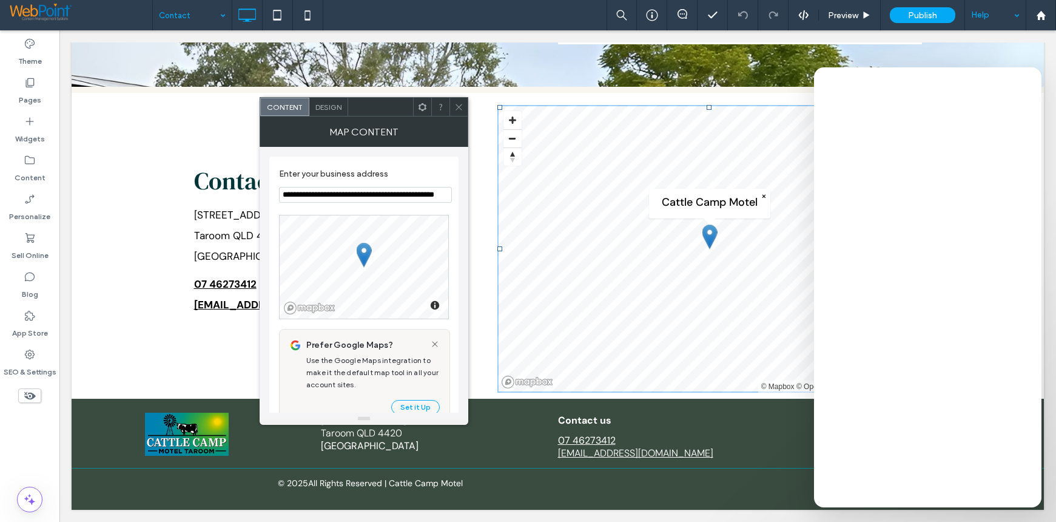
click at [405, 194] on input "**********" at bounding box center [365, 195] width 173 height 16
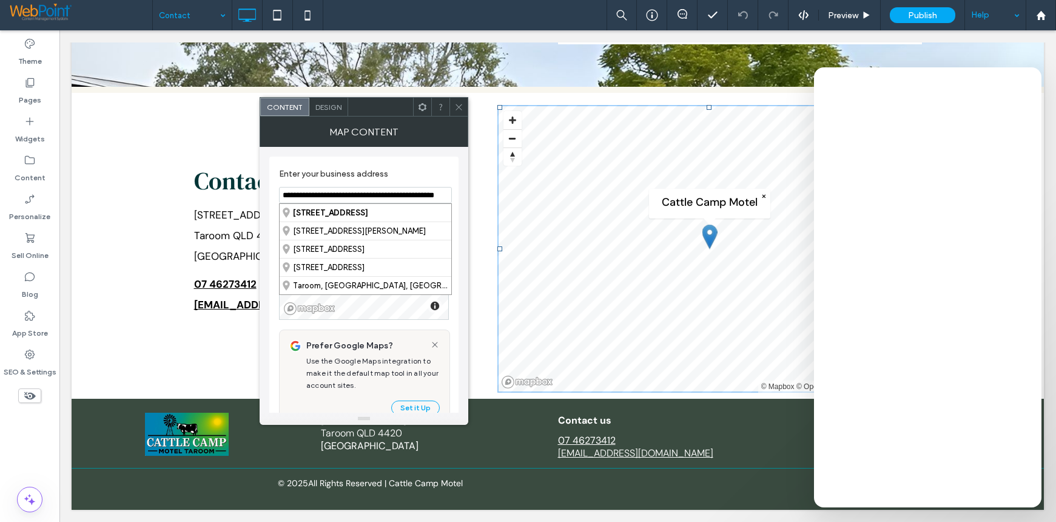
scroll to position [0, 25]
click at [345, 194] on input "**********" at bounding box center [365, 195] width 173 height 16
click at [393, 195] on input "**********" at bounding box center [365, 195] width 173 height 16
type input "**********"
click at [425, 164] on section "**********" at bounding box center [364, 186] width 170 height 47
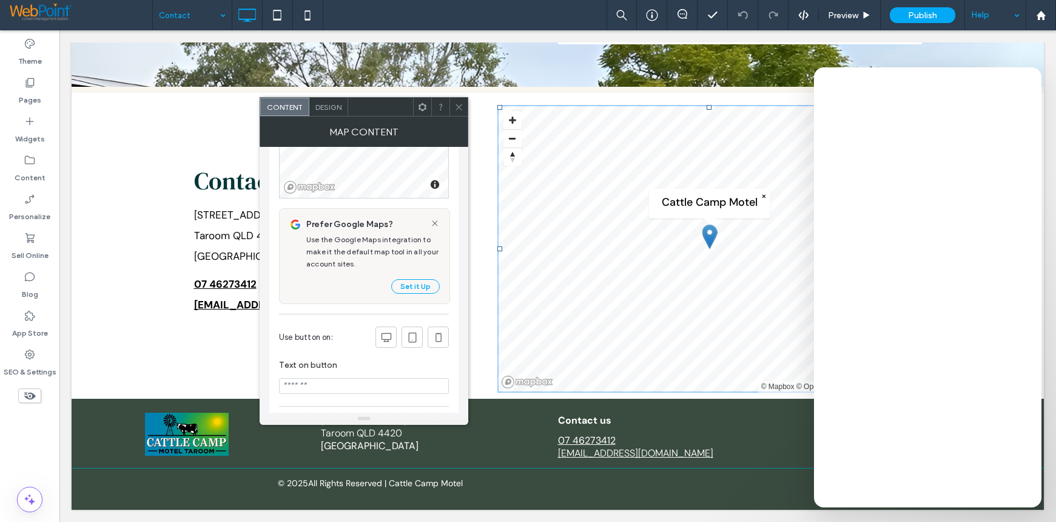
scroll to position [0, 0]
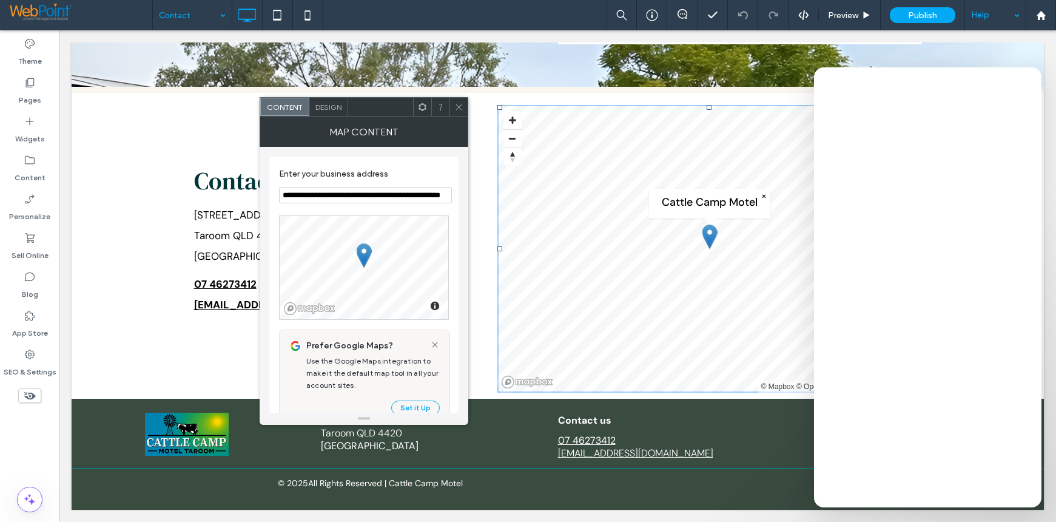
click at [461, 107] on icon at bounding box center [459, 107] width 9 height 9
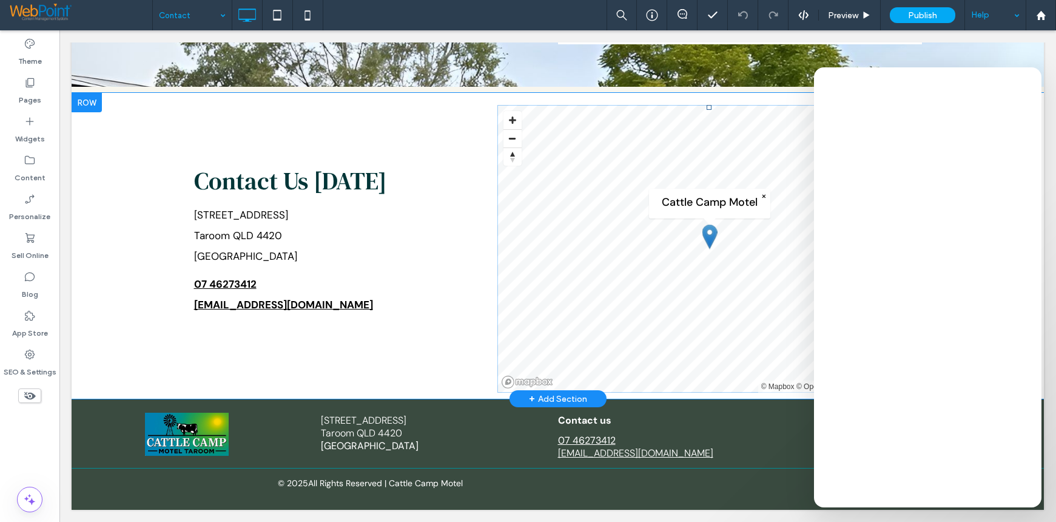
click at [556, 140] on span at bounding box center [710, 249] width 425 height 288
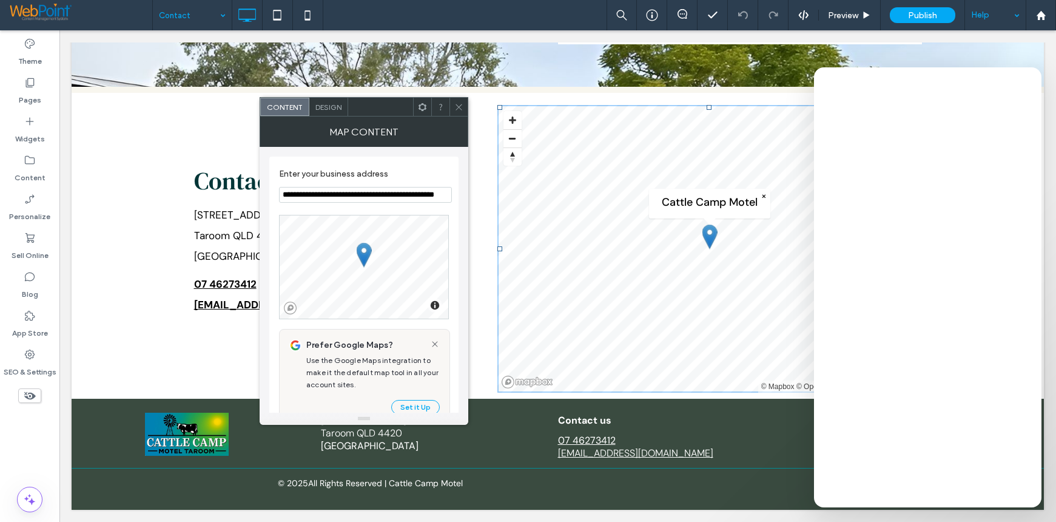
click at [331, 106] on span "Design" at bounding box center [329, 107] width 26 height 9
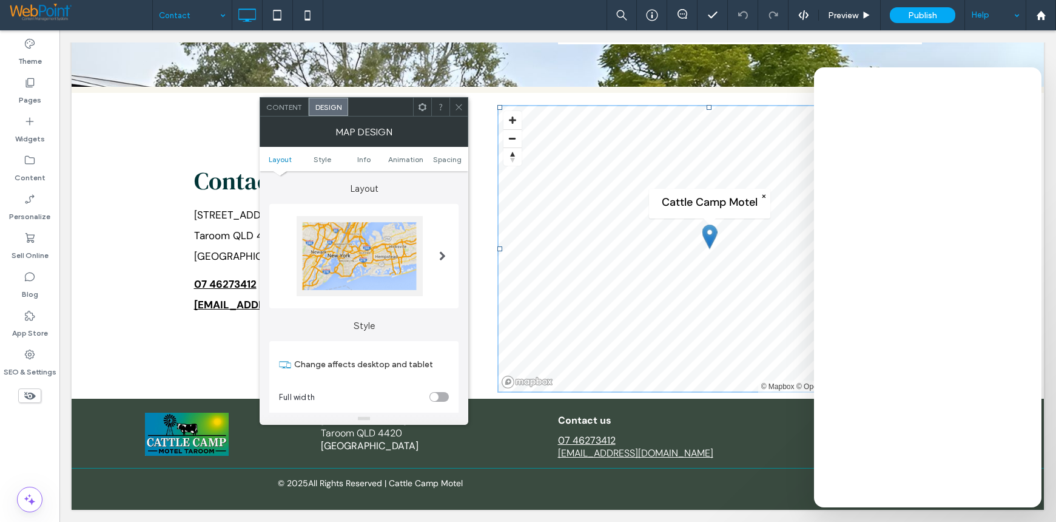
click at [442, 249] on span at bounding box center [442, 256] width 7 height 80
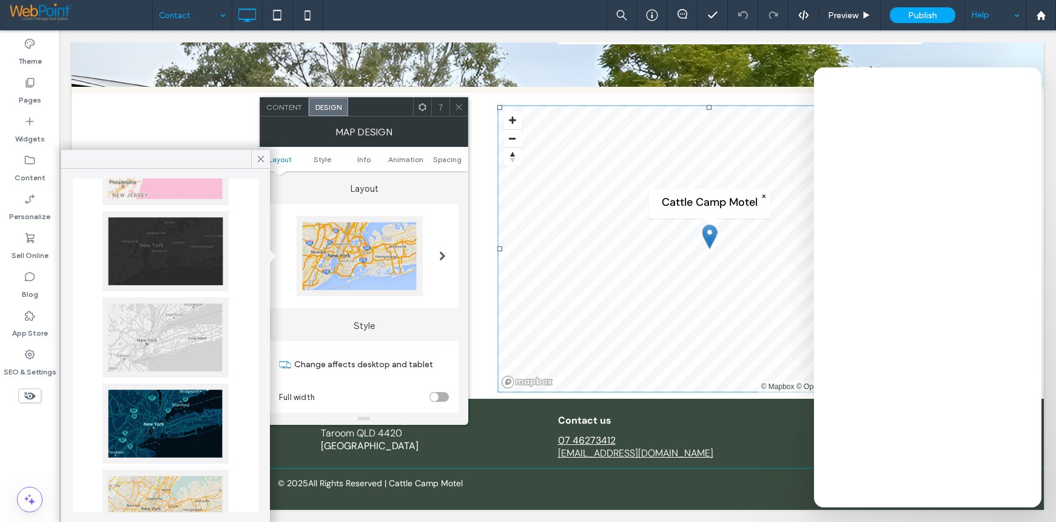
scroll to position [182, 0]
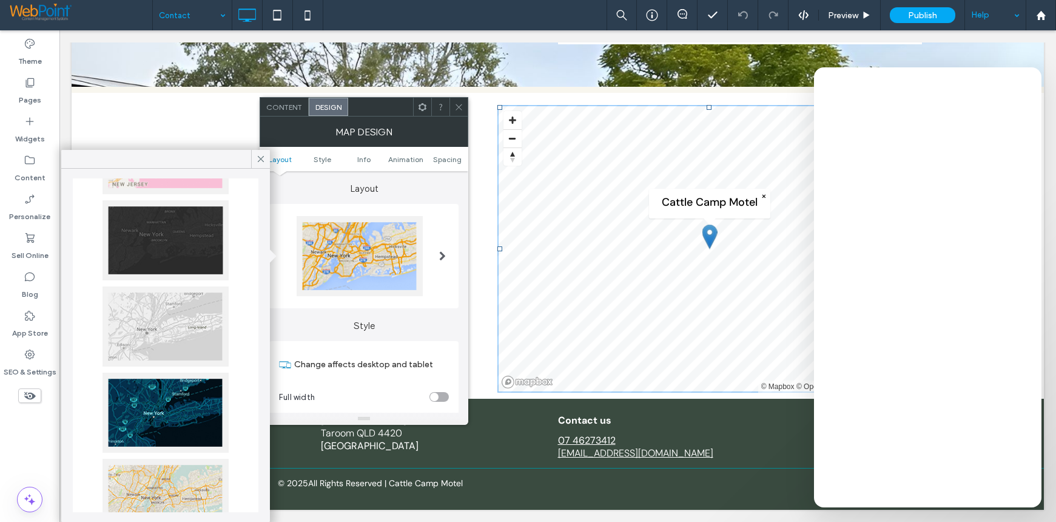
click at [156, 323] on div at bounding box center [166, 326] width 126 height 80
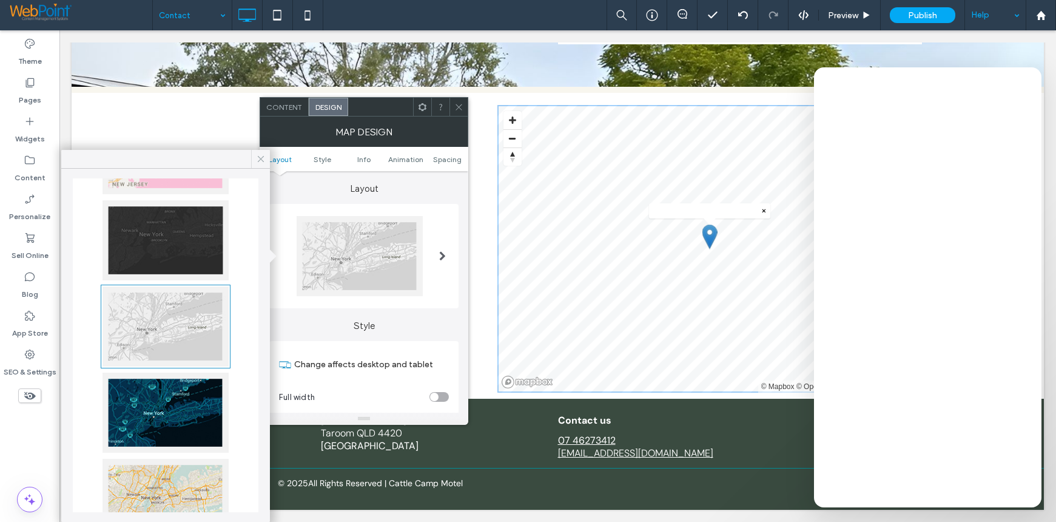
click at [262, 157] on icon at bounding box center [260, 159] width 11 height 11
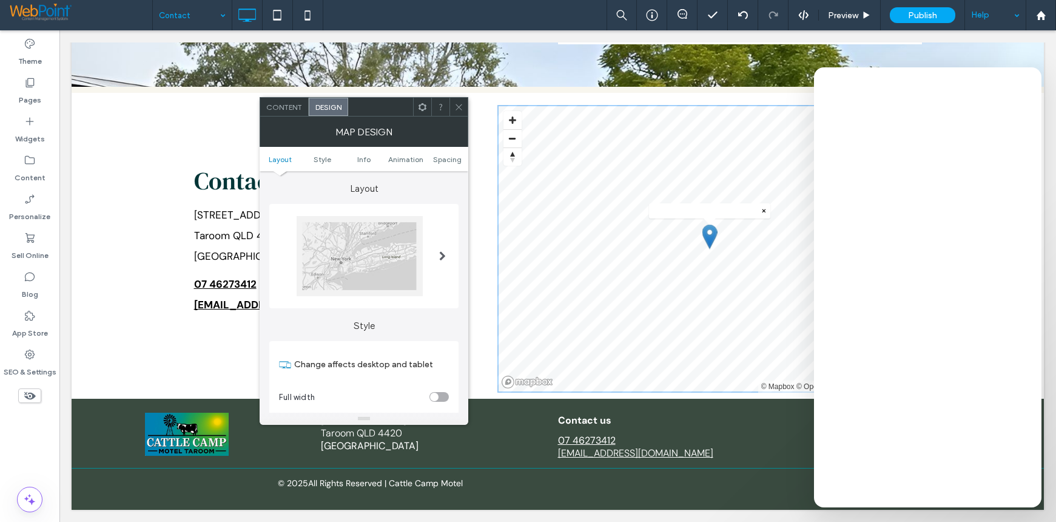
click at [455, 105] on icon at bounding box center [459, 107] width 9 height 9
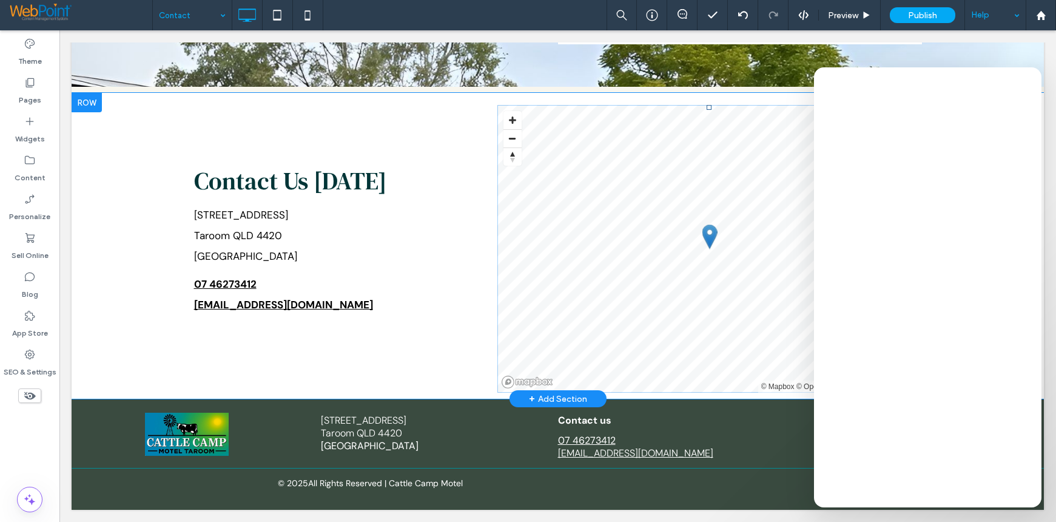
click at [587, 183] on span at bounding box center [710, 249] width 425 height 288
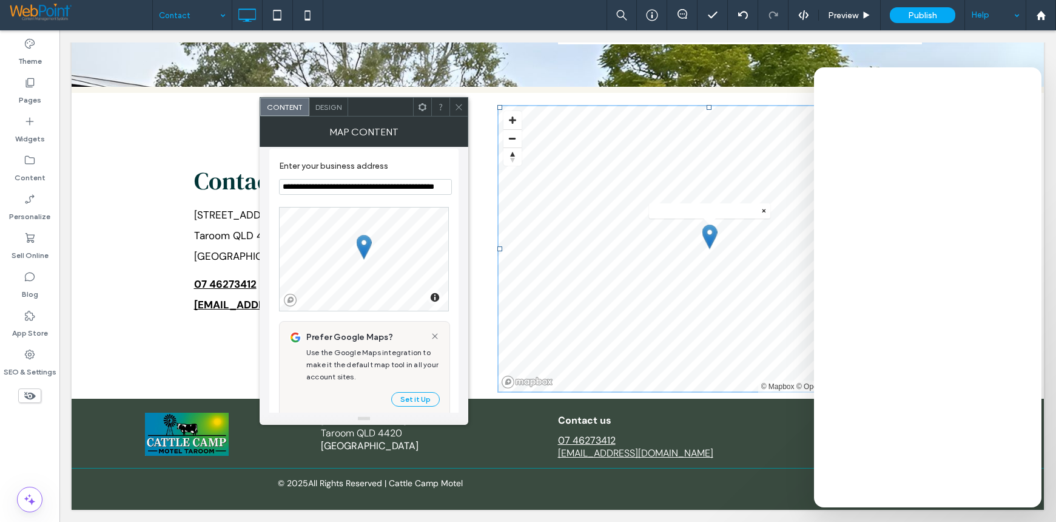
scroll to position [0, 0]
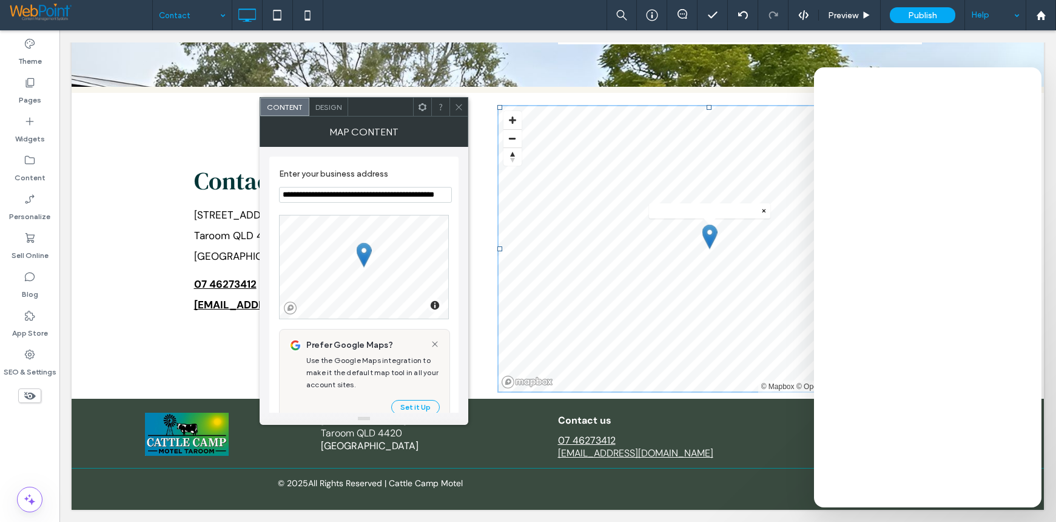
click at [327, 106] on span "Design" at bounding box center [329, 107] width 26 height 9
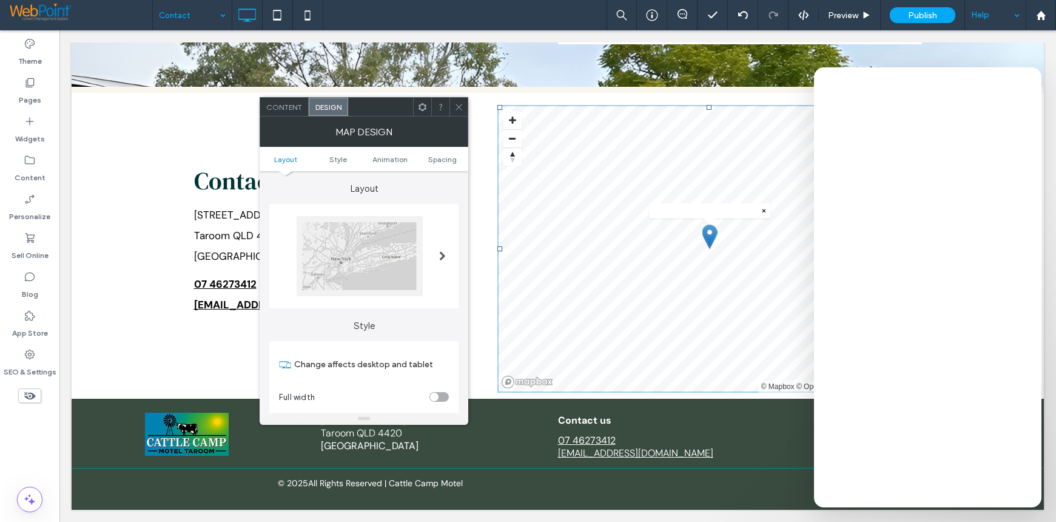
click at [373, 258] on div at bounding box center [360, 256] width 126 height 80
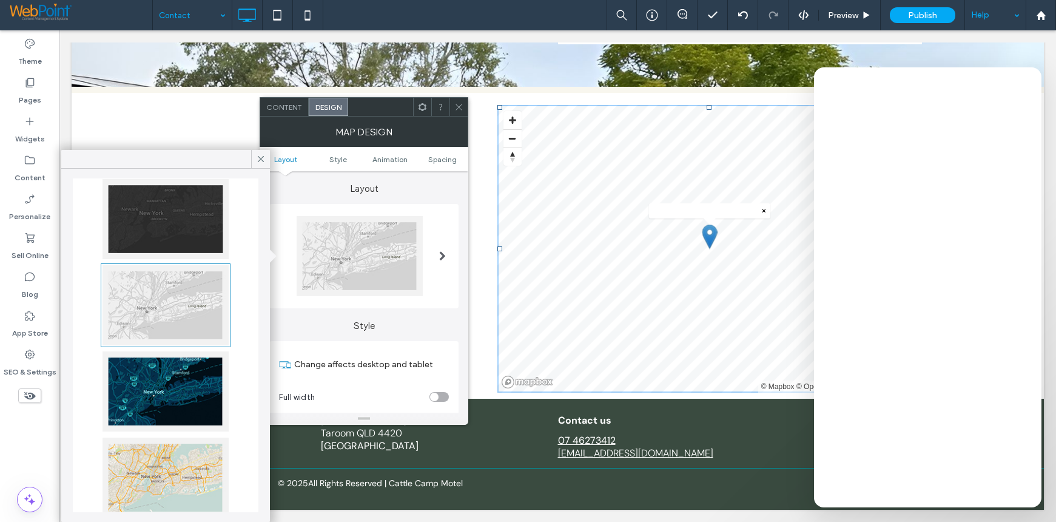
scroll to position [224, 0]
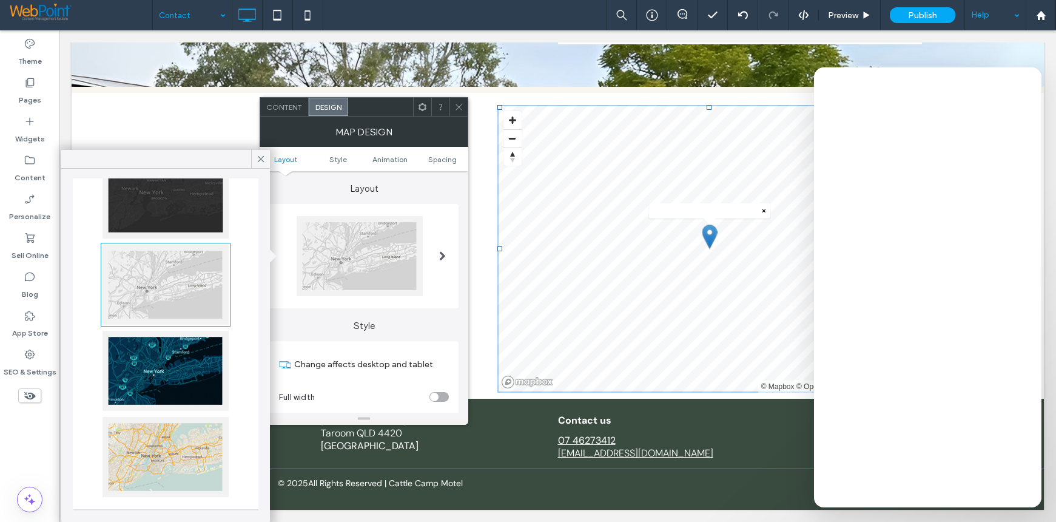
click at [166, 456] on div at bounding box center [166, 457] width 126 height 80
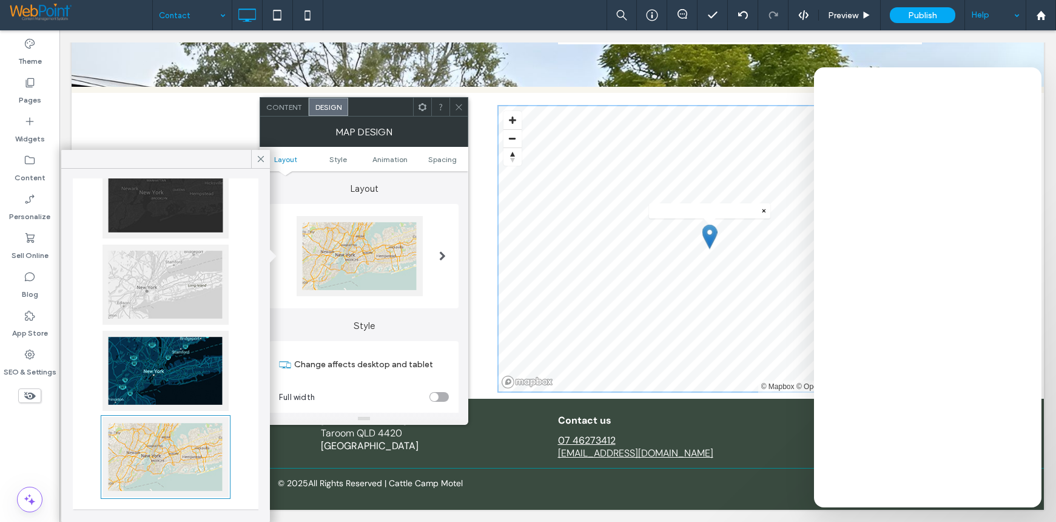
click at [465, 107] on div at bounding box center [459, 107] width 18 height 18
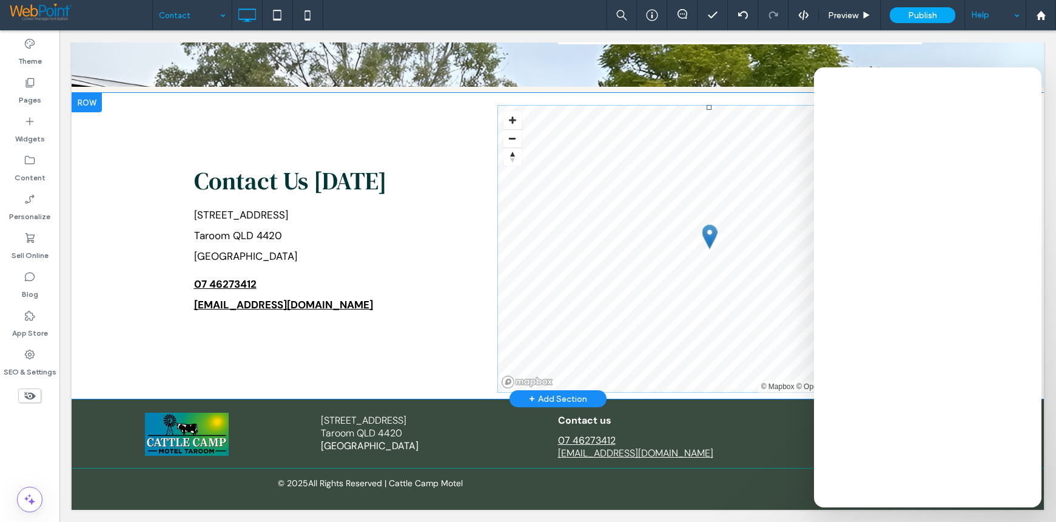
click at [573, 179] on span at bounding box center [710, 249] width 425 height 288
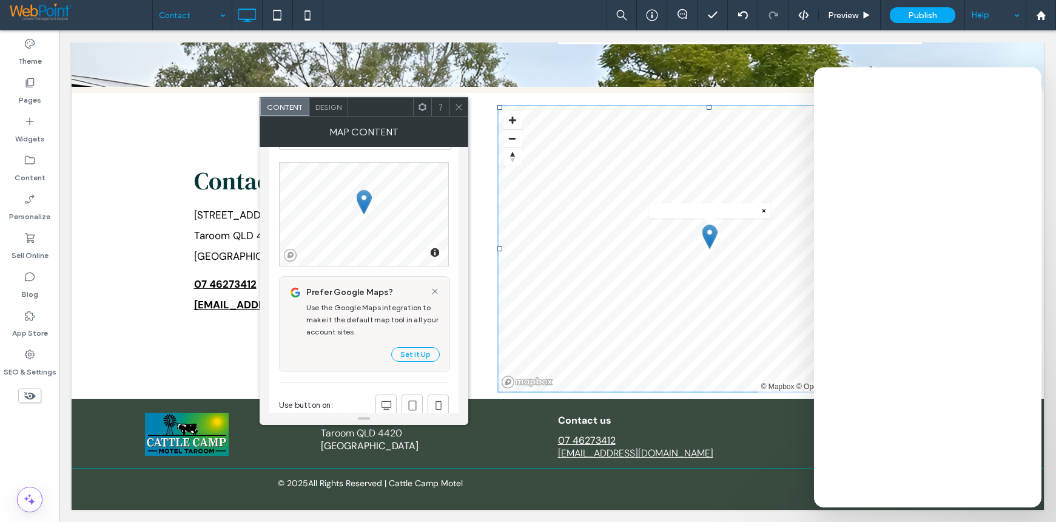
scroll to position [0, 0]
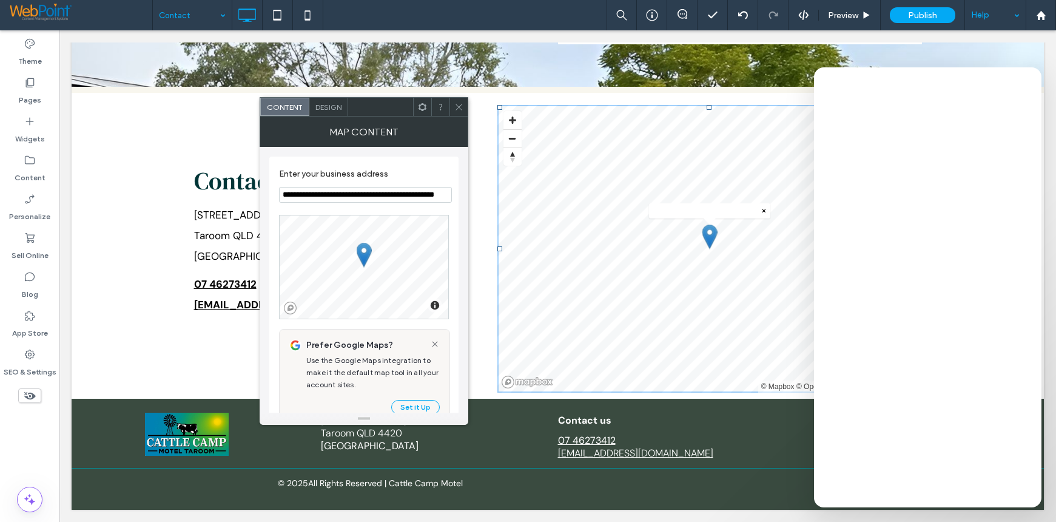
click at [335, 113] on div "Design" at bounding box center [328, 107] width 39 height 18
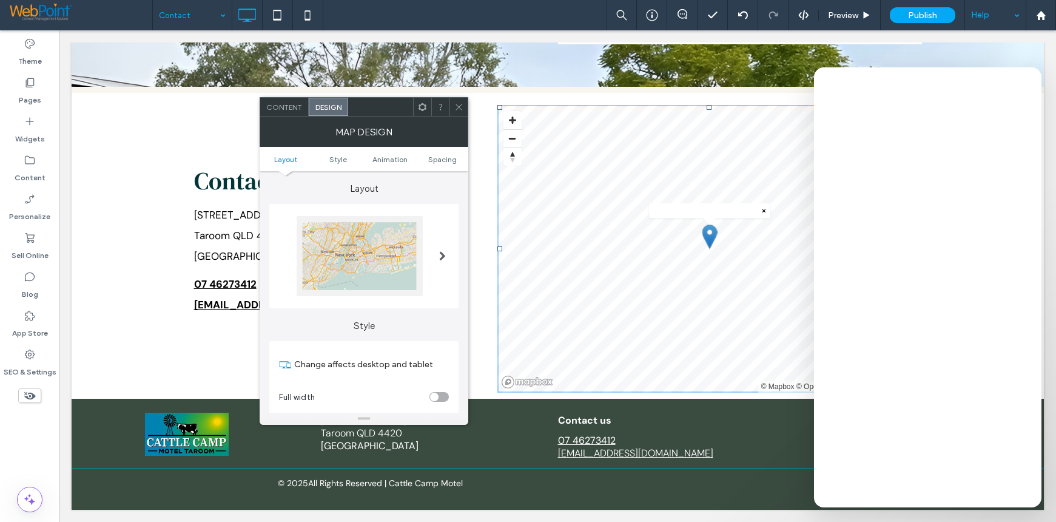
click at [422, 110] on icon at bounding box center [422, 107] width 9 height 9
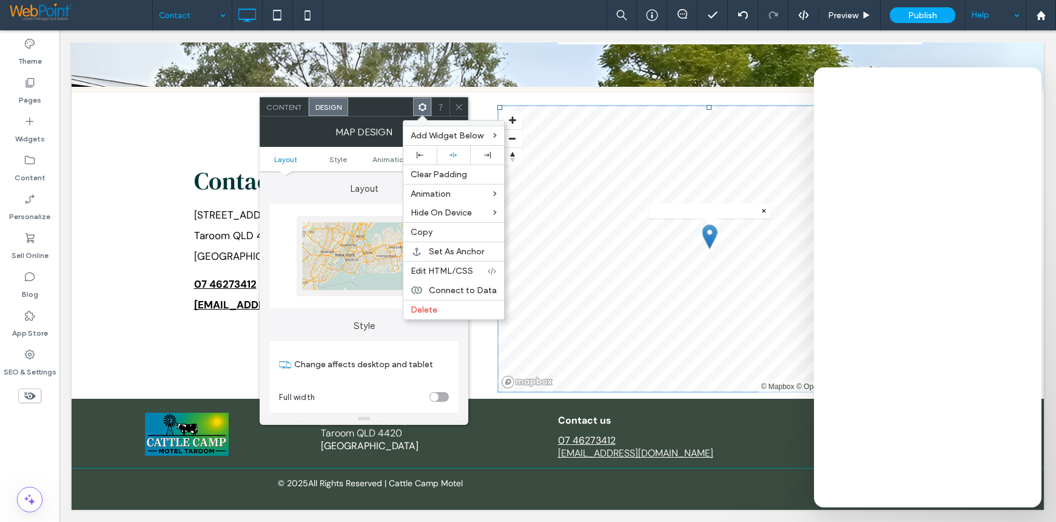
click at [290, 189] on label "Layout" at bounding box center [363, 182] width 189 height 23
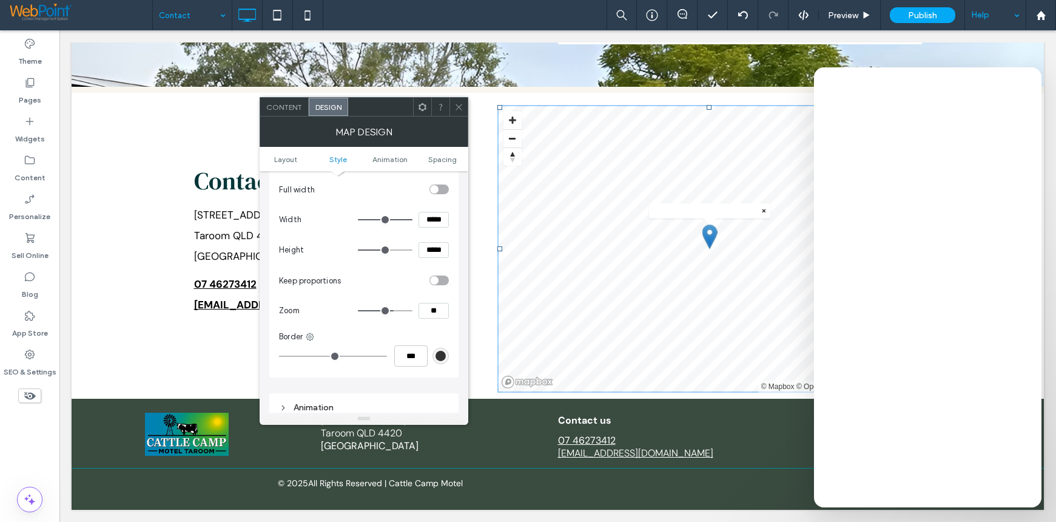
scroll to position [243, 0]
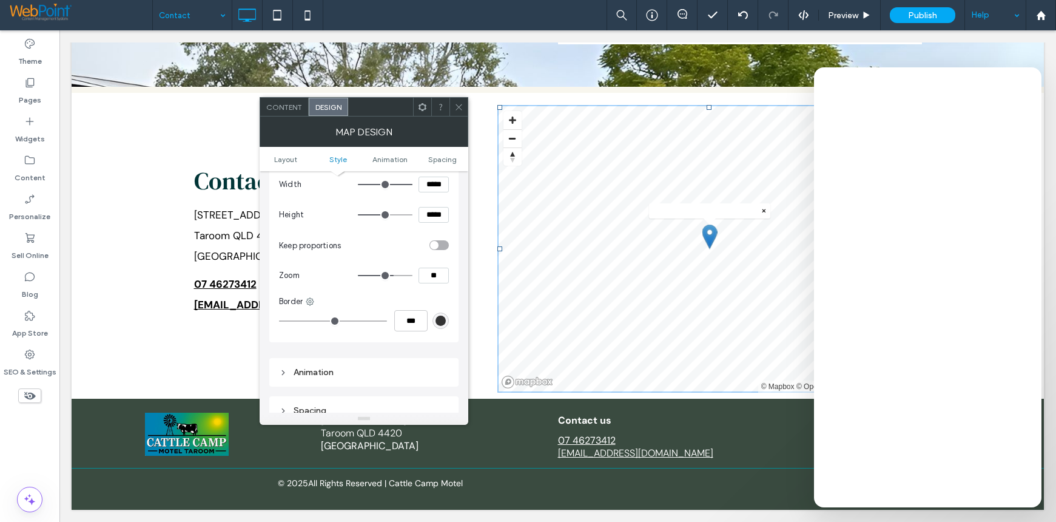
type input "**"
type input "*"
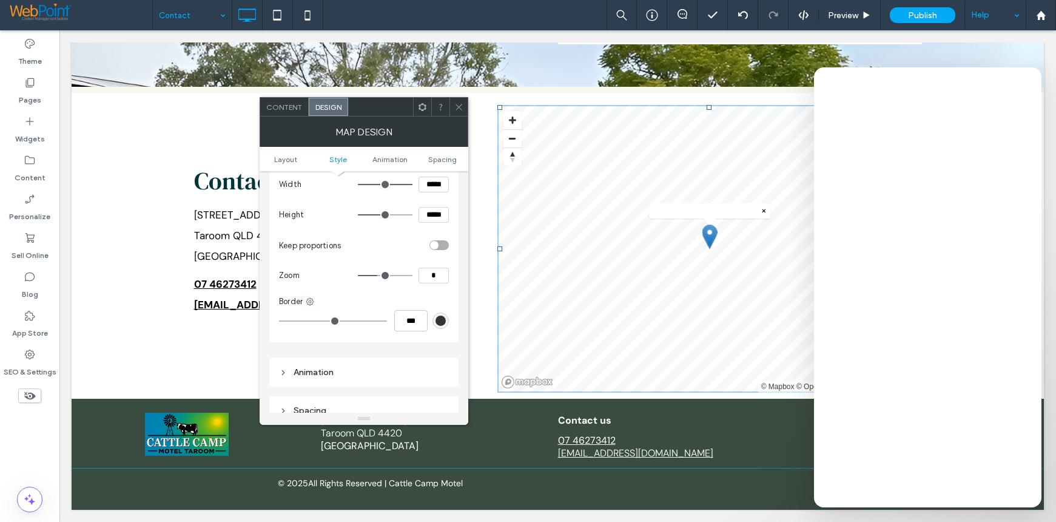
type input "*"
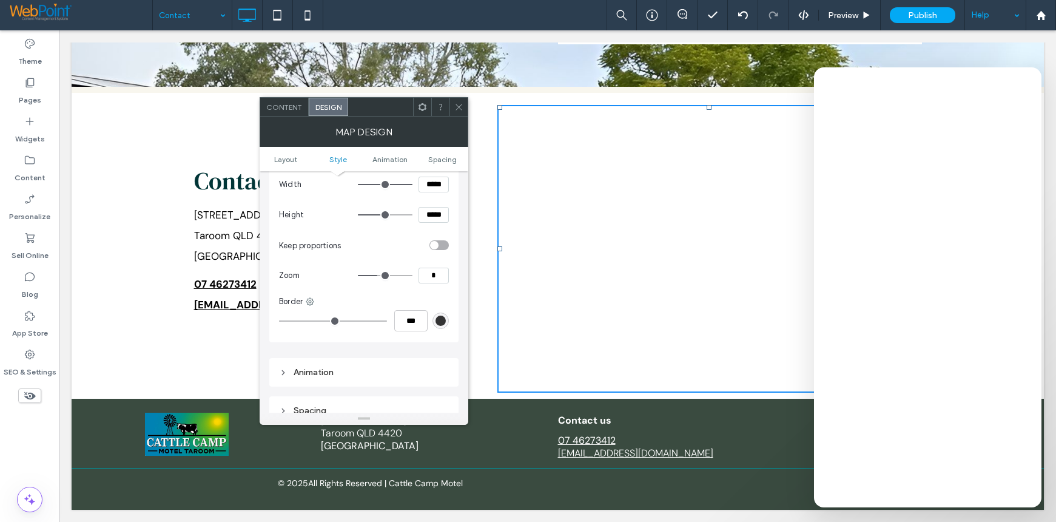
type input "*"
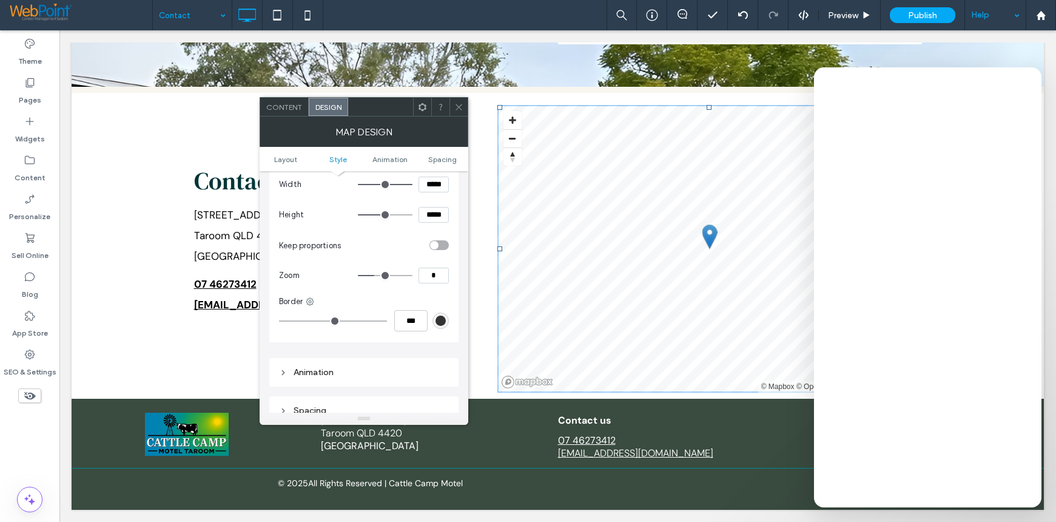
drag, startPoint x: 394, startPoint y: 277, endPoint x: 377, endPoint y: 275, distance: 17.1
click at [377, 275] on input "range" at bounding box center [385, 275] width 55 height 1
type input "*"
type input "**"
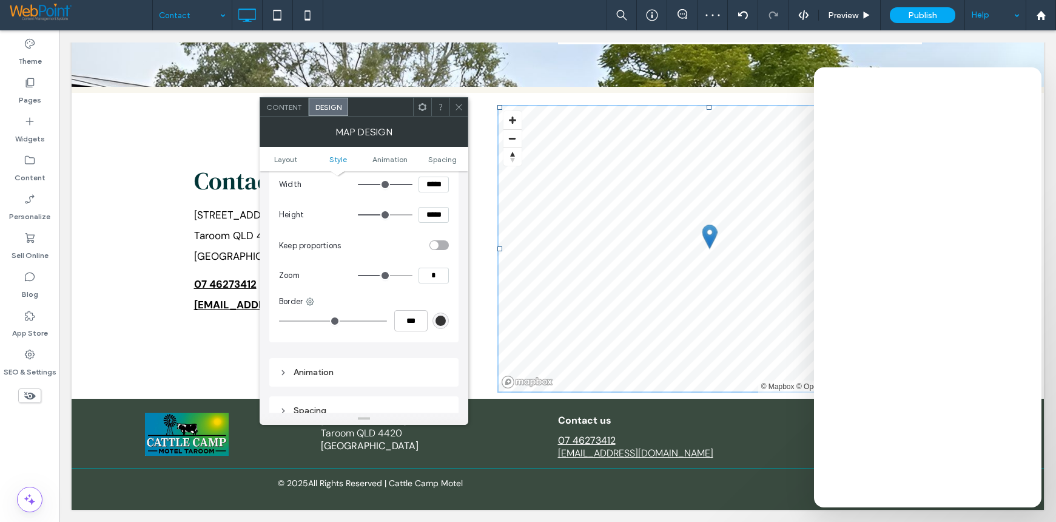
type input "**"
drag, startPoint x: 380, startPoint y: 277, endPoint x: 399, endPoint y: 277, distance: 18.8
click at [399, 276] on input "range" at bounding box center [385, 275] width 55 height 1
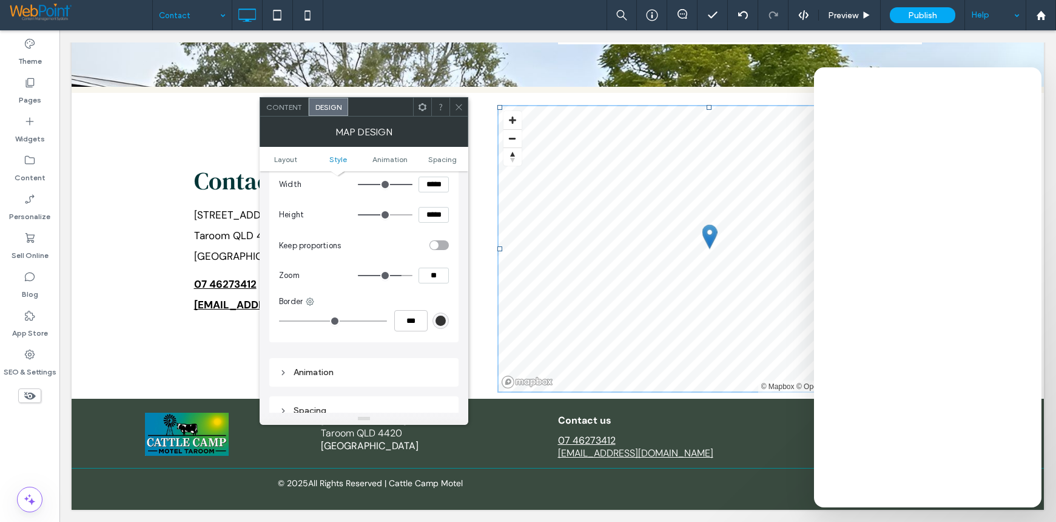
type input "**"
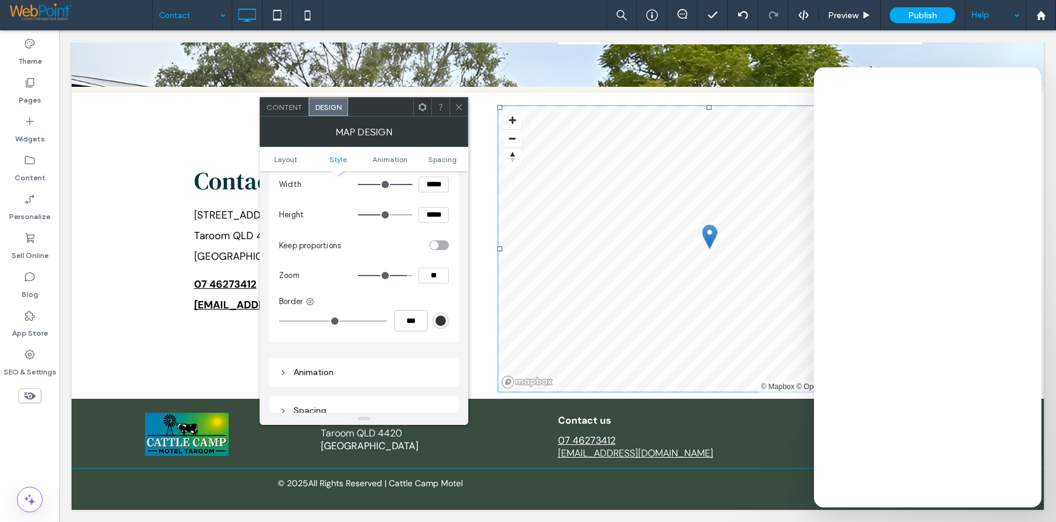
type input "**"
drag, startPoint x: 399, startPoint y: 277, endPoint x: 405, endPoint y: 277, distance: 6.1
type input "**"
click at [405, 276] on input "range" at bounding box center [385, 275] width 55 height 1
drag, startPoint x: 441, startPoint y: 276, endPoint x: 425, endPoint y: 276, distance: 15.8
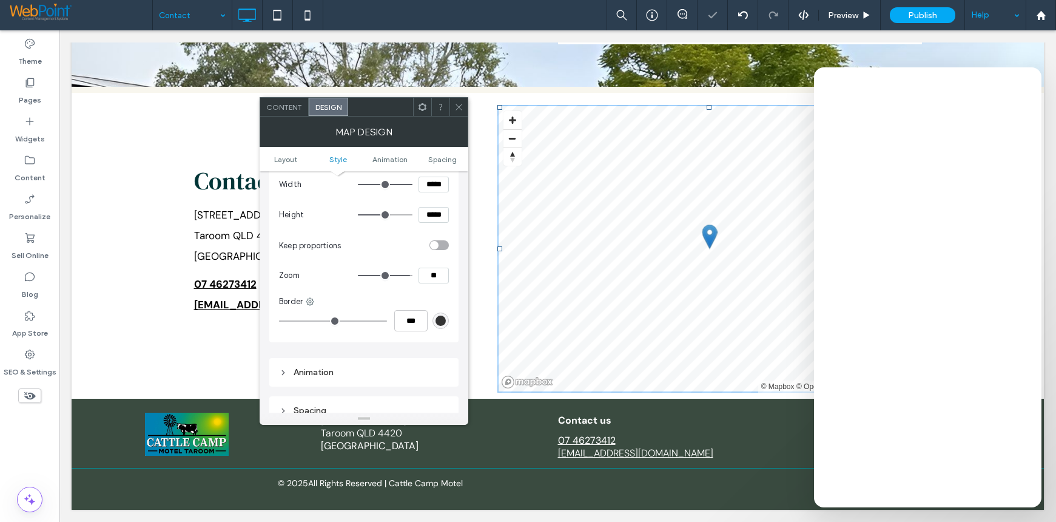
click at [425, 276] on input "**" at bounding box center [434, 276] width 30 height 16
type input "**"
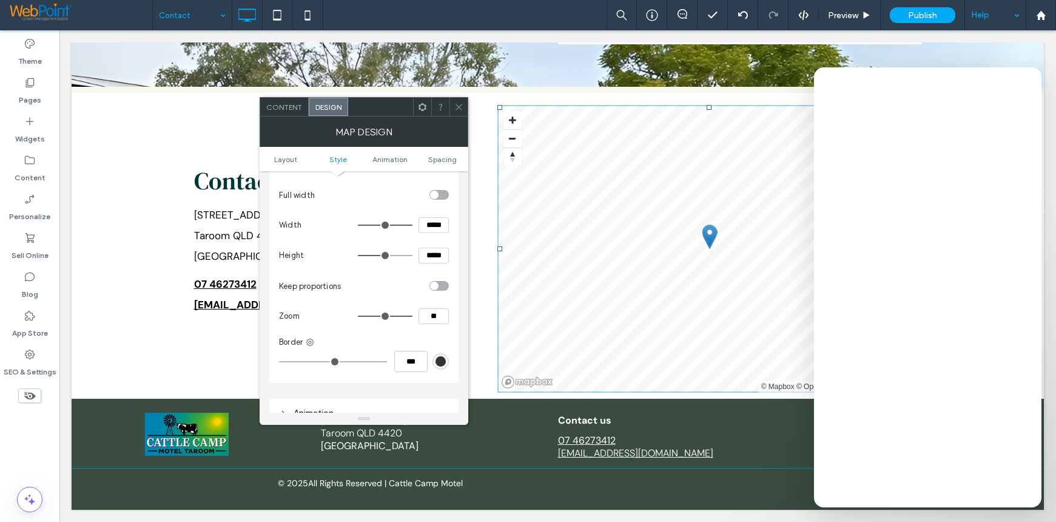
scroll to position [182, 0]
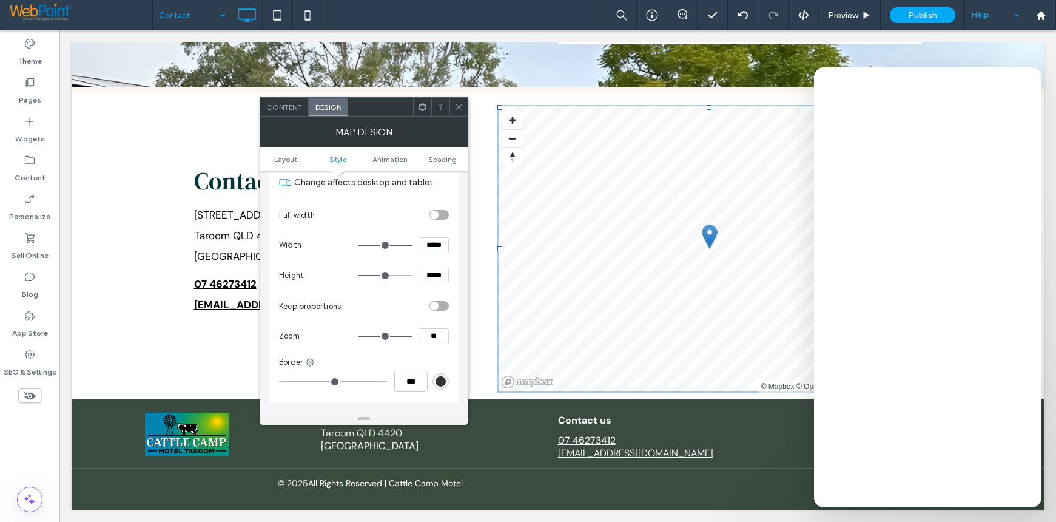
type input "**"
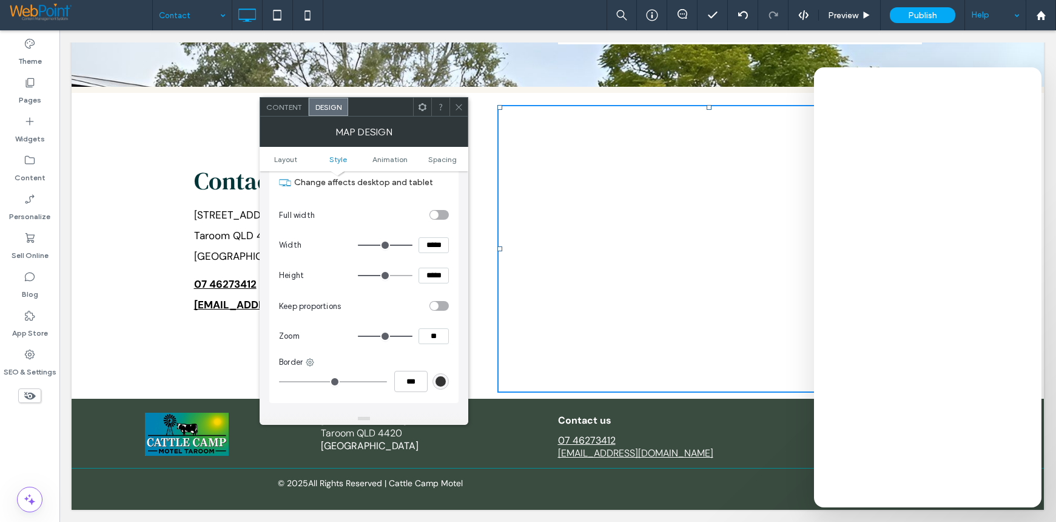
type input "**"
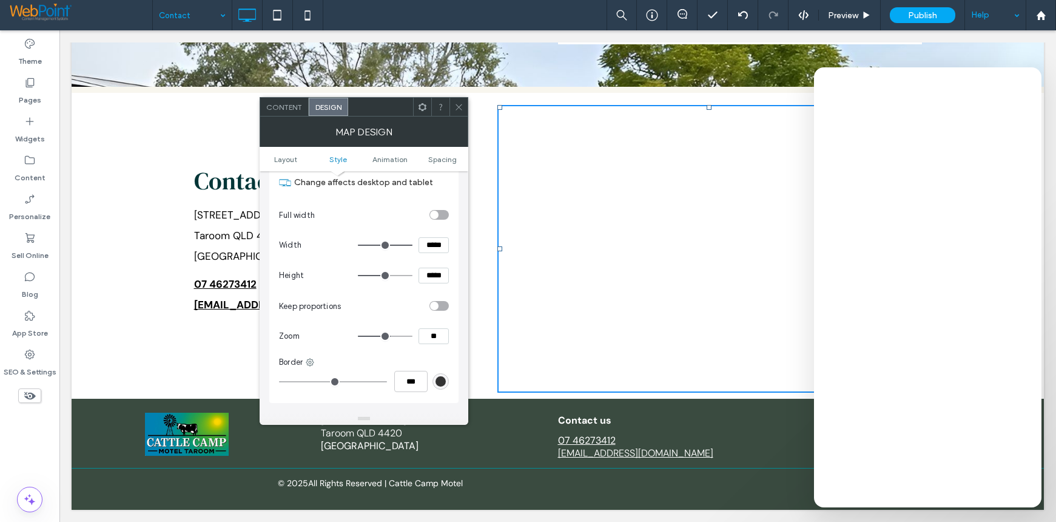
type input "**"
type input "*"
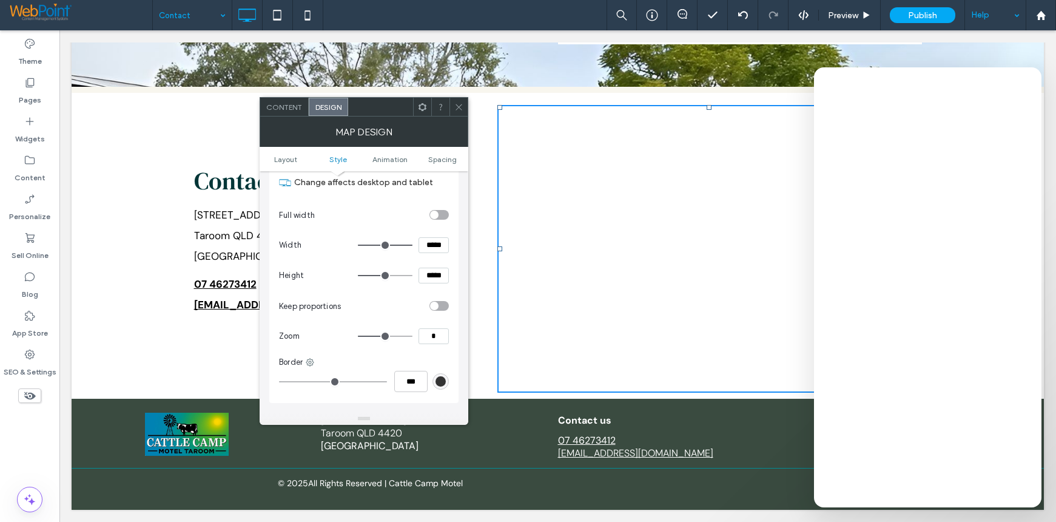
type input "*"
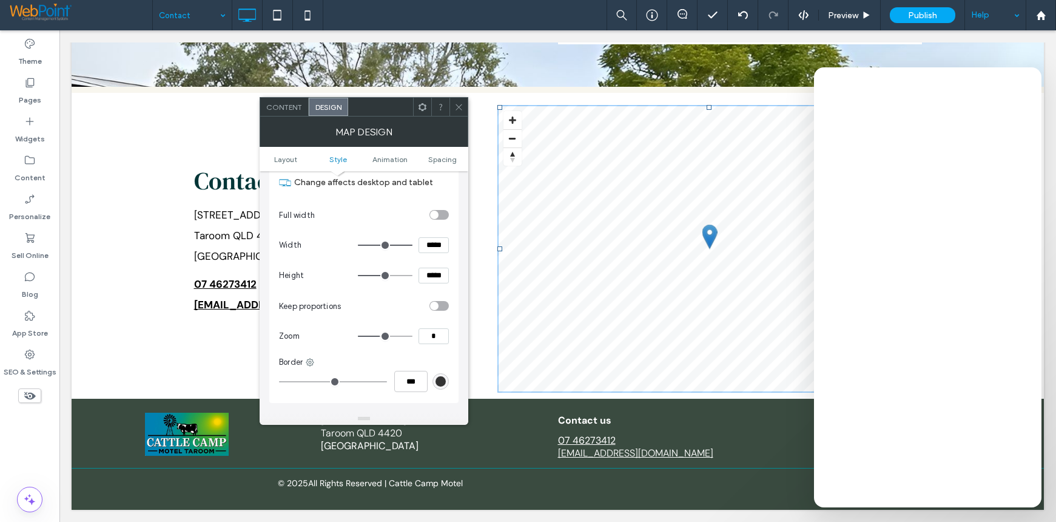
drag, startPoint x: 408, startPoint y: 336, endPoint x: 381, endPoint y: 339, distance: 26.9
click at [381, 337] on input "range" at bounding box center [385, 336] width 55 height 1
type input "*"
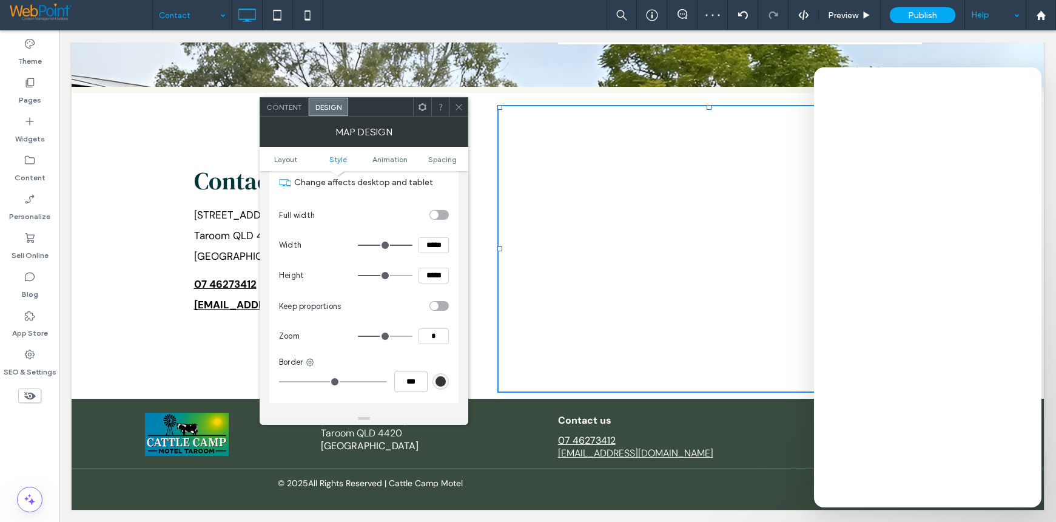
type input "**"
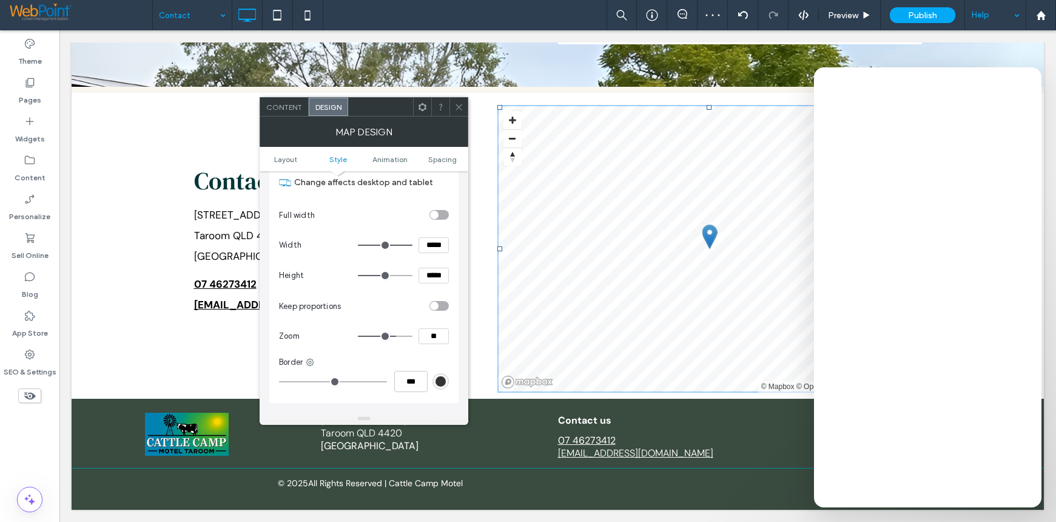
drag, startPoint x: 380, startPoint y: 337, endPoint x: 393, endPoint y: 337, distance: 12.8
type input "**"
click at [393, 337] on input "range" at bounding box center [385, 336] width 55 height 1
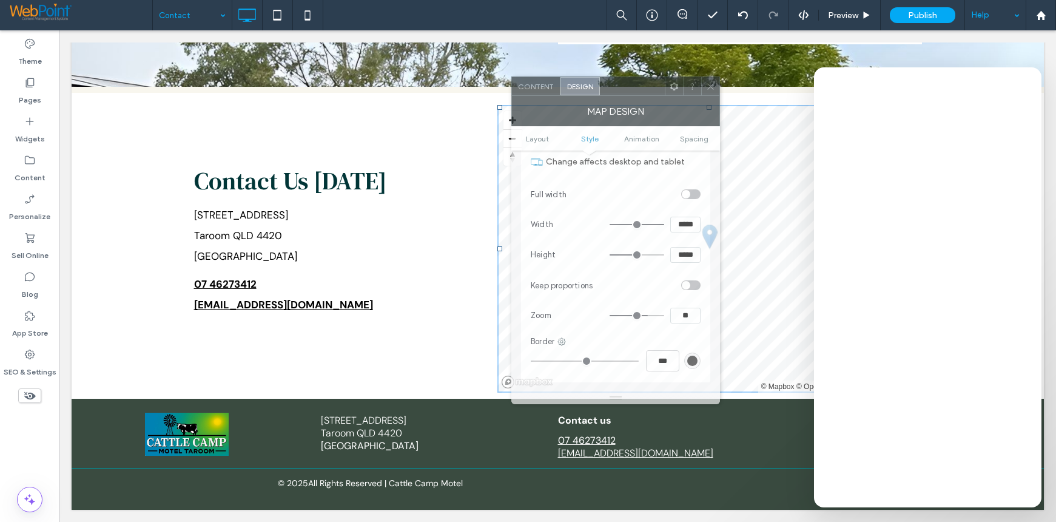
drag, startPoint x: 370, startPoint y: 108, endPoint x: 622, endPoint y: 87, distance: 252.7
click at [622, 87] on div at bounding box center [632, 86] width 65 height 18
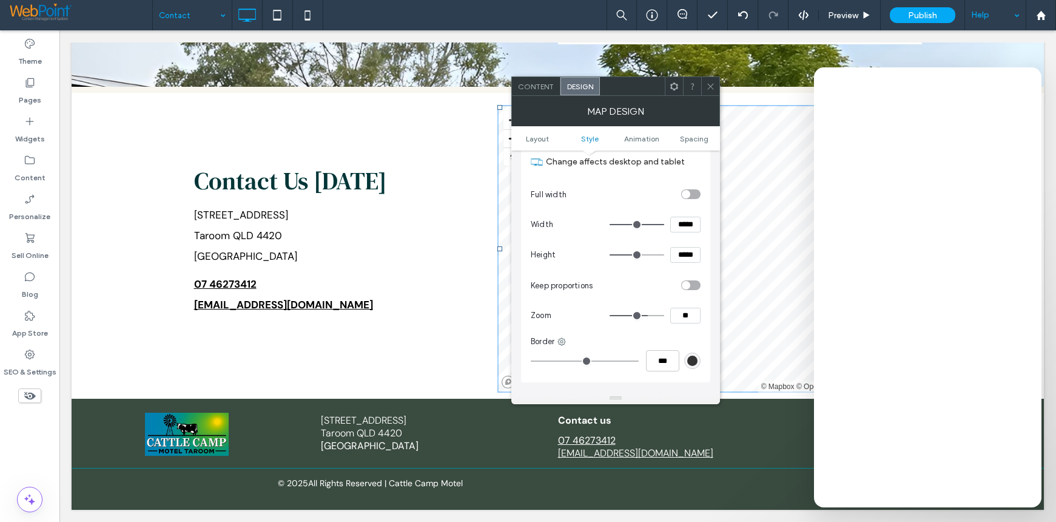
click at [28, 437] on div "Theme Pages Widgets Content Personalize Sell Online Blog App Store SEO & Settin…" at bounding box center [29, 276] width 59 height 492
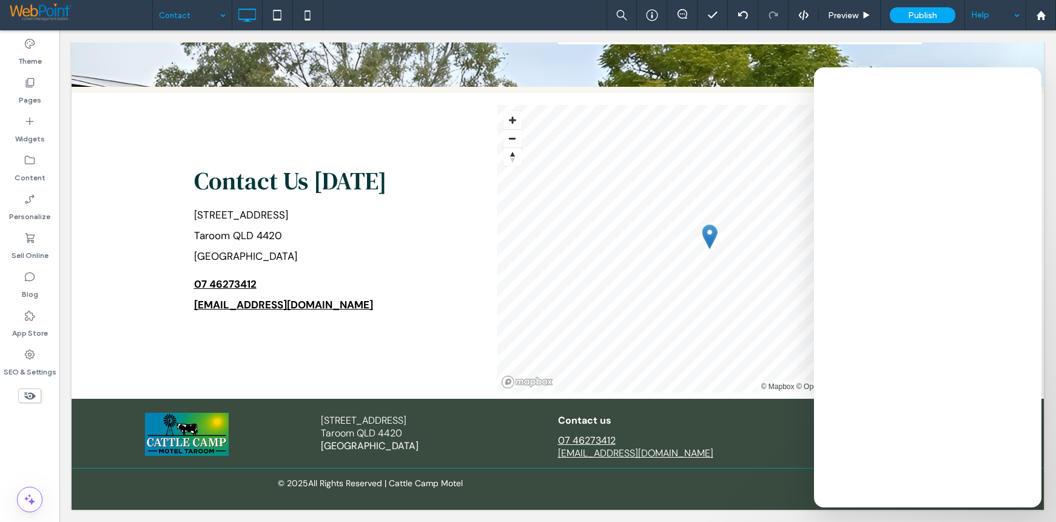
click at [19, 453] on div "Theme Pages Widgets Content Personalize Sell Online Blog App Store SEO & Settin…" at bounding box center [29, 276] width 59 height 492
